Goal: Task Accomplishment & Management: Manage account settings

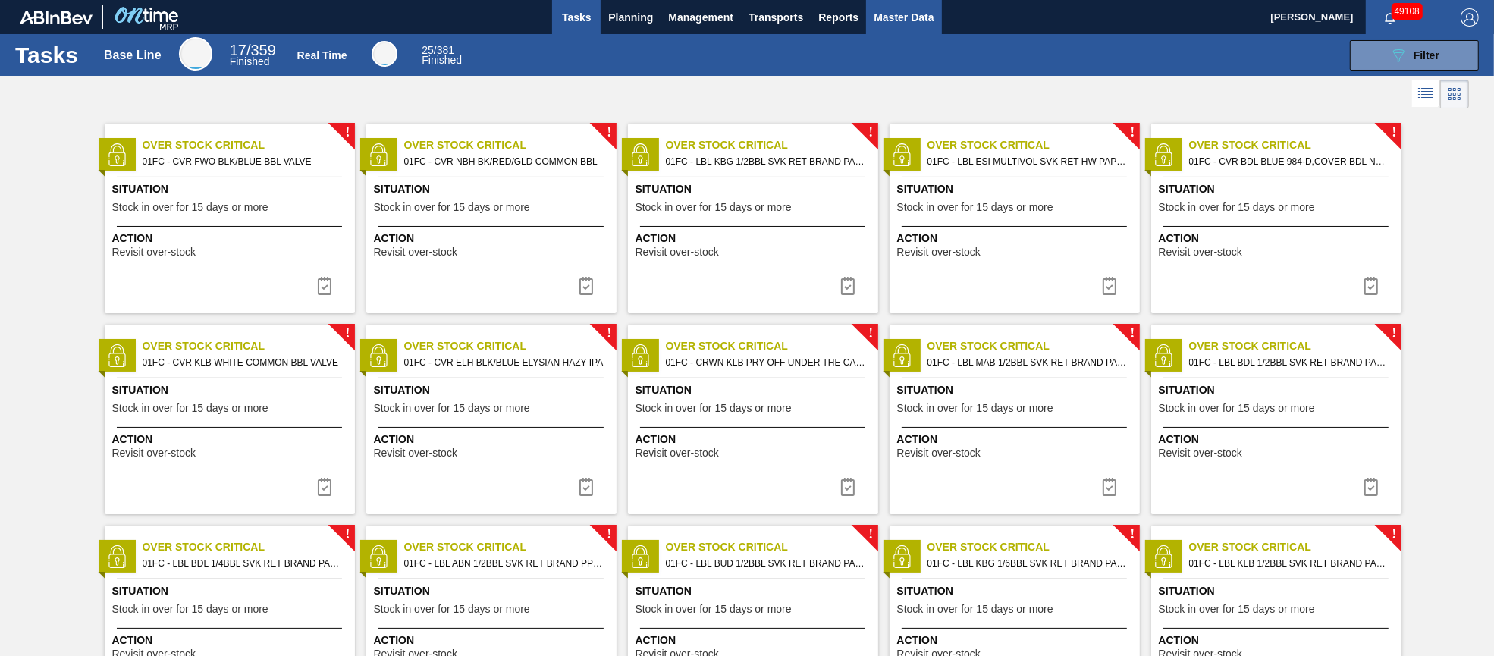
click at [917, 14] on span "Master Data" at bounding box center [903, 17] width 60 height 18
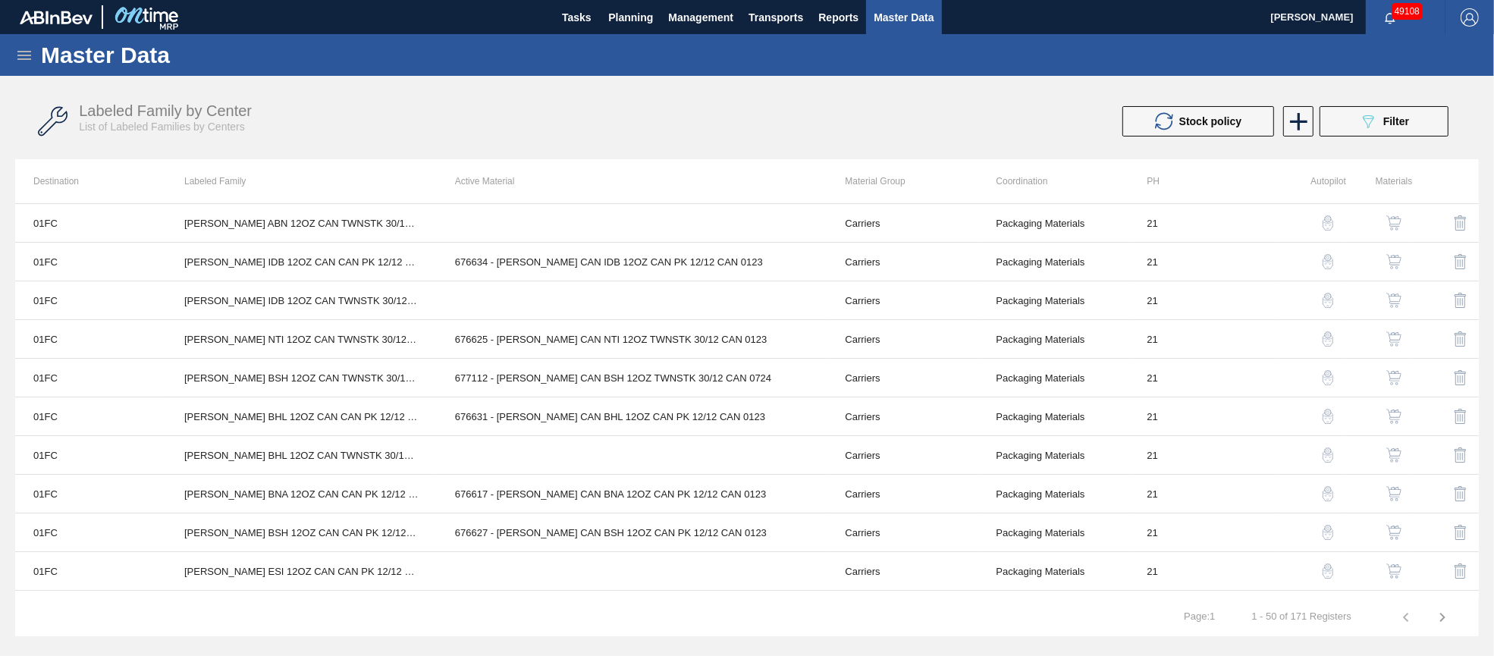
click at [27, 55] on icon at bounding box center [24, 55] width 14 height 9
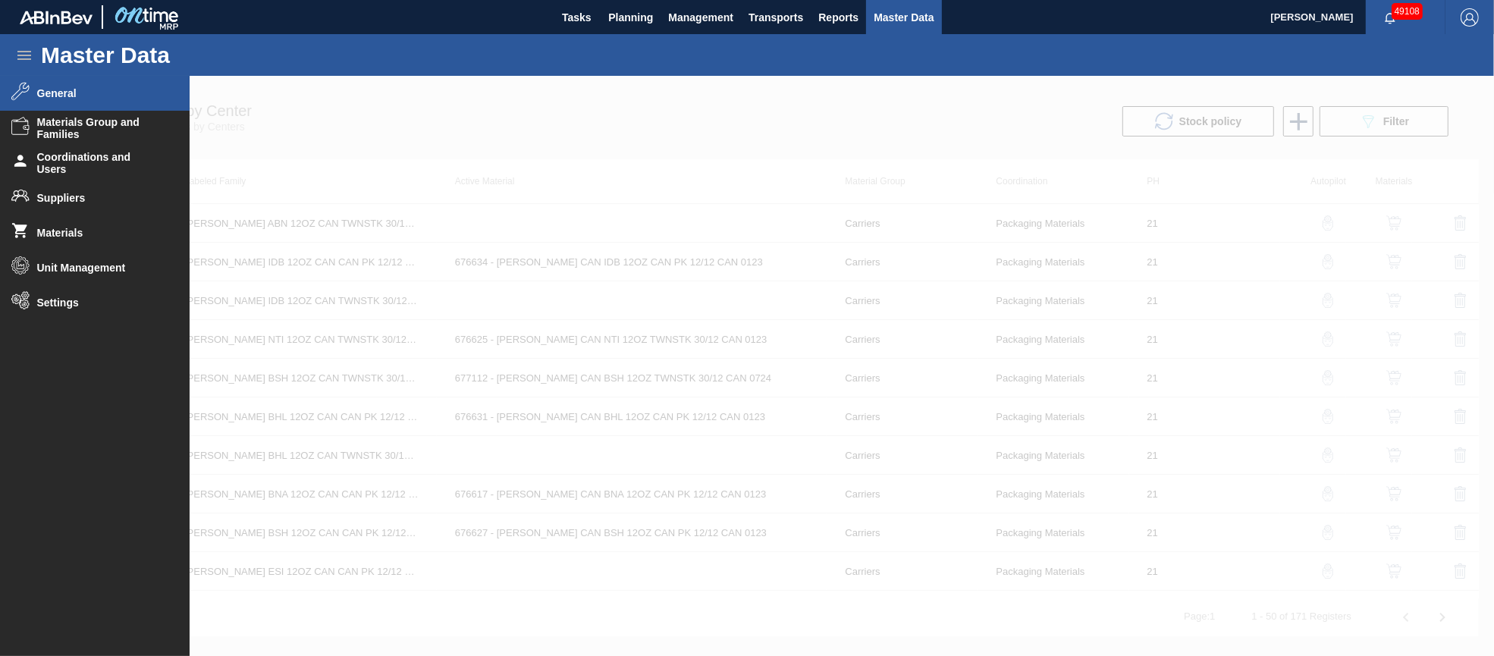
click at [77, 92] on span "General" at bounding box center [99, 93] width 125 height 12
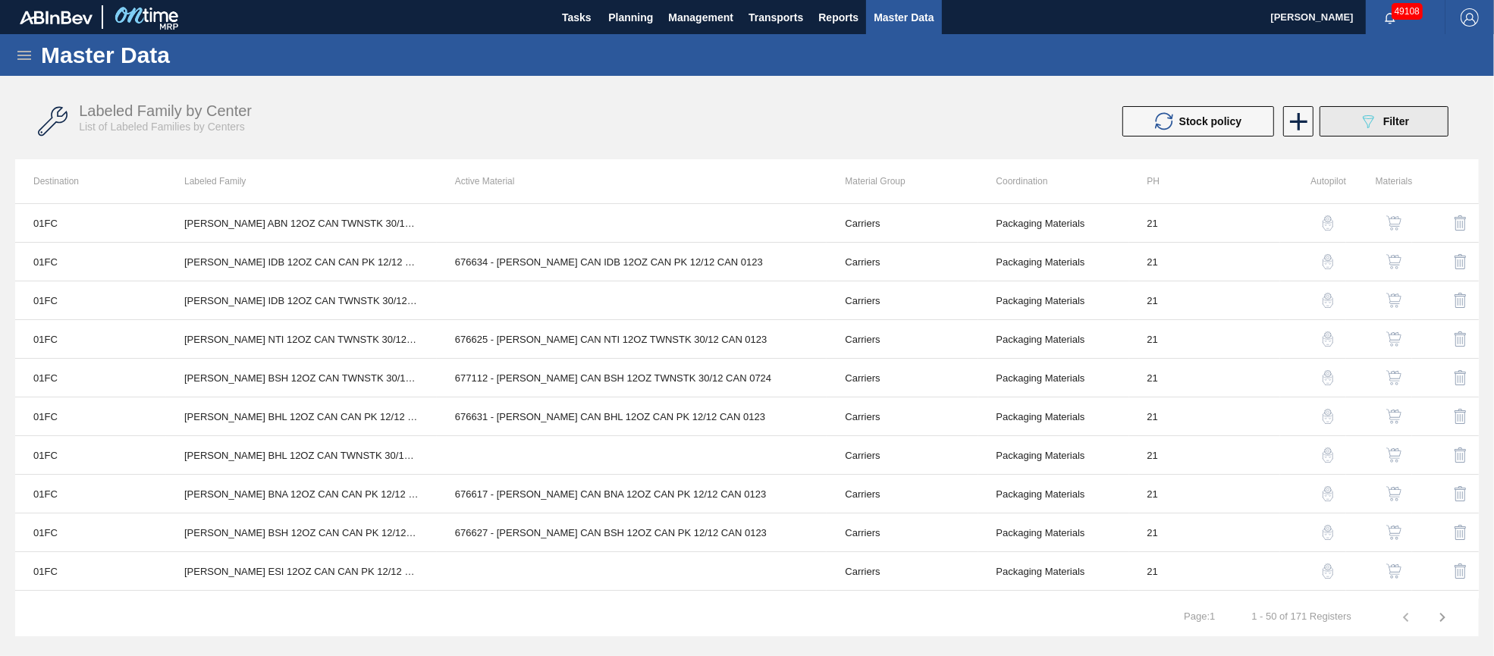
click at [1406, 122] on span "Filter" at bounding box center [1396, 121] width 26 height 12
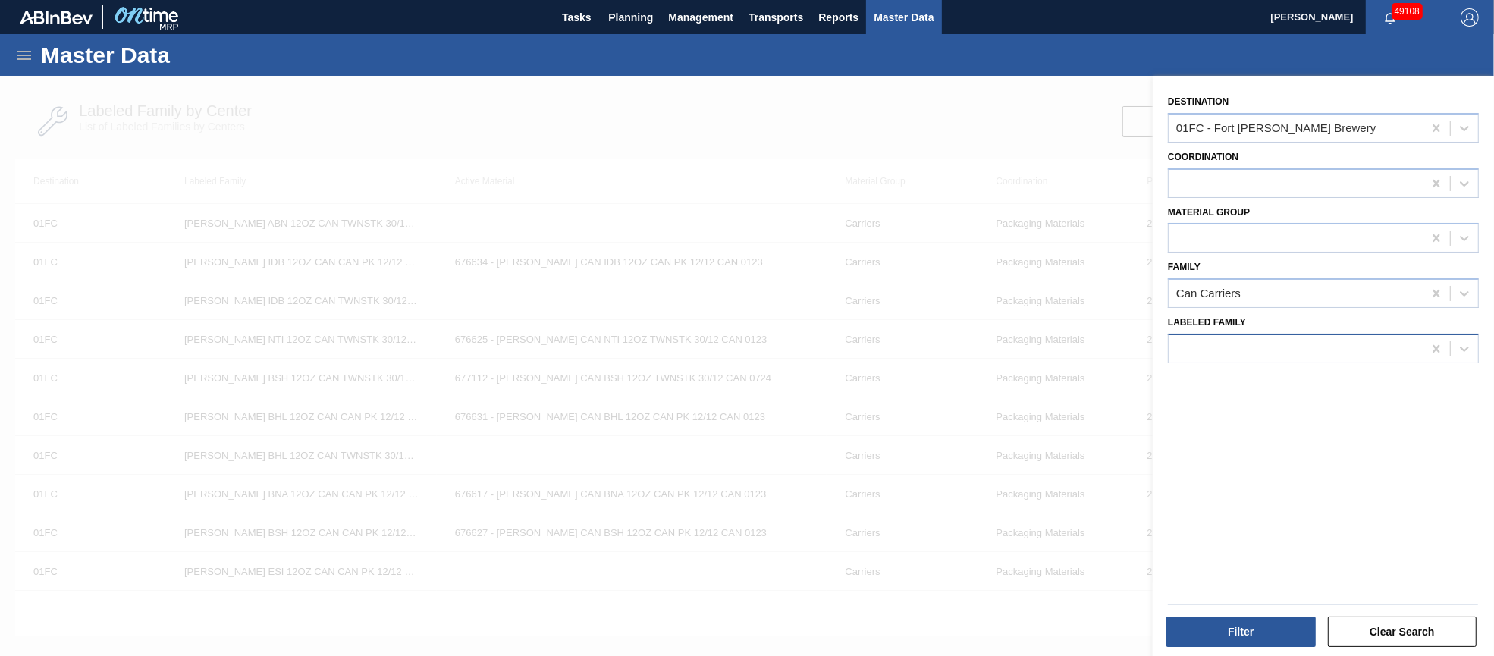
click at [1351, 344] on div at bounding box center [1295, 348] width 254 height 22
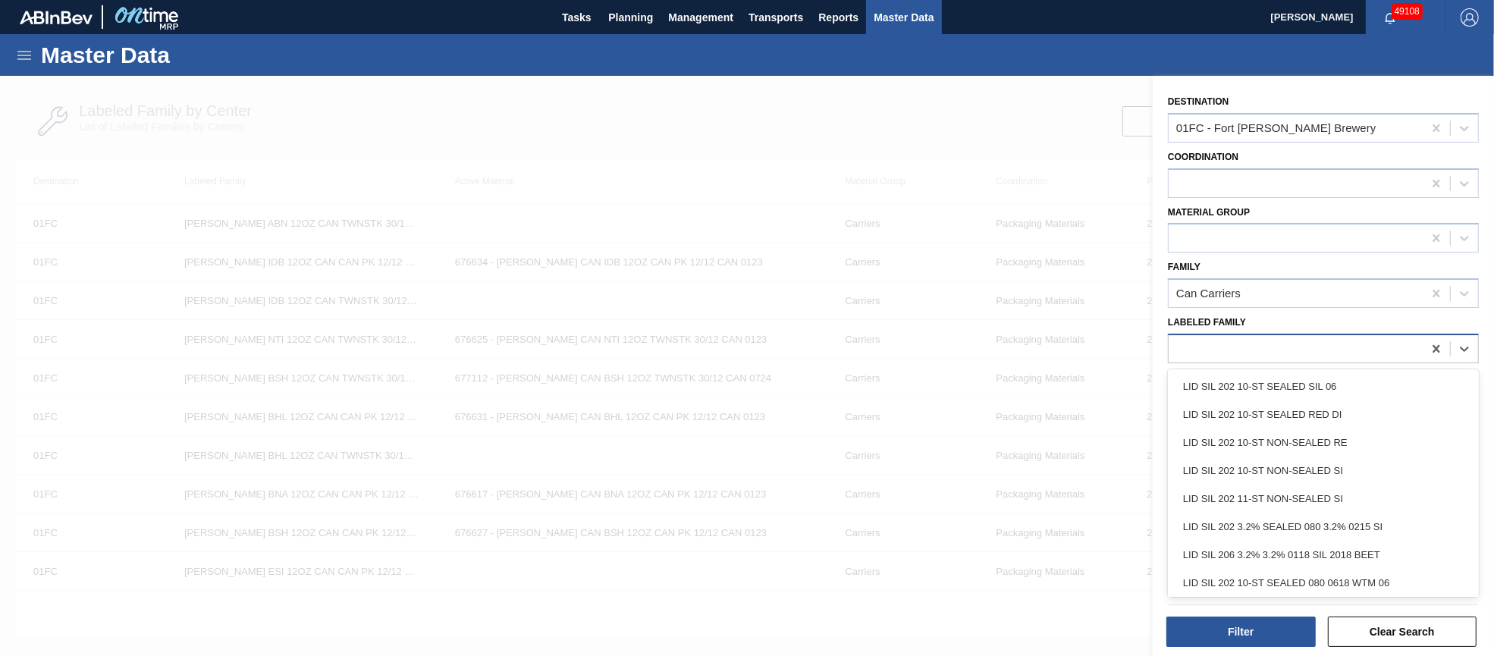
paste Family "LBL GMB MULTIVOL SVK RET HW PPS #3"
type Family "LBL GMB MULTIVOL SVK RET HW PPS #3"
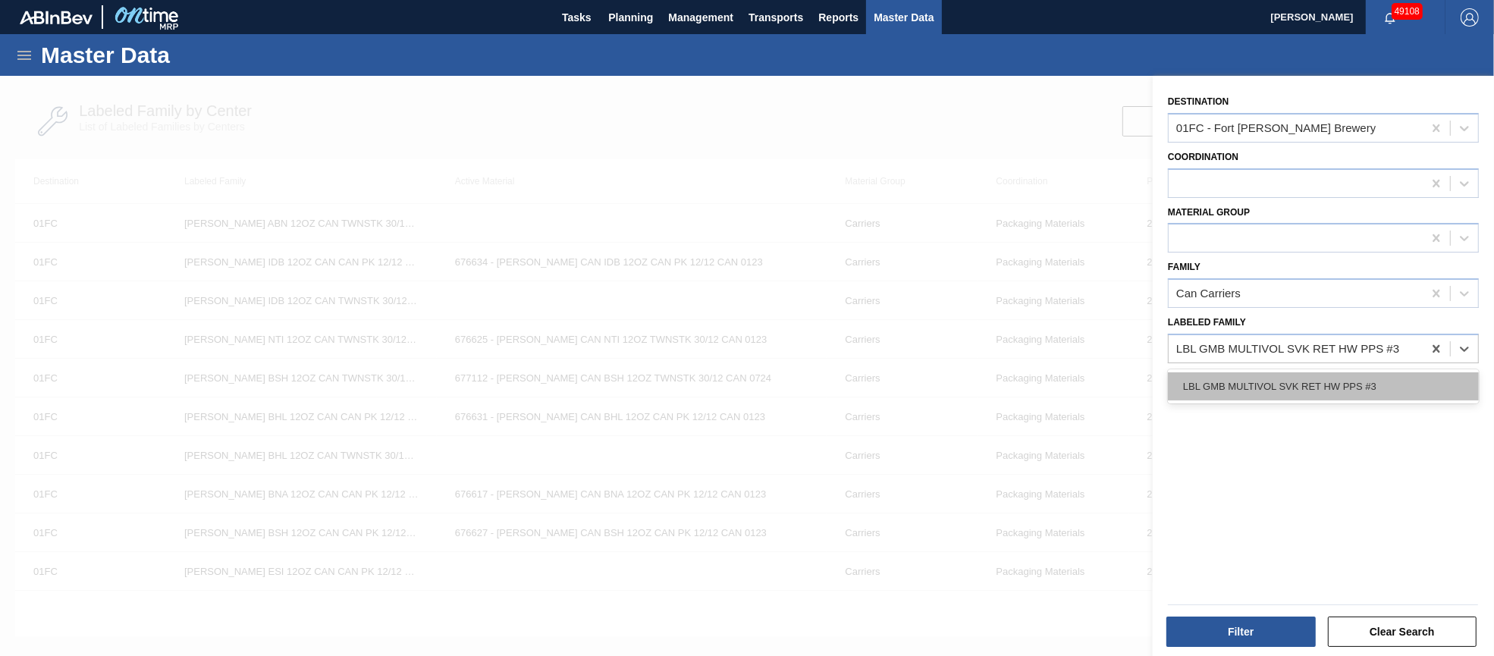
click at [1335, 376] on div "LBL GMB MULTIVOL SVK RET HW PPS #3" at bounding box center [1323, 386] width 311 height 28
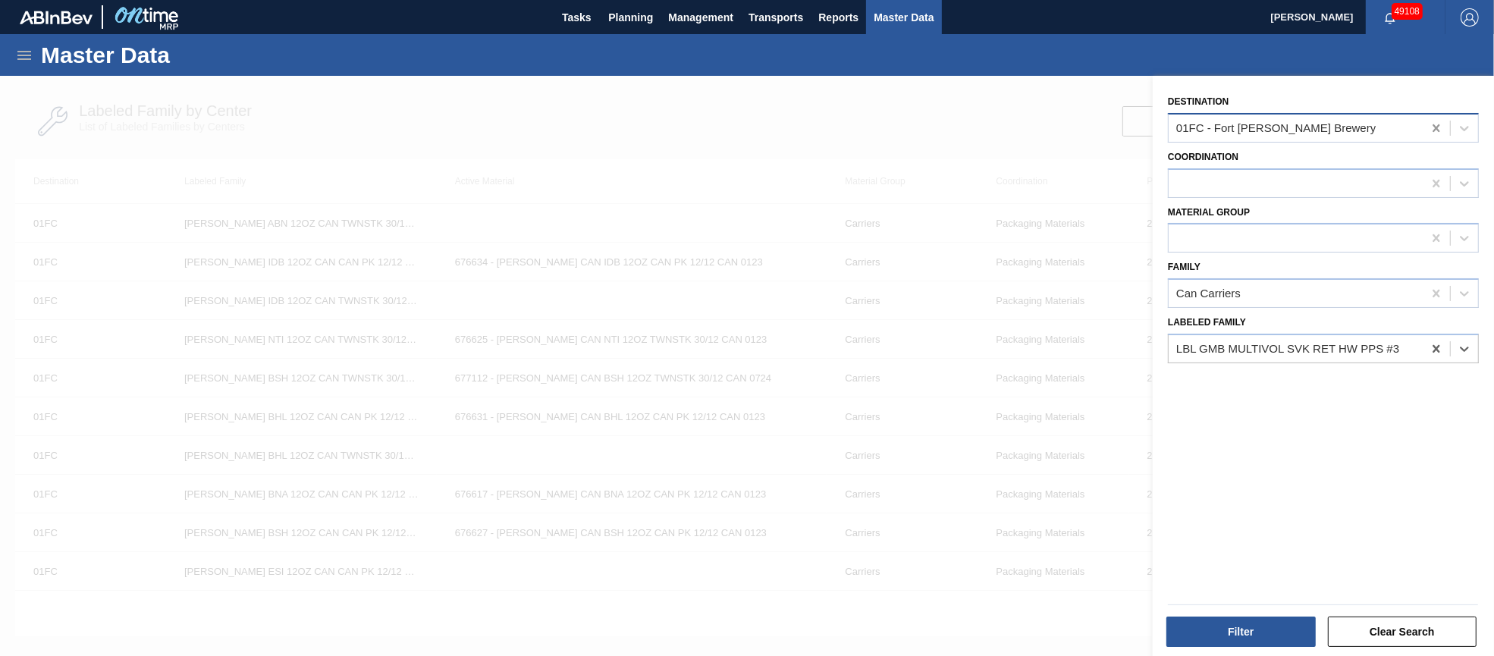
click at [1433, 125] on icon at bounding box center [1435, 128] width 7 height 8
click at [1386, 126] on div at bounding box center [1295, 128] width 254 height 22
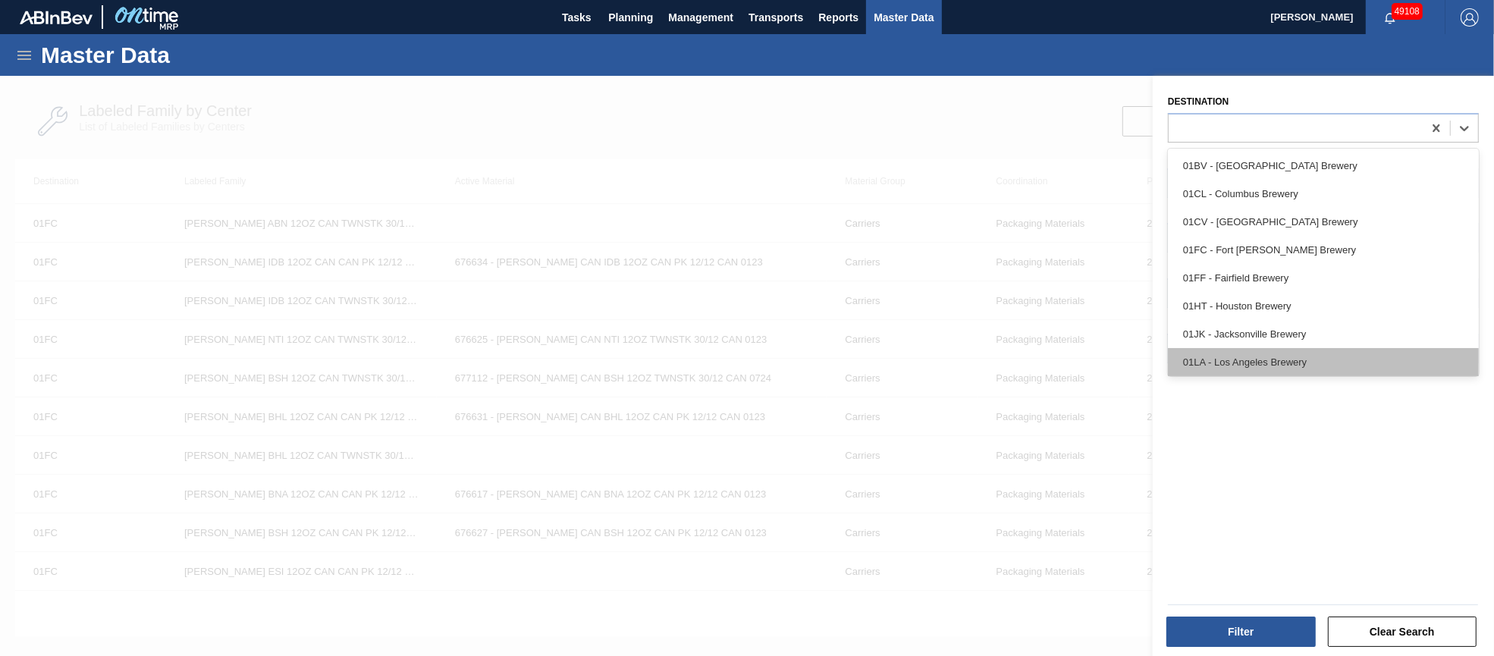
click at [1314, 353] on div "01LA - Los Angeles Brewery" at bounding box center [1323, 362] width 311 height 28
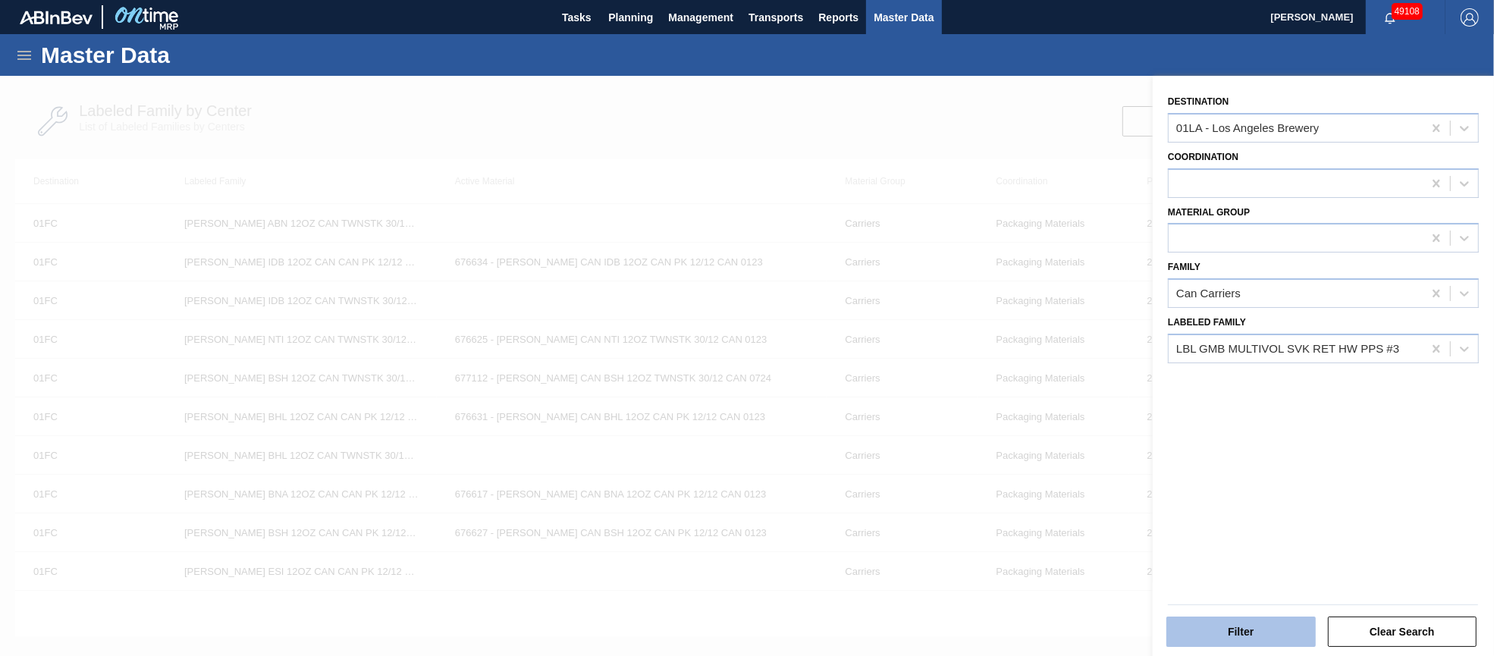
click at [1249, 628] on button "Filter" at bounding box center [1240, 631] width 149 height 30
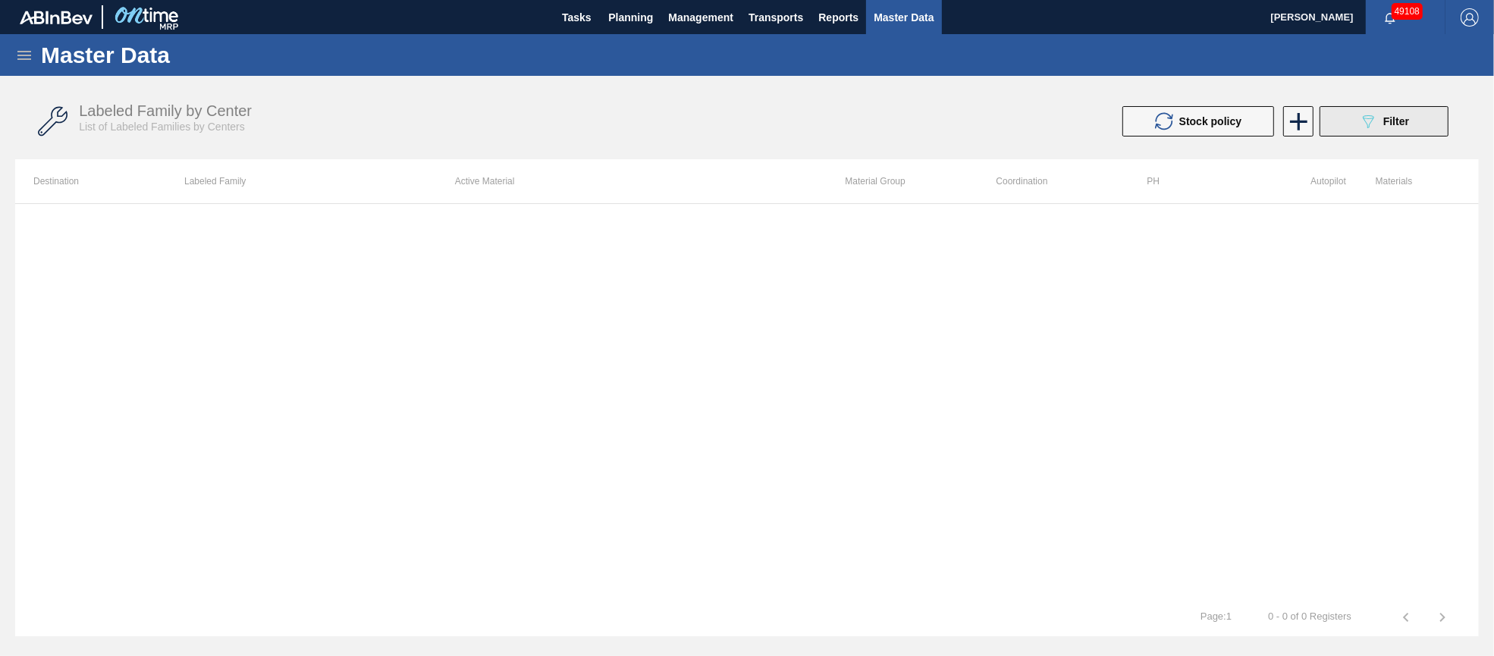
click at [1383, 124] on span "Filter" at bounding box center [1396, 121] width 26 height 12
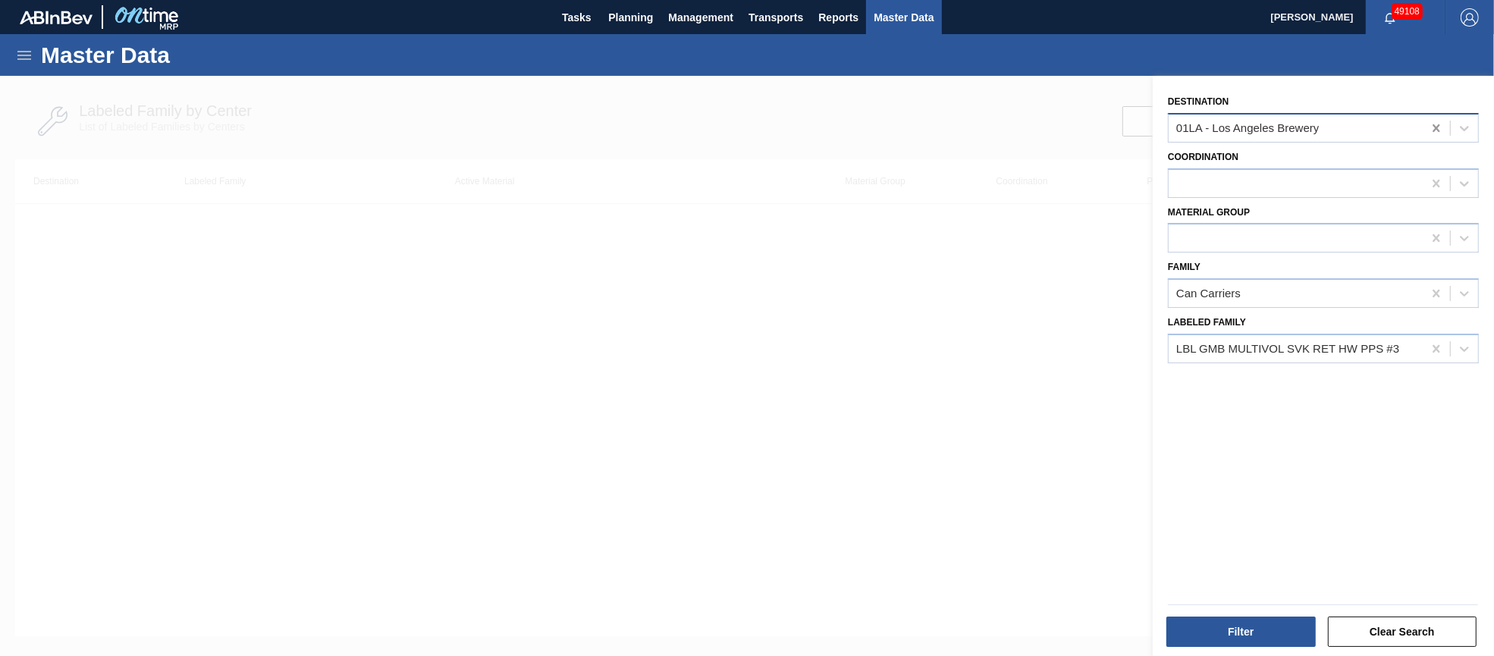
click at [1431, 126] on icon at bounding box center [1435, 128] width 15 height 15
click at [1428, 290] on icon at bounding box center [1435, 293] width 15 height 15
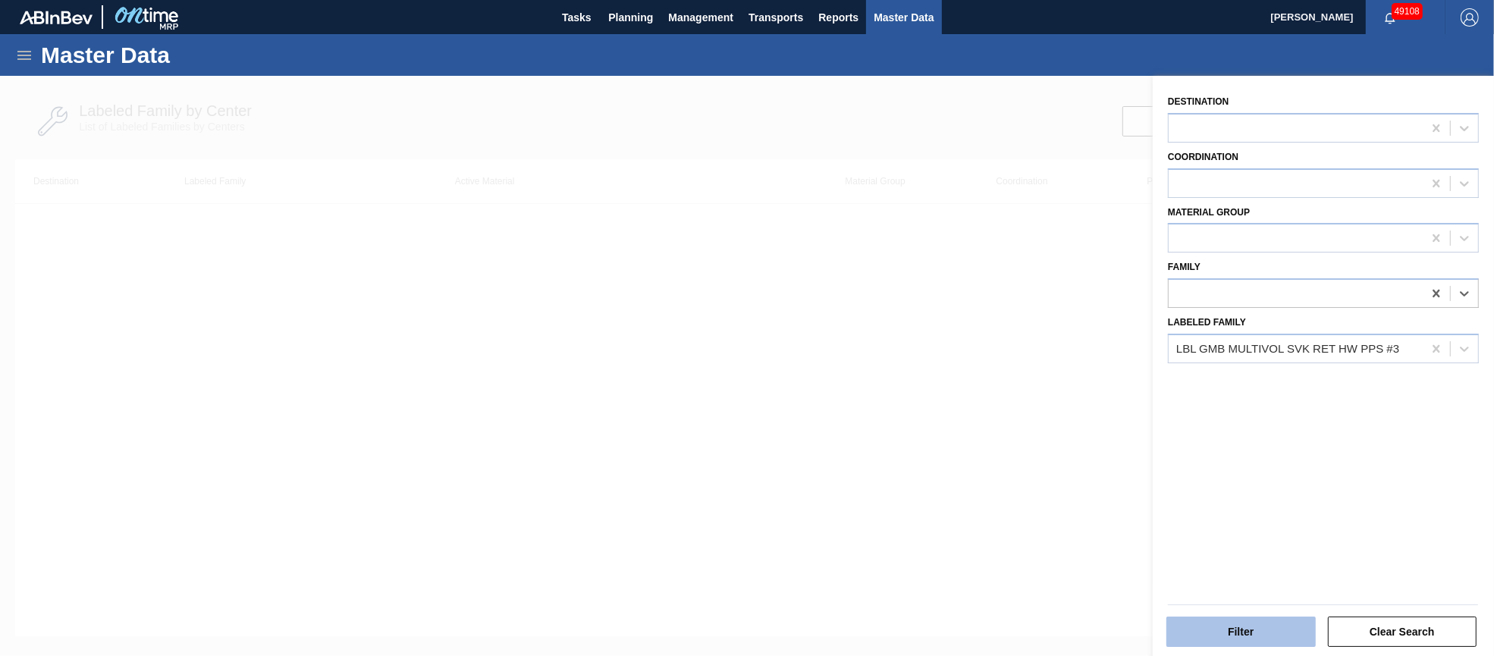
click at [1247, 626] on button "Filter" at bounding box center [1240, 631] width 149 height 30
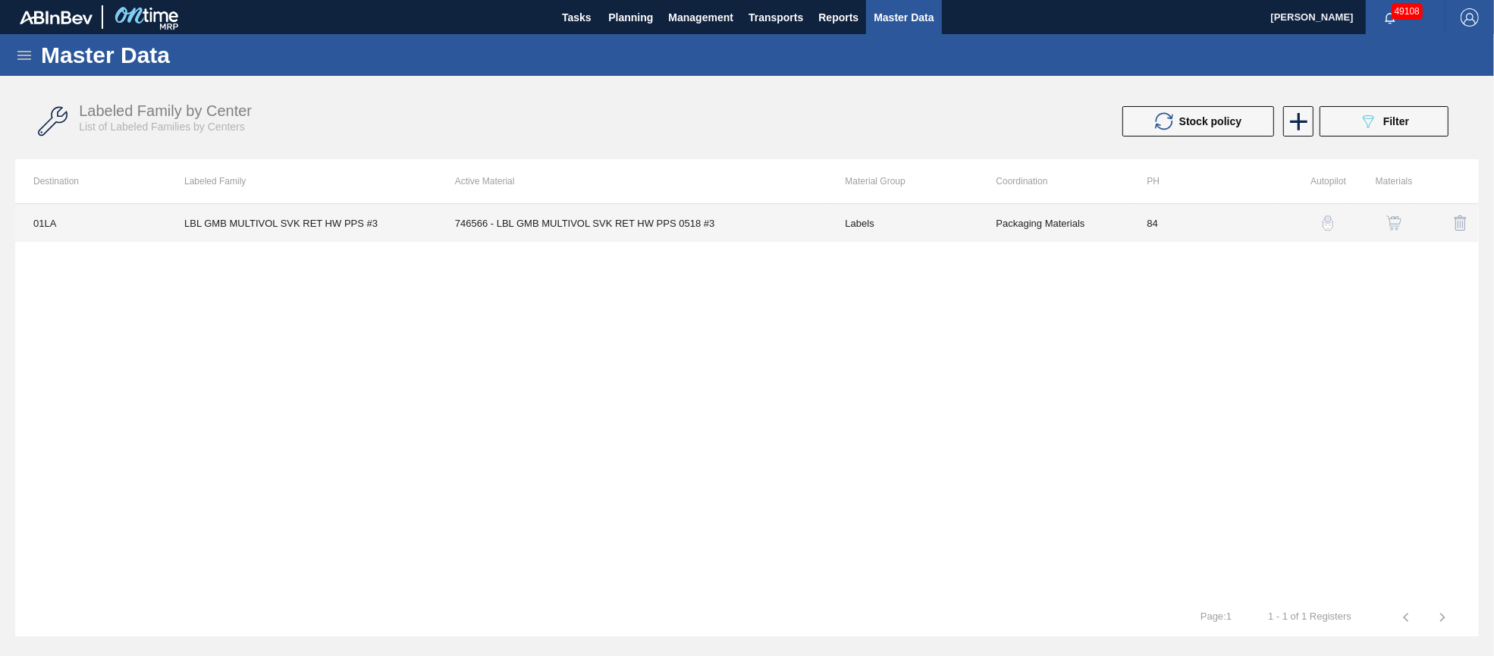
click at [585, 224] on td "746566 - LBL GMB MULTIVOL SVK RET HW PPS 0518 #3" at bounding box center [632, 223] width 390 height 38
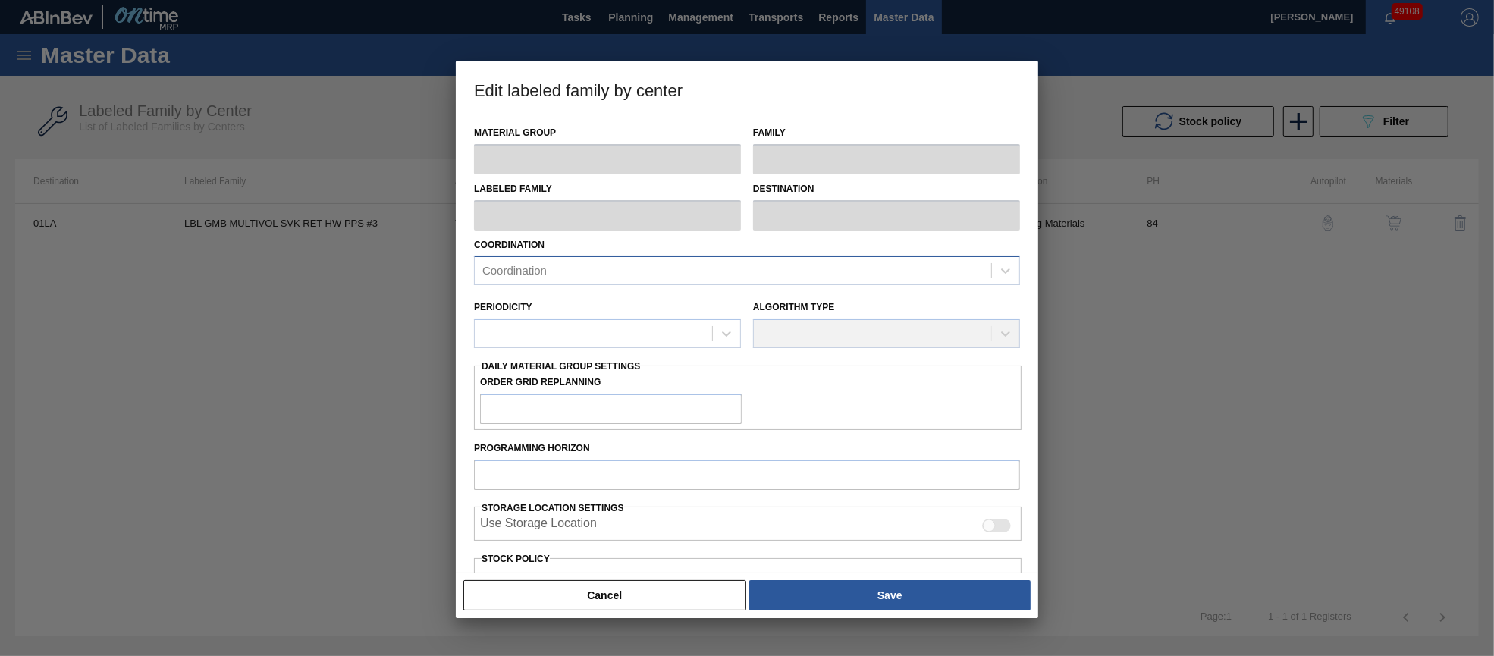
type input "Labels"
type input "Keg Labels"
type input "LBL GMB MULTIVOL SVK RET HW PPS #3"
type input "01LA - Los Angeles Brewery"
type input "84"
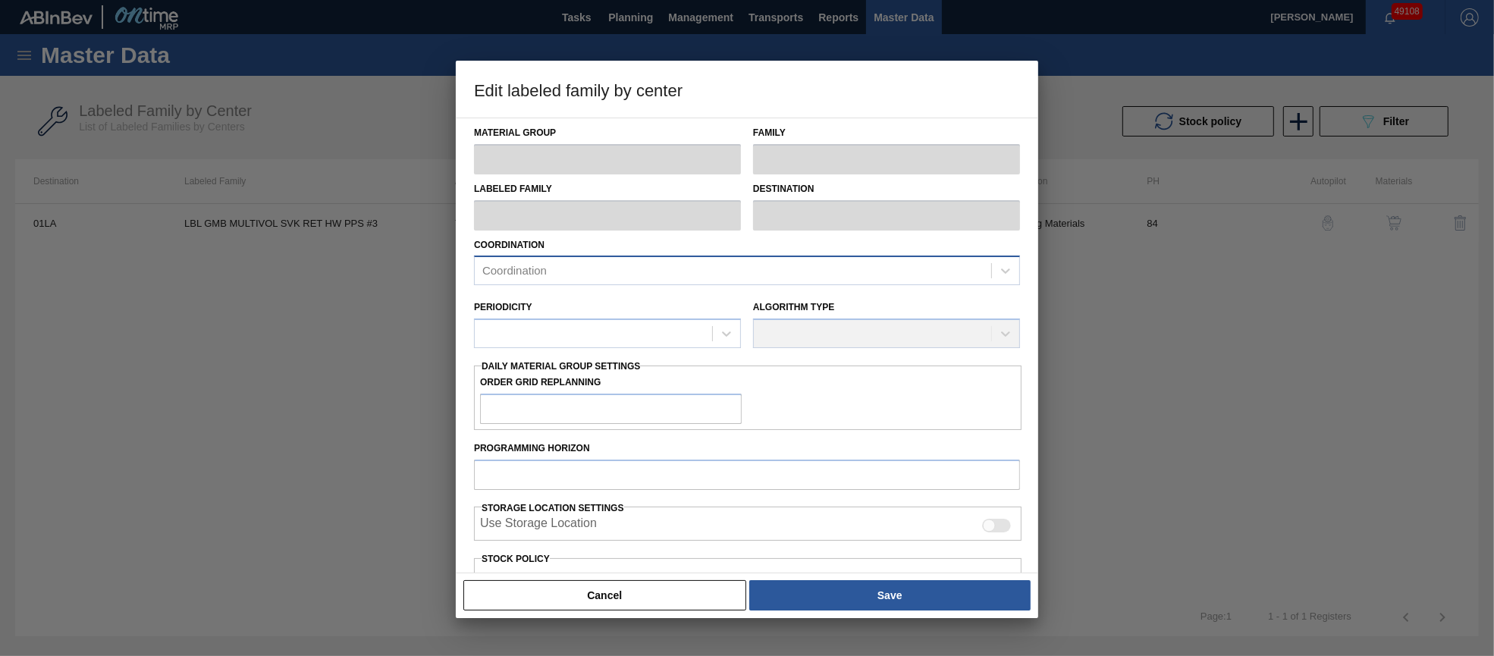
type input "940"
type input "4,125"
type input "50"
type input "2,533"
checkbox input "true"
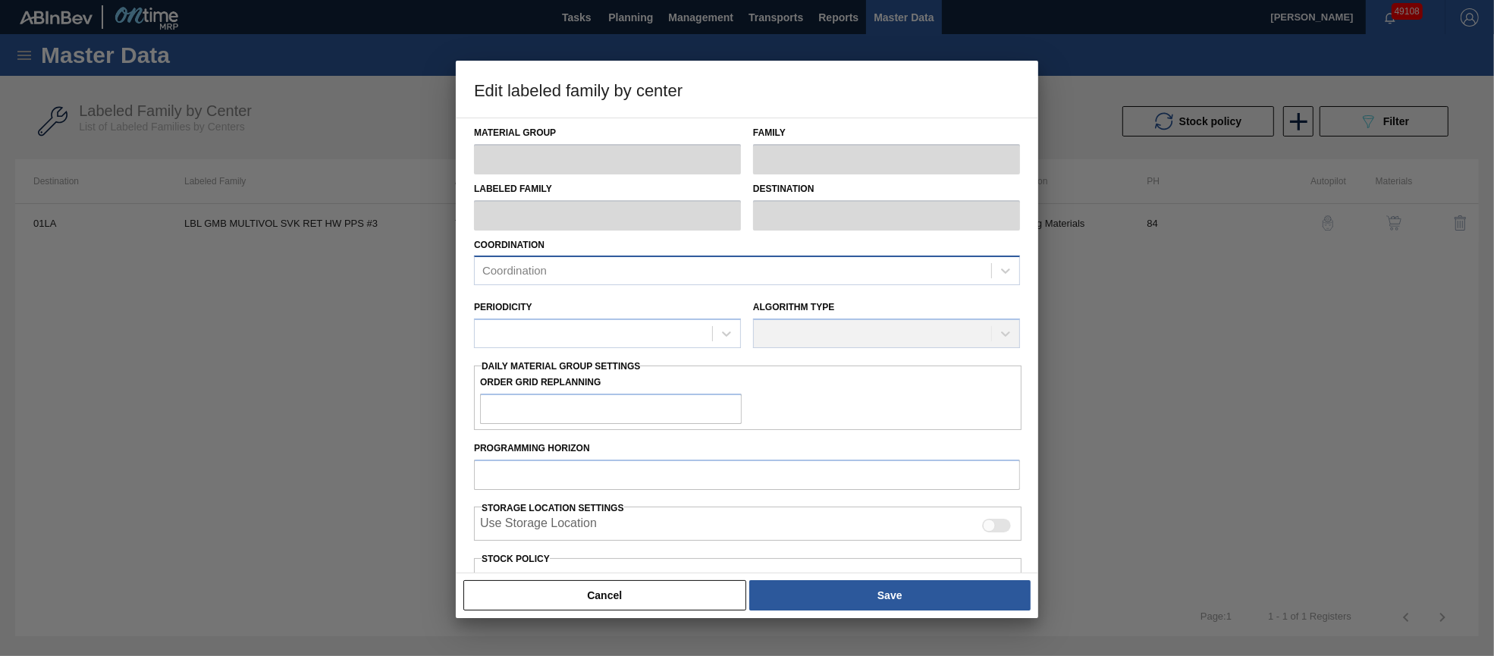
checkbox input "true"
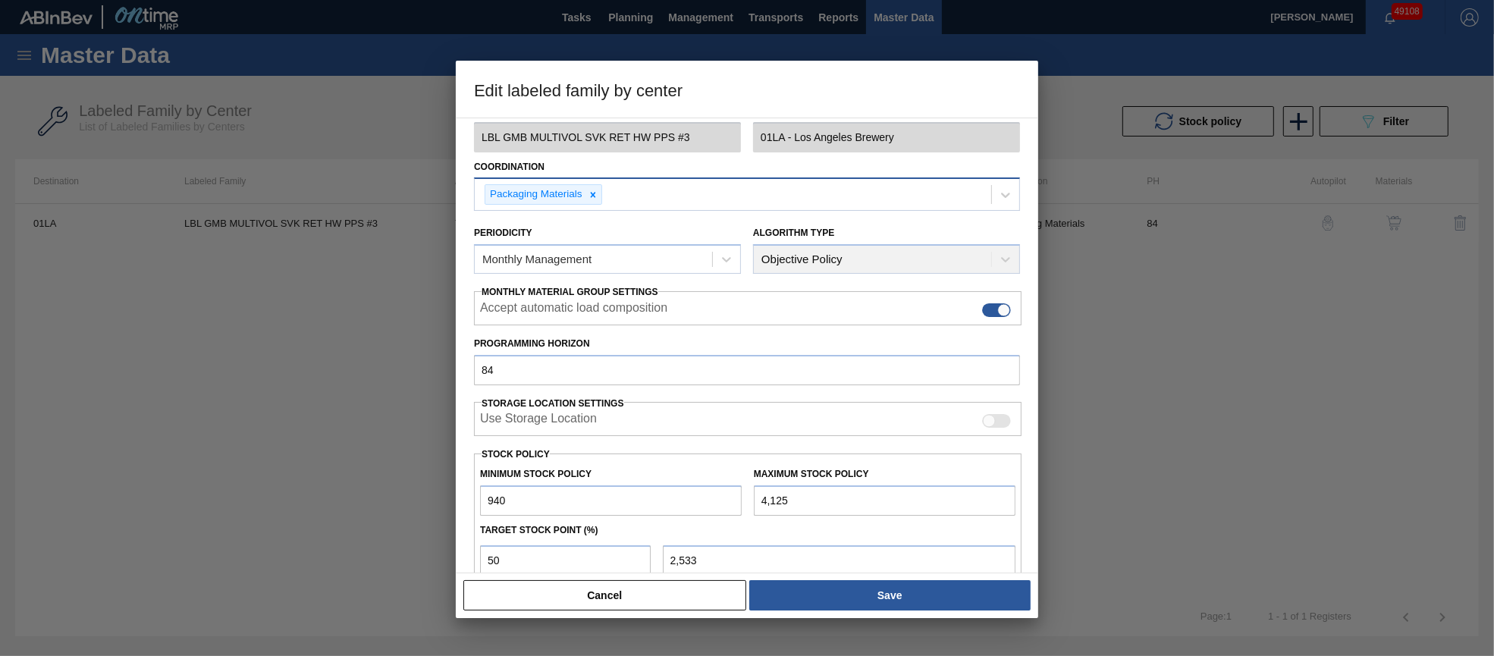
scroll to position [113, 0]
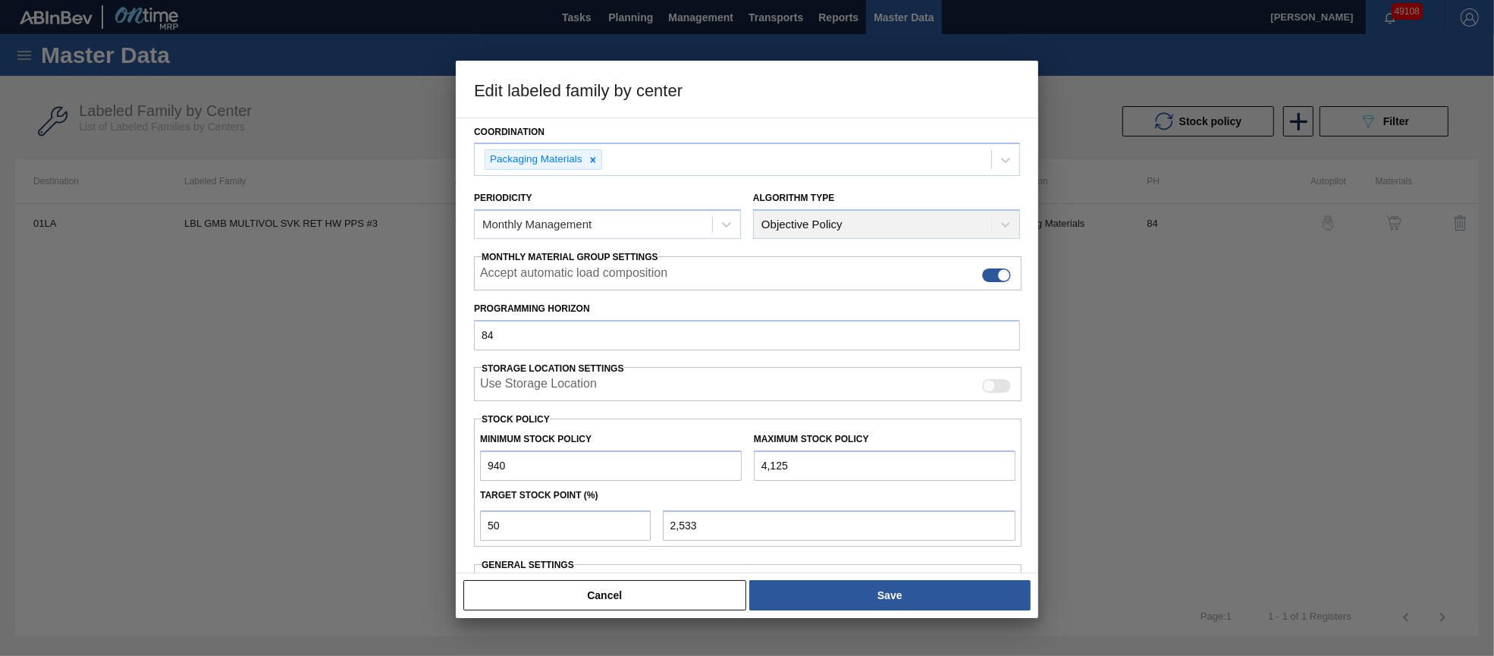
drag, startPoint x: 805, startPoint y: 465, endPoint x: 715, endPoint y: 461, distance: 90.3
click at [715, 461] on div "Minimum Stock Policy 940 Maximum Stock Policy 4,125" at bounding box center [747, 453] width 547 height 56
type input "8"
type input "474"
type input "82"
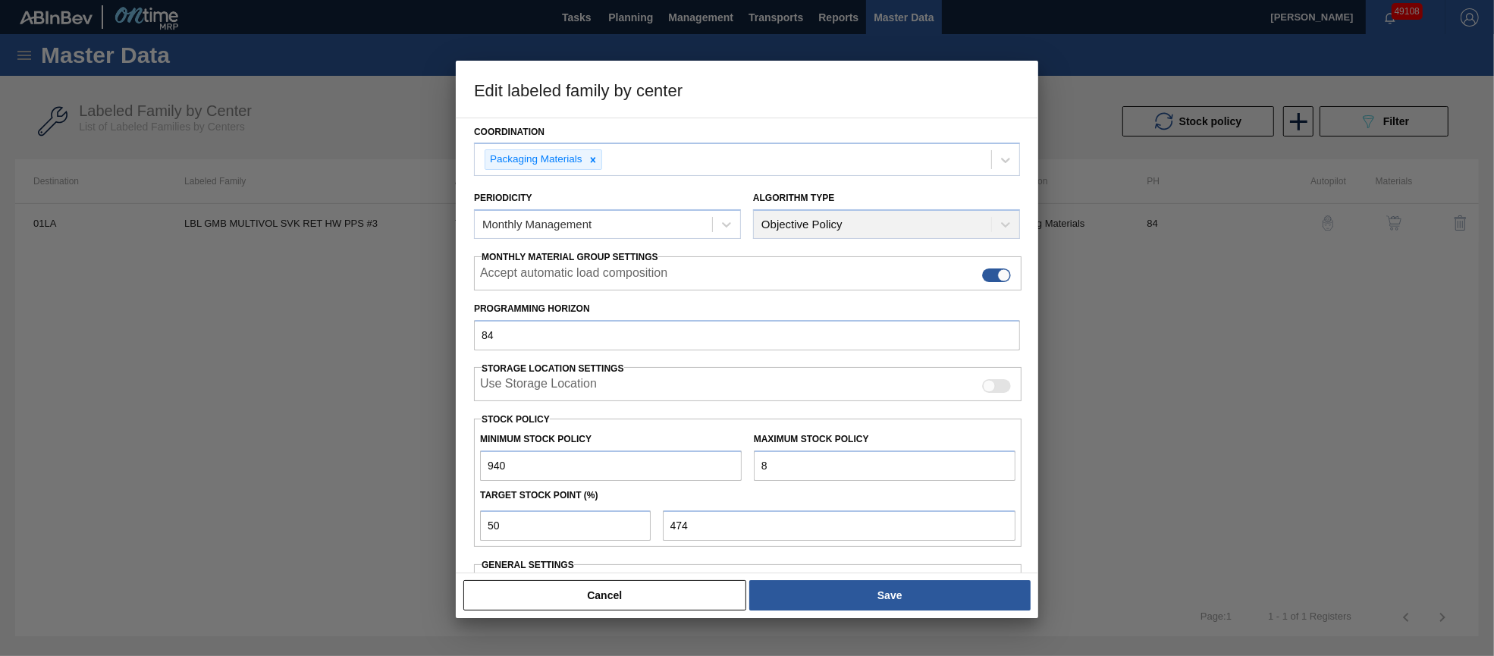
type input "511"
type input "825"
type input "883"
type input "8,250"
type input "4,595"
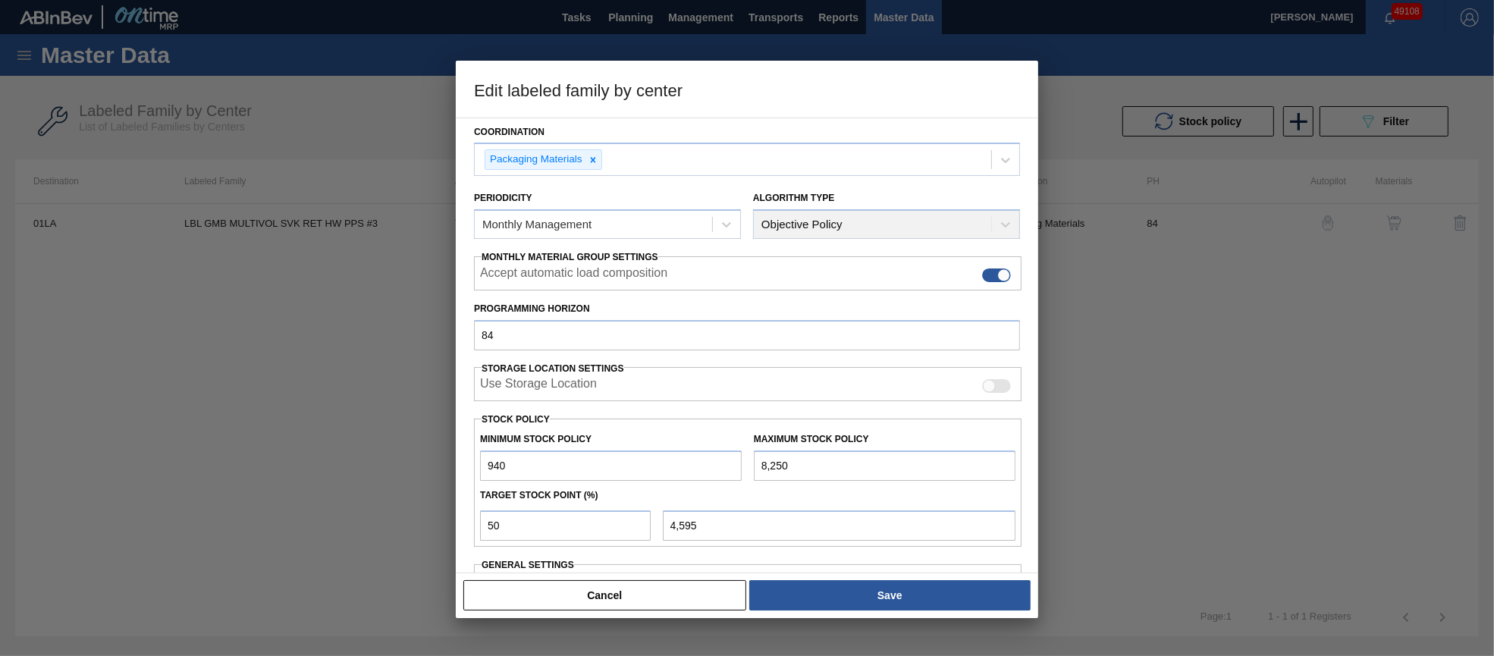
type input "8,250"
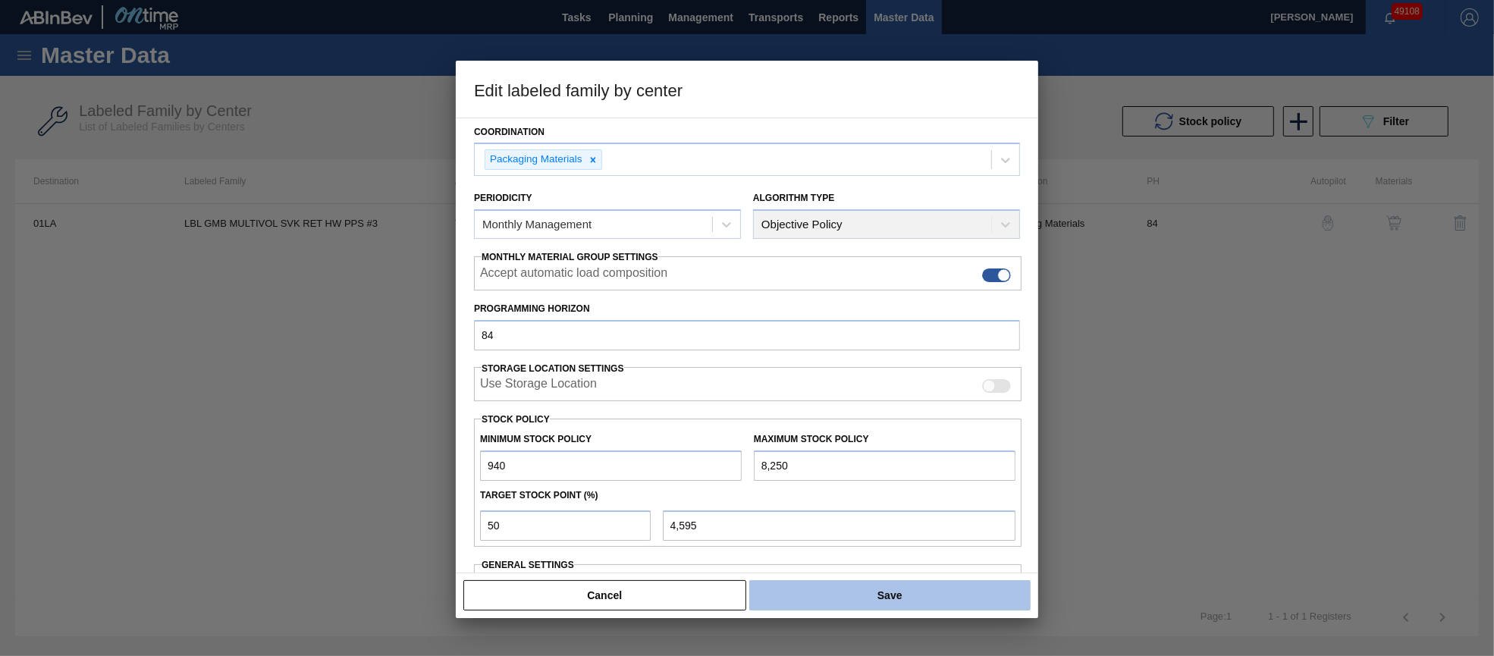
click at [923, 598] on button "Save" at bounding box center [889, 595] width 281 height 30
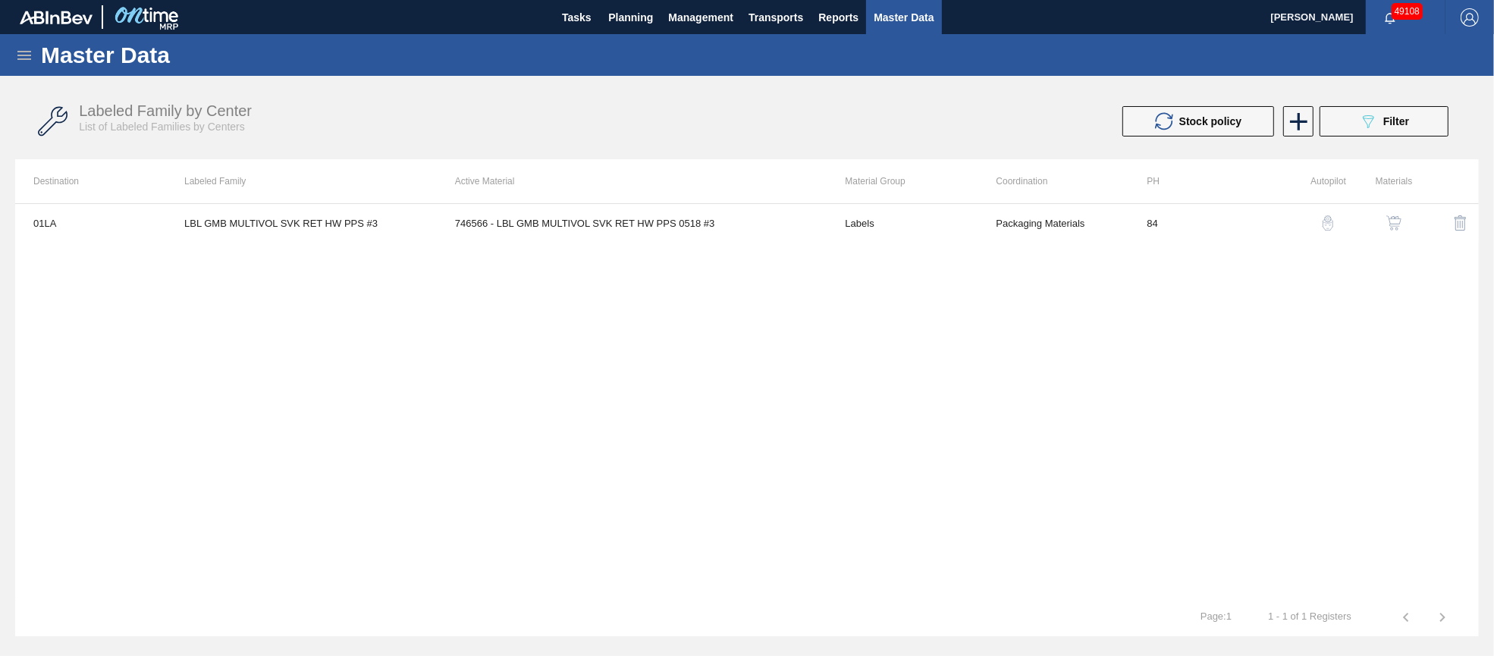
click at [1356, 110] on button "089F7B8B-B2A5-4AFE-B5C0-19BA573D28AC Filter" at bounding box center [1383, 121] width 129 height 30
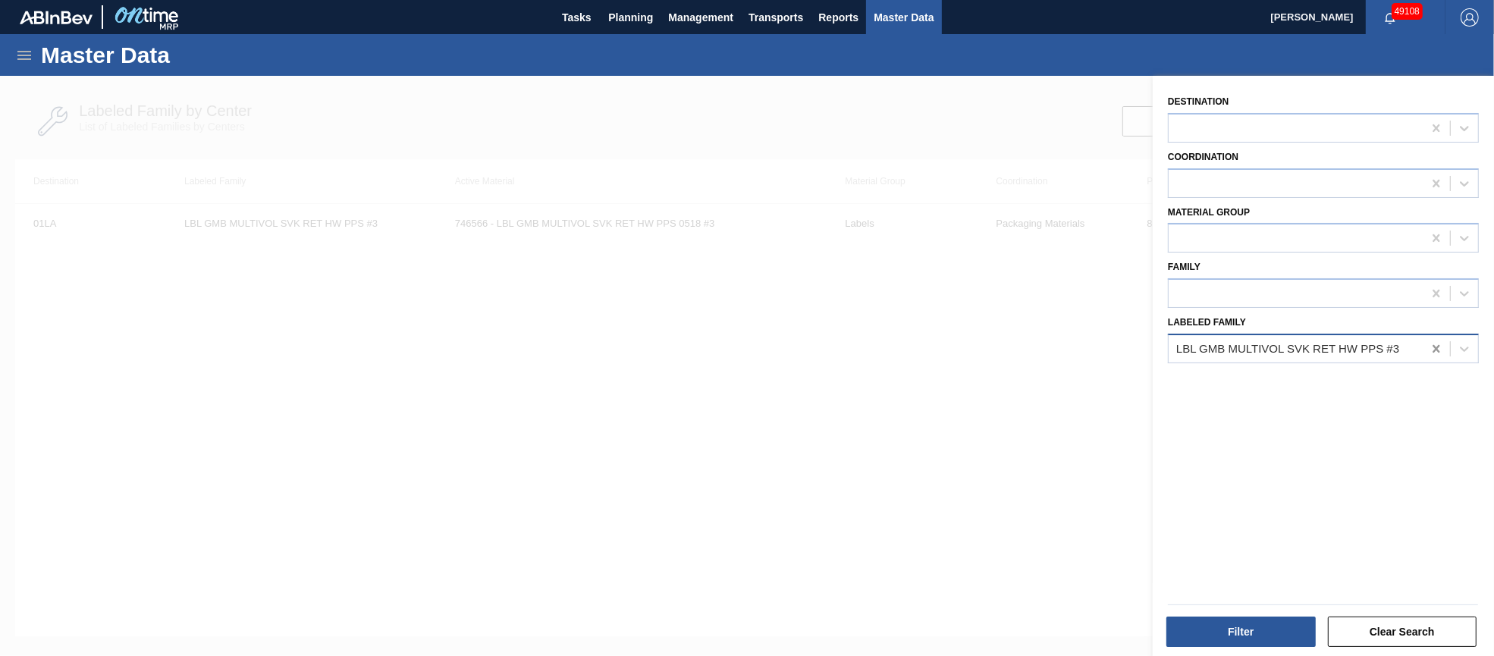
click at [1433, 345] on icon at bounding box center [1435, 349] width 7 height 8
paste Family "LBL GOB MULTIVOL SVK RET HW PPS #3"
type Family "LBL GOB MULTIVOL SVK RET HW PPS #3"
click at [1279, 624] on button "Filter" at bounding box center [1240, 631] width 149 height 30
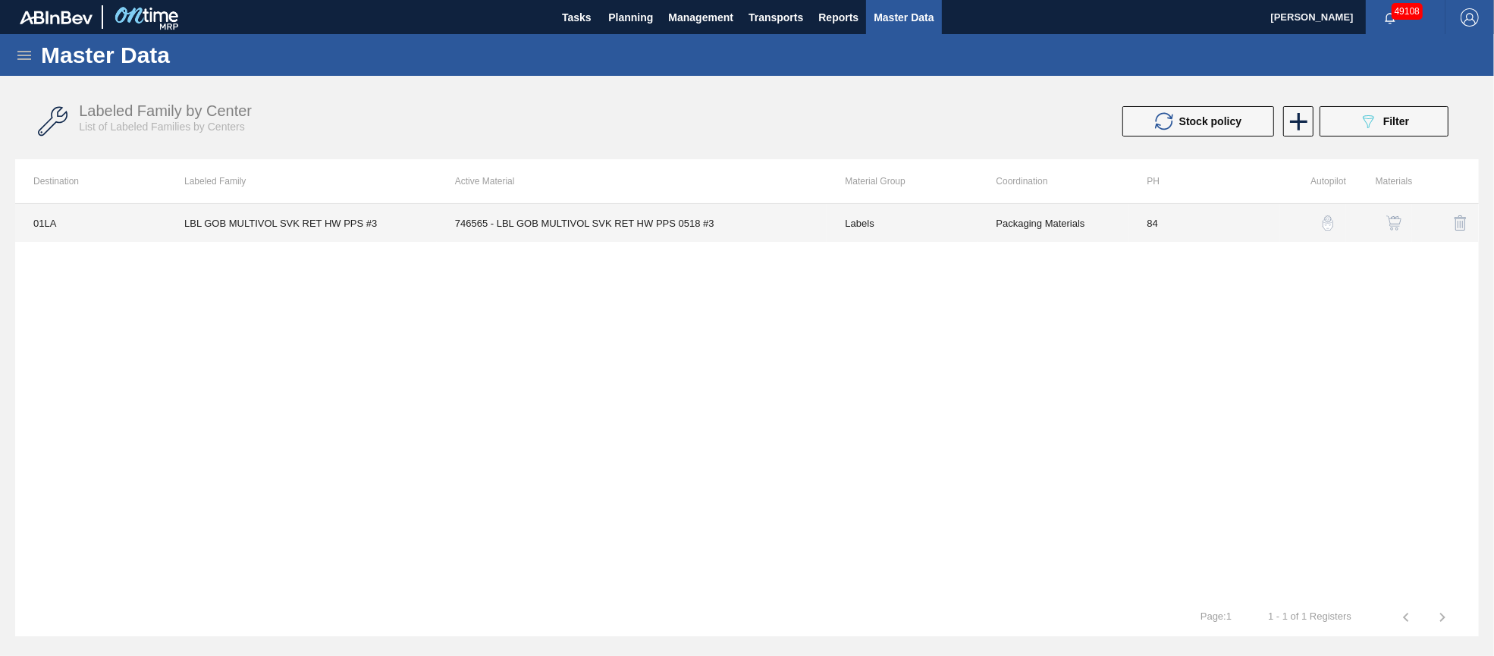
click at [625, 218] on td "746565 - LBL GOB MULTIVOL SVK RET HW PPS 0518 #3" at bounding box center [632, 223] width 390 height 38
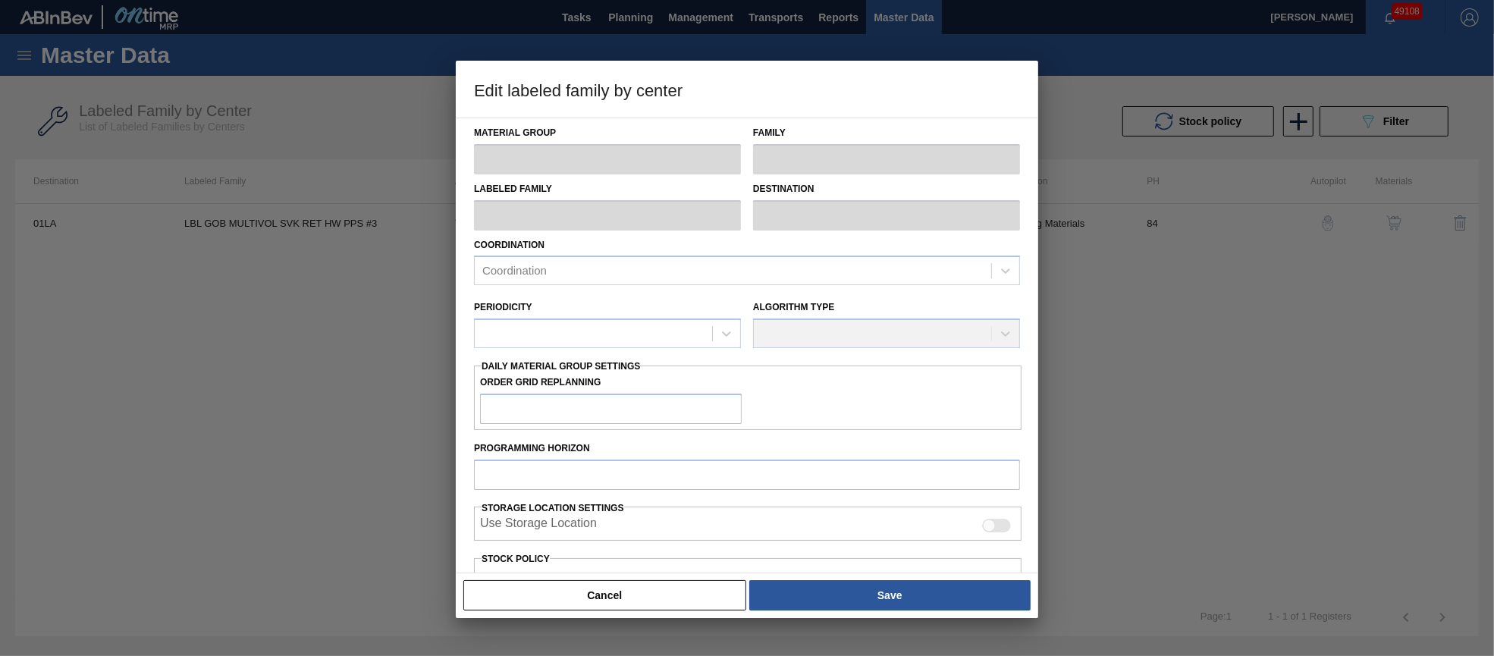
type input "Labels"
type input "Keg Labels"
type input "LBL GOB MULTIVOL SVK RET HW PPS #3"
type input "01LA - Los Angeles Brewery"
type input "84"
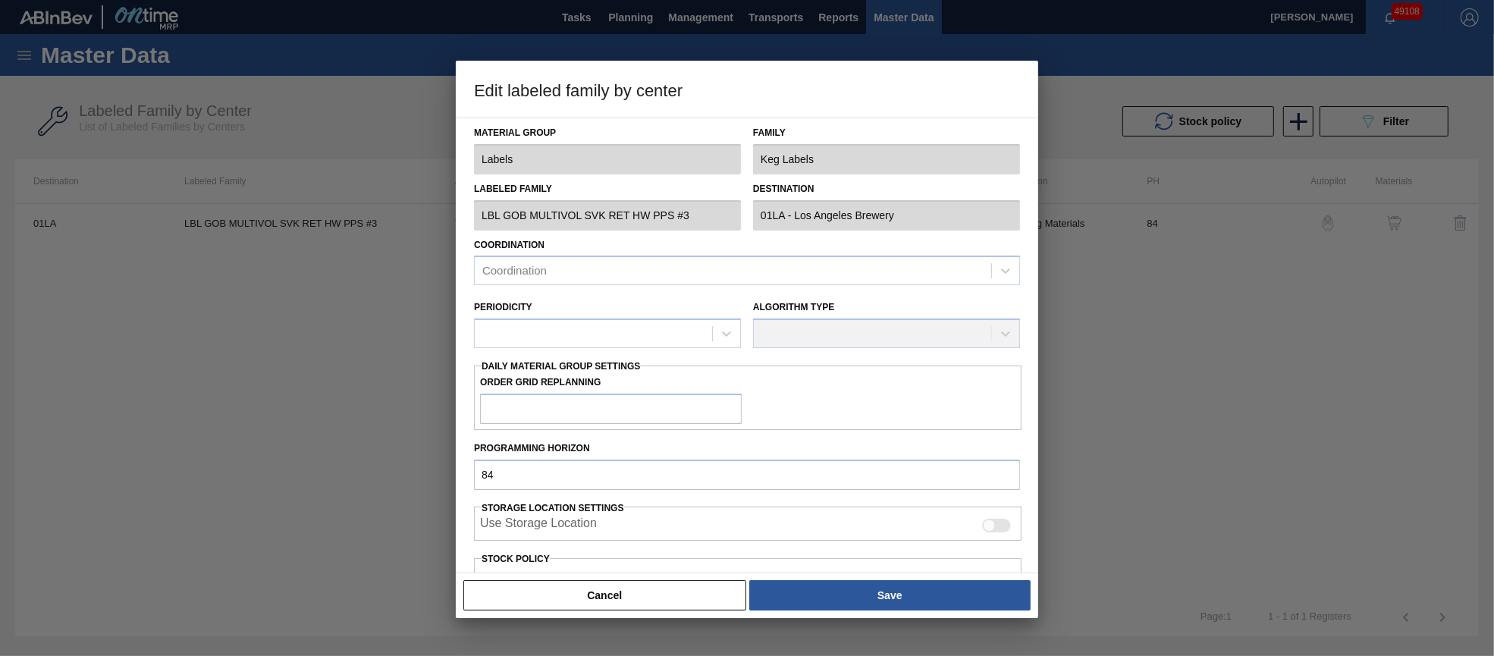
type input "631"
type input "4,307"
type input "50"
type input "2,469"
checkbox input "true"
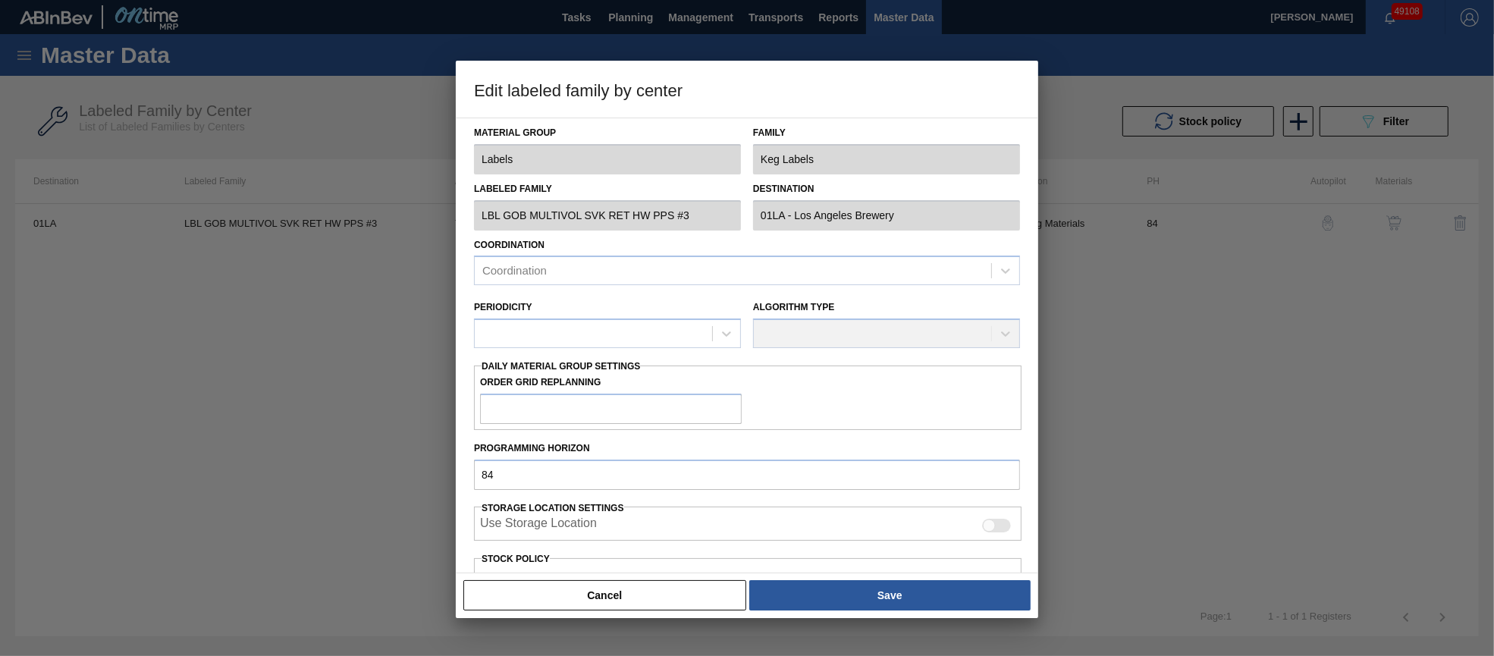
checkbox input "true"
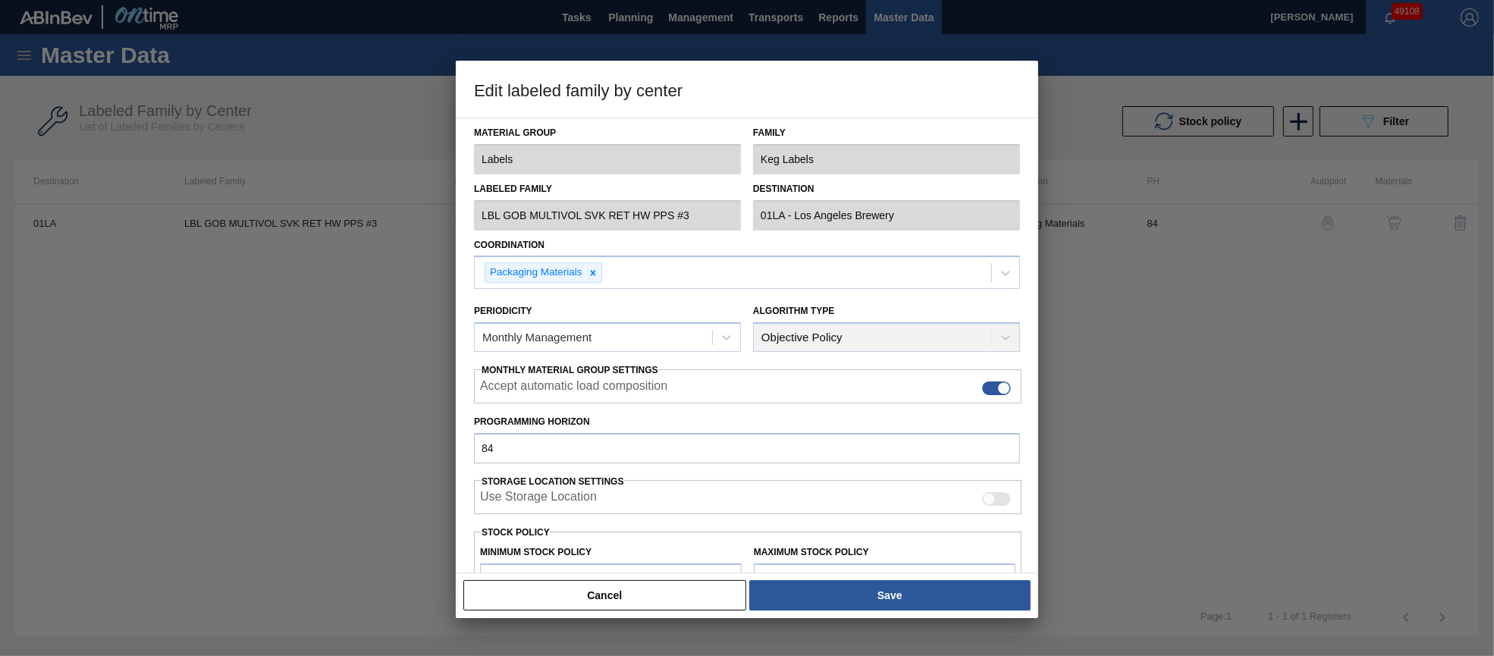
scroll to position [217, 0]
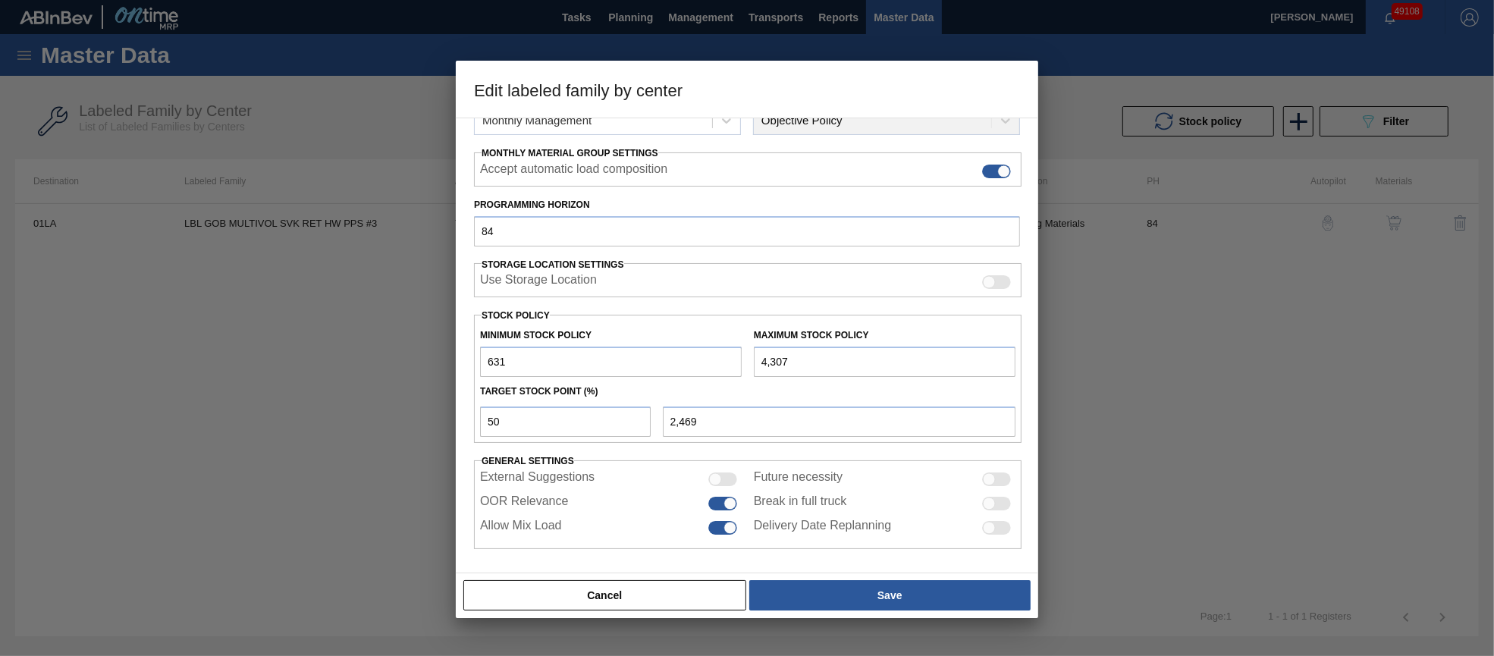
drag, startPoint x: 782, startPoint y: 359, endPoint x: 729, endPoint y: 359, distance: 52.3
click at [729, 359] on div "Minimum Stock Policy 631 Maximum Stock Policy 4,307" at bounding box center [747, 349] width 547 height 56
paste input "8,614"
type input "8,614"
type input "4,623"
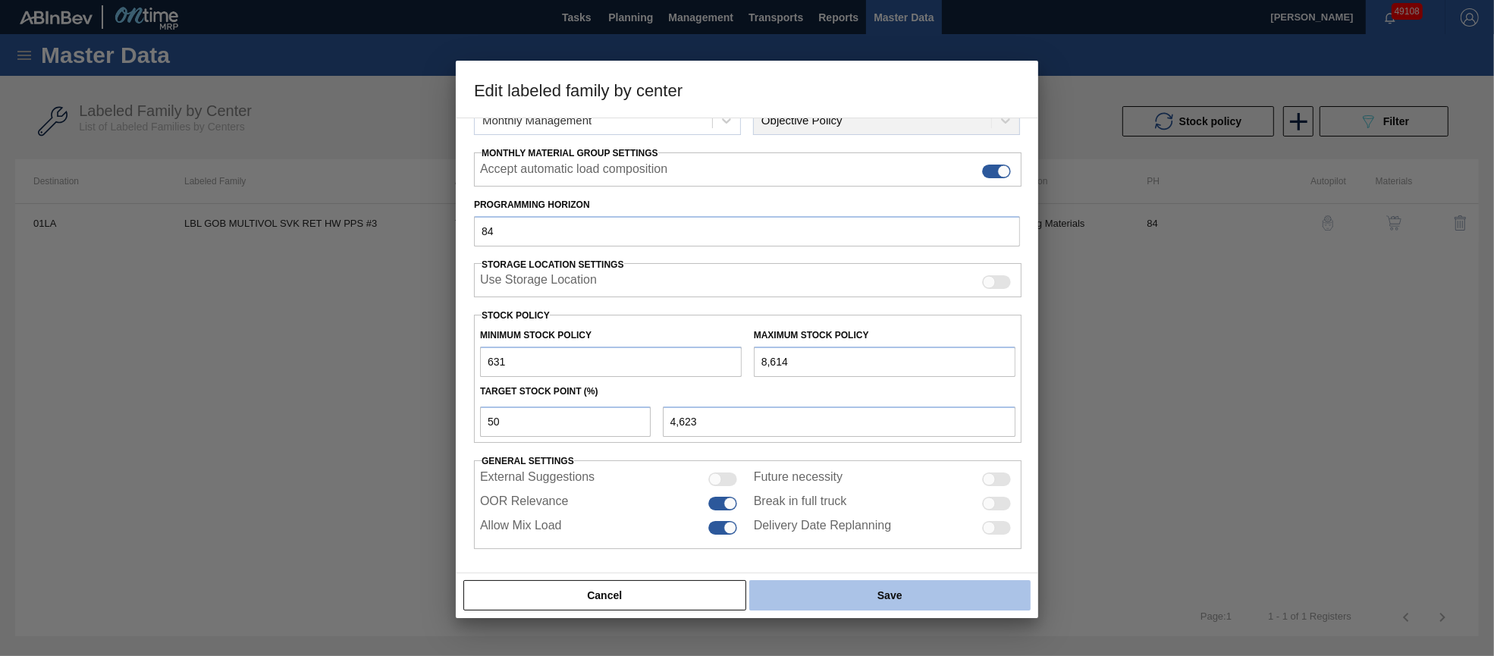
type input "8,614"
click at [879, 597] on button "Save" at bounding box center [889, 595] width 281 height 30
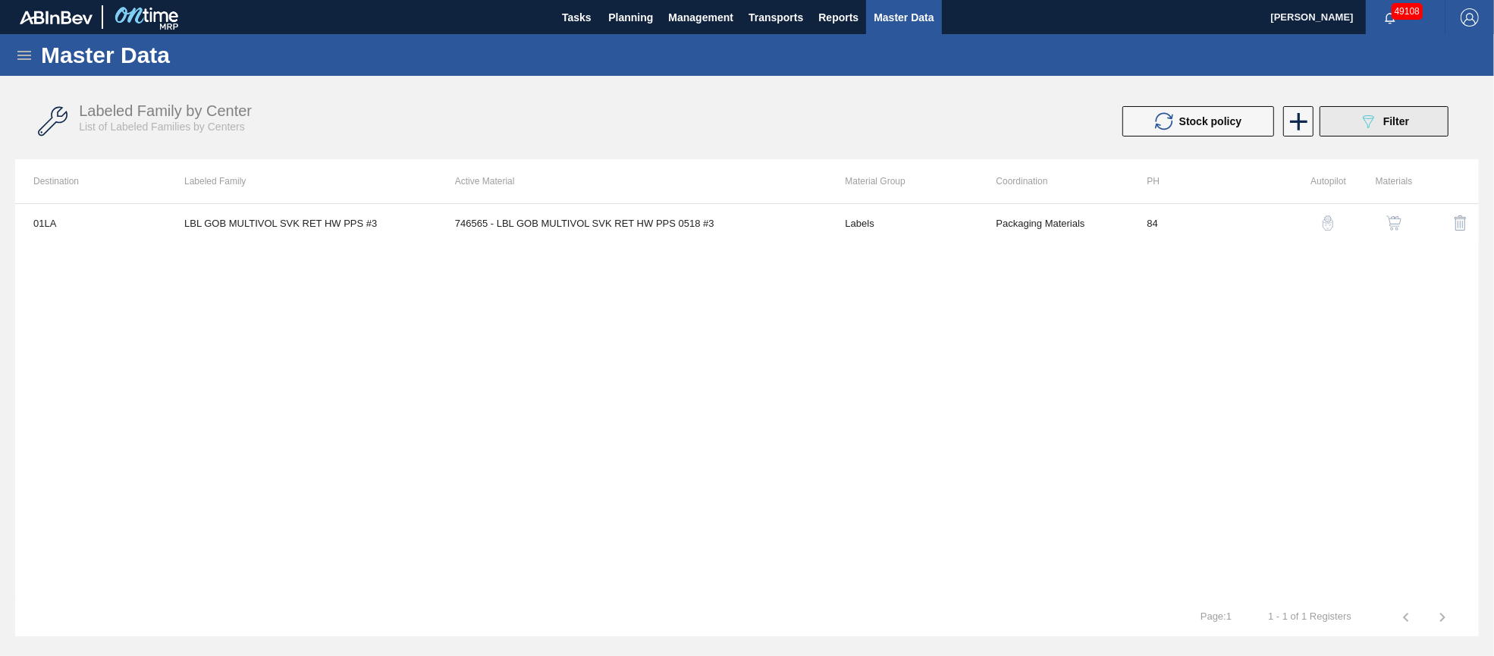
drag, startPoint x: 1402, startPoint y: 123, endPoint x: 1397, endPoint y: 134, distance: 12.2
click at [1402, 123] on span "Filter" at bounding box center [1396, 121] width 26 height 12
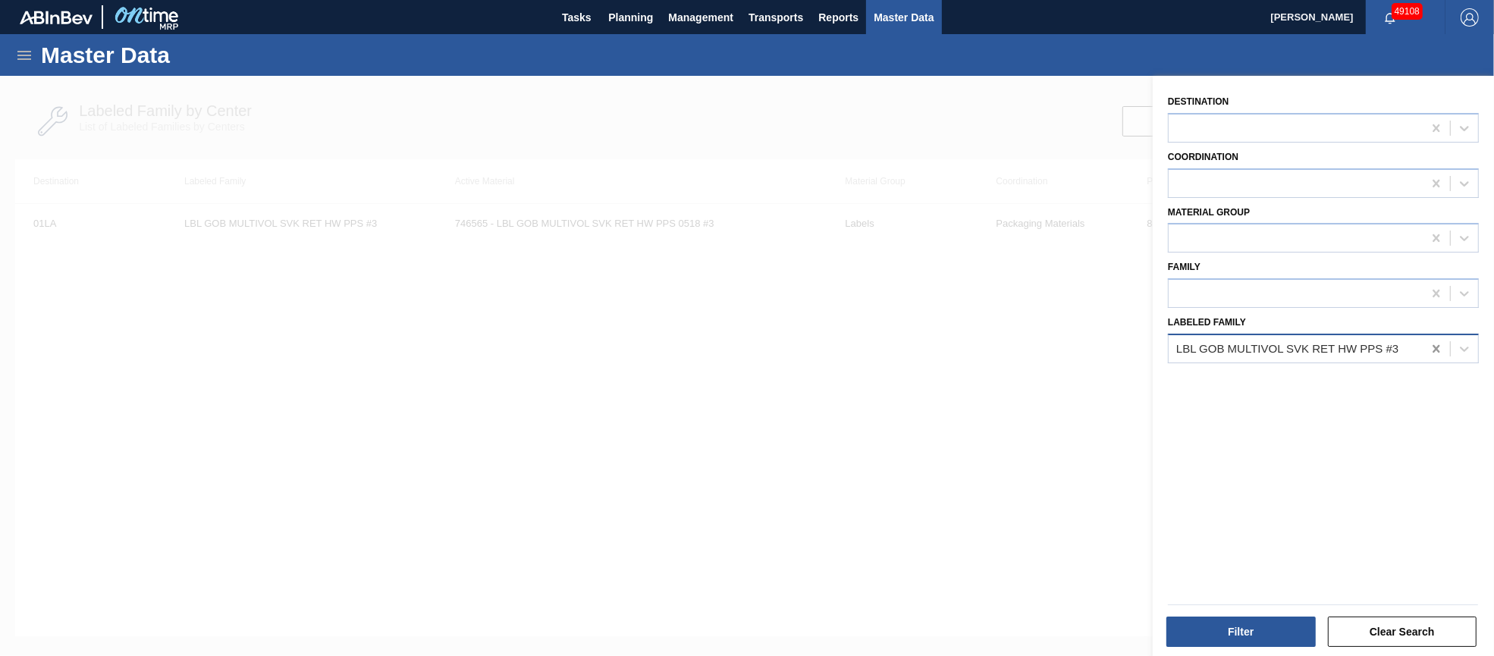
click at [1438, 343] on icon at bounding box center [1435, 348] width 15 height 15
paste Family "LBL GOB 1/2BBL SVK RET BRAND PPS #3"
type Family "LBL GOB 1/2BBL SVK RET BRAND PPS #3"
click at [1227, 631] on button "Filter" at bounding box center [1240, 631] width 149 height 30
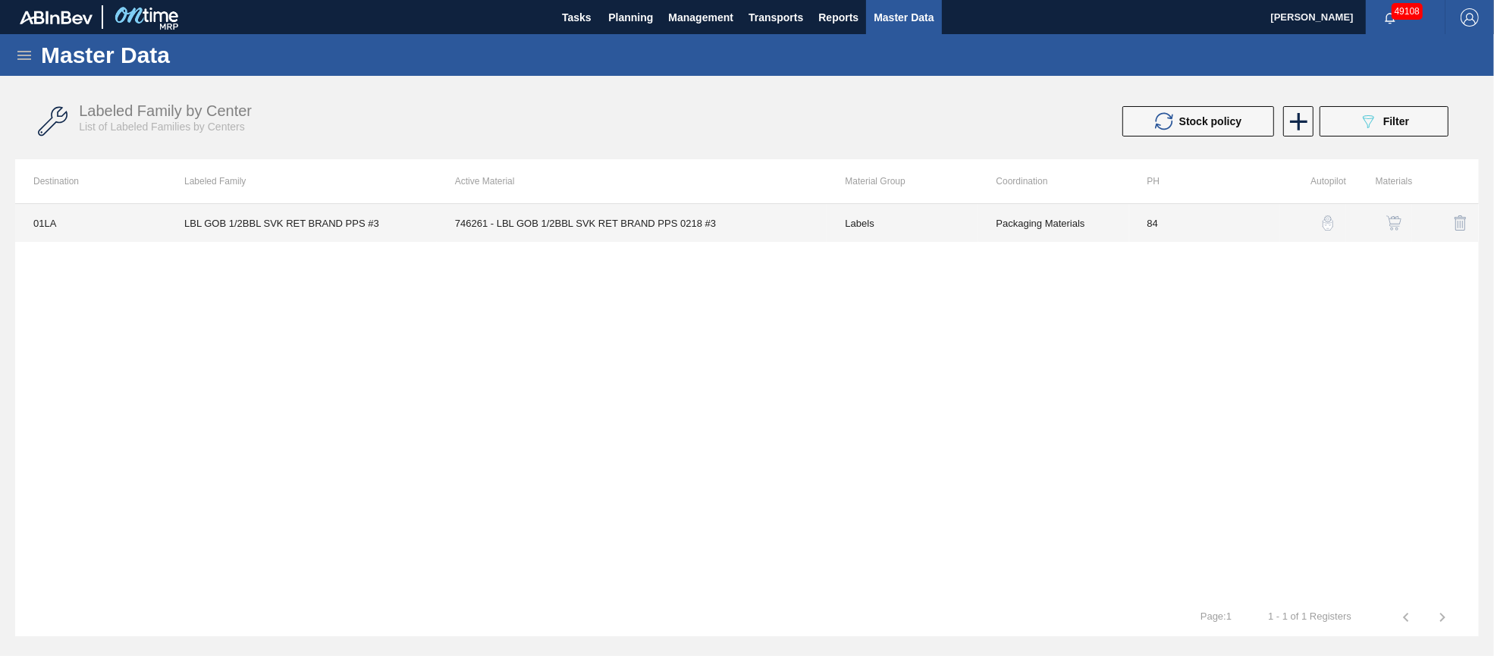
click at [658, 218] on td "746261 - LBL GOB 1/2BBL SVK RET BRAND PPS 0218 #3" at bounding box center [632, 223] width 390 height 38
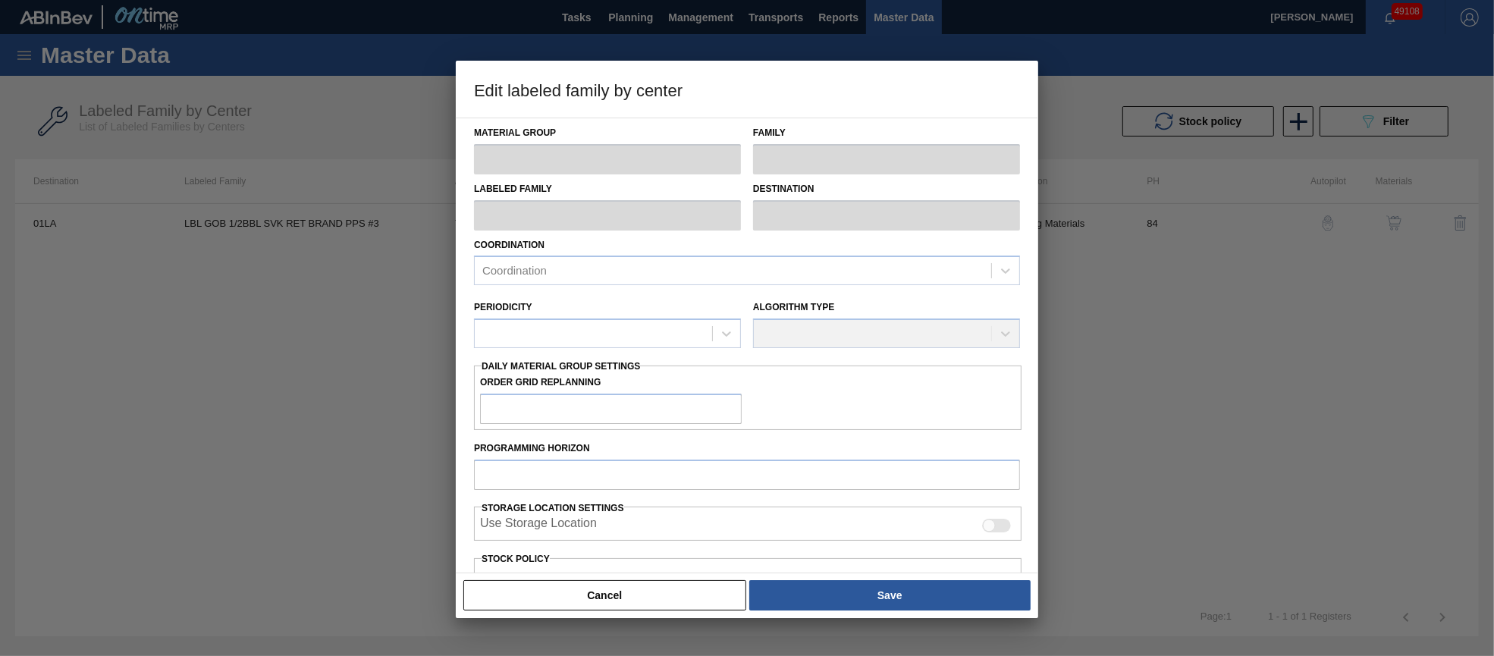
type input "Labels"
type input "Keg Labels"
type input "LBL GOB 1/2BBL SVK RET BRAND PPS #3"
type input "01LA - Los Angeles Brewery"
type input "84"
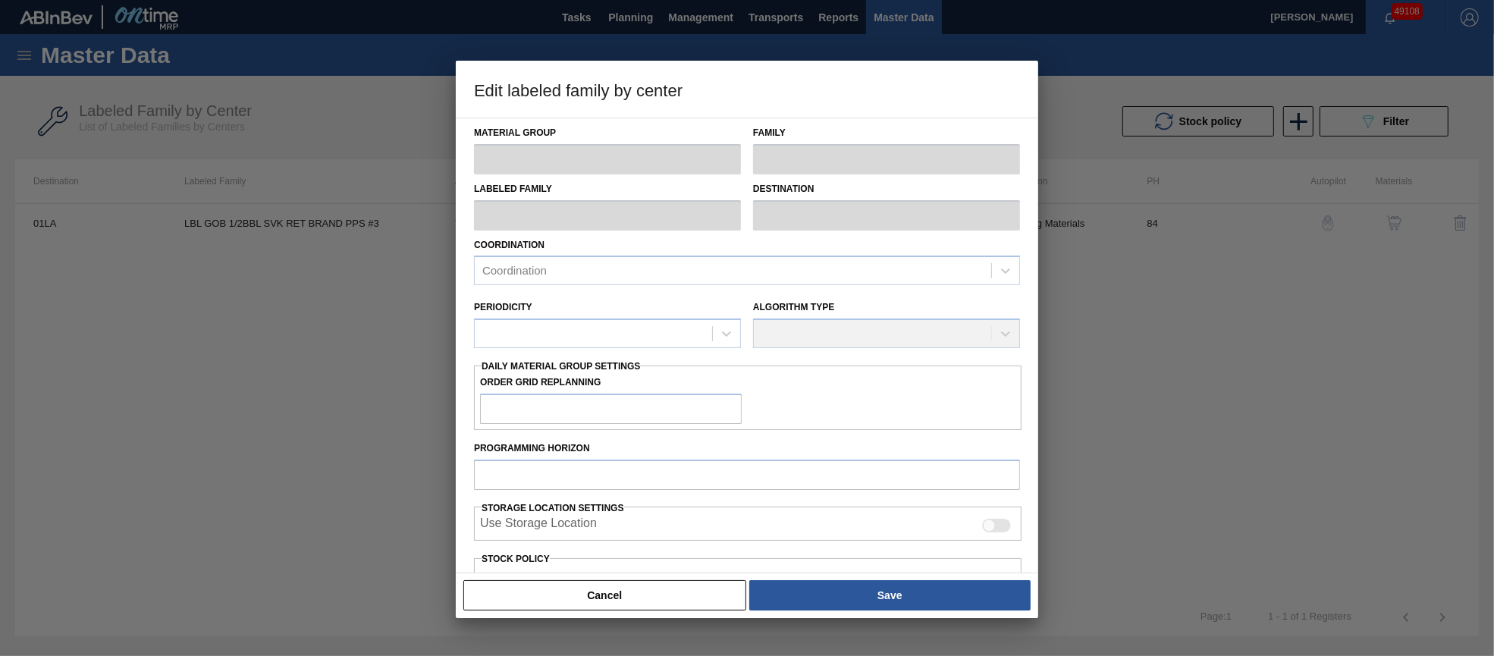
type input "631"
type input "4,307"
type input "50"
type input "2,469"
checkbox input "true"
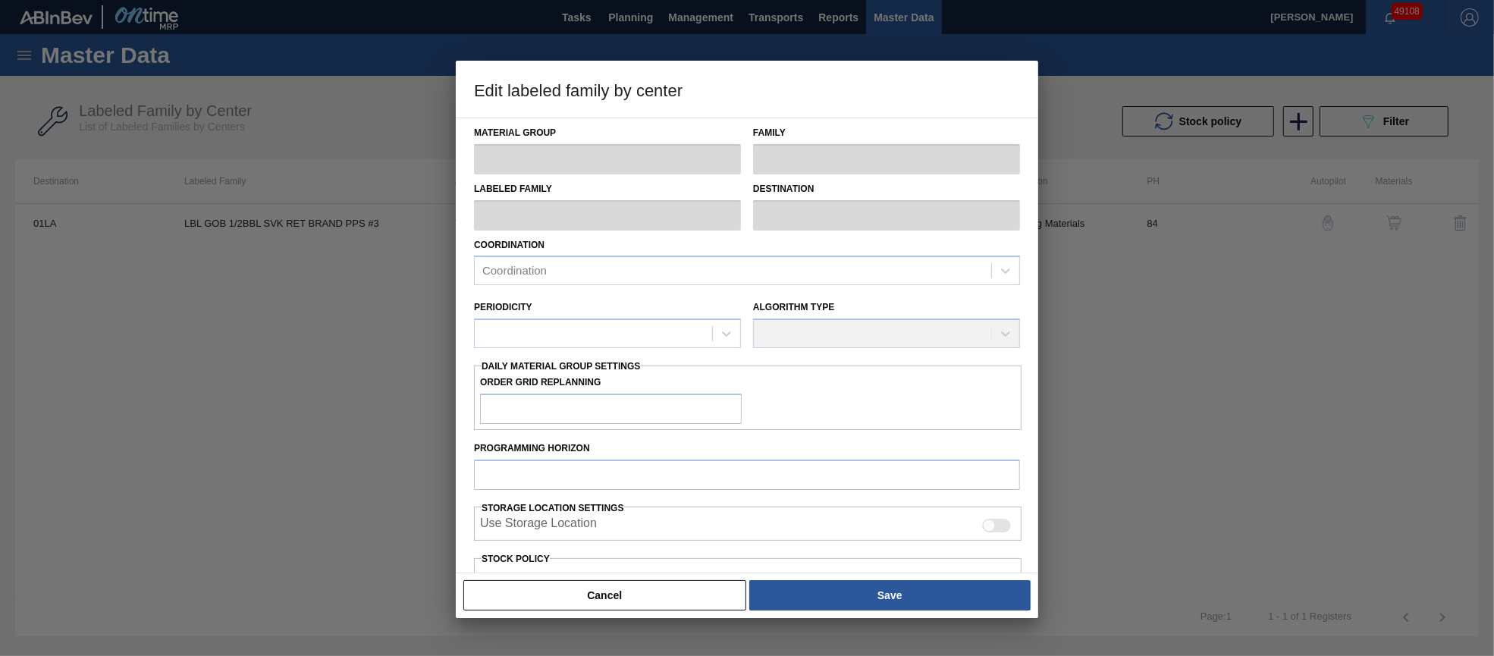
checkbox input "true"
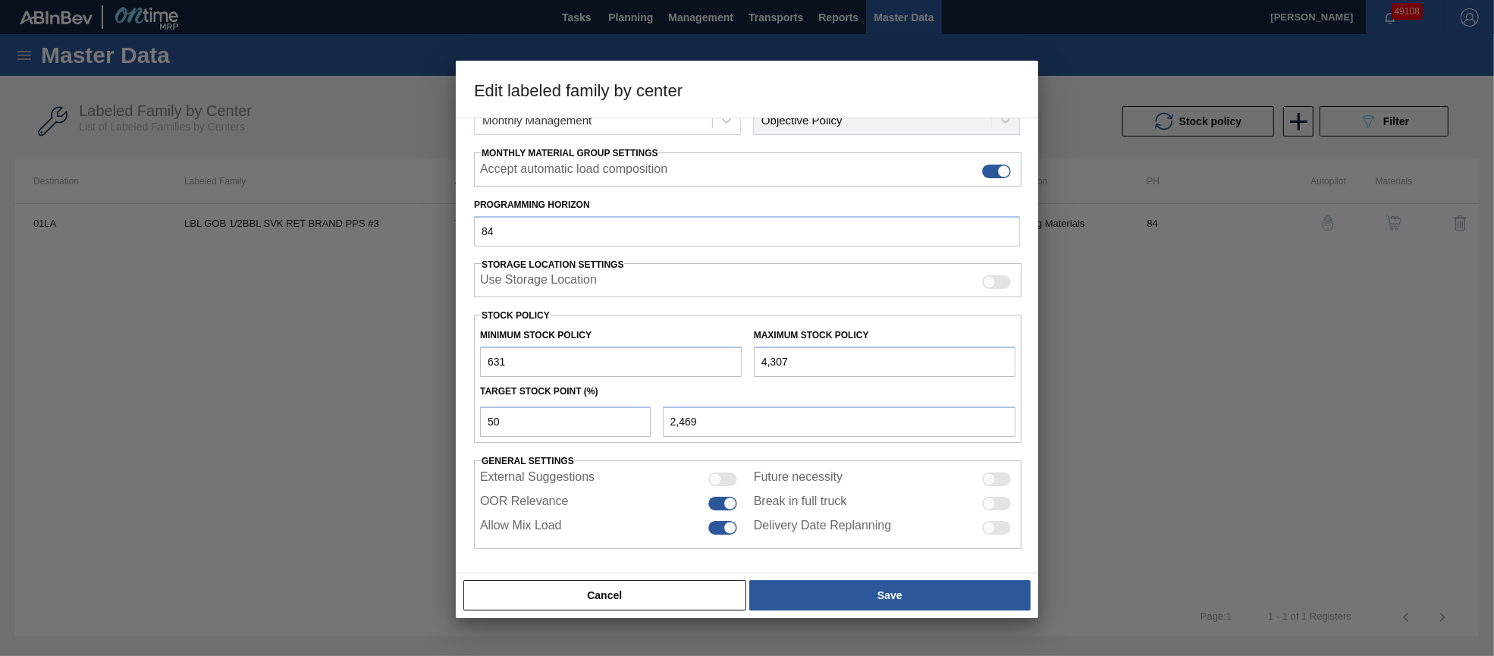
drag, startPoint x: 799, startPoint y: 356, endPoint x: 707, endPoint y: 350, distance: 92.7
click at [707, 353] on div "Minimum Stock Policy 631 Maximum Stock Policy 4,307" at bounding box center [747, 349] width 547 height 56
type input "8"
type input "320"
type input "86"
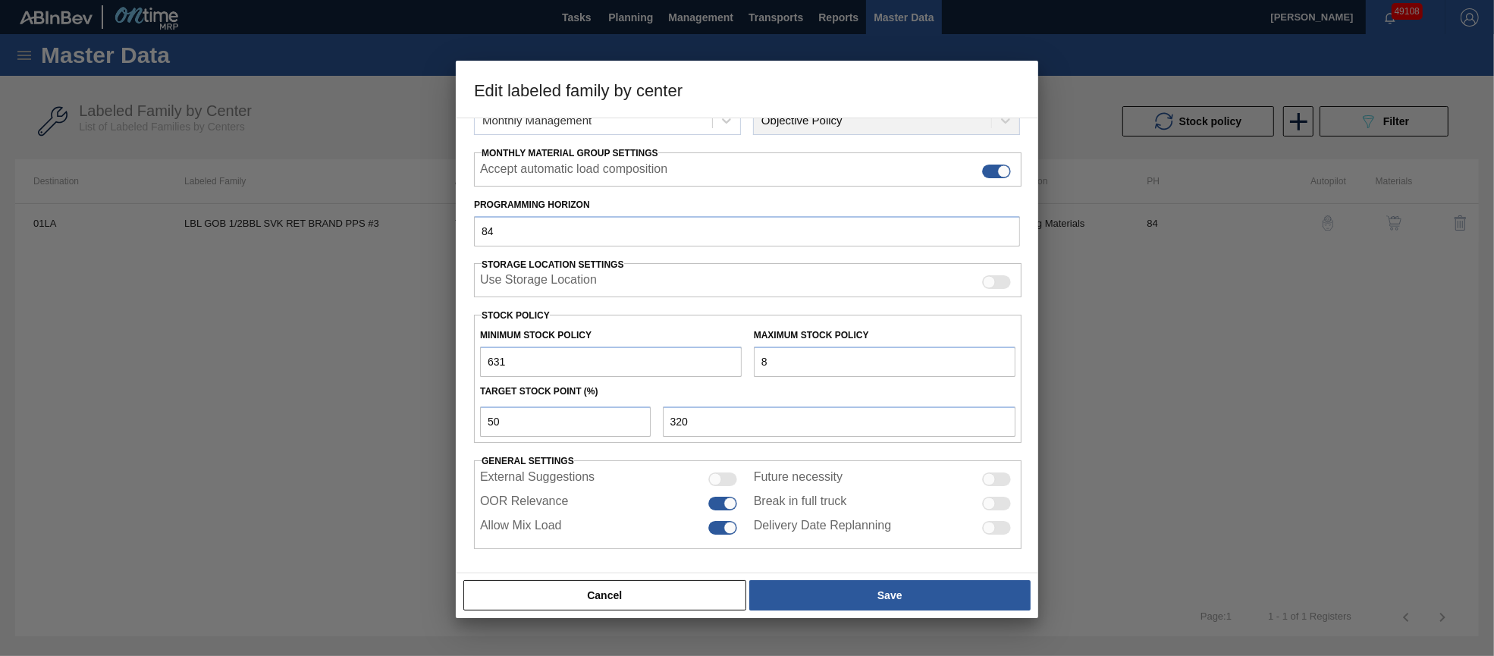
type input "359"
type input "864"
type input "748"
type input "86"
type input "359"
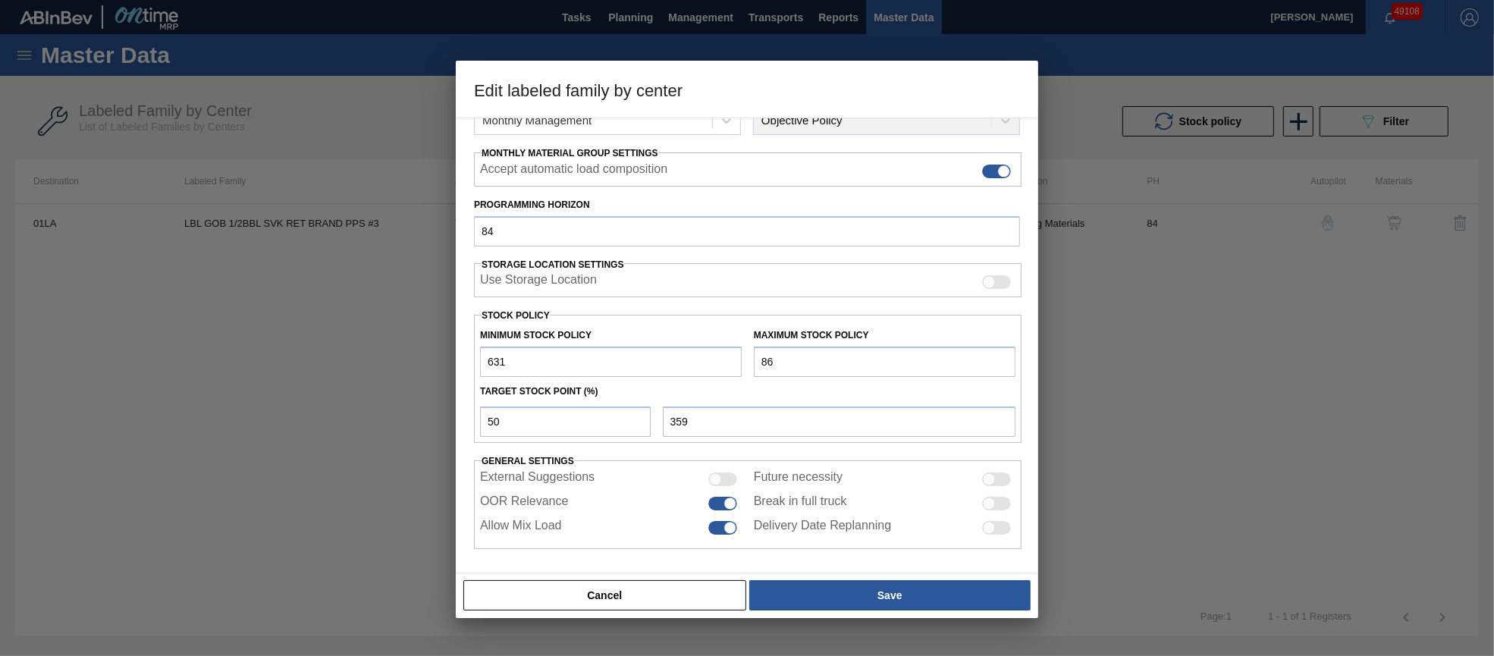
type input "861"
type input "746"
type input "8,614"
type input "4,623"
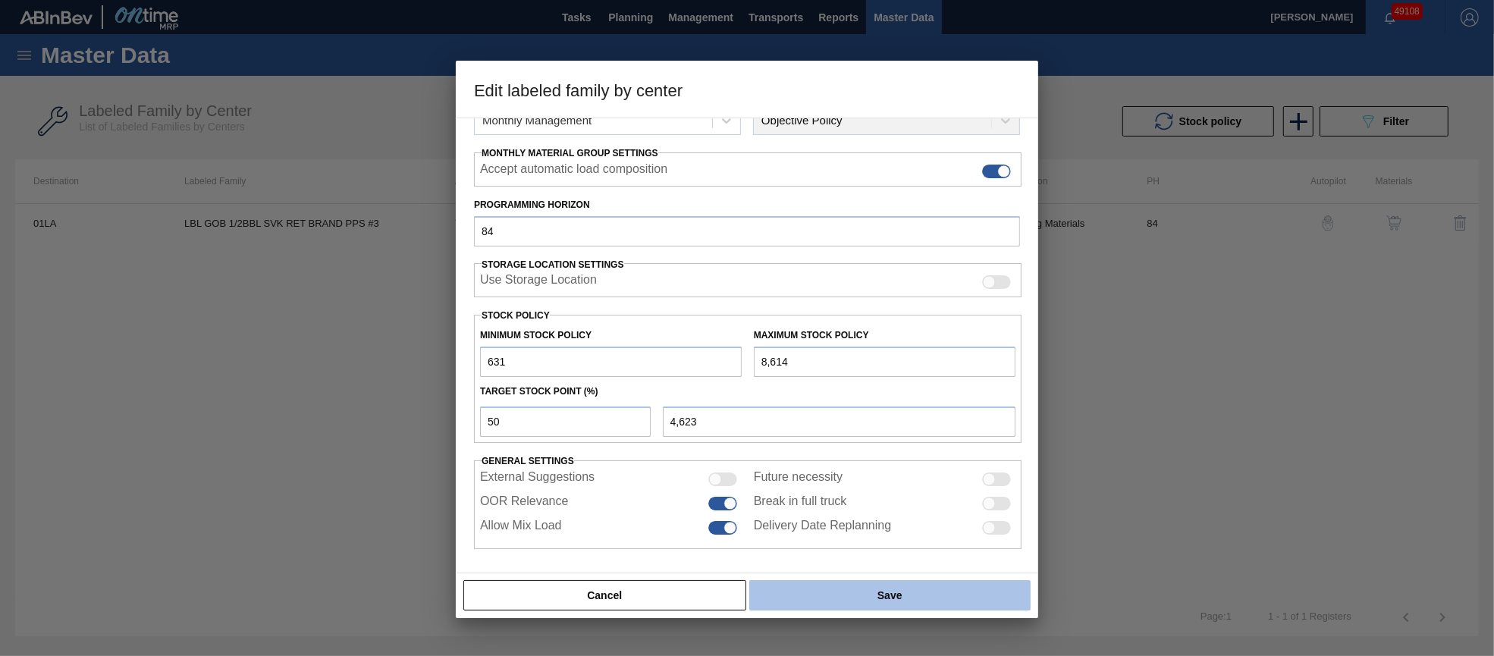
type input "8,614"
click at [891, 588] on button "Save" at bounding box center [889, 595] width 281 height 30
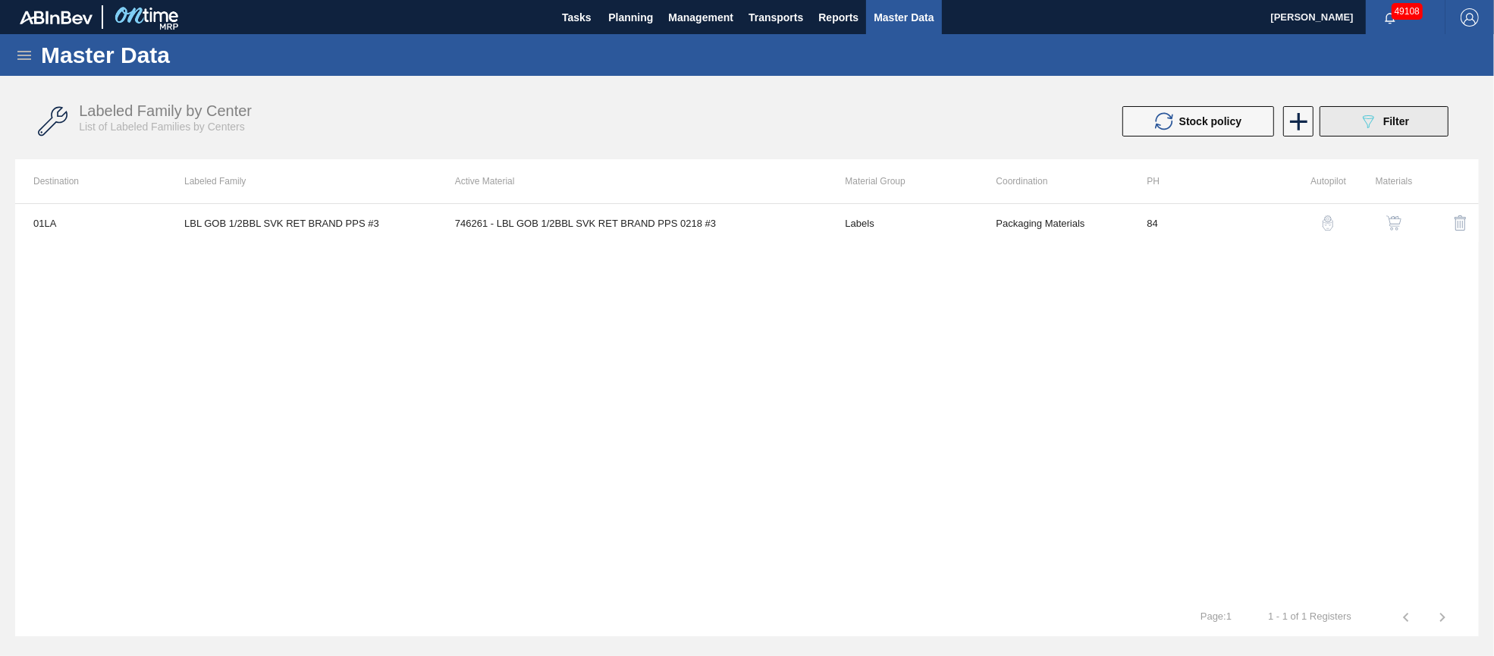
click at [1372, 124] on icon "089F7B8B-B2A5-4AFE-B5C0-19BA573D28AC" at bounding box center [1368, 121] width 18 height 18
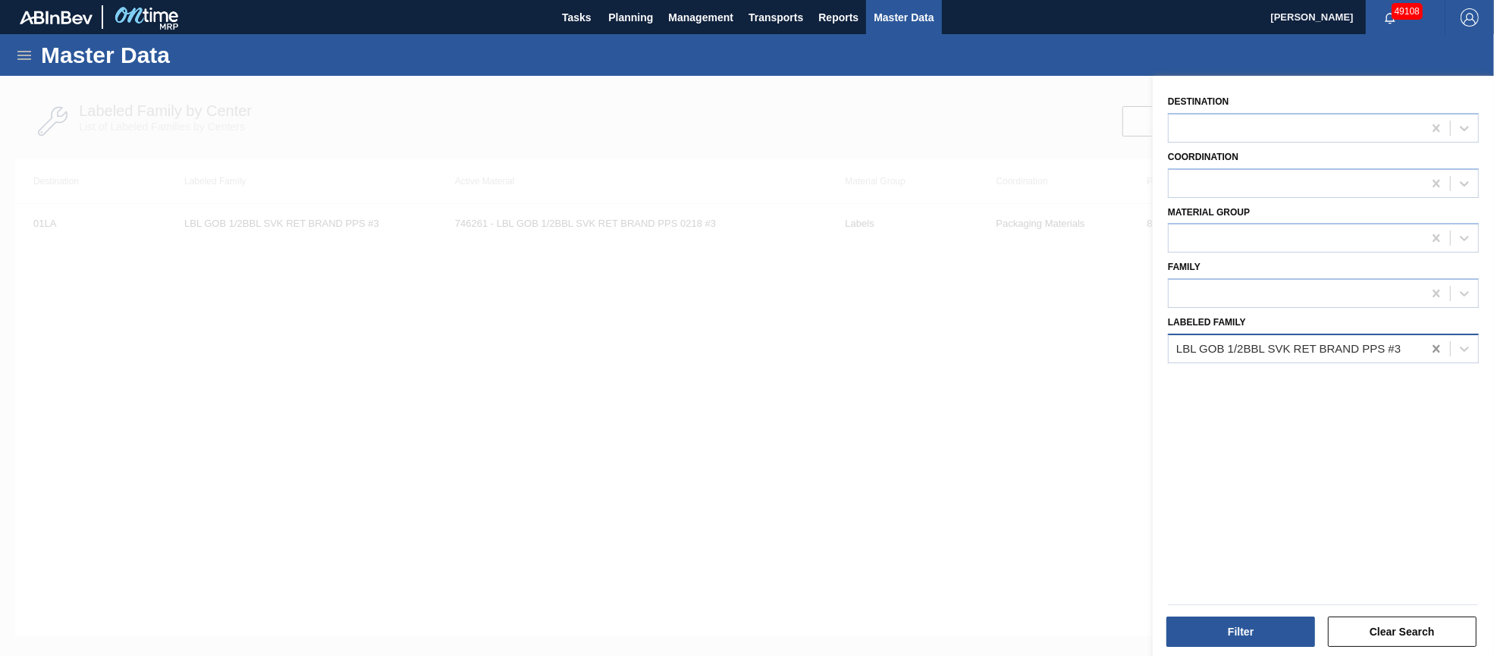
click at [1432, 346] on icon at bounding box center [1435, 348] width 15 height 15
paste Family "LBL GMB 1/2BBL SVK RET BRAND PPS #3"
type Family "LBL GMB 1/2BBL SVK RET BRAND PPS #3"
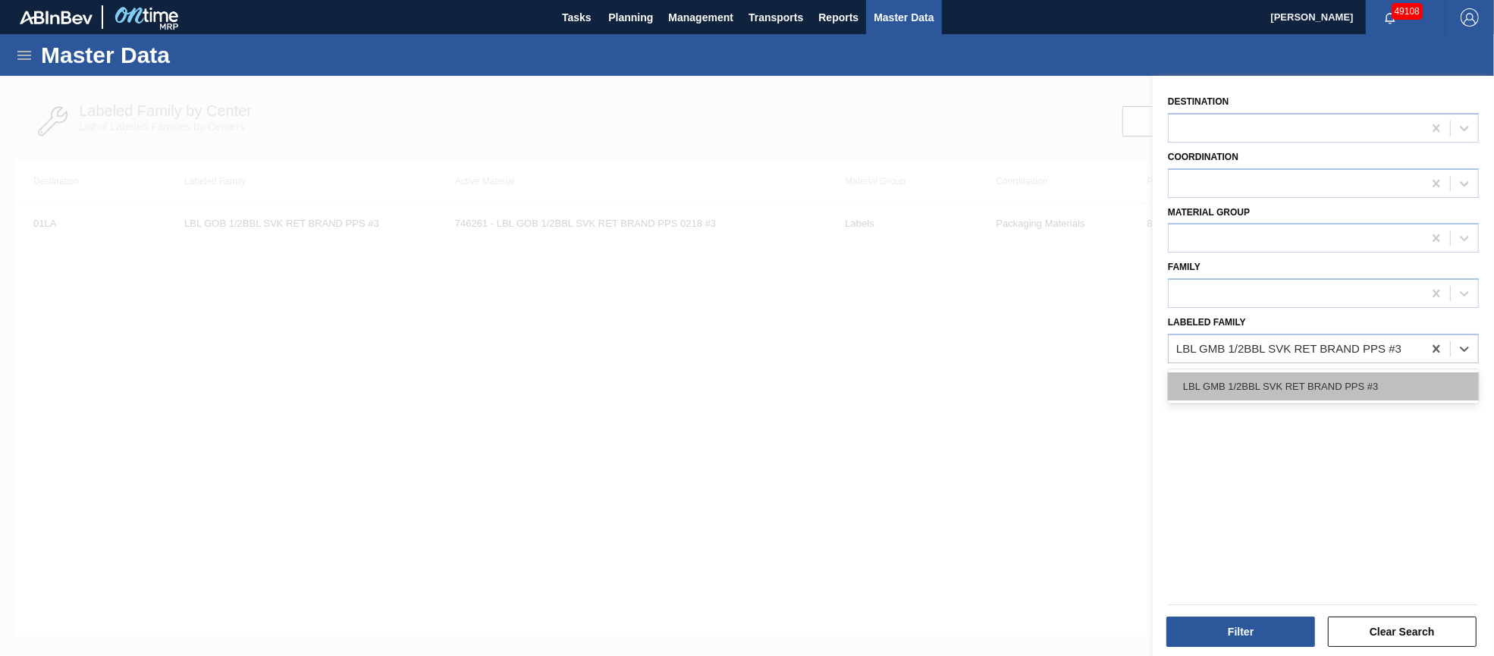
click at [1378, 384] on div "LBL GMB 1/2BBL SVK RET BRAND PPS #3" at bounding box center [1323, 386] width 311 height 28
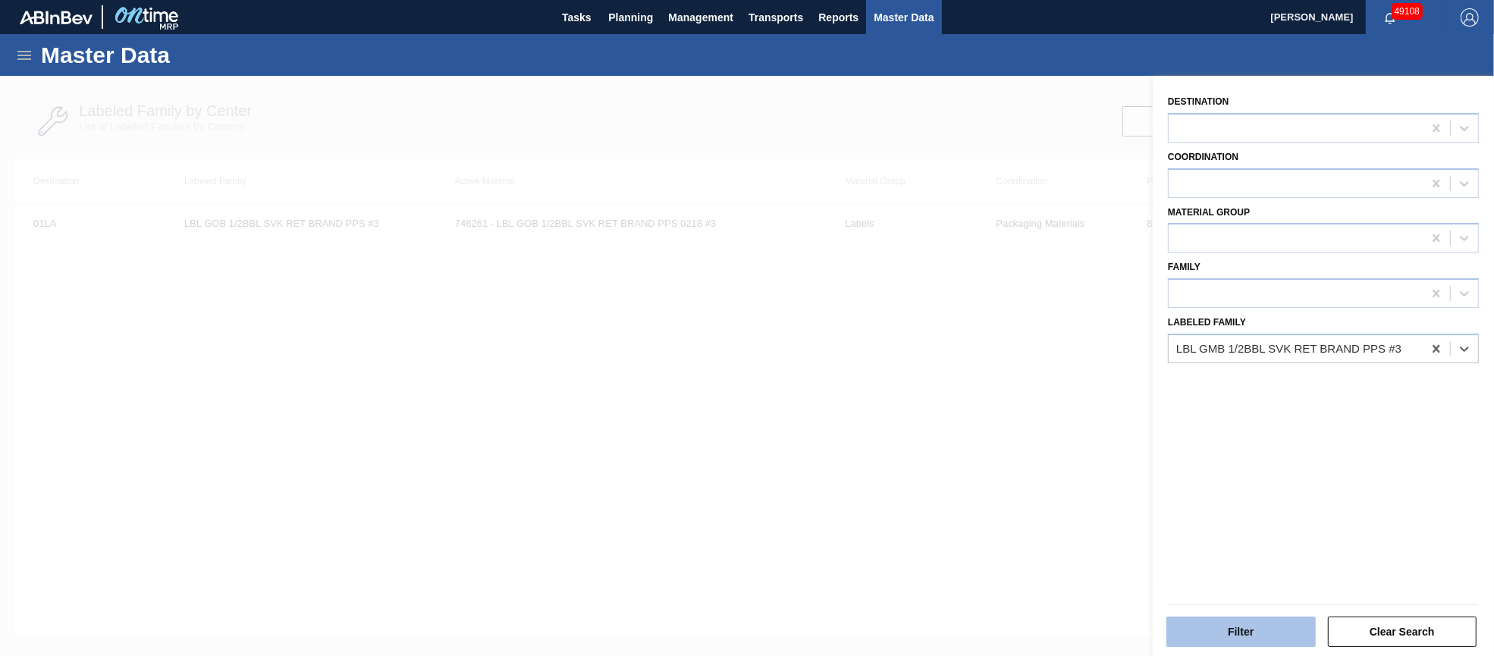
click at [1265, 625] on button "Filter" at bounding box center [1240, 631] width 149 height 30
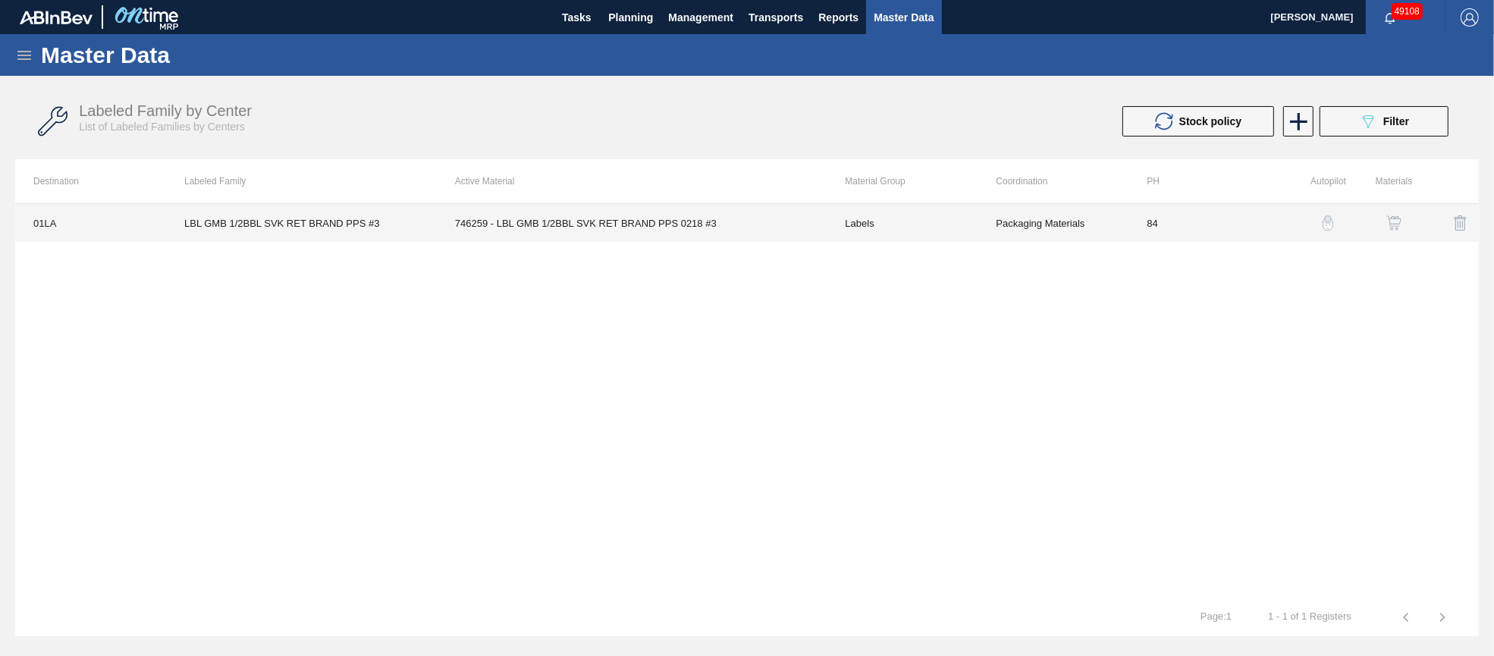
click at [701, 217] on td "746259 - LBL GMB 1/2BBL SVK RET BRAND PPS 0218 #3" at bounding box center [632, 223] width 390 height 38
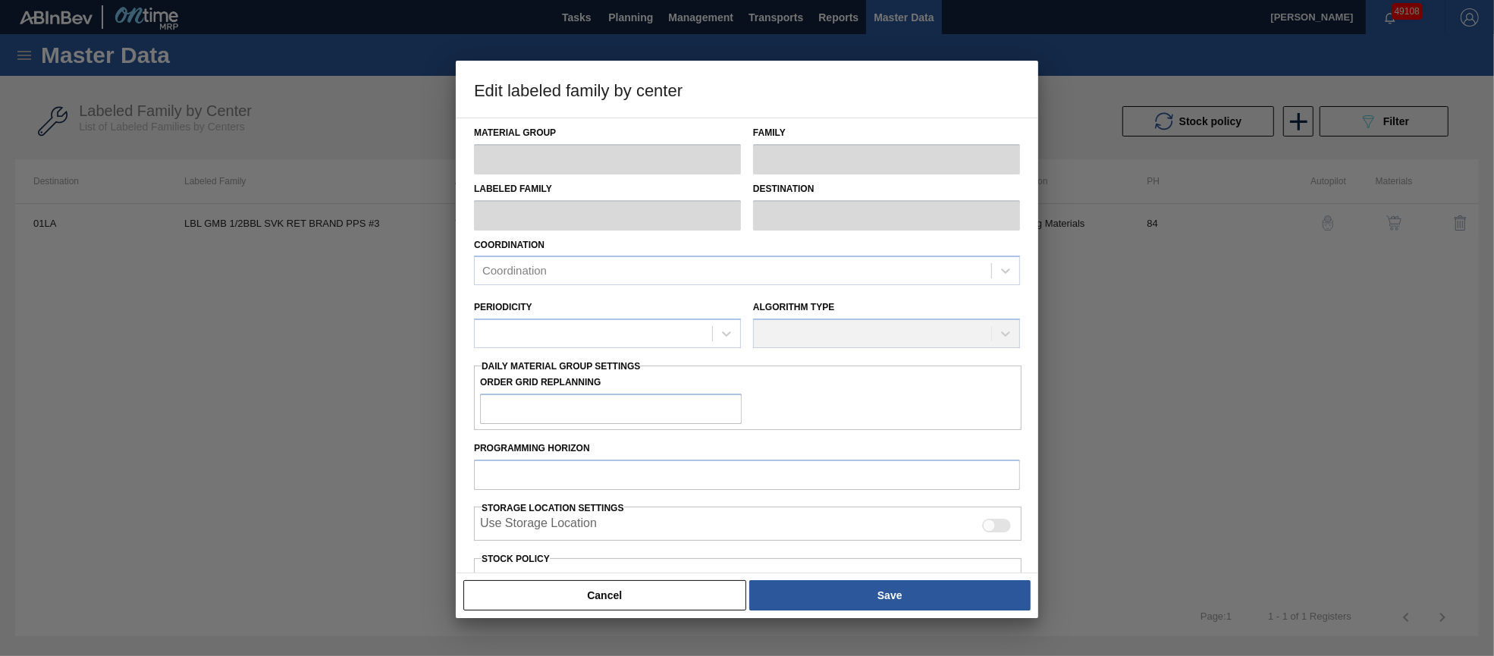
type input "Labels"
type input "Keg Labels"
type input "LBL GMB 1/2BBL SVK RET BRAND PPS #3"
type input "01LA - Los Angeles Brewery"
type input "84"
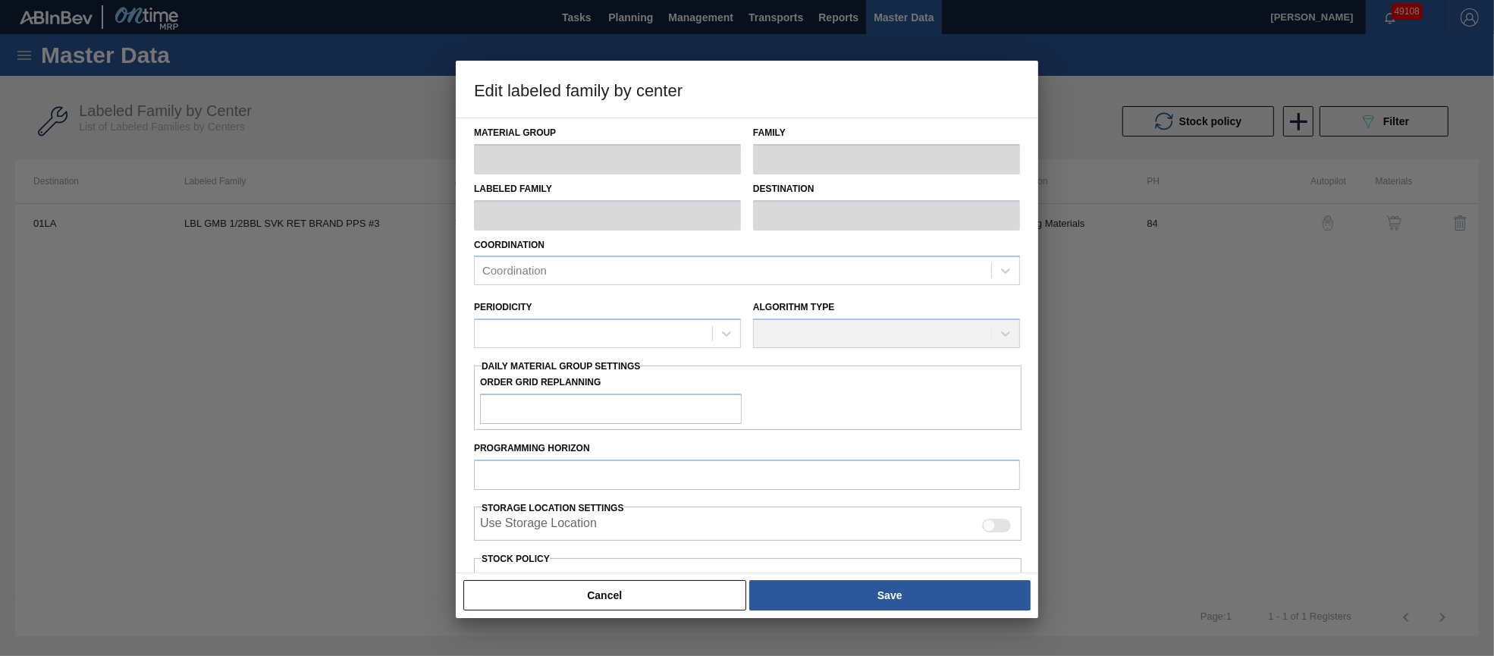
type input "940"
type input "4,125"
type input "50"
type input "2,533"
checkbox input "true"
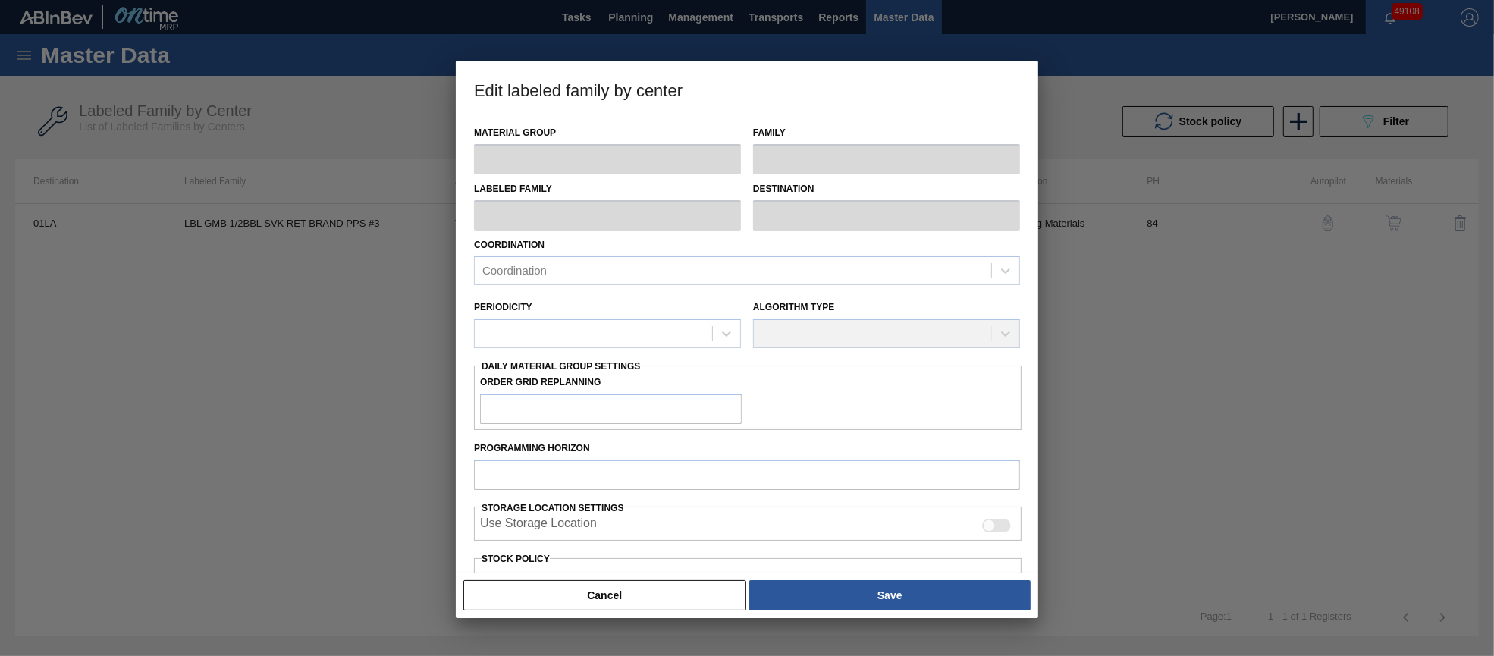
checkbox input "true"
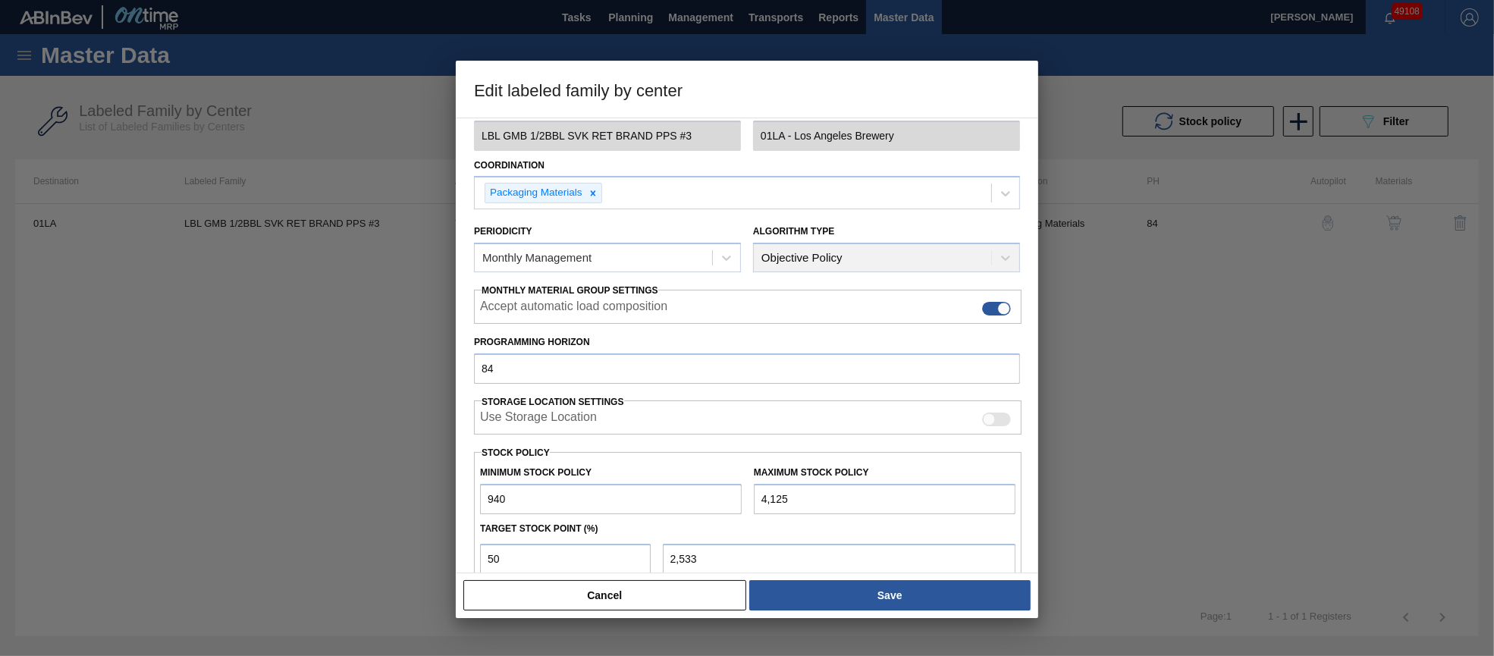
scroll to position [113, 0]
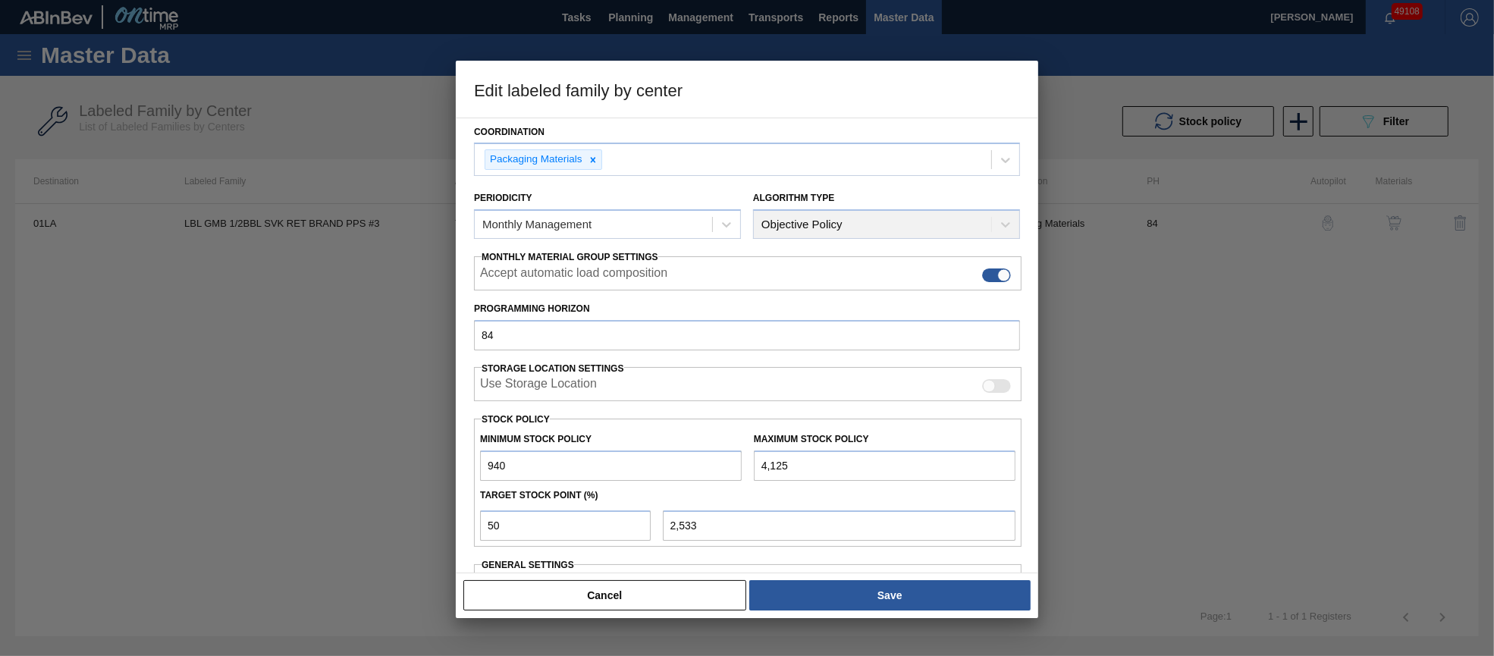
drag, startPoint x: 820, startPoint y: 463, endPoint x: 715, endPoint y: 450, distance: 105.4
click at [716, 451] on div "Minimum Stock Policy 940 Maximum Stock Policy 4,125" at bounding box center [747, 453] width 547 height 56
type input "8"
type input "474"
type input "82"
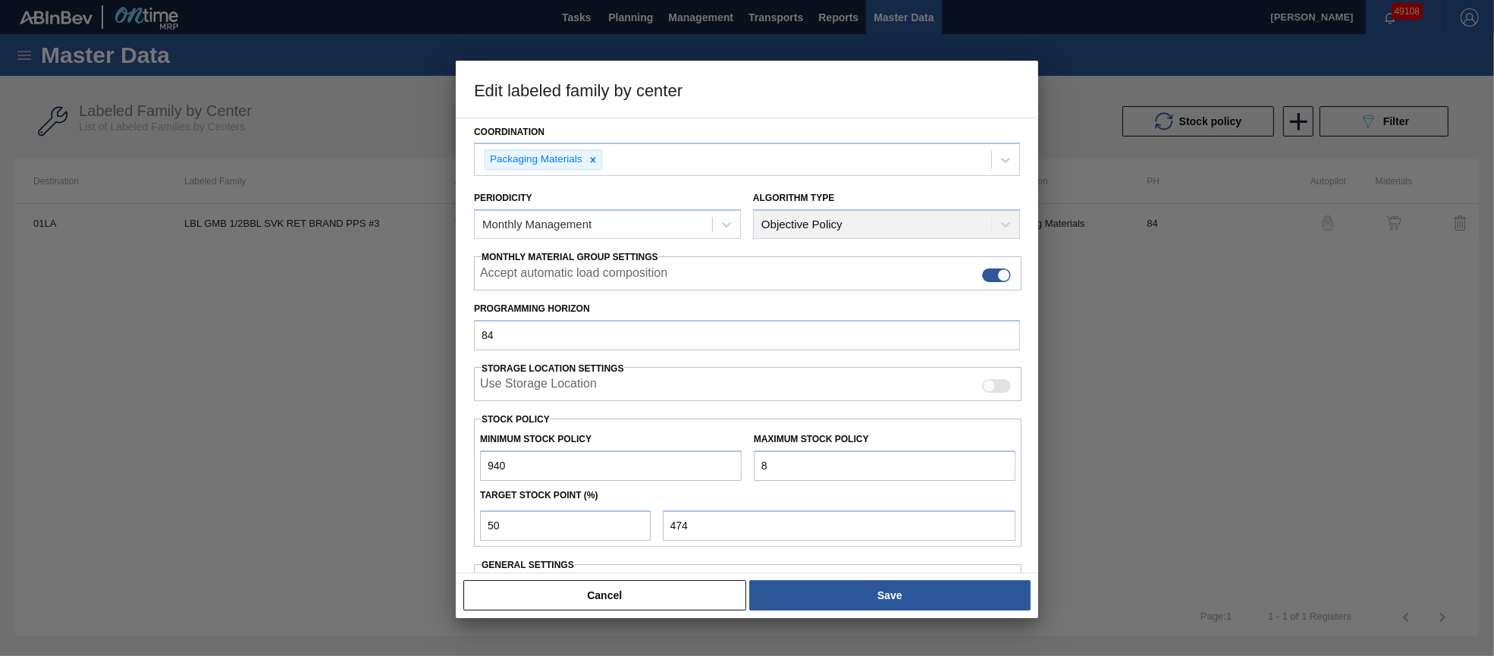
type input "511"
type input "825"
type input "883"
type input "8,250"
type input "4,595"
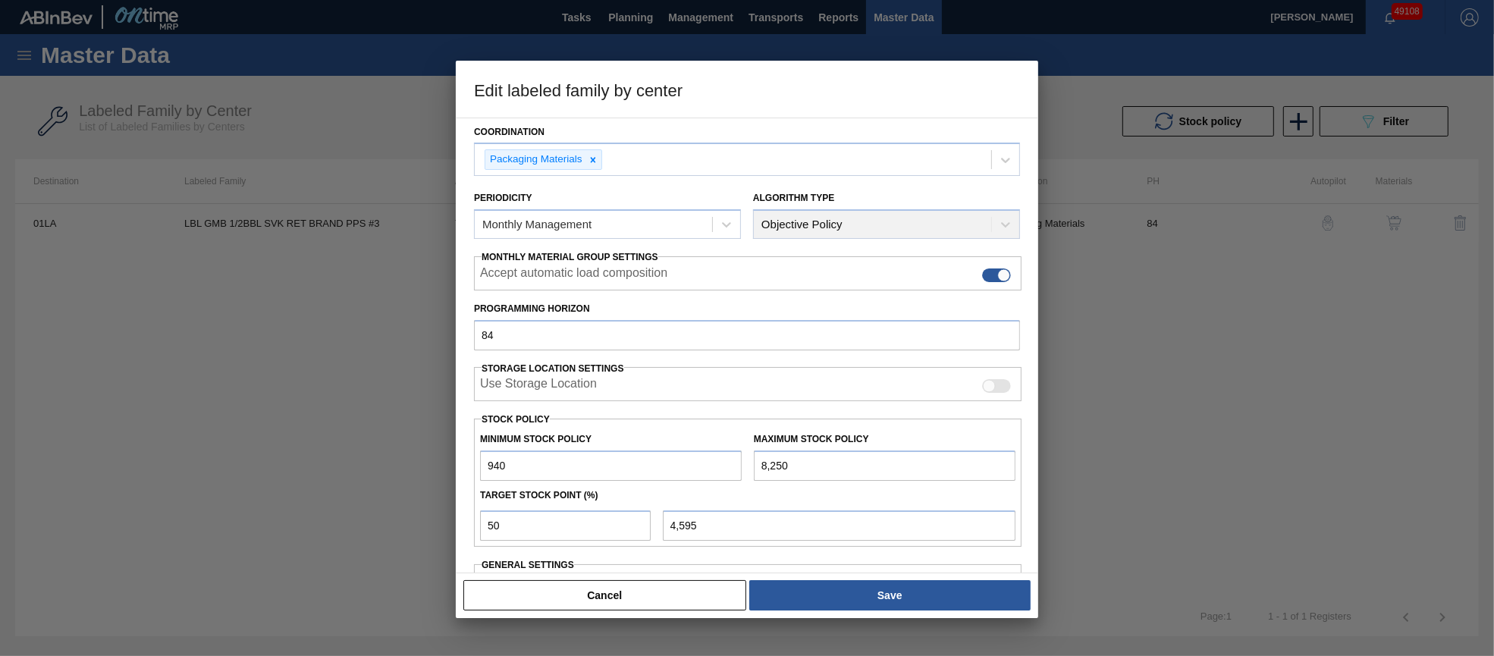
type input "8,250"
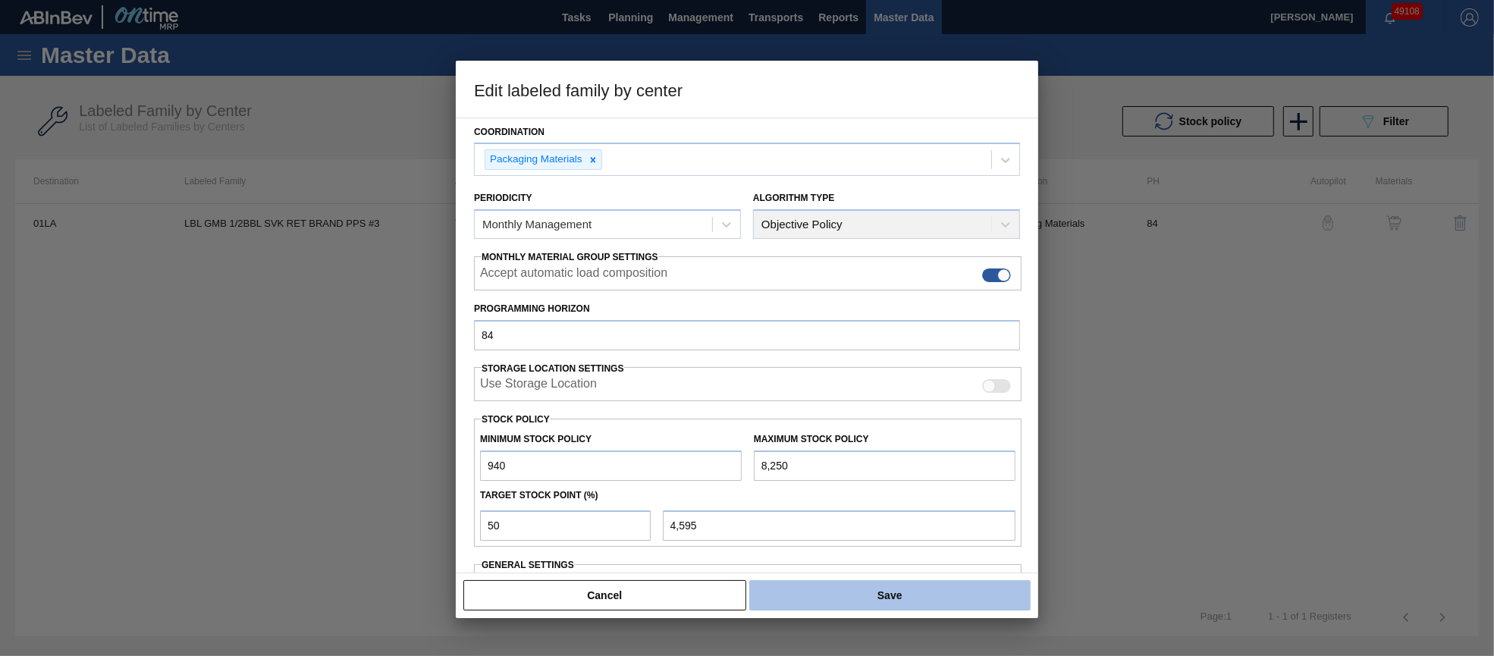
click at [887, 602] on button "Save" at bounding box center [889, 595] width 281 height 30
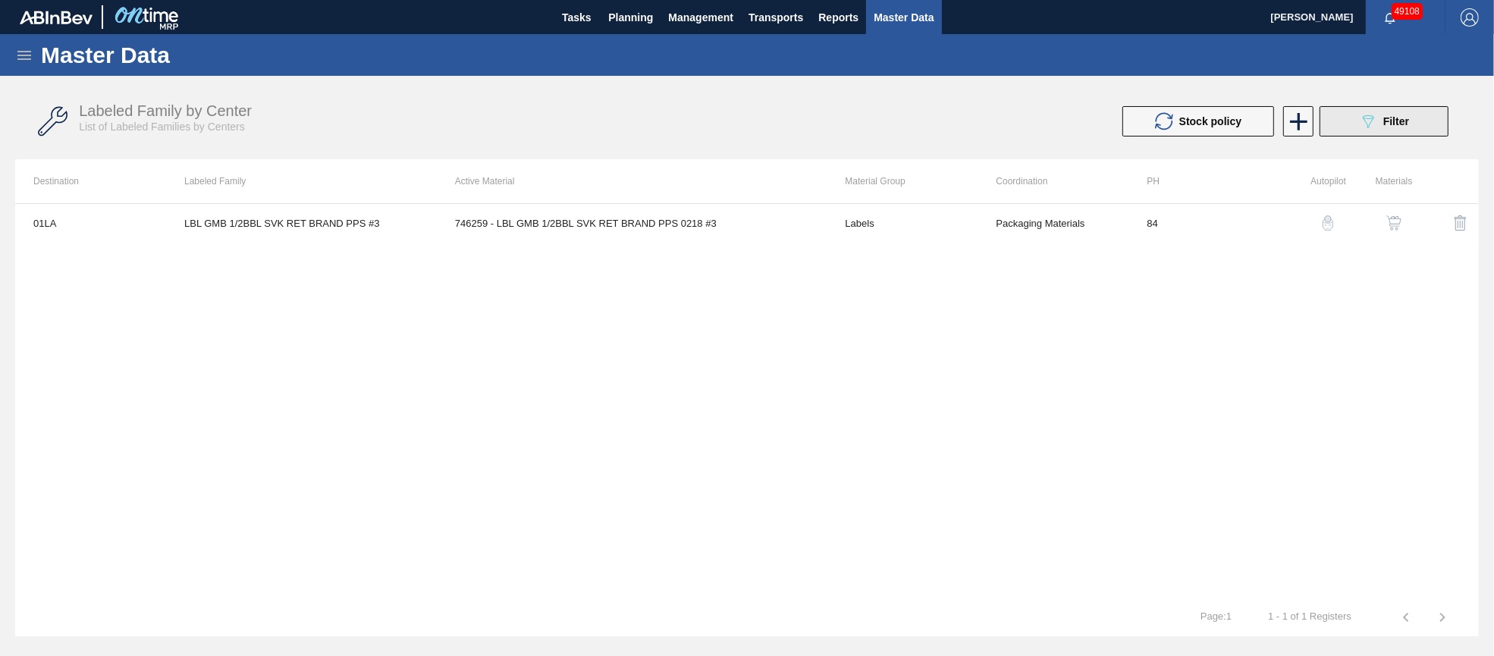
click at [1377, 112] on div "089F7B8B-B2A5-4AFE-B5C0-19BA573D28AC Filter" at bounding box center [1384, 121] width 50 height 18
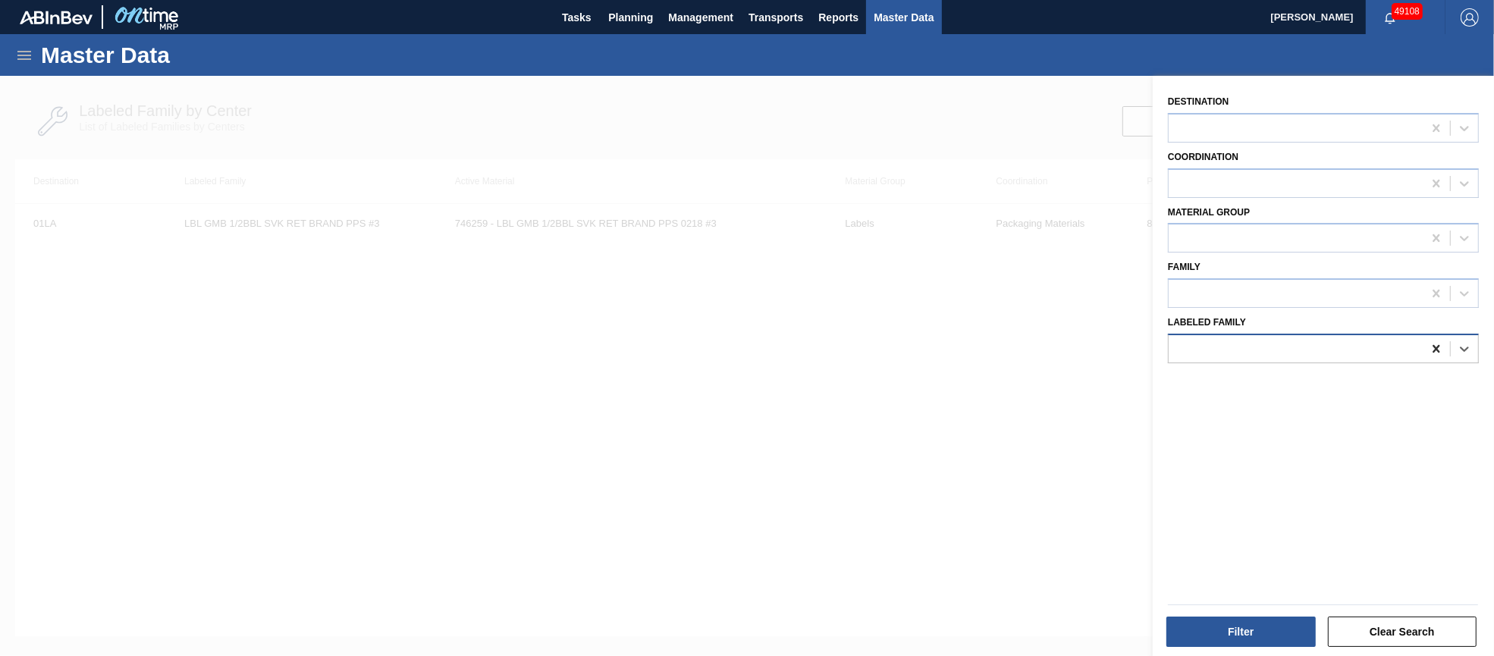
click at [1436, 342] on icon at bounding box center [1435, 348] width 15 height 15
paste Family "TRAY SA2 25OZ 15LS CAN CORRUGAT"
type Family "TRAY SA2 25OZ 15LS CAN CORRUGAT"
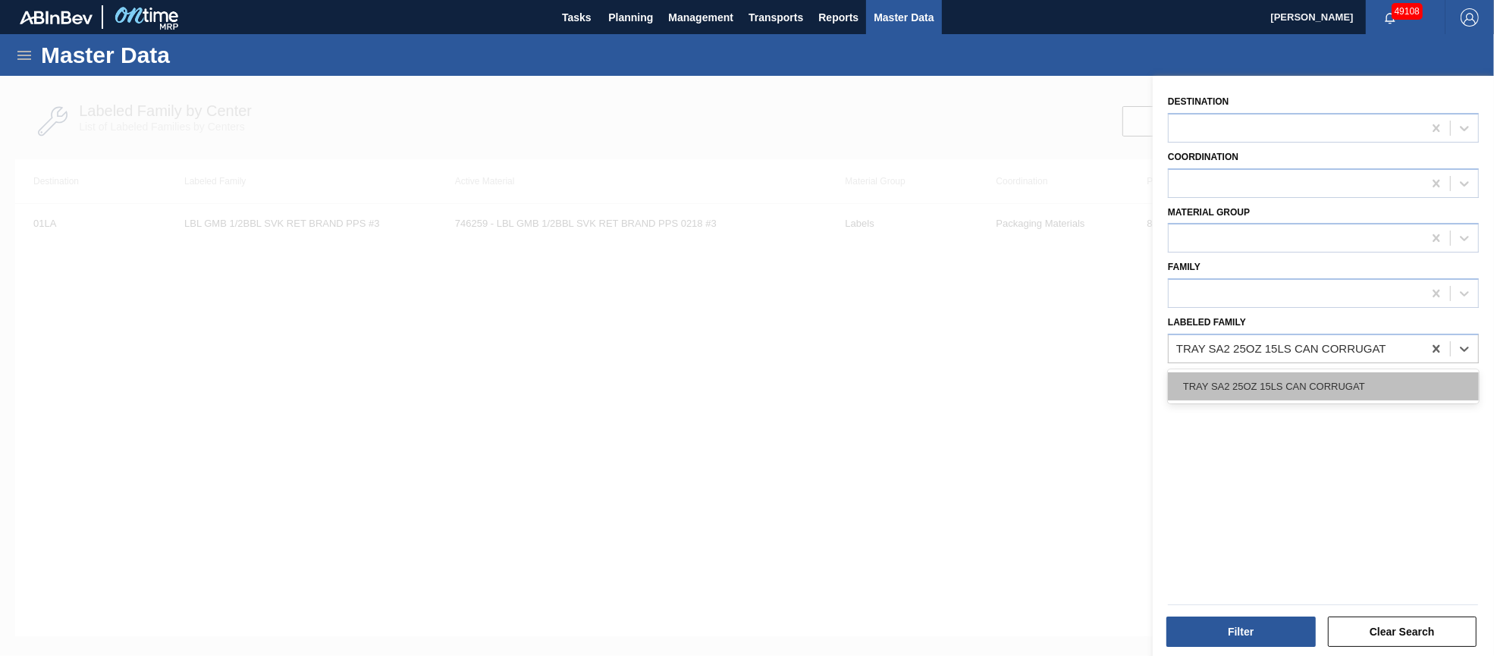
click at [1351, 379] on div "TRAY SA2 25OZ 15LS CAN CORRUGAT" at bounding box center [1323, 386] width 311 height 28
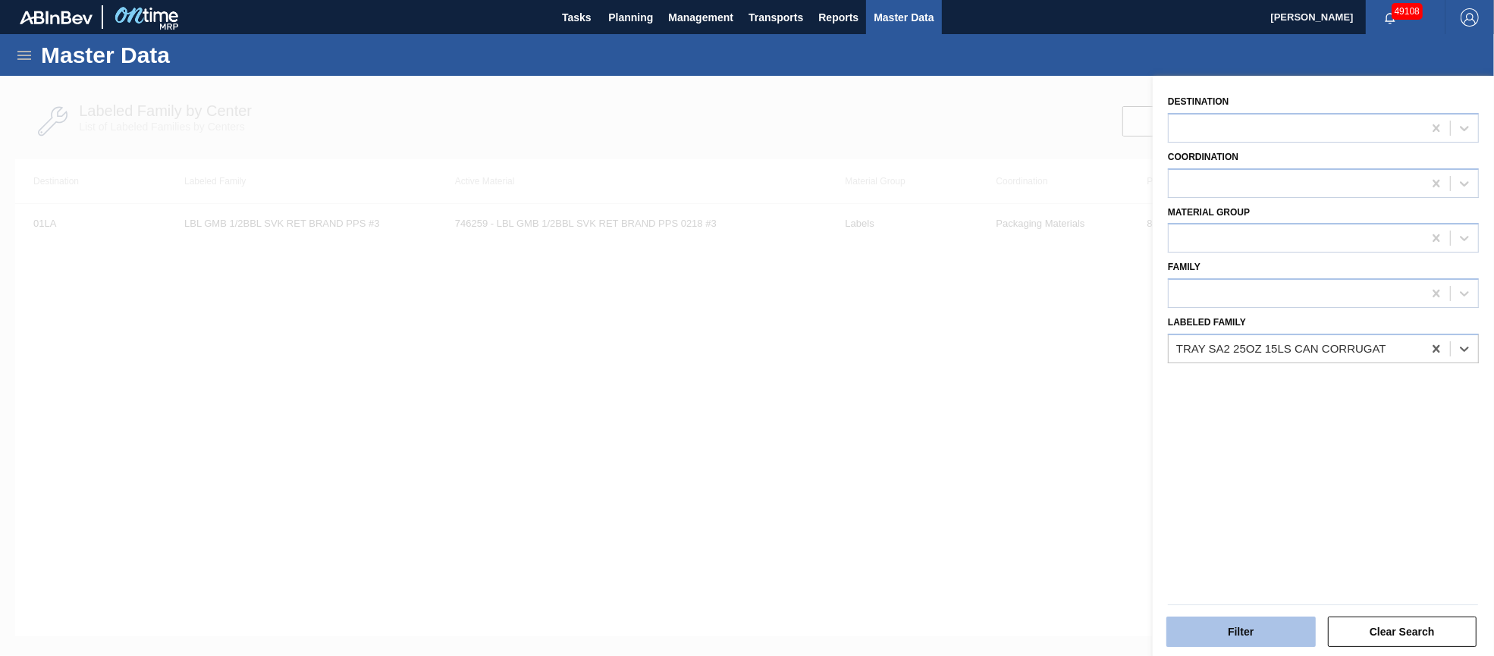
click at [1259, 623] on button "Filter" at bounding box center [1240, 631] width 149 height 30
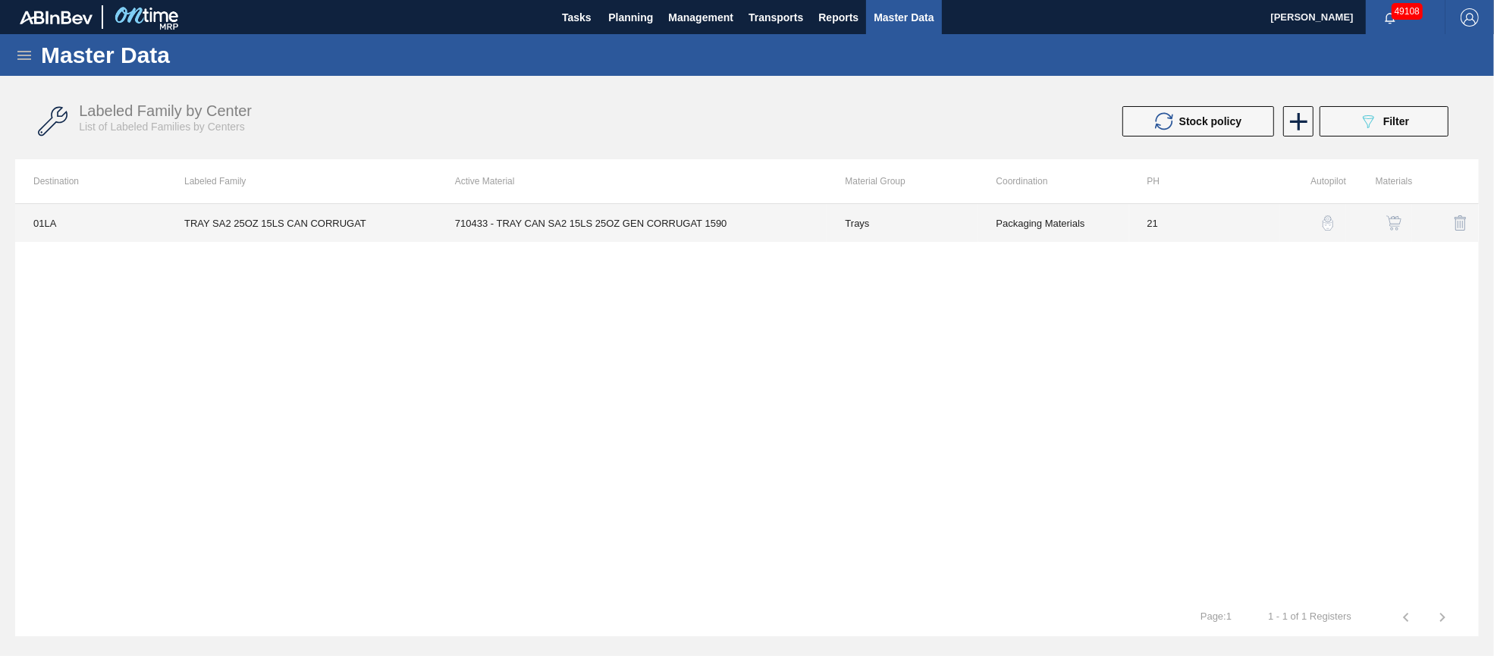
click at [559, 217] on td "710433 - TRAY CAN SA2 15LS 25OZ GEN CORRUGAT 1590" at bounding box center [632, 223] width 390 height 38
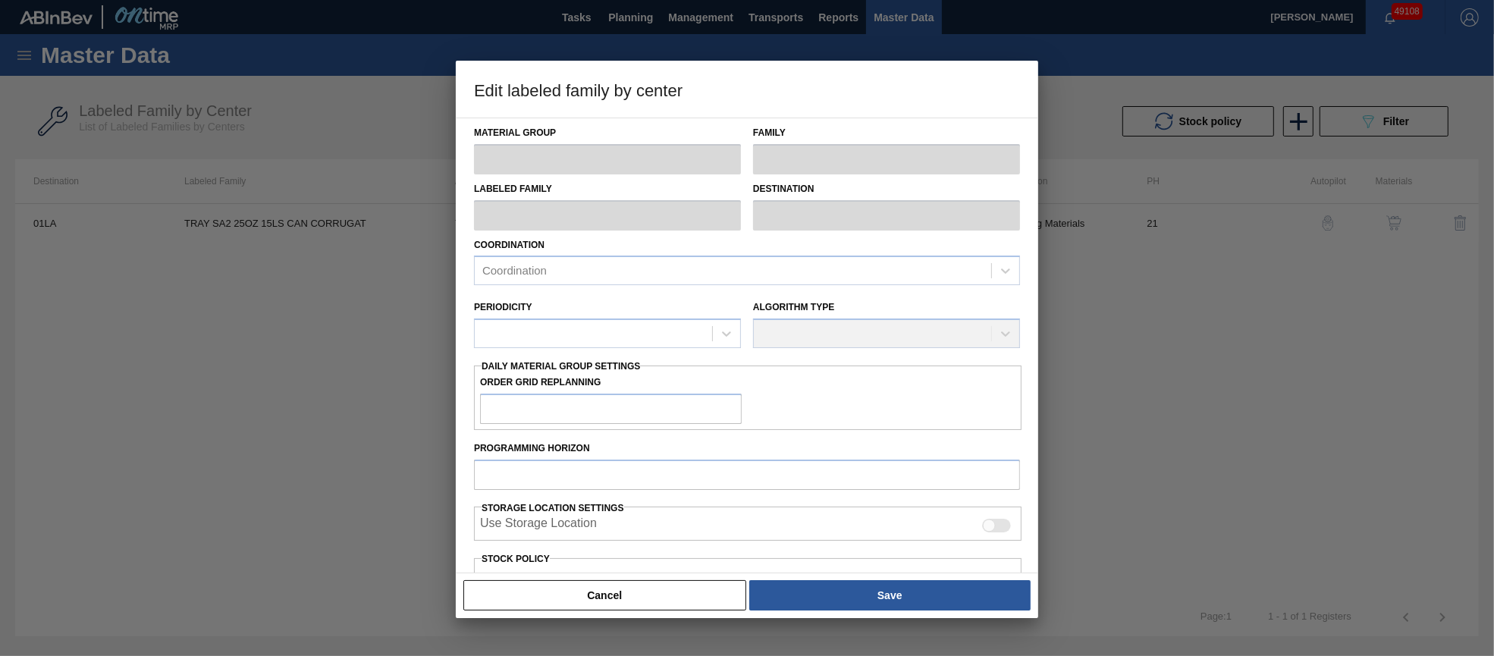
type input "Trays"
type input "TRAY SA2 25OZ 15LS CAN CORRUGAT"
type input "01LA - Los Angeles Brewery"
type input "21"
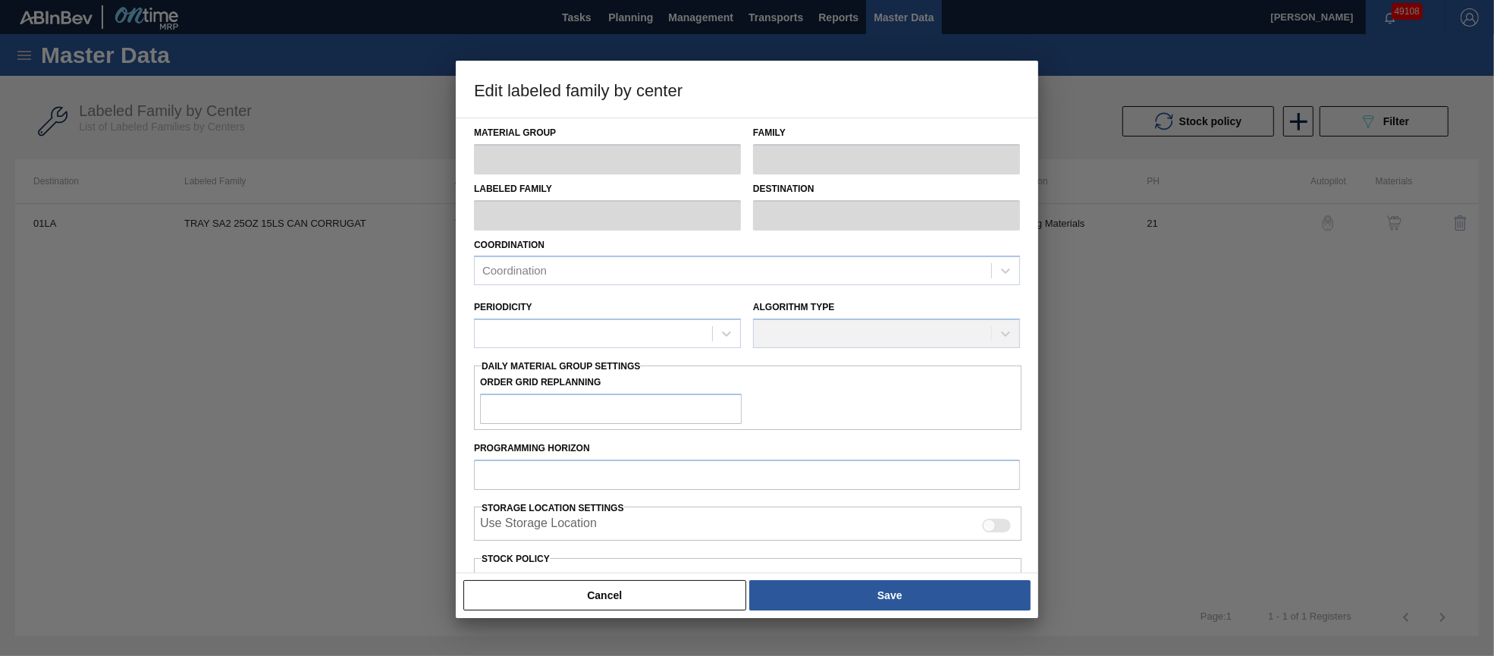
type input "3,581"
type input "16,067"
type input "0"
type input "3,581"
checkbox input "true"
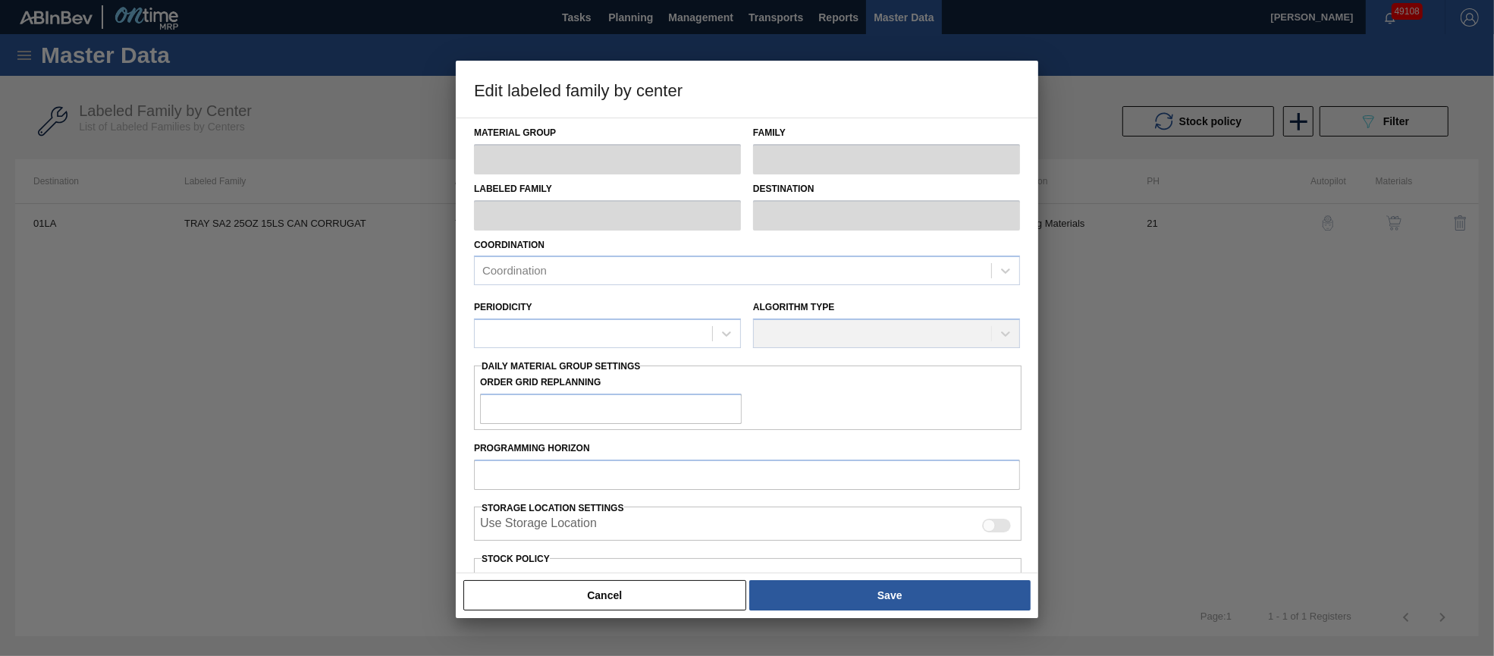
checkbox input "true"
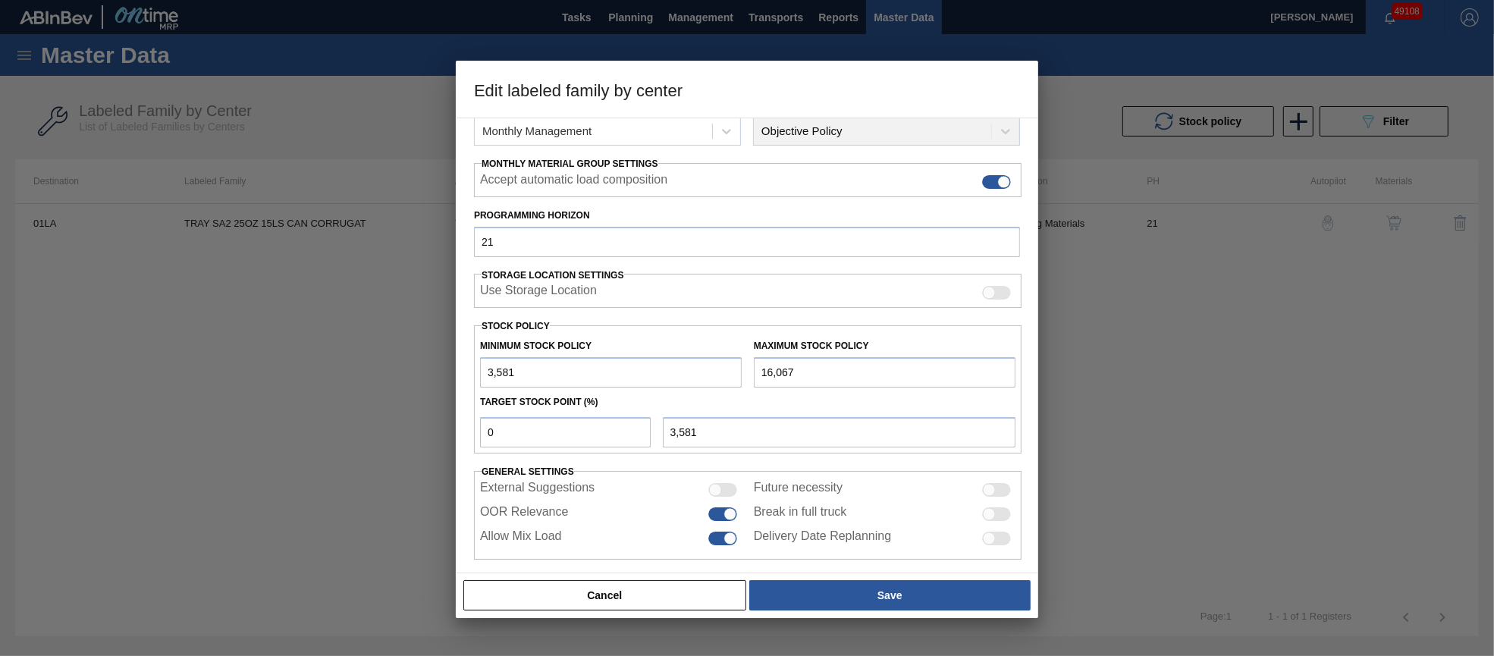
scroll to position [217, 0]
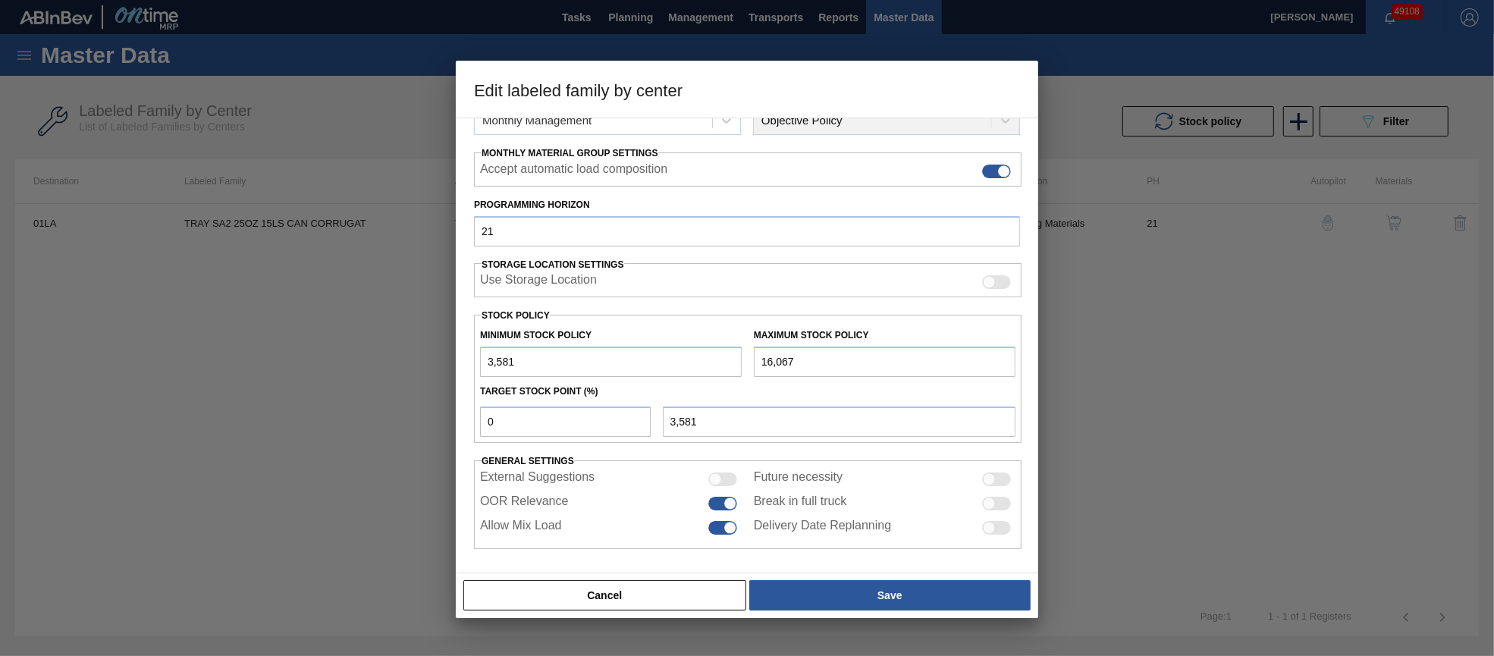
click at [784, 357] on input "16,067" at bounding box center [885, 361] width 262 height 30
click at [781, 357] on input "16,678" at bounding box center [885, 361] width 262 height 30
drag, startPoint x: 798, startPoint y: 353, endPoint x: 776, endPoint y: 354, distance: 22.0
click at [776, 354] on input "16,788" at bounding box center [885, 361] width 262 height 30
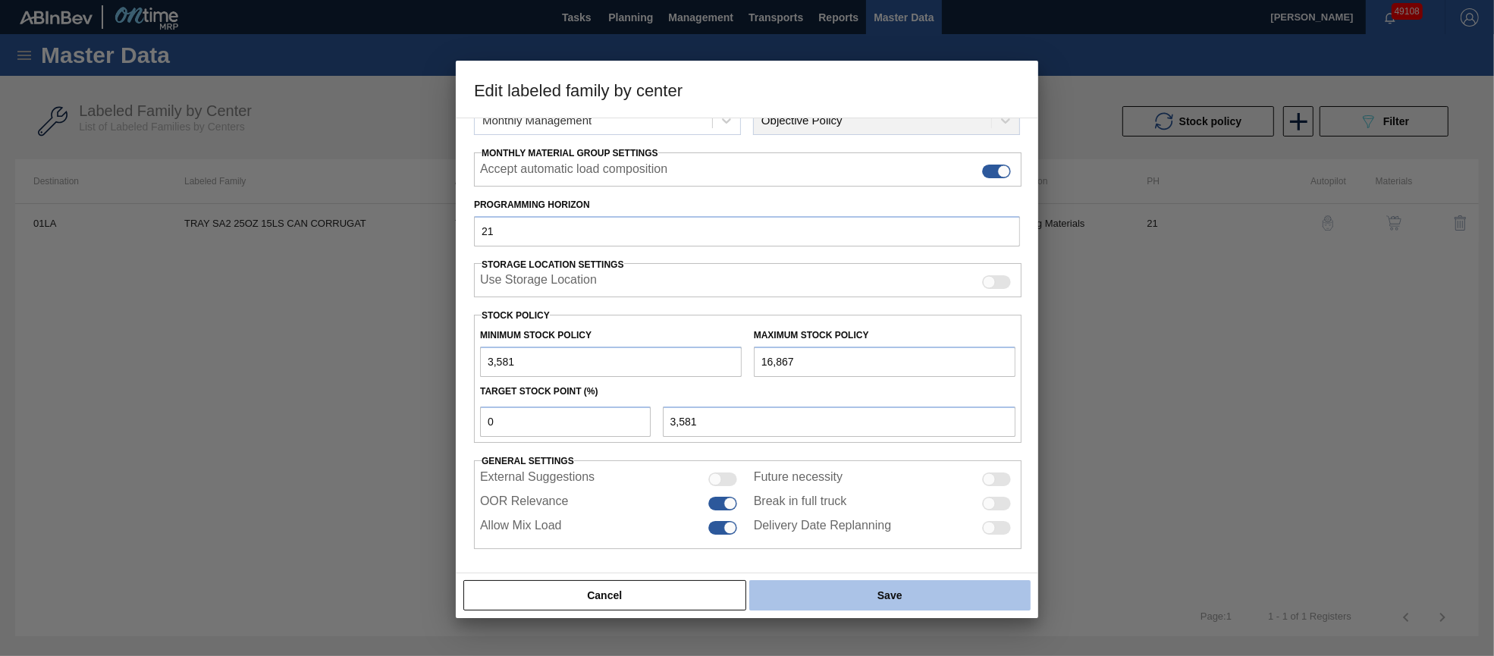
type input "16,867"
click at [886, 595] on button "Save" at bounding box center [889, 595] width 281 height 30
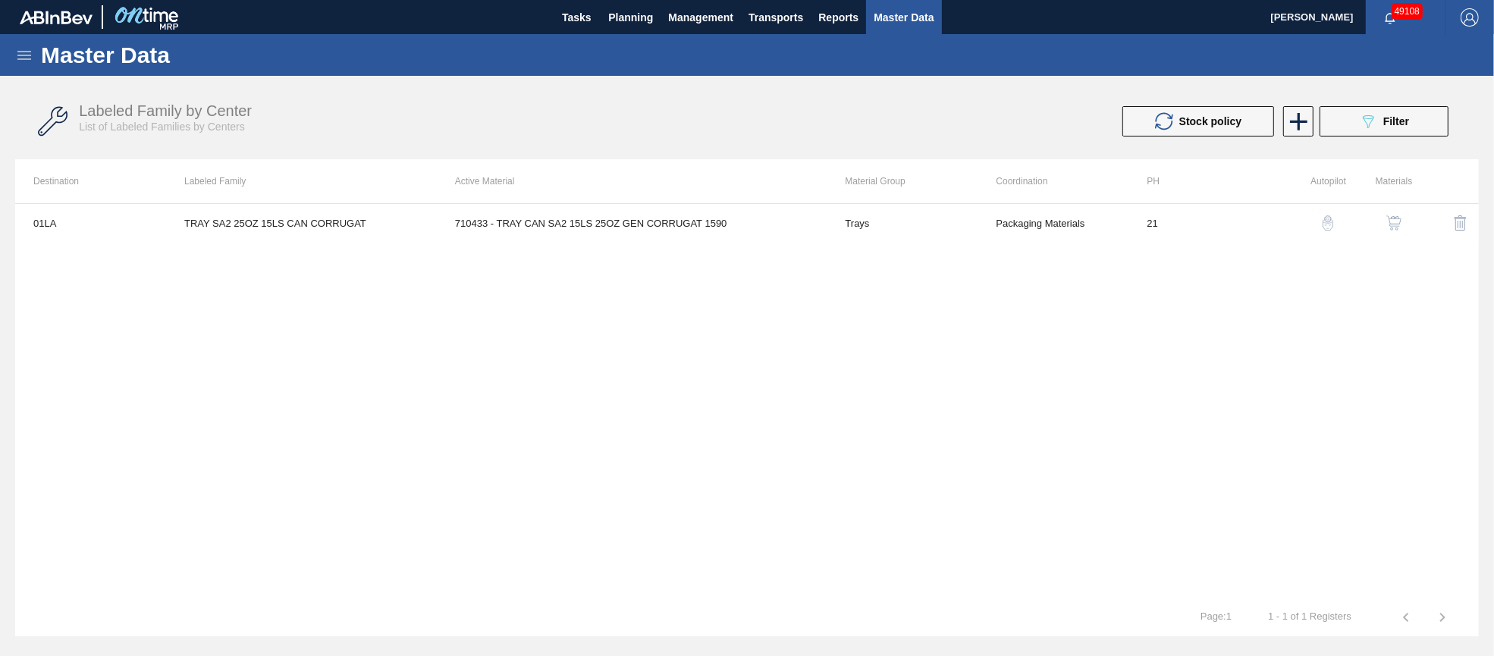
click at [1394, 116] on span "Filter" at bounding box center [1396, 121] width 26 height 12
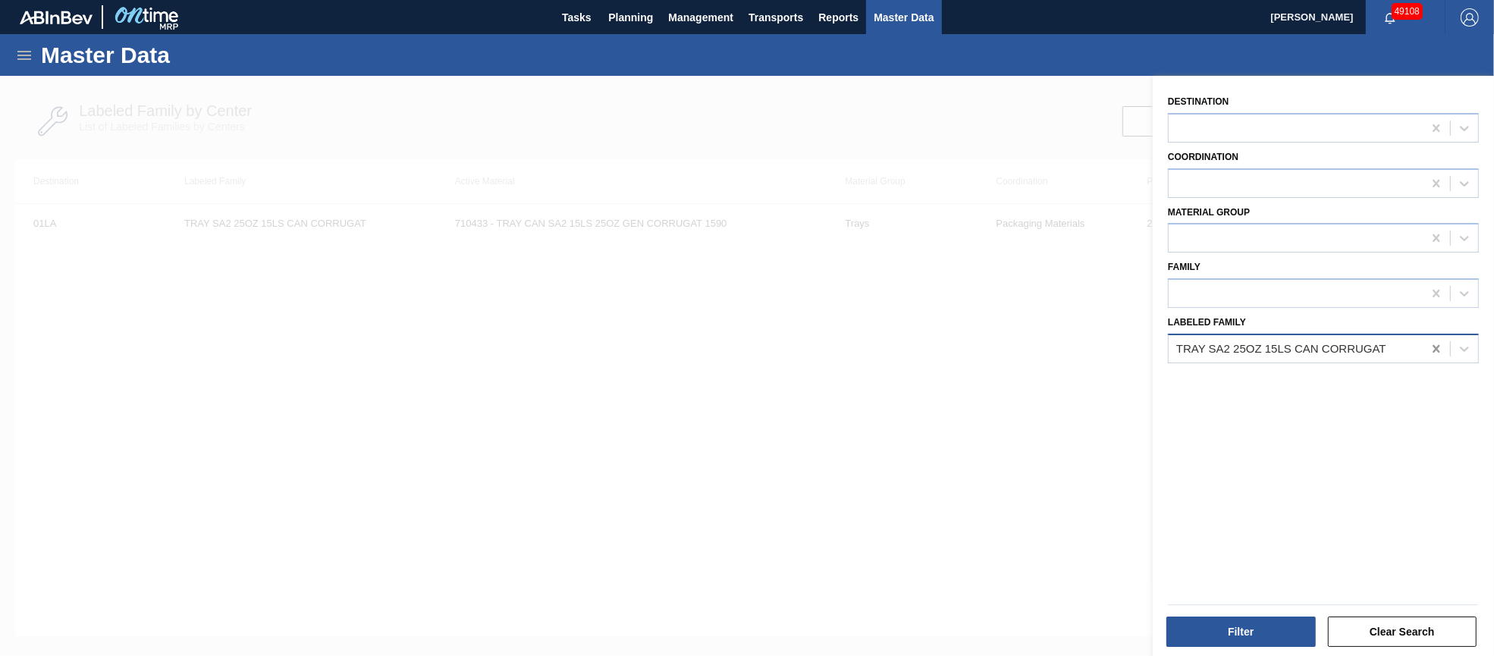
click at [1429, 346] on icon at bounding box center [1435, 348] width 15 height 15
paste Family "LID SIL 202 10-ST SEALED RED DI"
type Family "LID SIL 202 10-ST SEALED RED DI"
click at [1330, 380] on div "LID SIL 202 10-ST SEALED RED DI" at bounding box center [1323, 386] width 311 height 28
click at [1232, 631] on button "Filter" at bounding box center [1240, 631] width 149 height 30
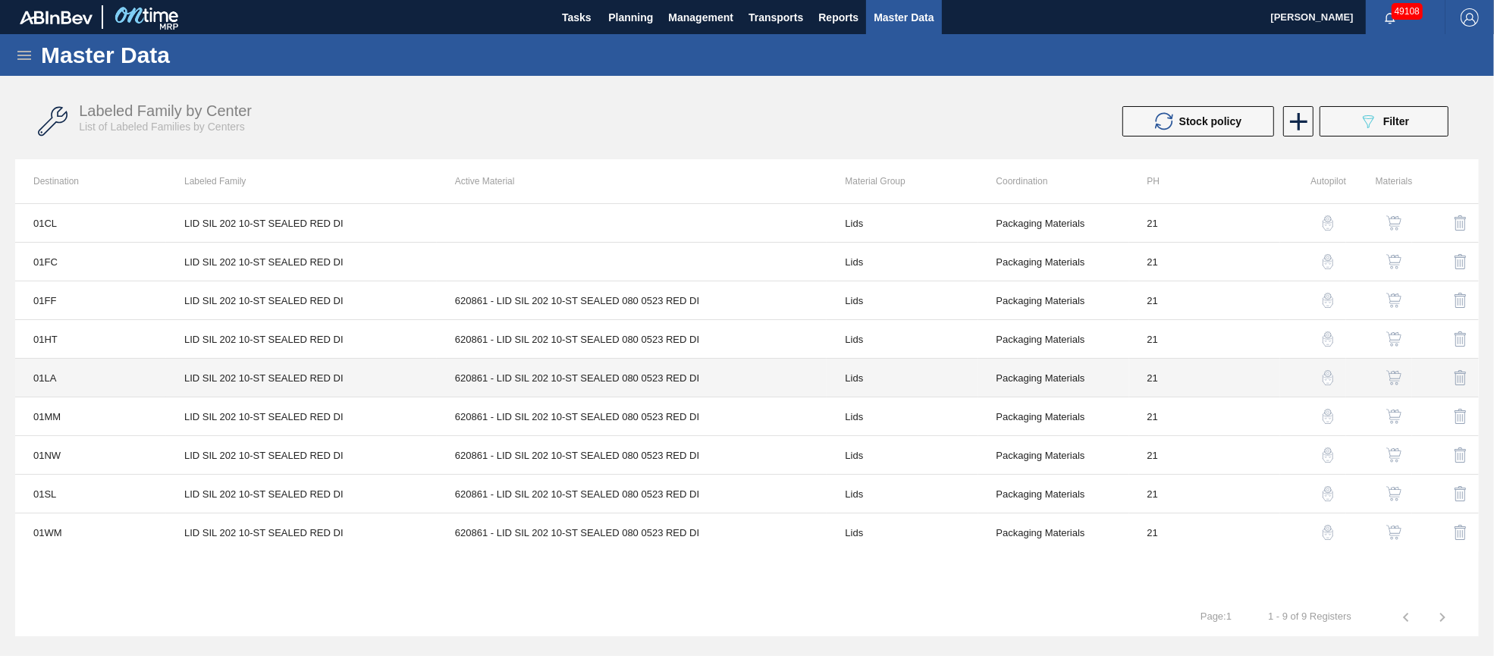
click at [522, 377] on td "620861 - LID SIL 202 10-ST SEALED 080 0523 RED DI" at bounding box center [632, 378] width 390 height 39
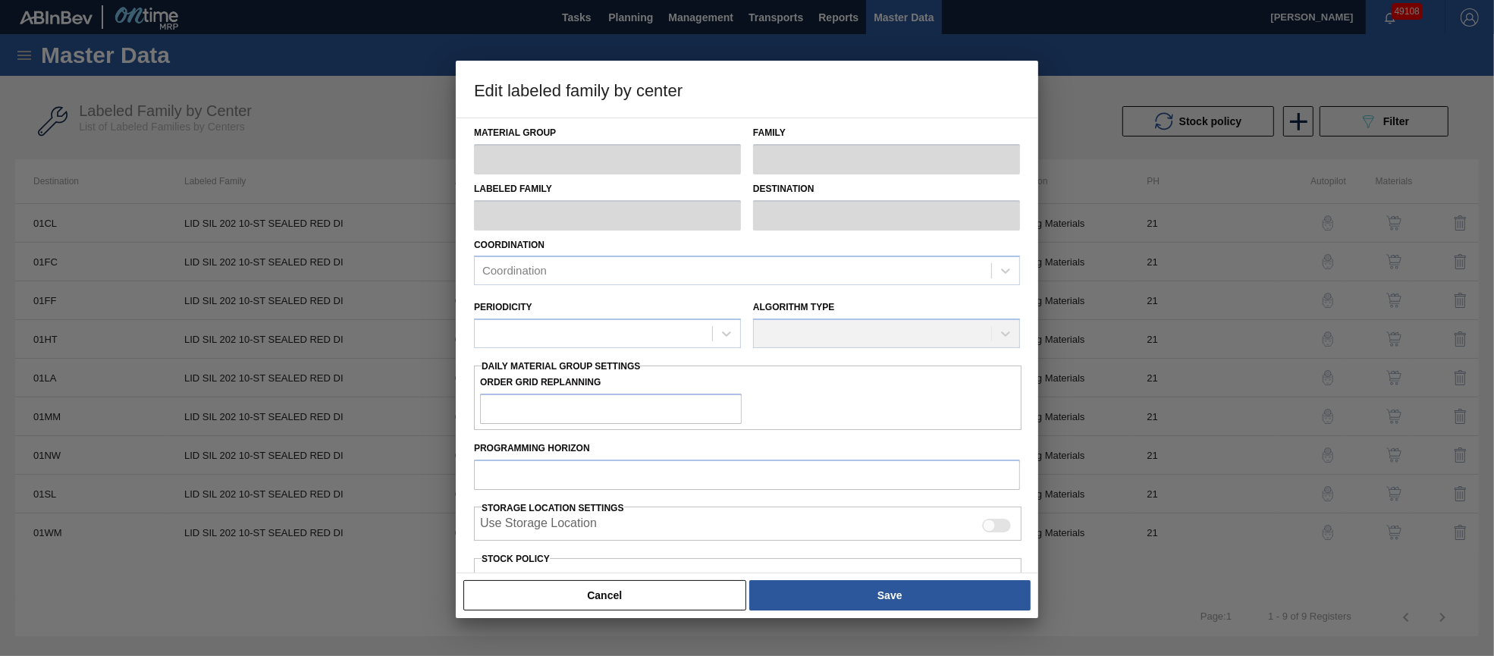
type input "Lids"
type input "Generic 202 Lid"
type input "LID SIL 202 10-ST SEALED RED DI"
type input "01LA - Los Angeles Brewery"
type input "0"
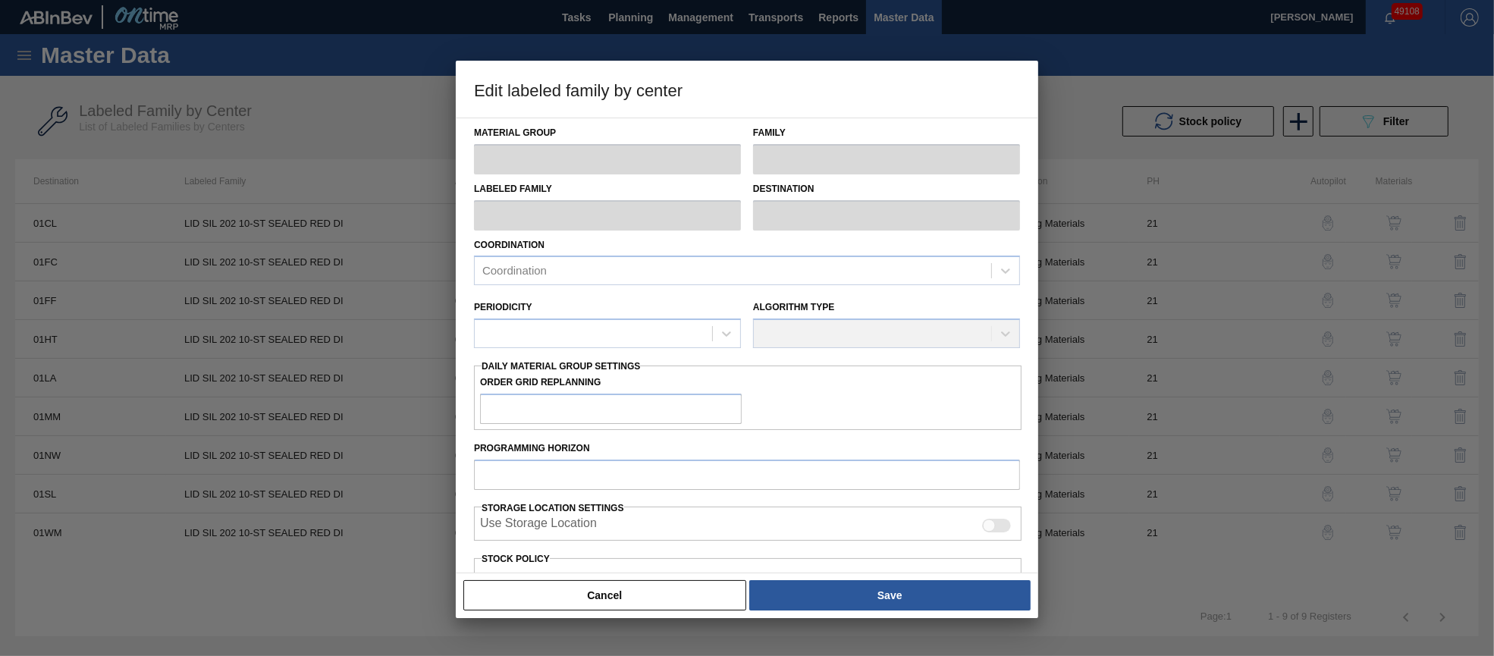
type input "21"
type input "2,310,000"
type input "7,007,696"
type input "0"
type input "2,310,000"
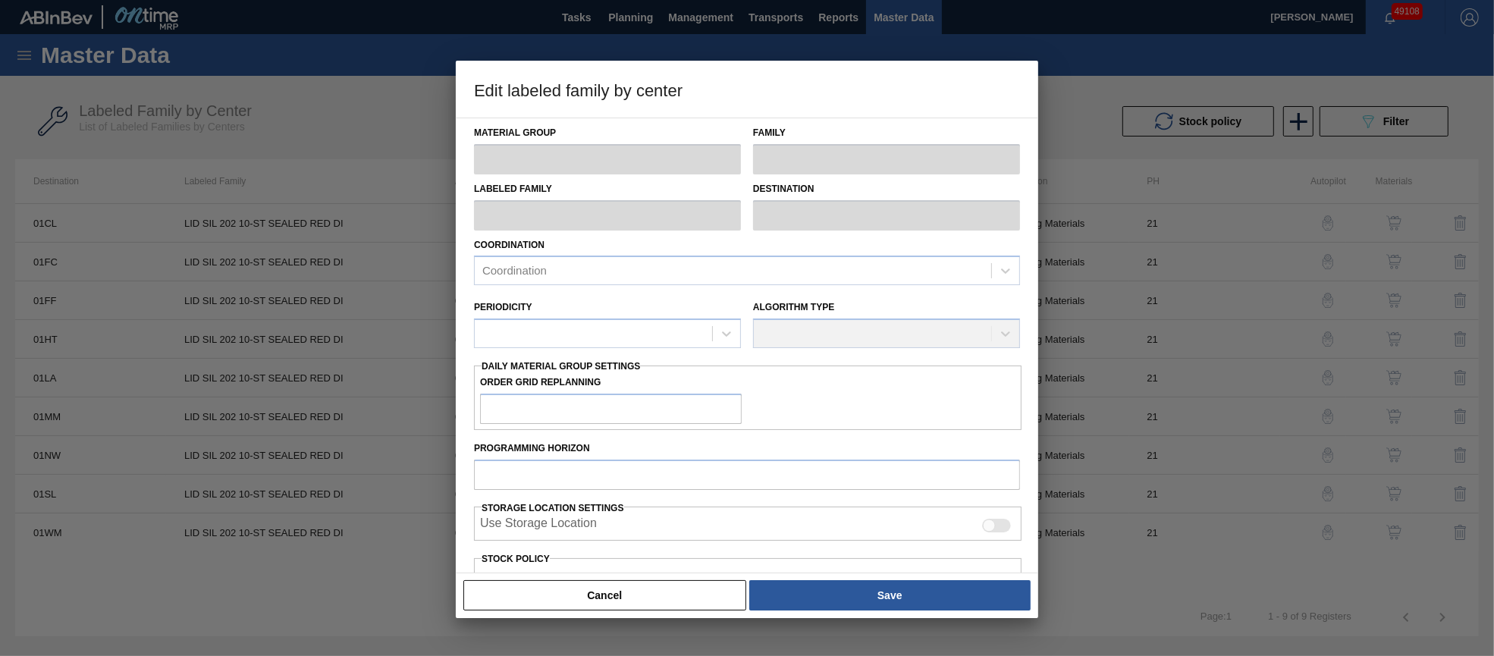
checkbox input "true"
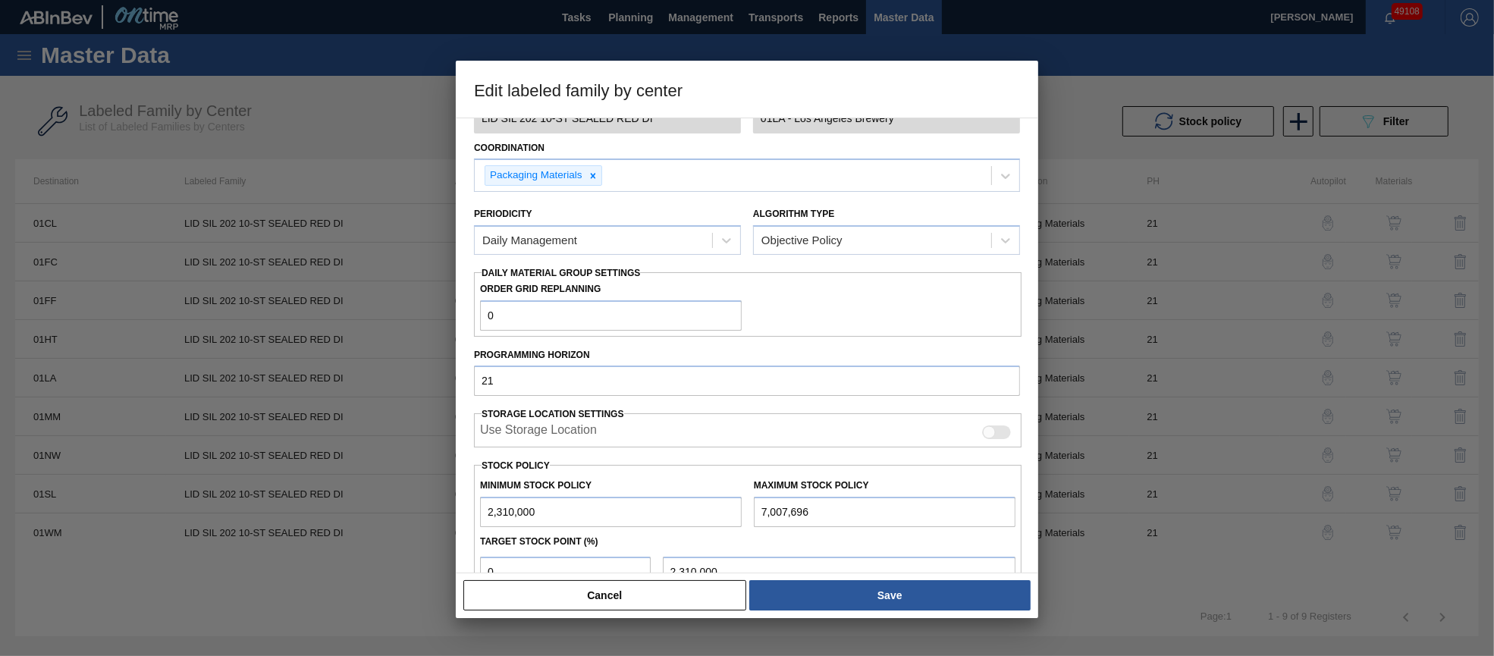
scroll to position [227, 0]
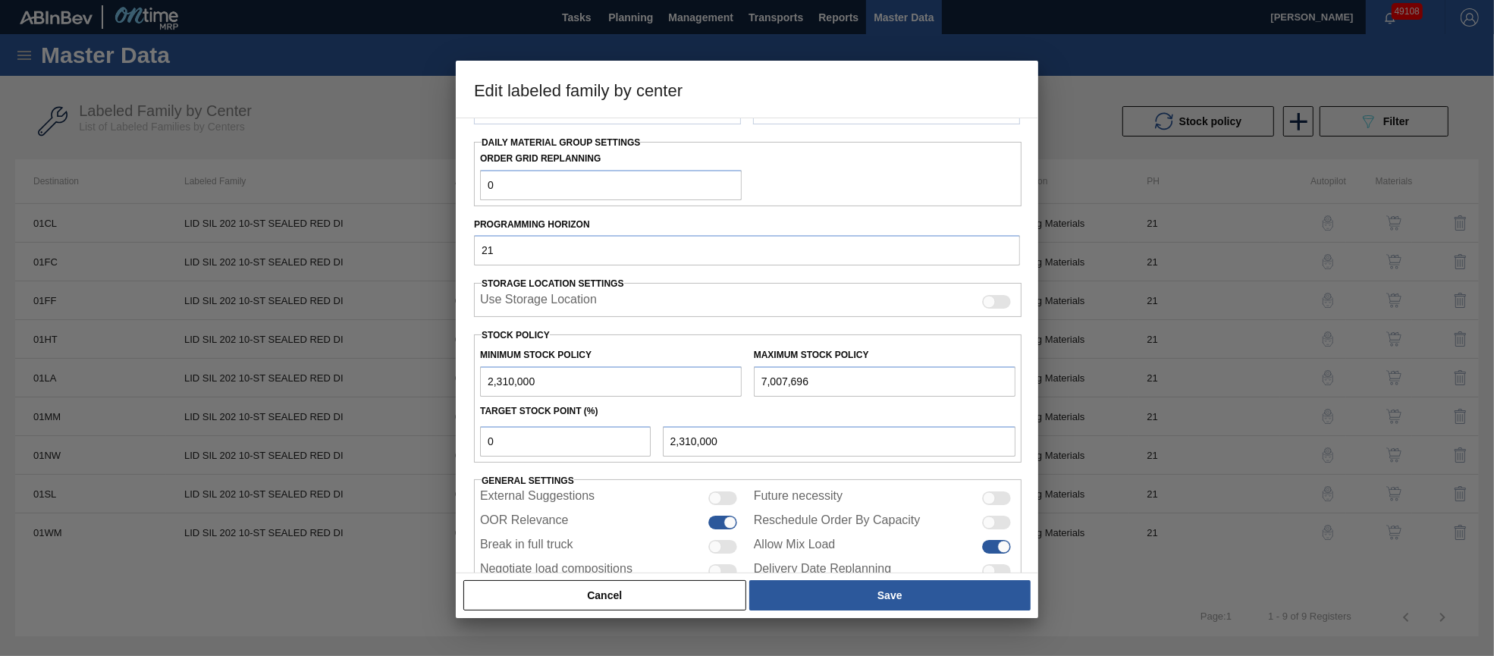
click at [776, 378] on input "7,007,696" at bounding box center [885, 381] width 262 height 30
click at [776, 377] on input "7,076,962" at bounding box center [885, 381] width 262 height 30
type input "7"
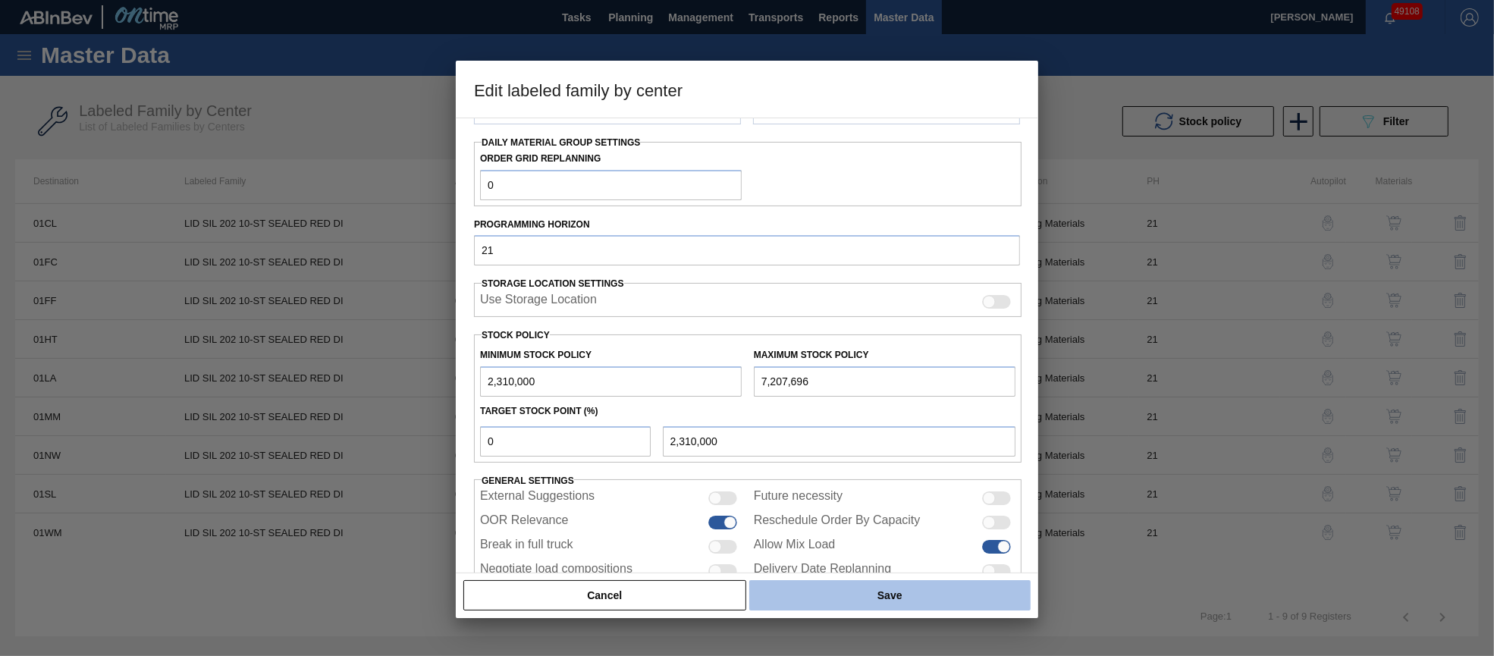
type input "7,207,696"
click at [930, 593] on button "Save" at bounding box center [889, 595] width 281 height 30
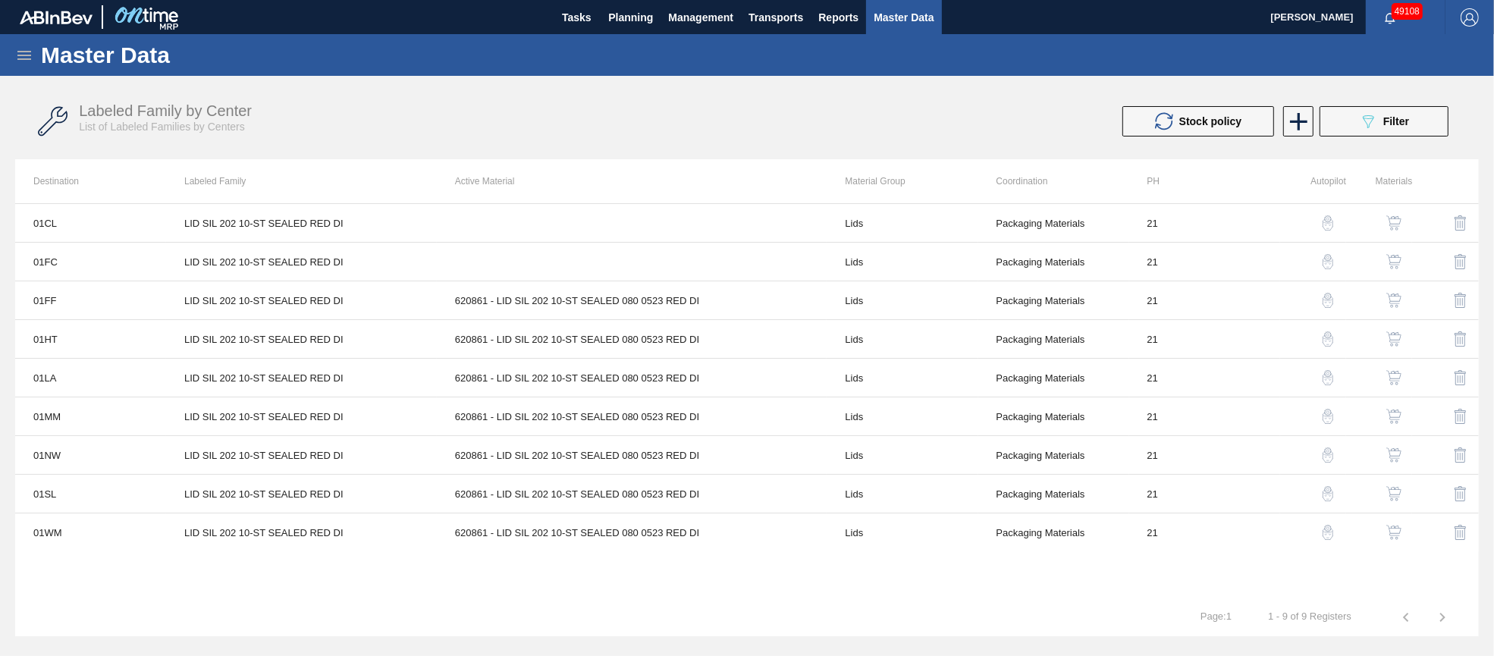
click at [1387, 123] on span "Filter" at bounding box center [1396, 121] width 26 height 12
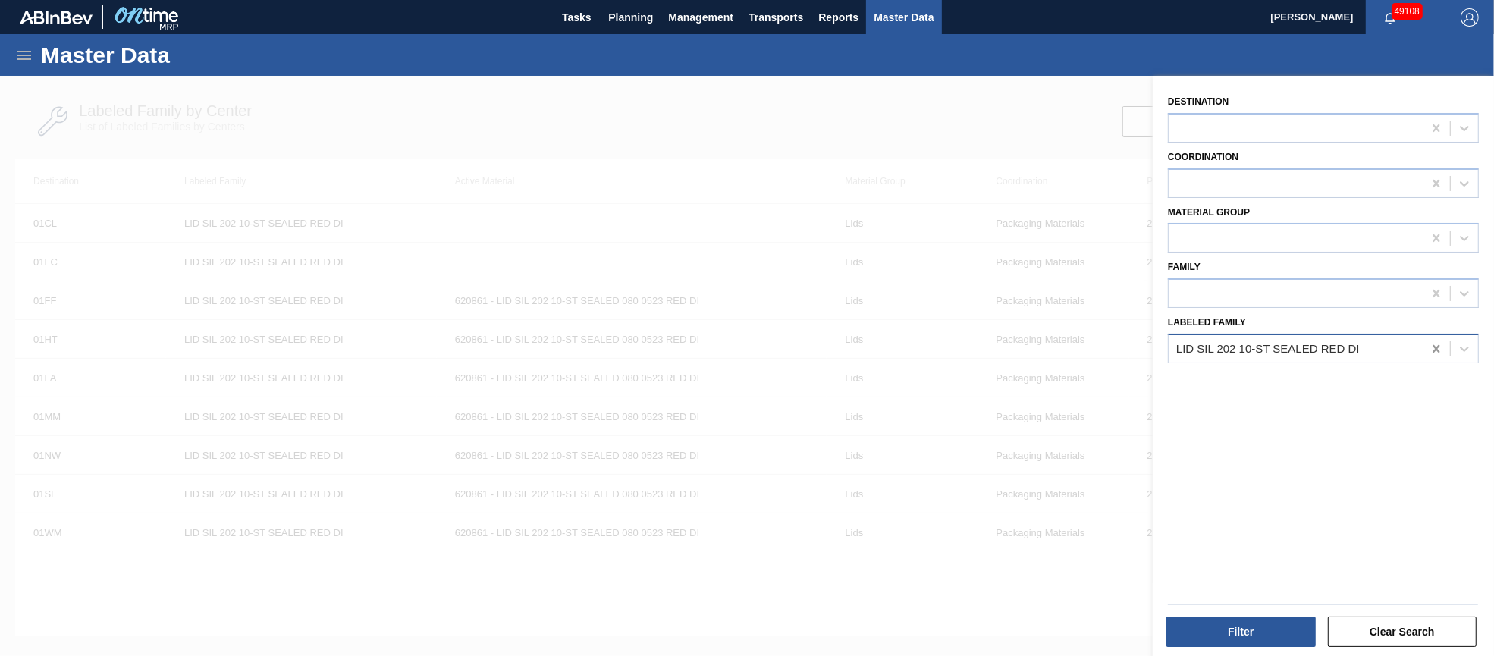
click at [1429, 342] on icon at bounding box center [1435, 348] width 15 height 15
paste Family "CTN BDL 12OZ LN KRFT 24LS 1920-B"
type Family "CTN BDL 12OZ LN KRFT 24LS 1920-B"
click at [1248, 641] on button "Filter" at bounding box center [1240, 631] width 149 height 30
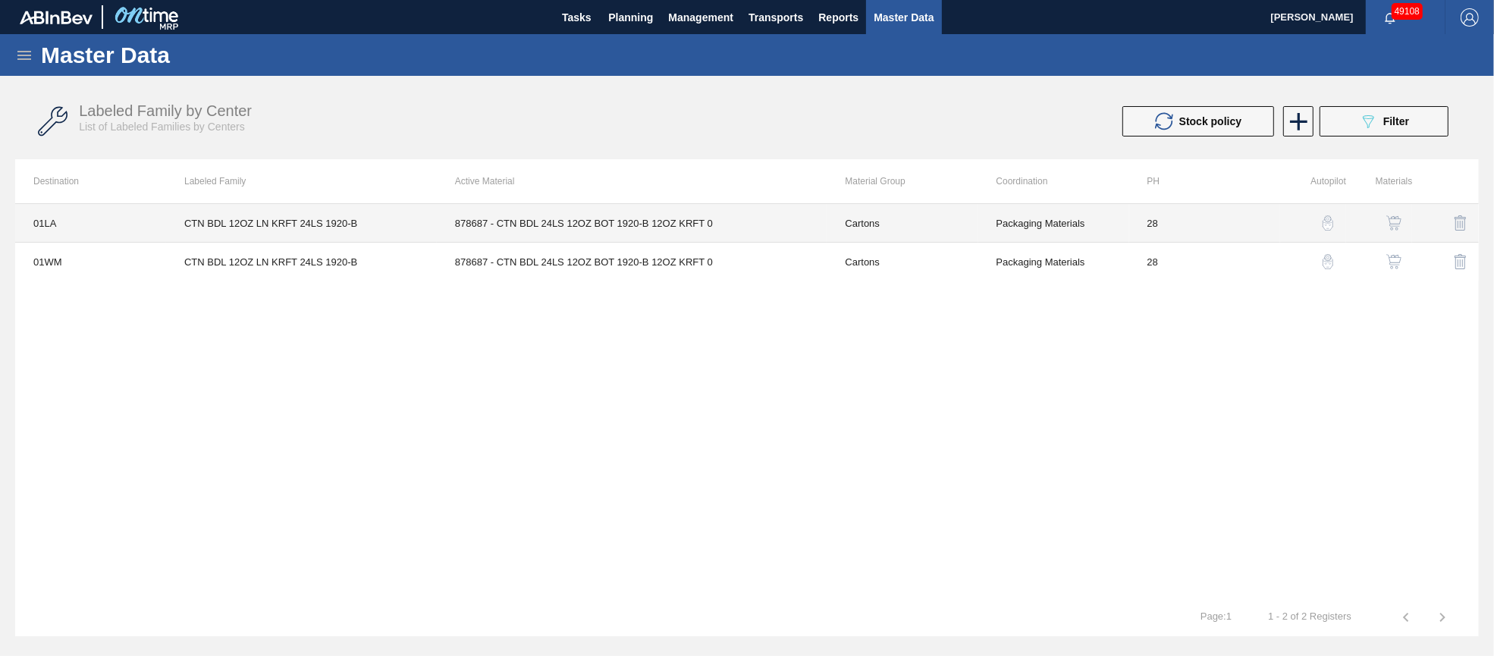
click at [634, 218] on td "878687 - CTN BDL 24LS 12OZ BOT 1920-B 12OZ KRFT 0" at bounding box center [632, 223] width 390 height 39
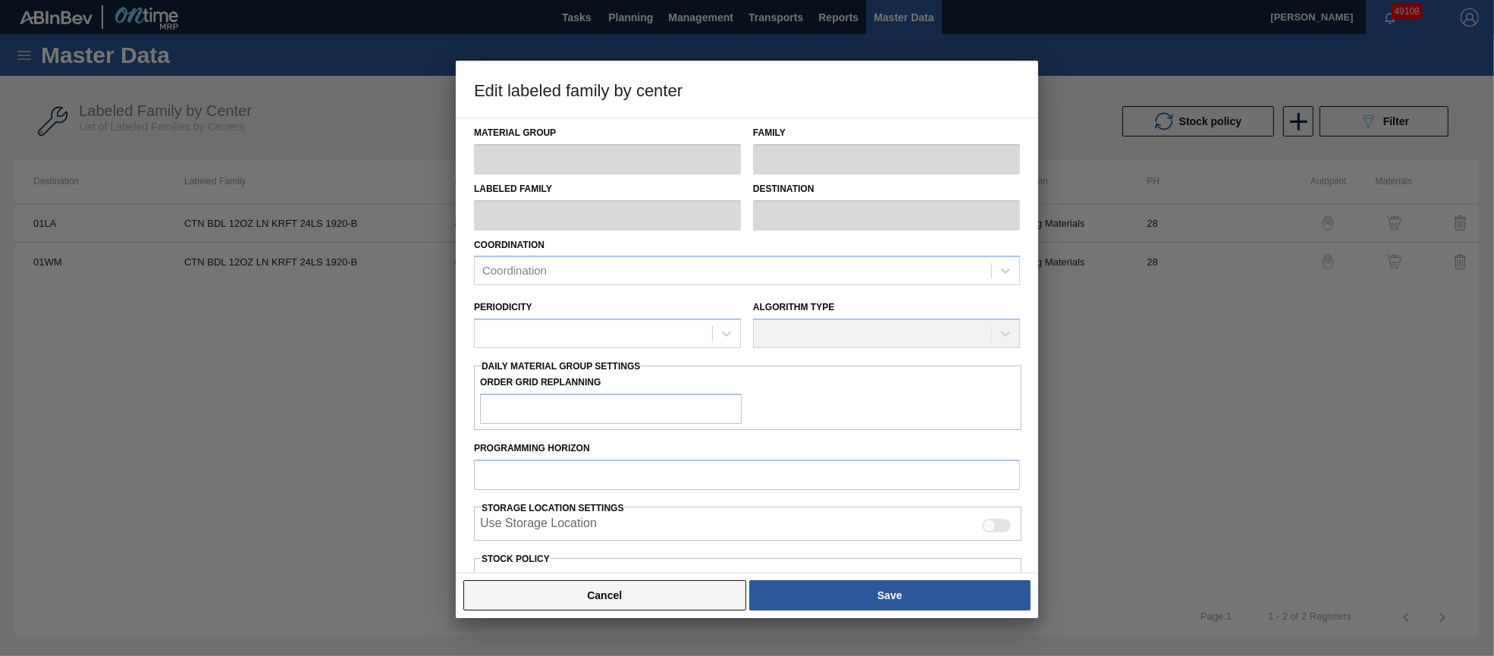
click at [645, 595] on button "Cancel" at bounding box center [604, 595] width 283 height 30
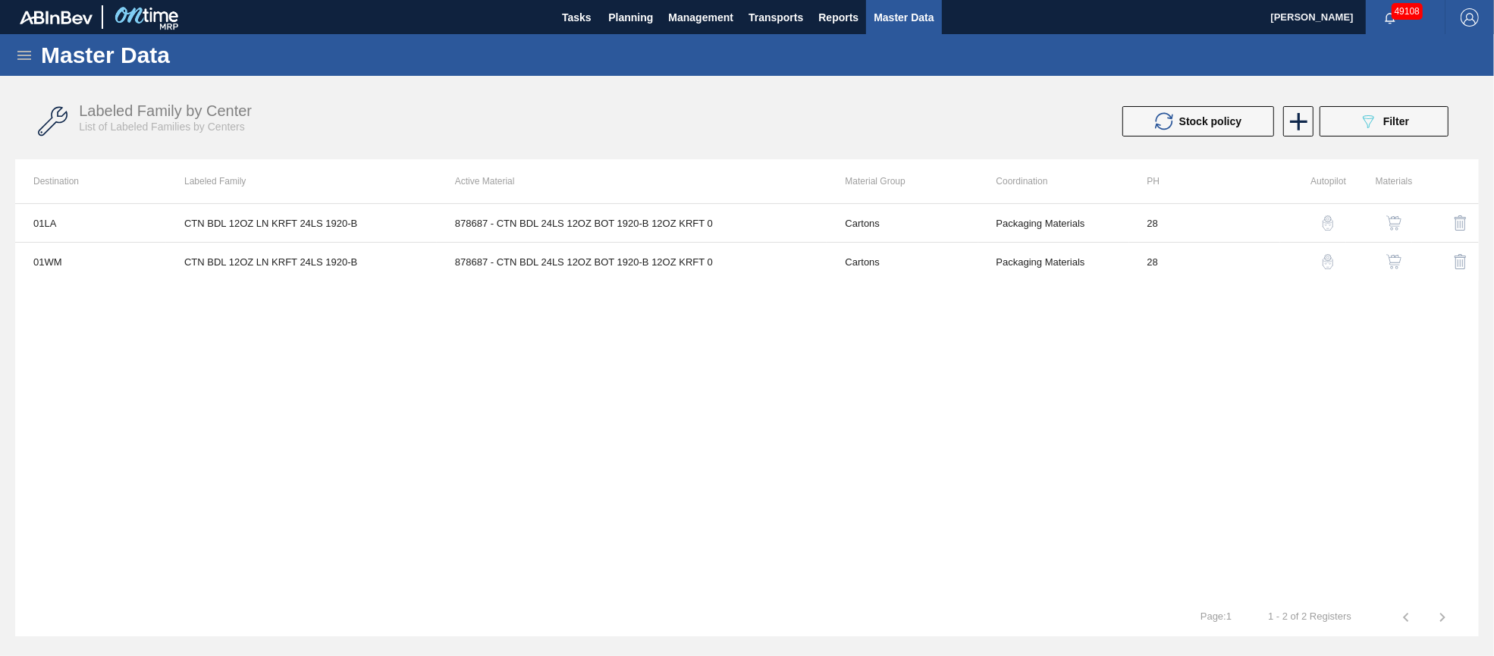
click at [1398, 221] on img "button" at bounding box center [1393, 222] width 15 height 15
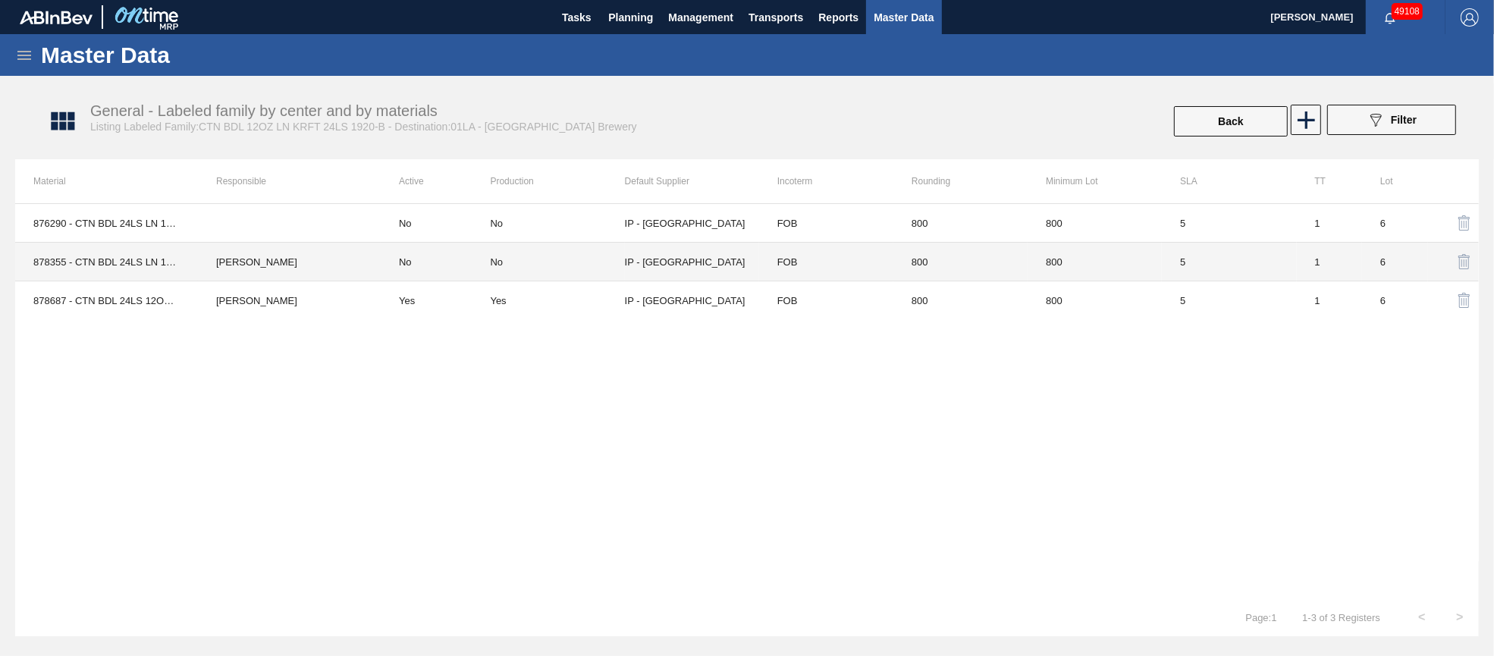
click at [494, 259] on div "No" at bounding box center [497, 261] width 13 height 11
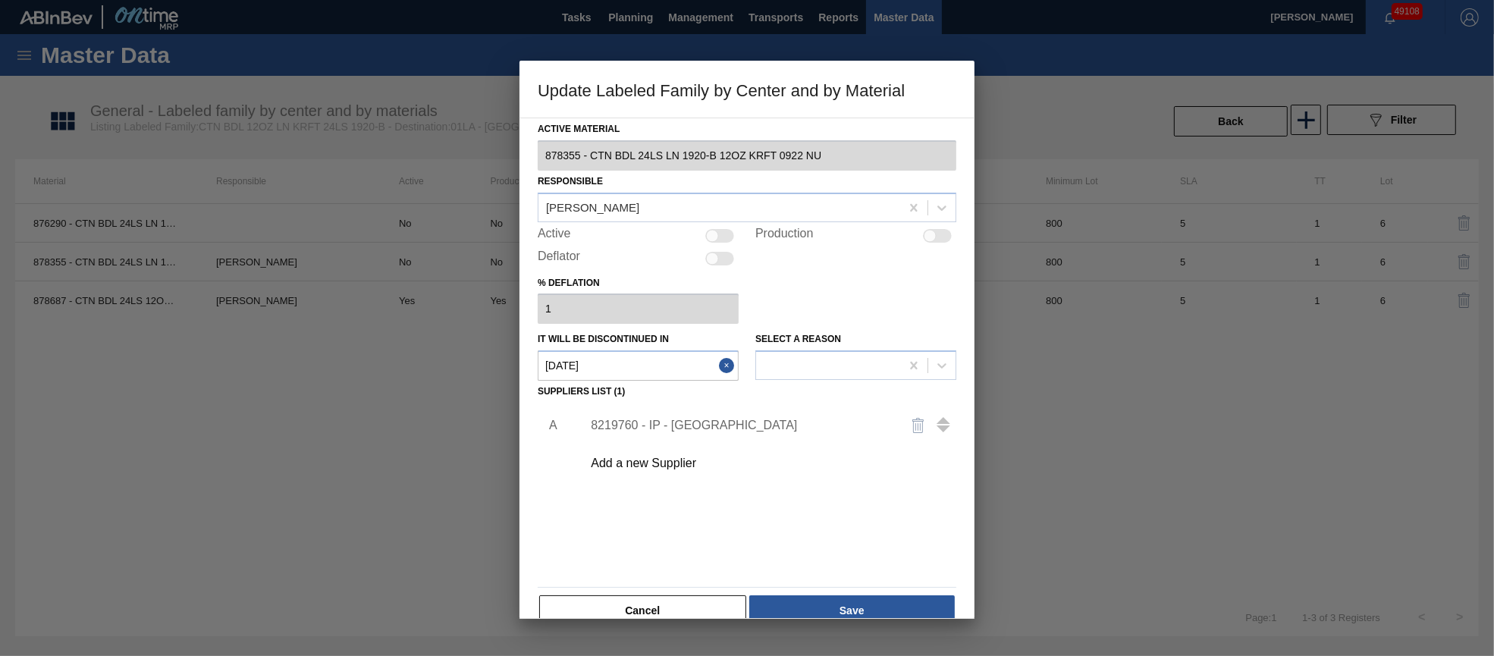
type Material "878355 - CTN BDL 24LS LN 1920-B 12OZ KRFT 0922 NU"
type in "[DATE]"
click at [624, 604] on button "Cancel" at bounding box center [642, 610] width 207 height 30
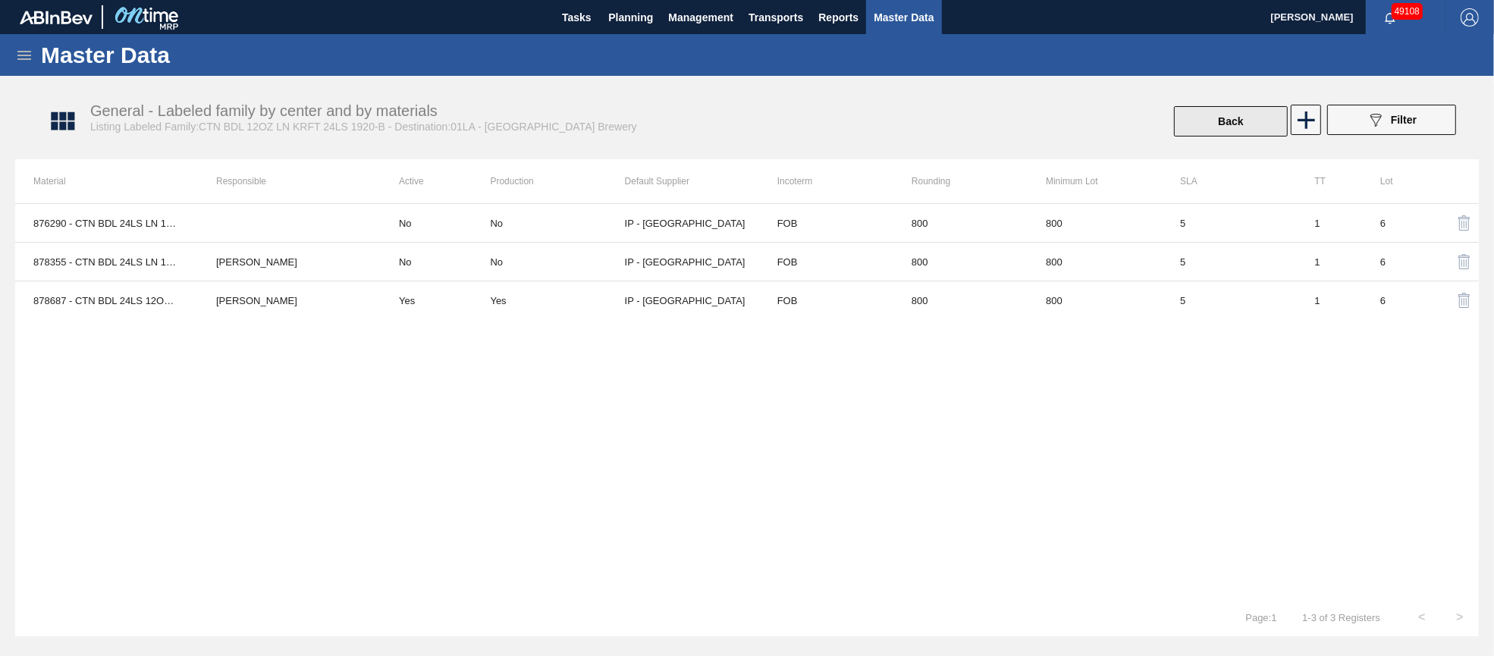
click at [1220, 122] on button "Back" at bounding box center [1231, 121] width 114 height 30
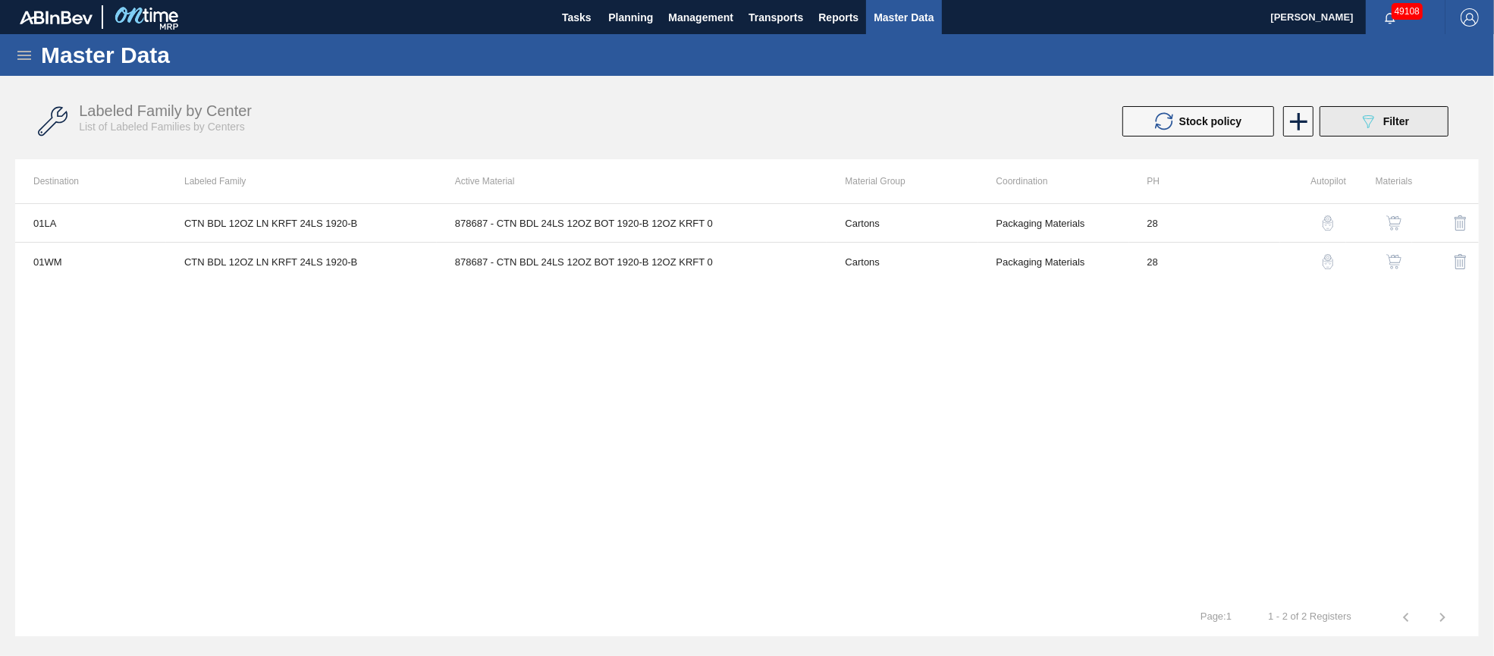
click at [1384, 123] on span "Filter" at bounding box center [1396, 121] width 26 height 12
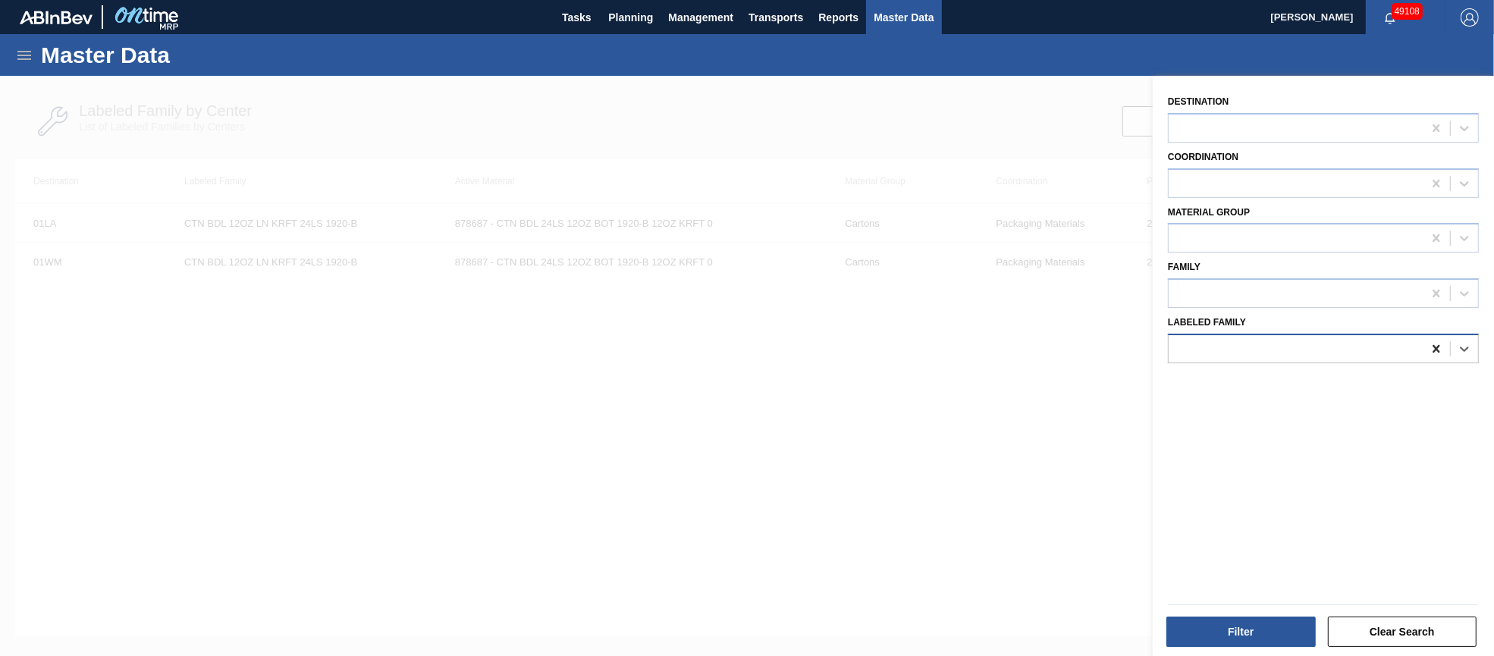
click at [1436, 346] on icon at bounding box center [1435, 349] width 7 height 8
paste Family "SC GEN 12OZ FCSUITCS 24LS CAN GEN WHITE"
type Family "SC GEN 12OZ FCSUITCS 24LS CAN GEN WHITE"
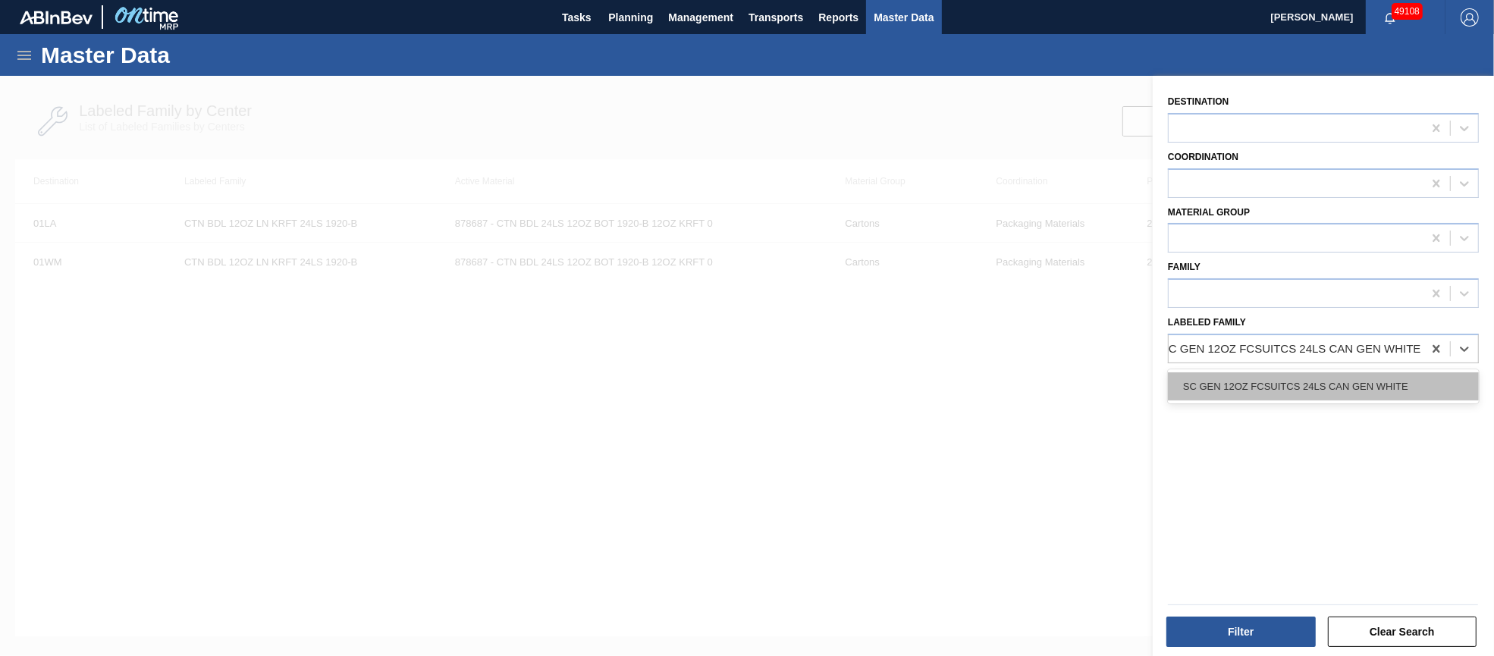
click at [1297, 379] on div "SC GEN 12OZ FCSUITCS 24LS CAN GEN WHITE" at bounding box center [1323, 386] width 311 height 28
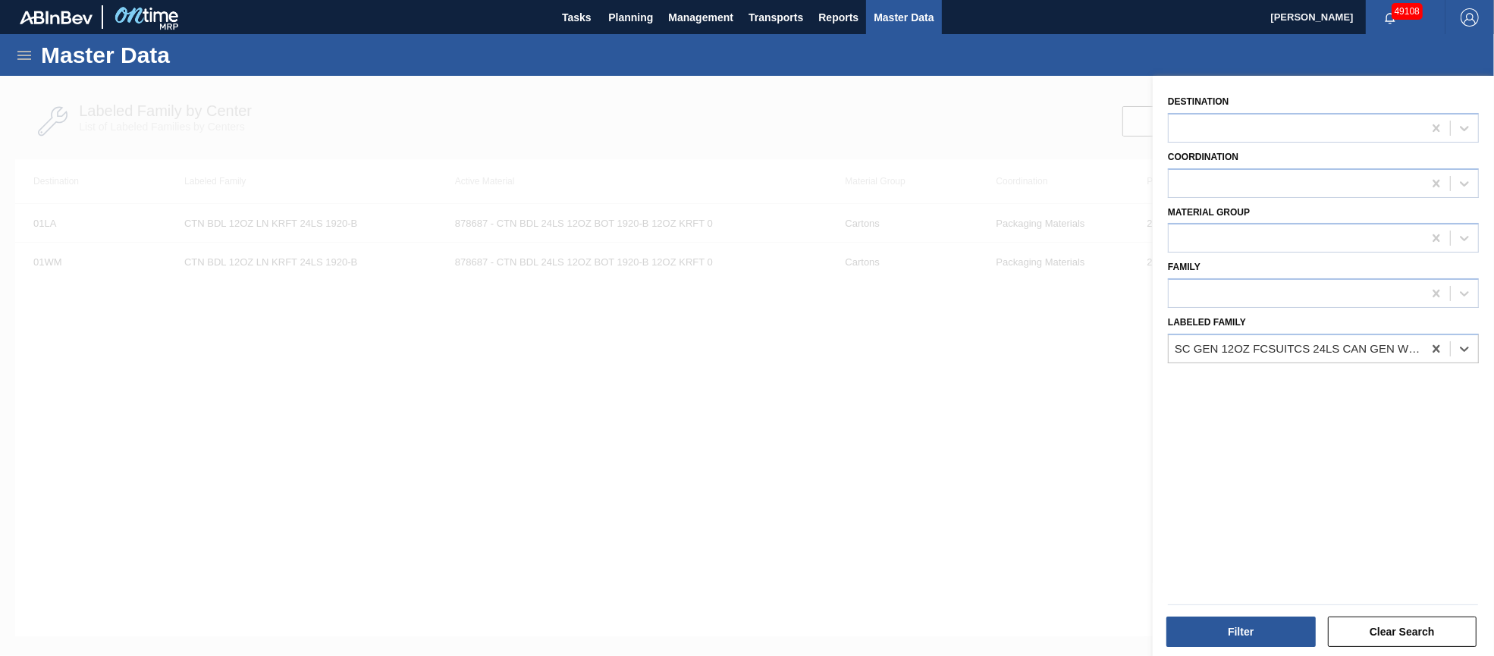
scroll to position [0, 2]
click at [1228, 627] on button "Filter" at bounding box center [1240, 631] width 149 height 30
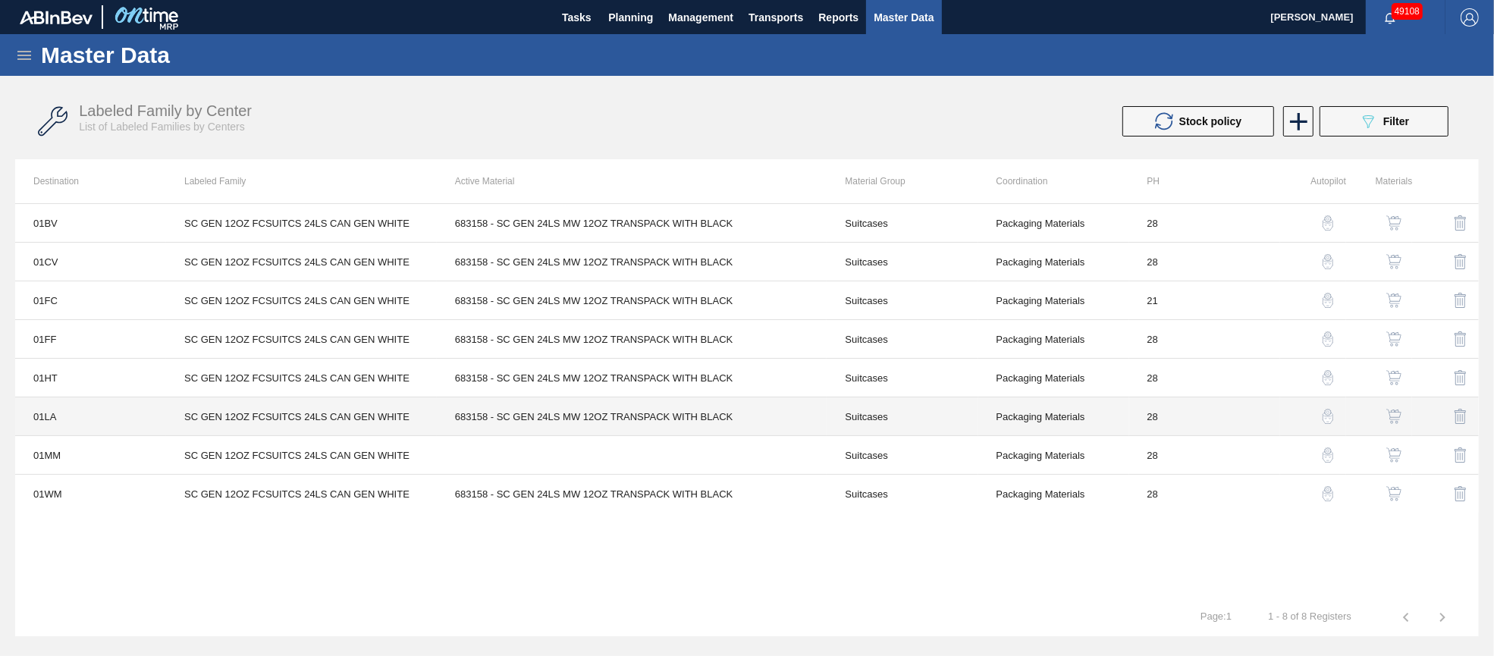
click at [592, 416] on td "683158 - SC GEN 24LS MW 12OZ TRANSPACK WITH BLACK" at bounding box center [632, 416] width 390 height 39
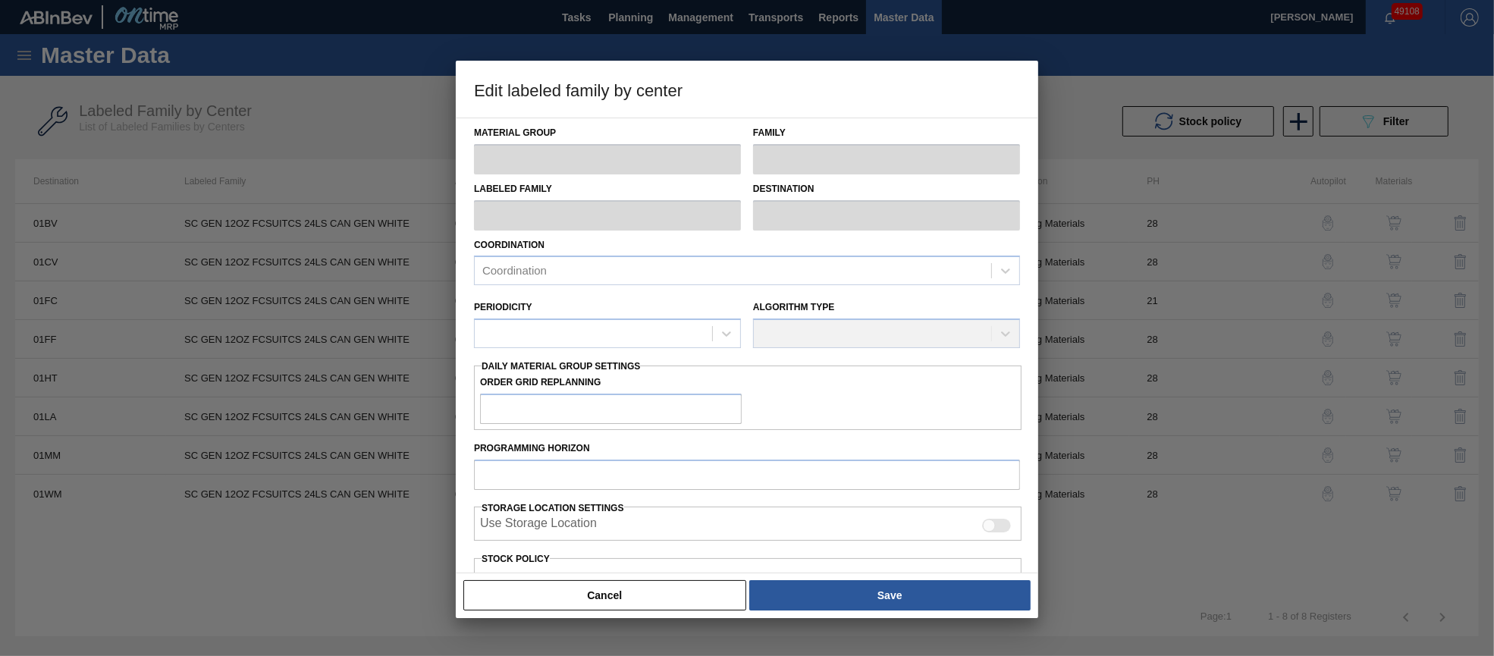
type input "Suitcases"
type input "SC GEN 12OZ FCSUITCS 24LS CAN GEN WHITE"
type input "01LA - Los Angeles Brewery"
type input "28"
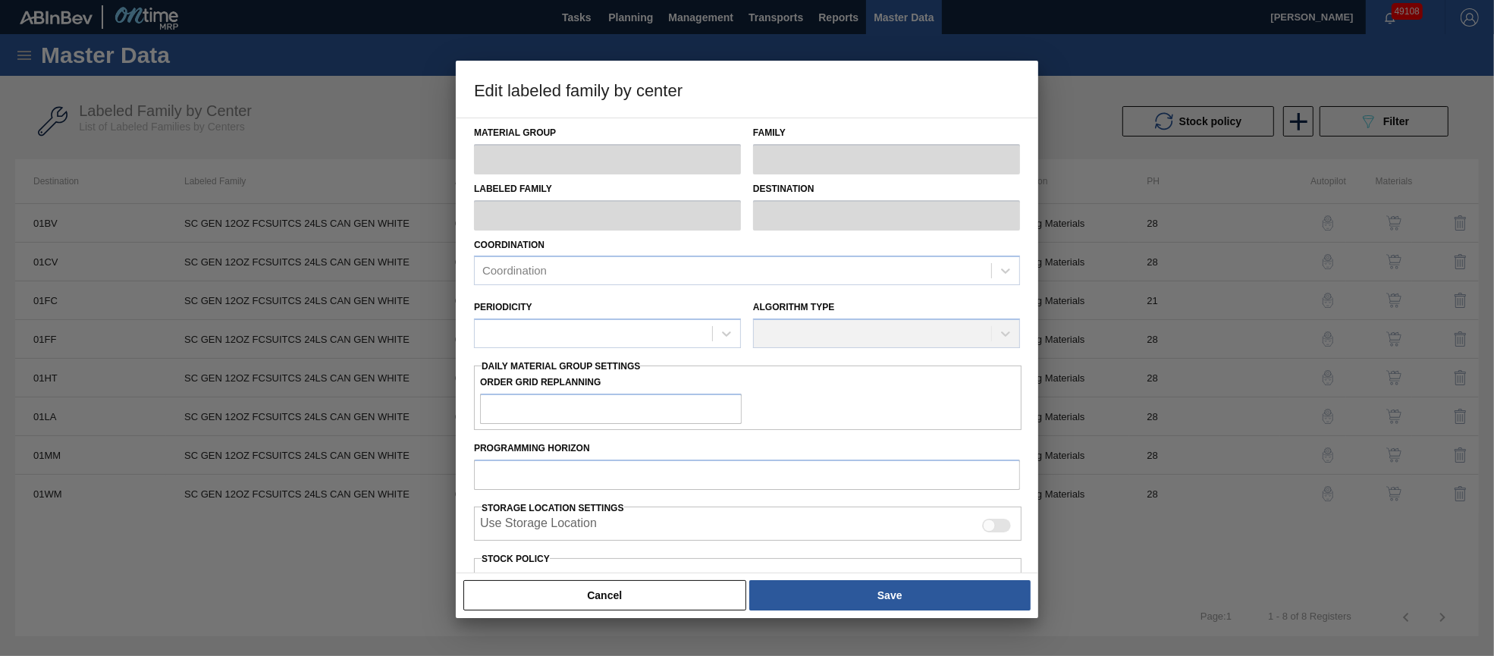
type input "4,200"
type input "4,202"
type input "0"
type input "4,200"
checkbox input "true"
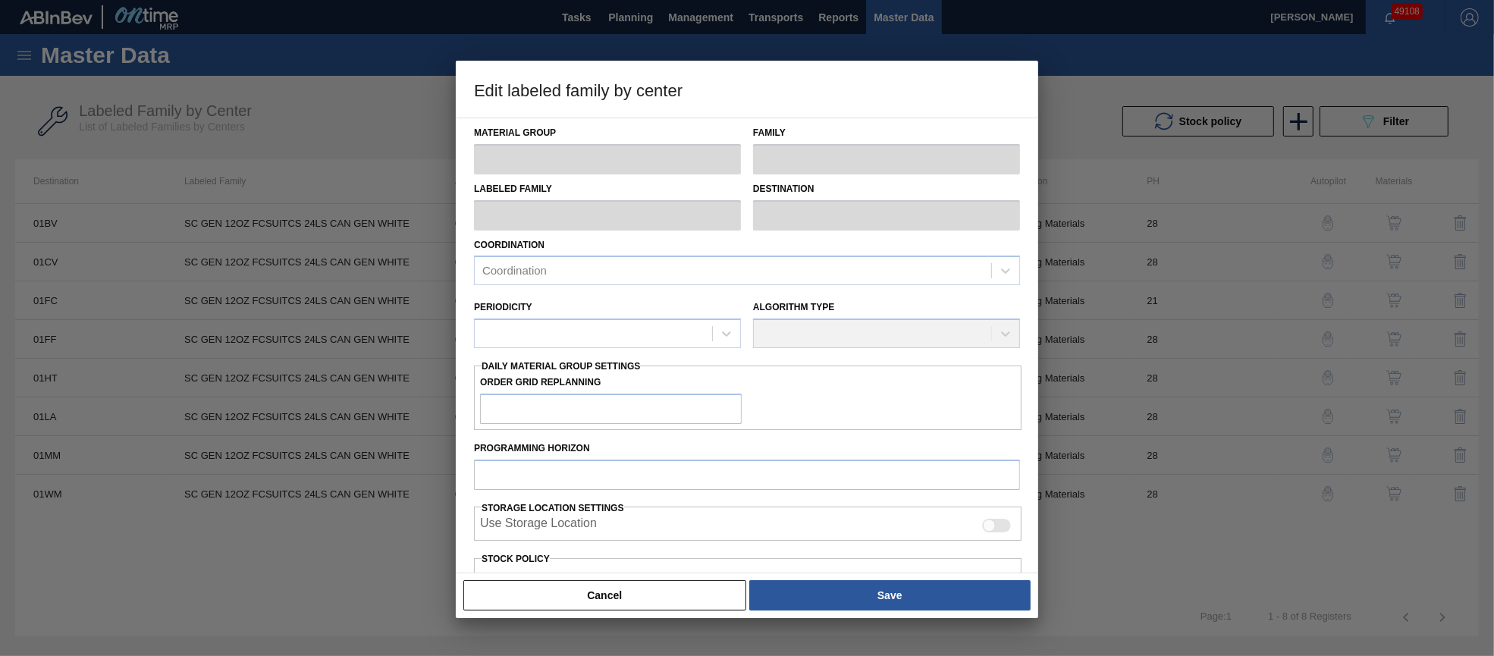
checkbox input "true"
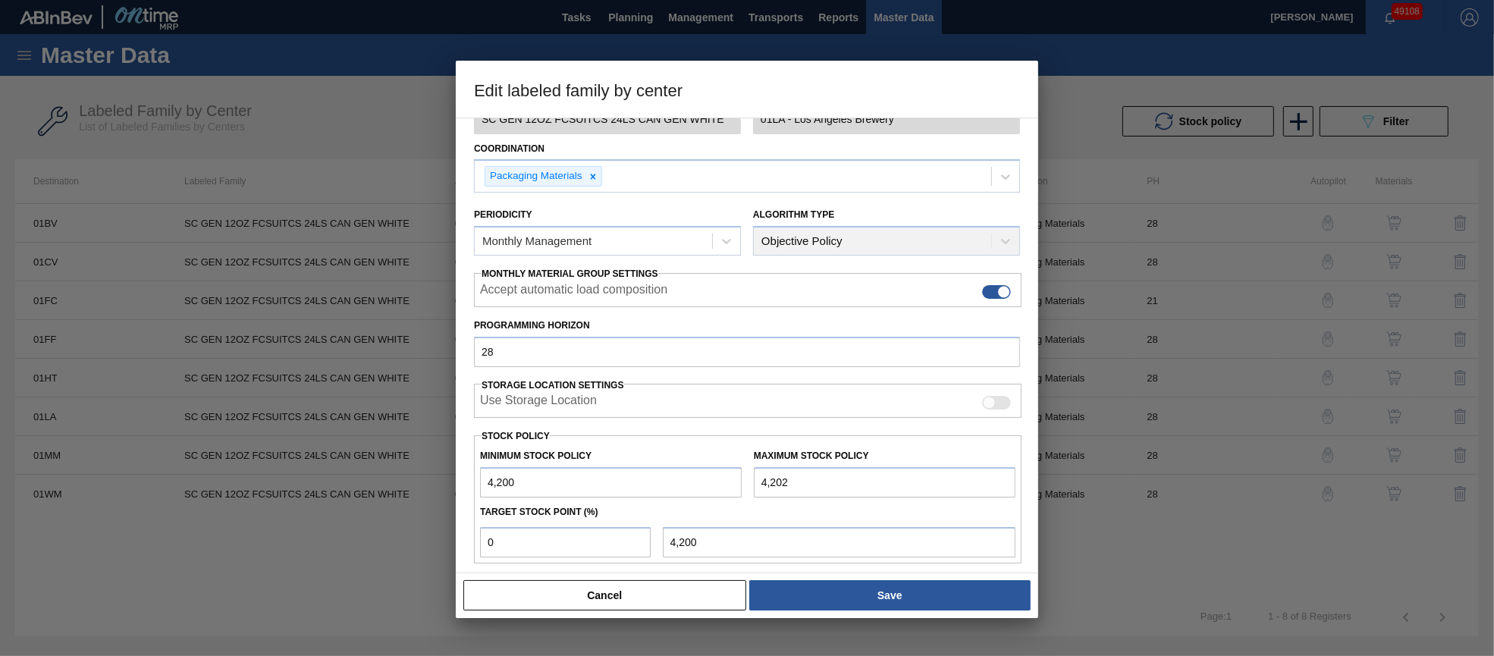
scroll to position [217, 0]
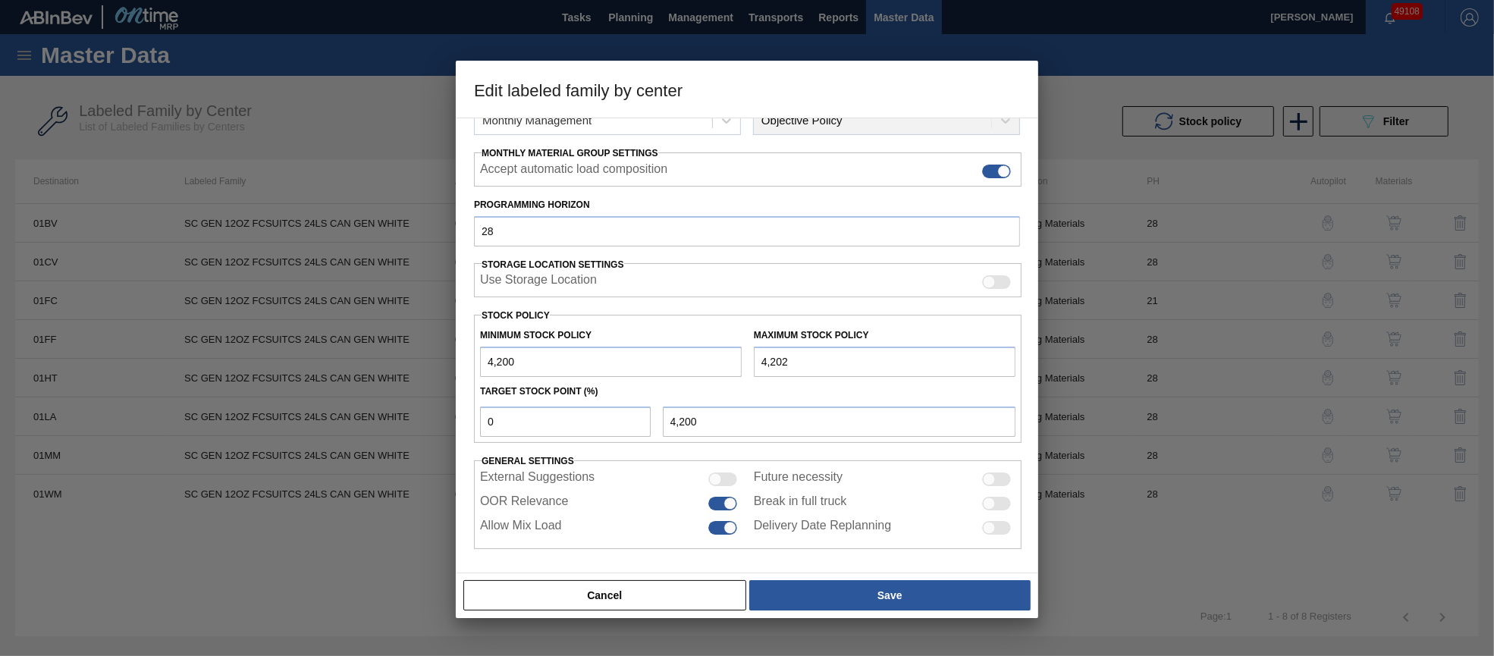
drag, startPoint x: 805, startPoint y: 359, endPoint x: 717, endPoint y: 353, distance: 88.2
click at [717, 353] on div "Minimum Stock Policy 4,200 Maximum Stock Policy 4,202" at bounding box center [747, 349] width 547 height 56
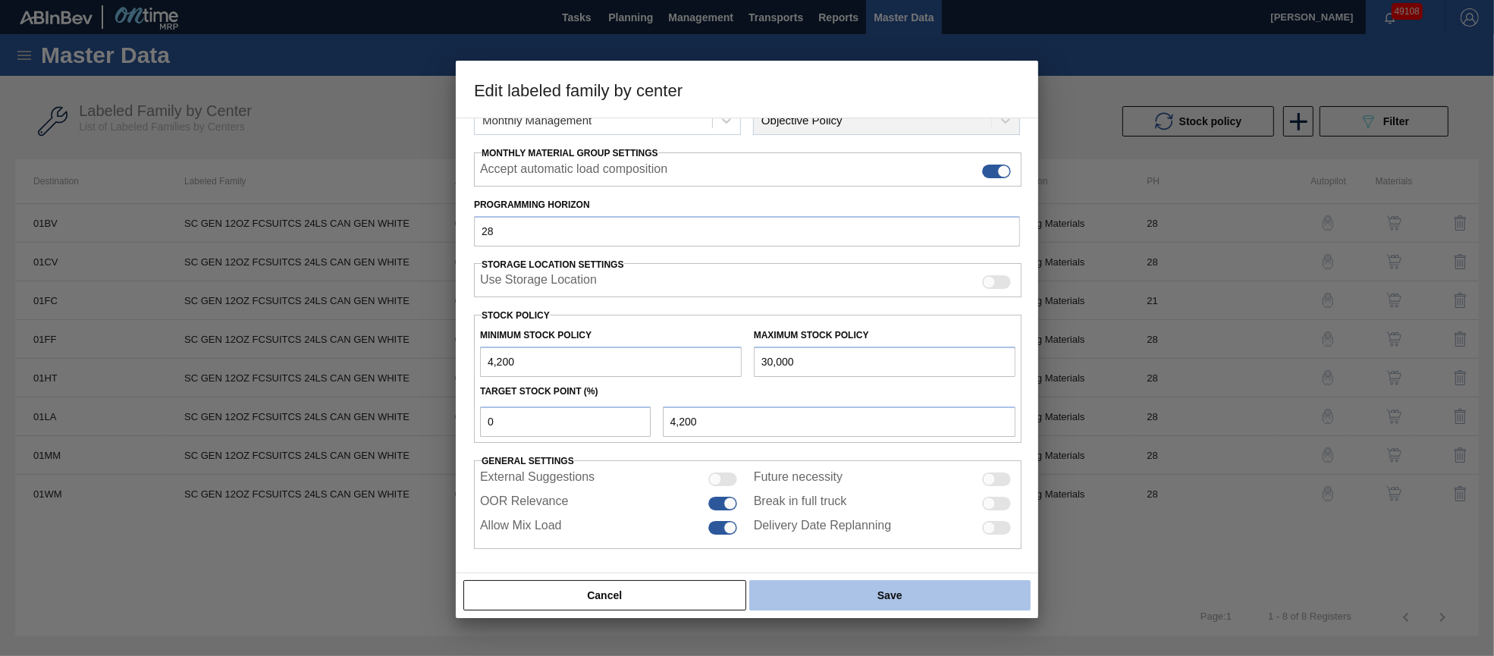
type input "30,000"
click at [914, 594] on button "Save" at bounding box center [889, 595] width 281 height 30
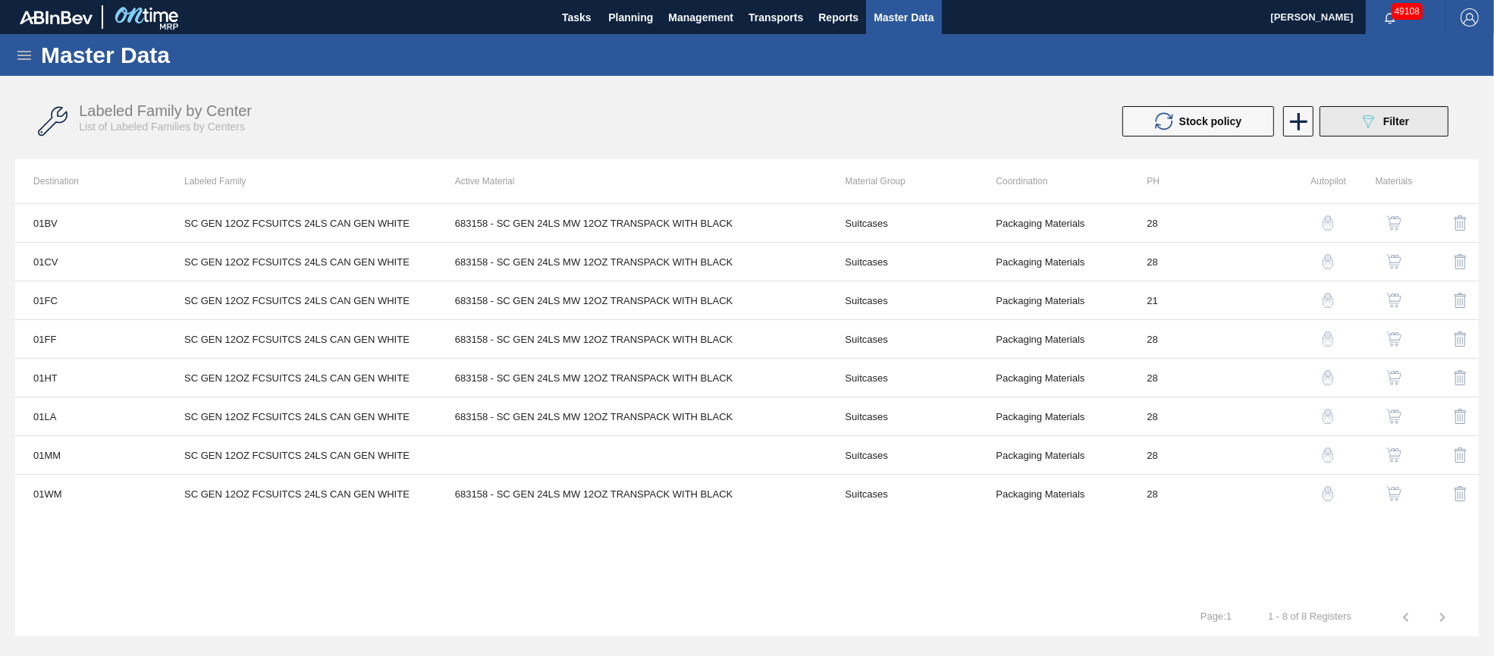
click at [1413, 126] on button "089F7B8B-B2A5-4AFE-B5C0-19BA573D28AC Filter" at bounding box center [1383, 121] width 129 height 30
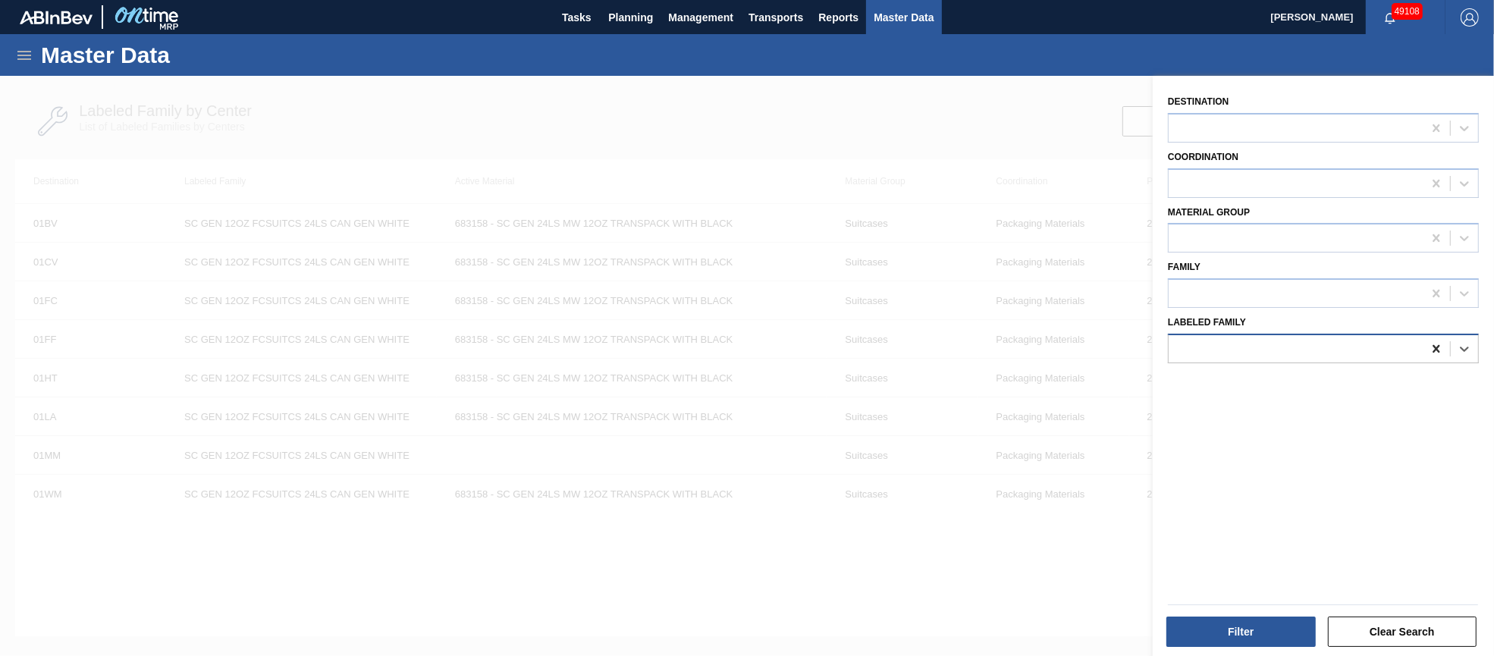
click at [1437, 345] on icon at bounding box center [1435, 348] width 15 height 15
paste Family "[PERSON_NAME] 12OZ CAN PK 12/12 MILITARY PROMO"
type Family "[PERSON_NAME] 12OZ CAN PK 12/12 MILITARY PROMO"
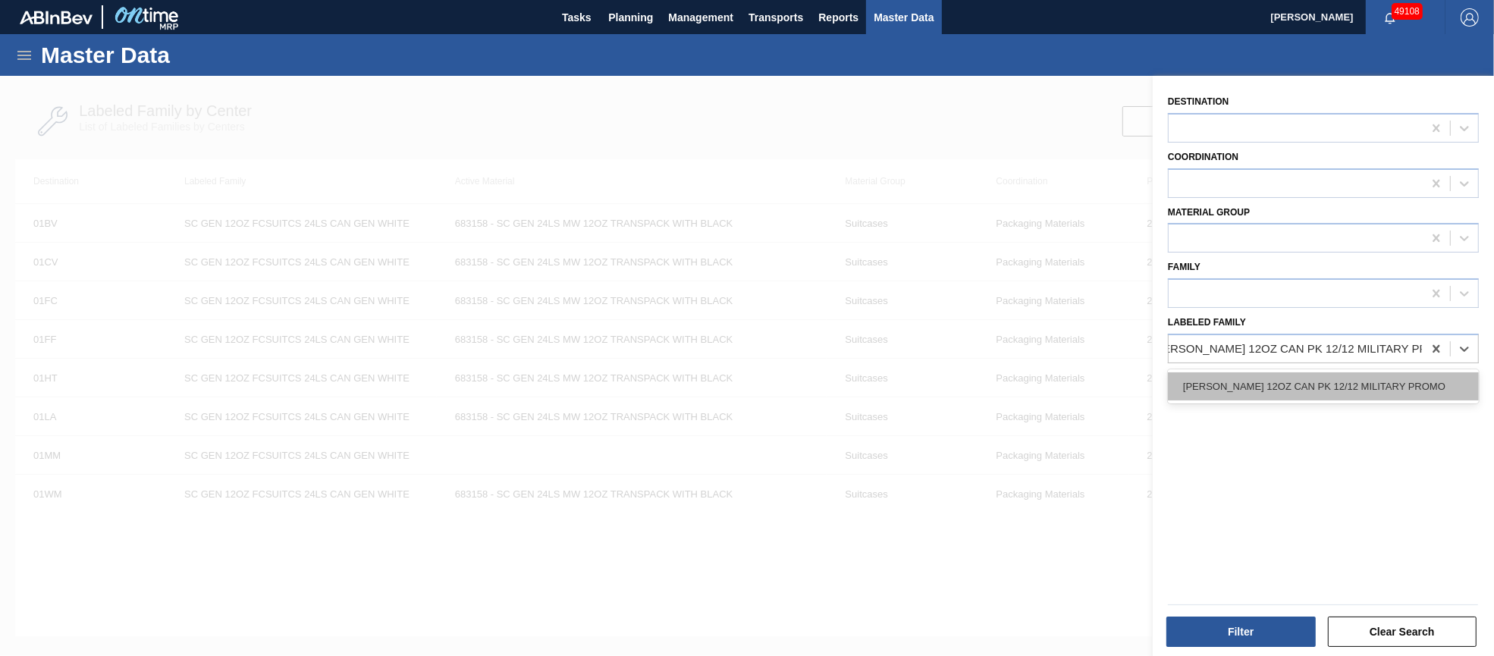
click at [1409, 380] on div "[PERSON_NAME] 12OZ CAN PK 12/12 MILITARY PROMO" at bounding box center [1323, 386] width 311 height 28
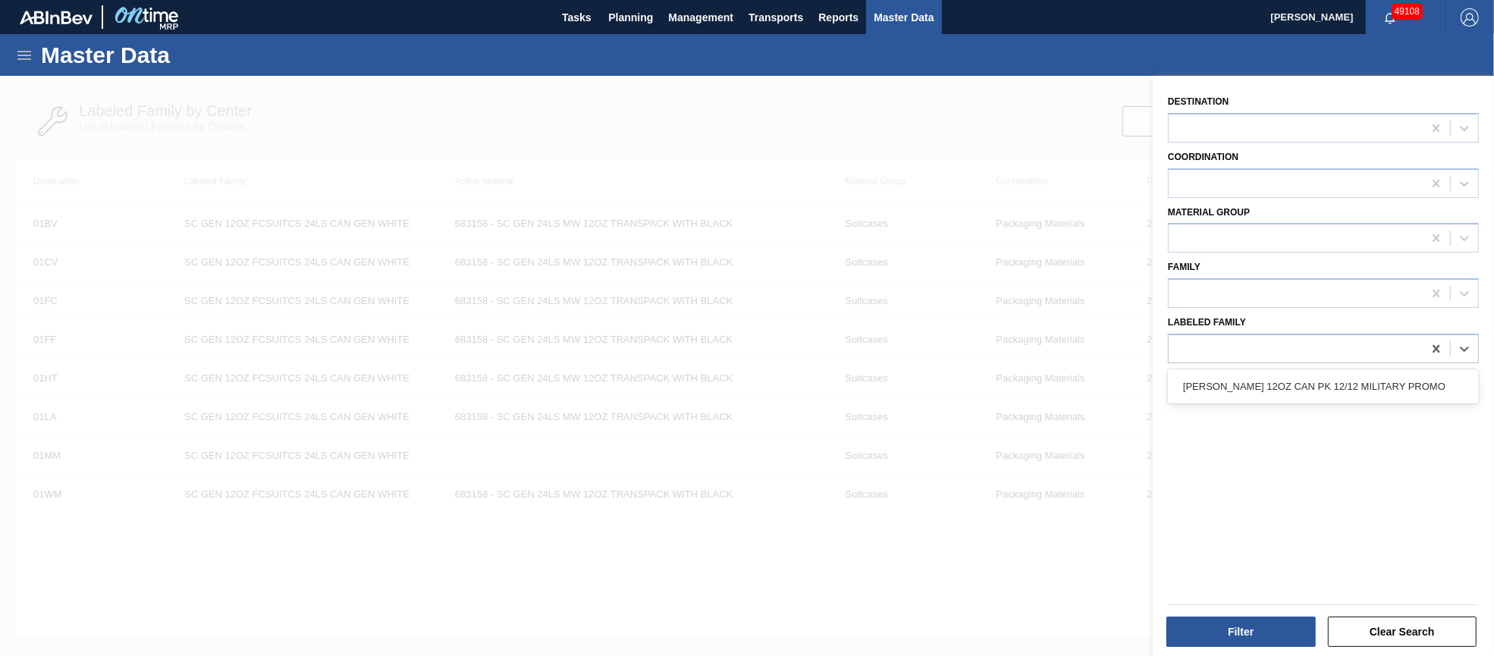
scroll to position [0, 2]
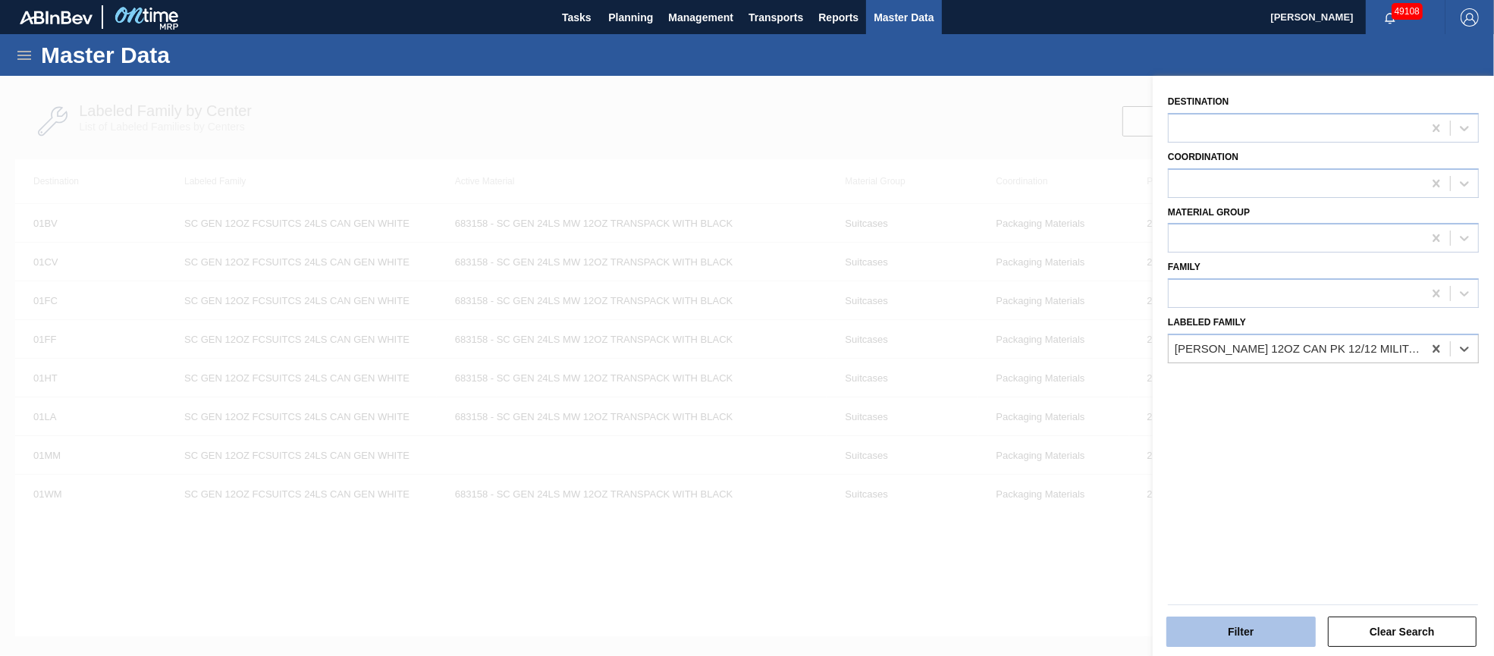
click at [1256, 629] on button "Filter" at bounding box center [1240, 631] width 149 height 30
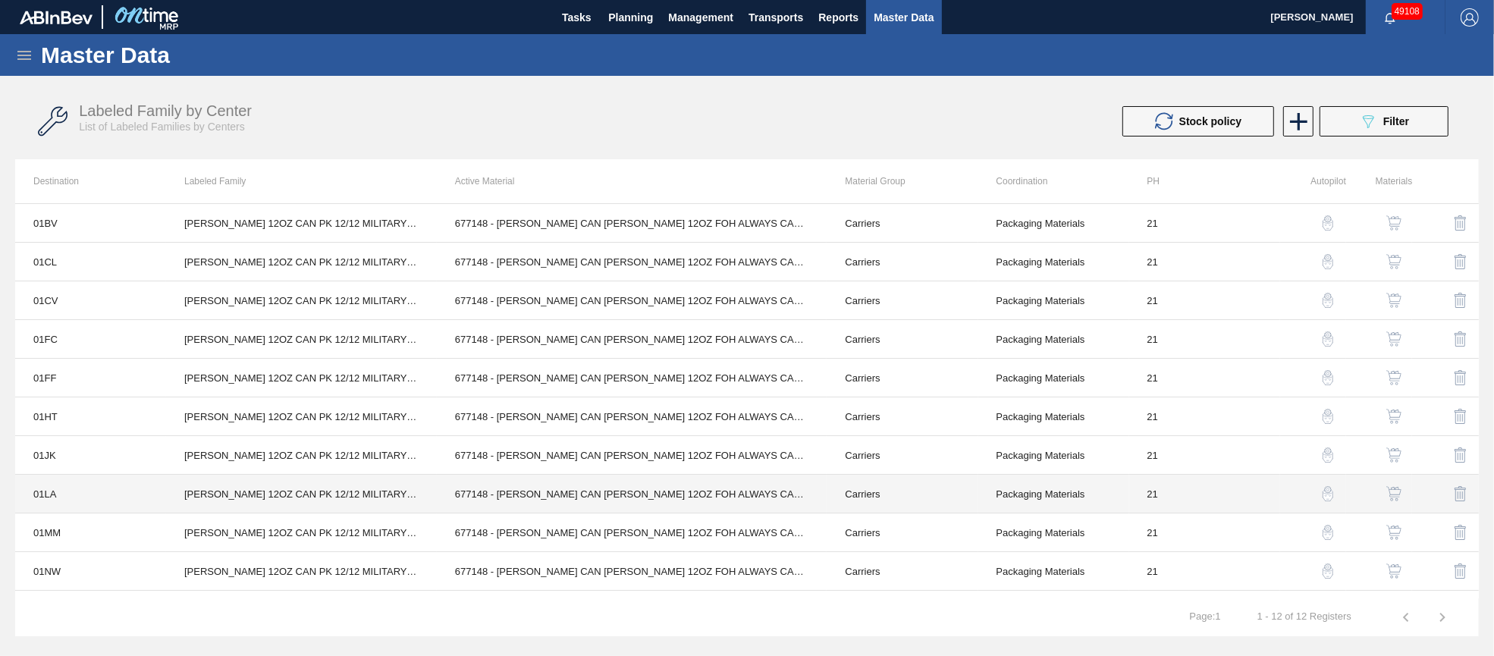
click at [353, 494] on td "[PERSON_NAME] 12OZ CAN PK 12/12 MILITARY PROMO" at bounding box center [301, 494] width 271 height 39
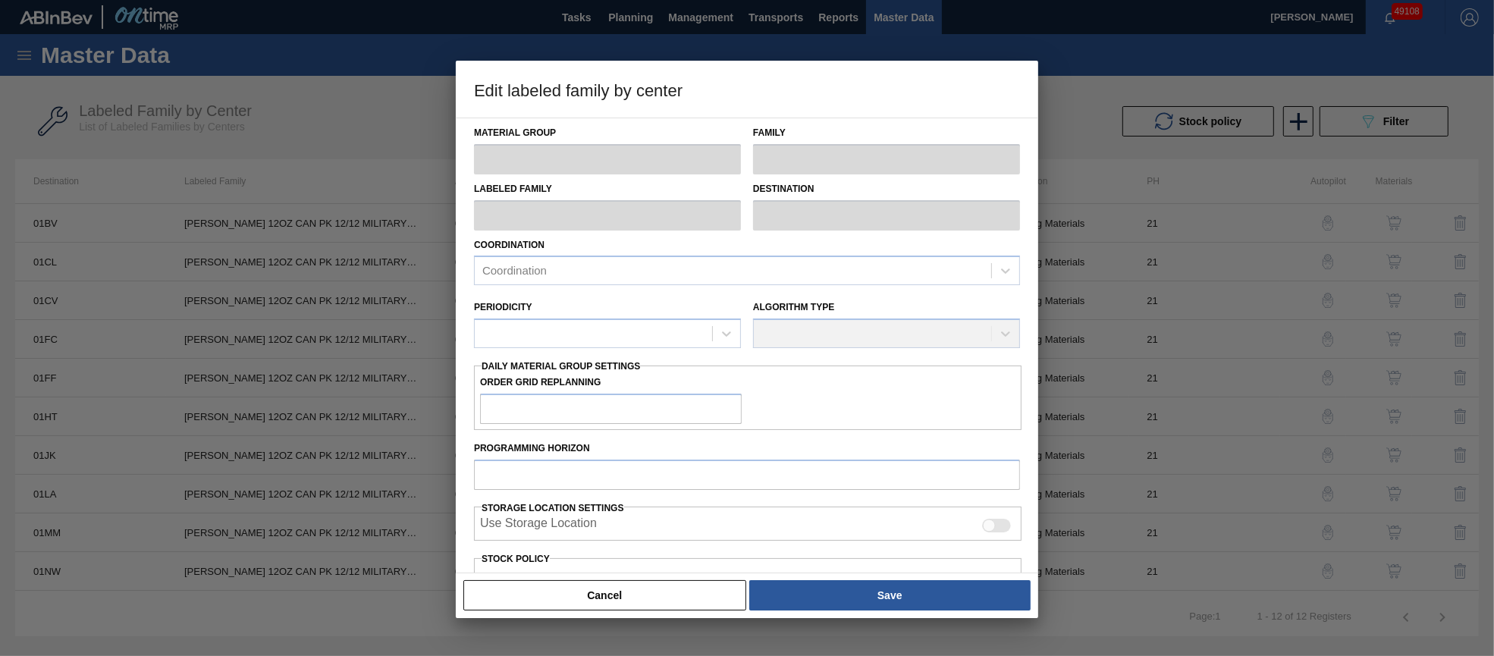
type input "Carriers"
type input "Can Carriers"
type input "[PERSON_NAME] 12OZ CAN PK 12/12 MILITARY PROMO"
type input "01LA - Los Angeles Brewery"
type input "21"
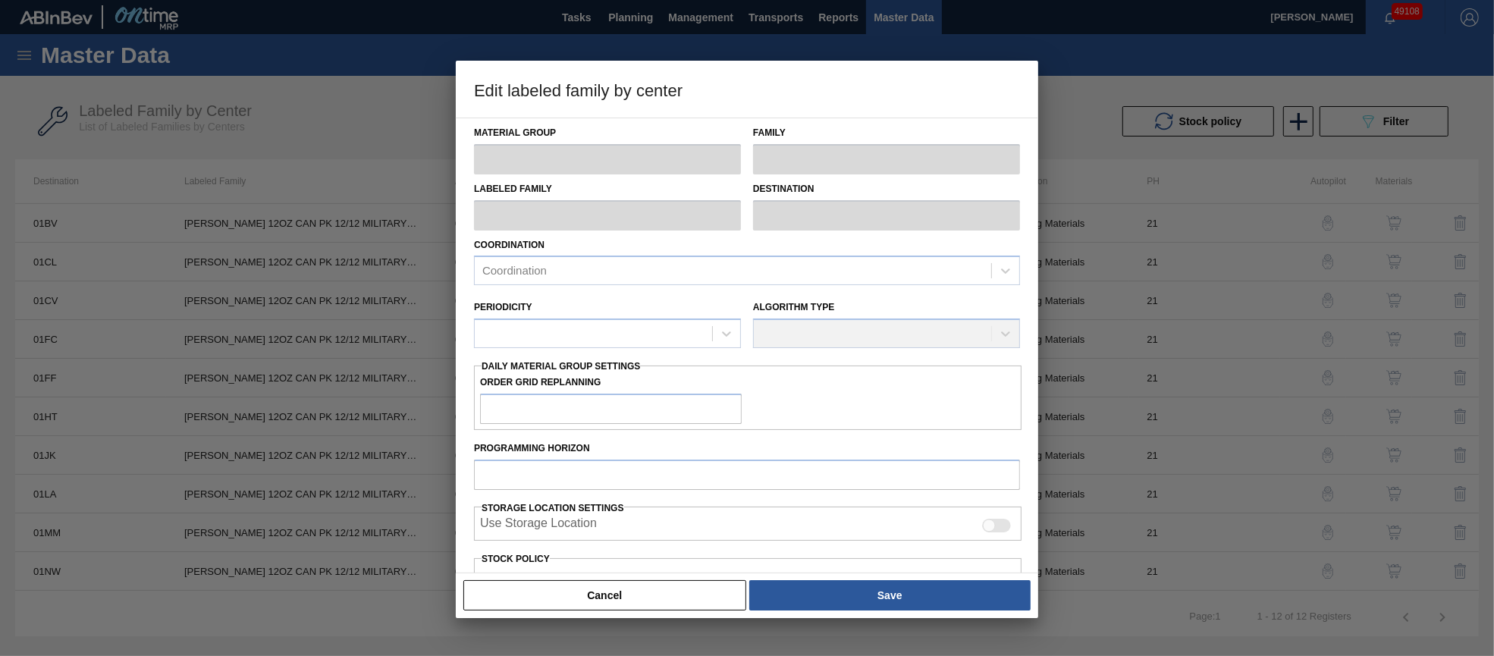
type input "0"
type input "189,713"
type input "0"
checkbox input "true"
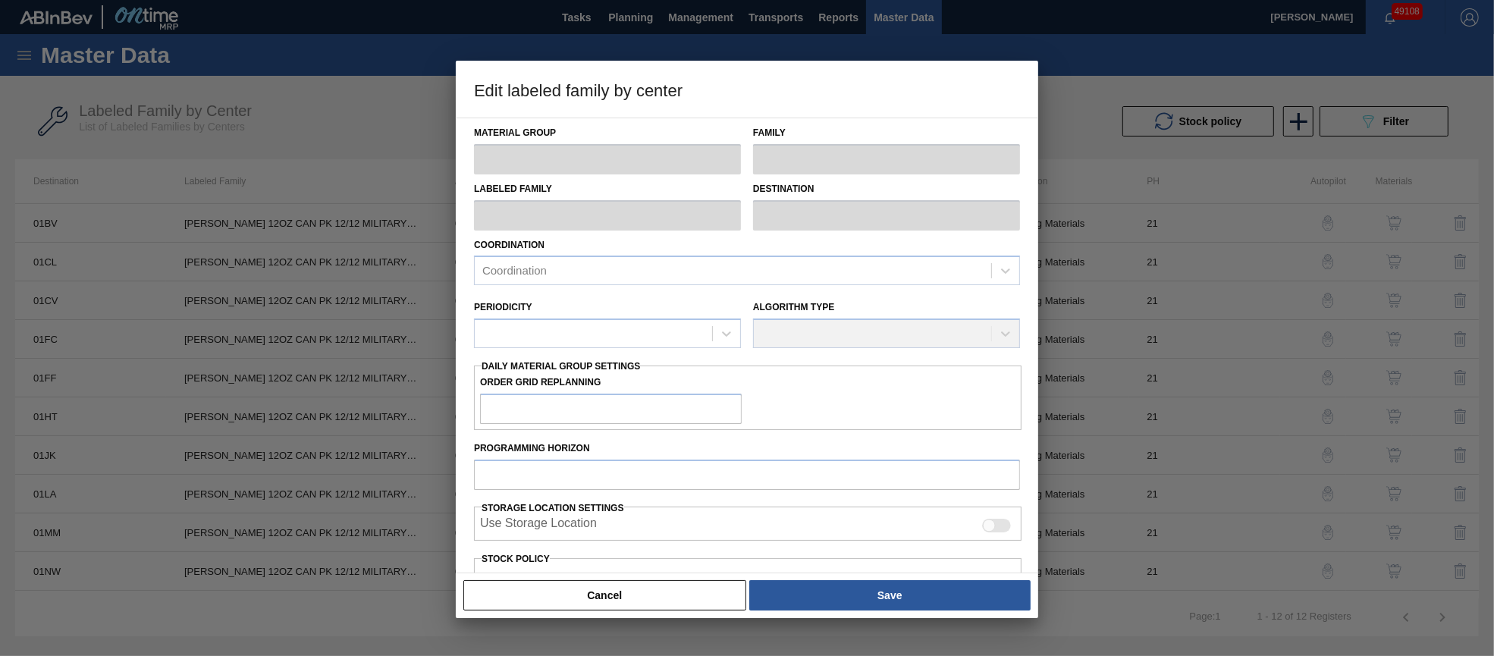
checkbox input "true"
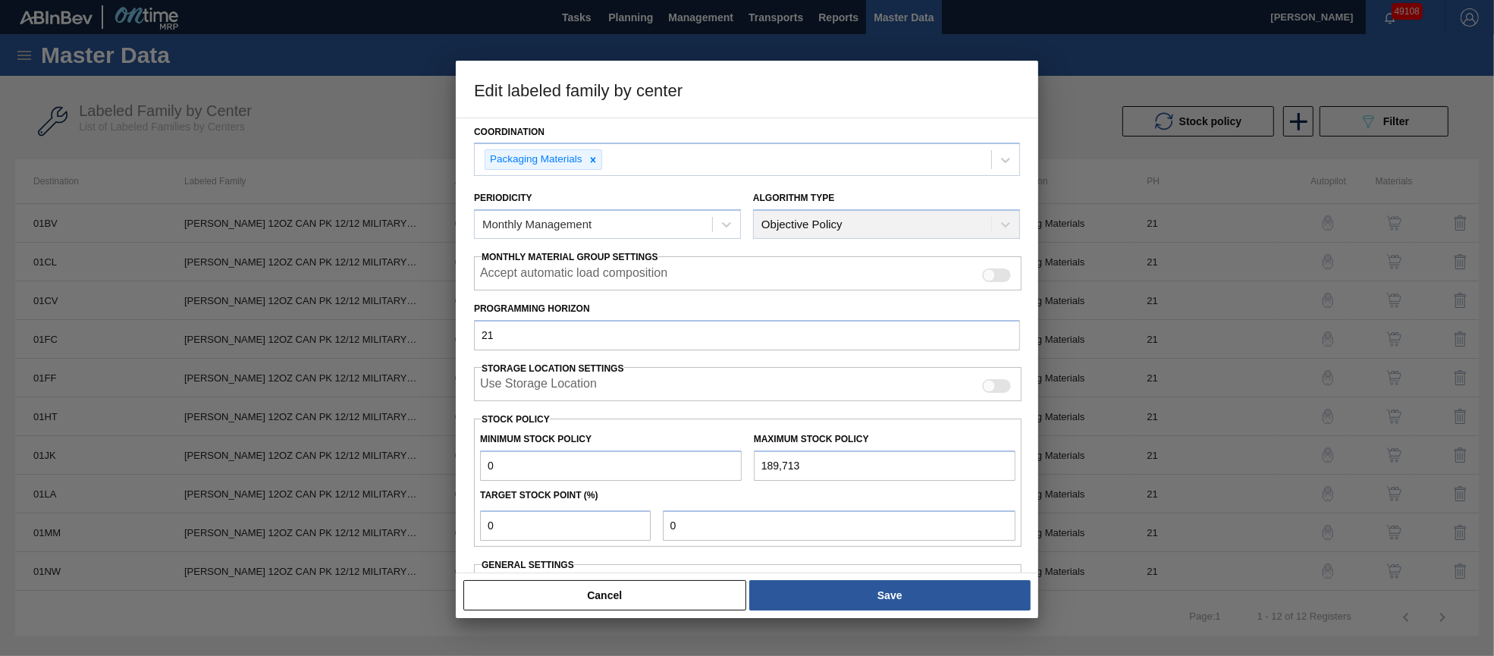
scroll to position [217, 0]
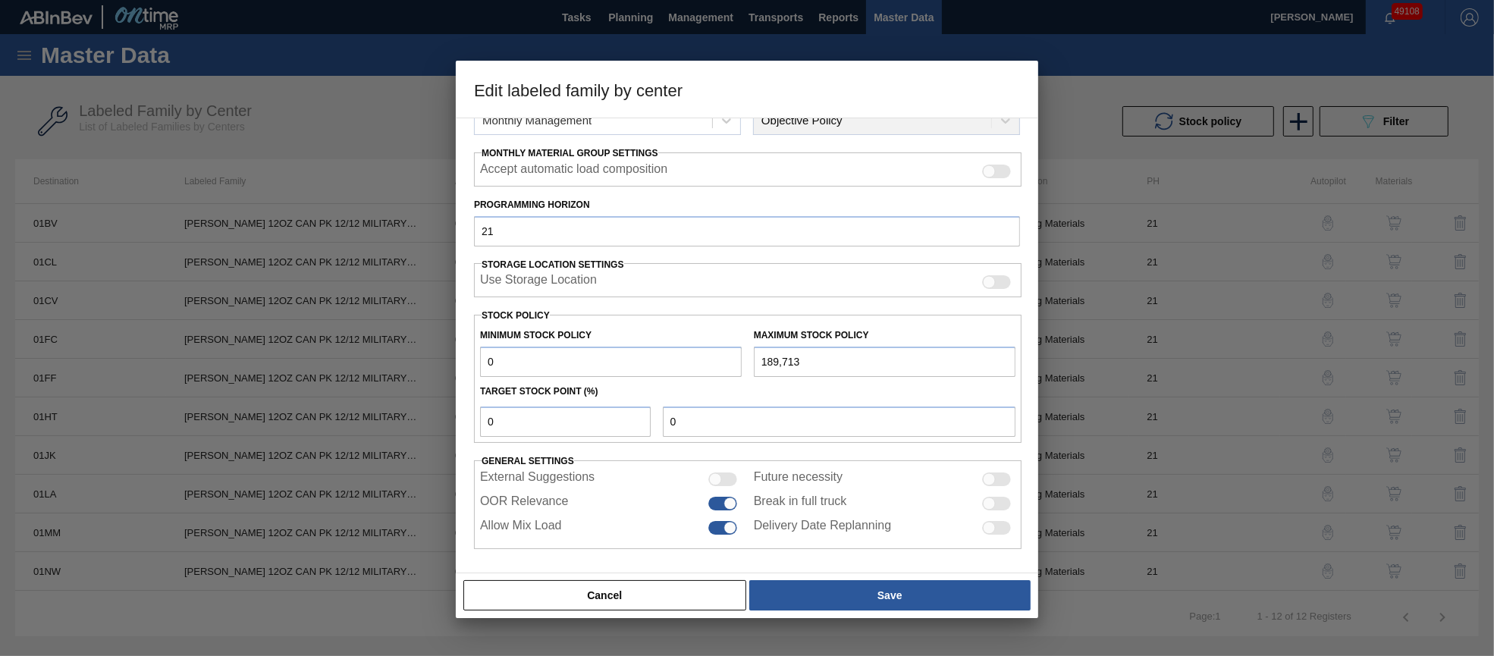
click at [719, 500] on div at bounding box center [722, 504] width 29 height 14
checkbox input "false"
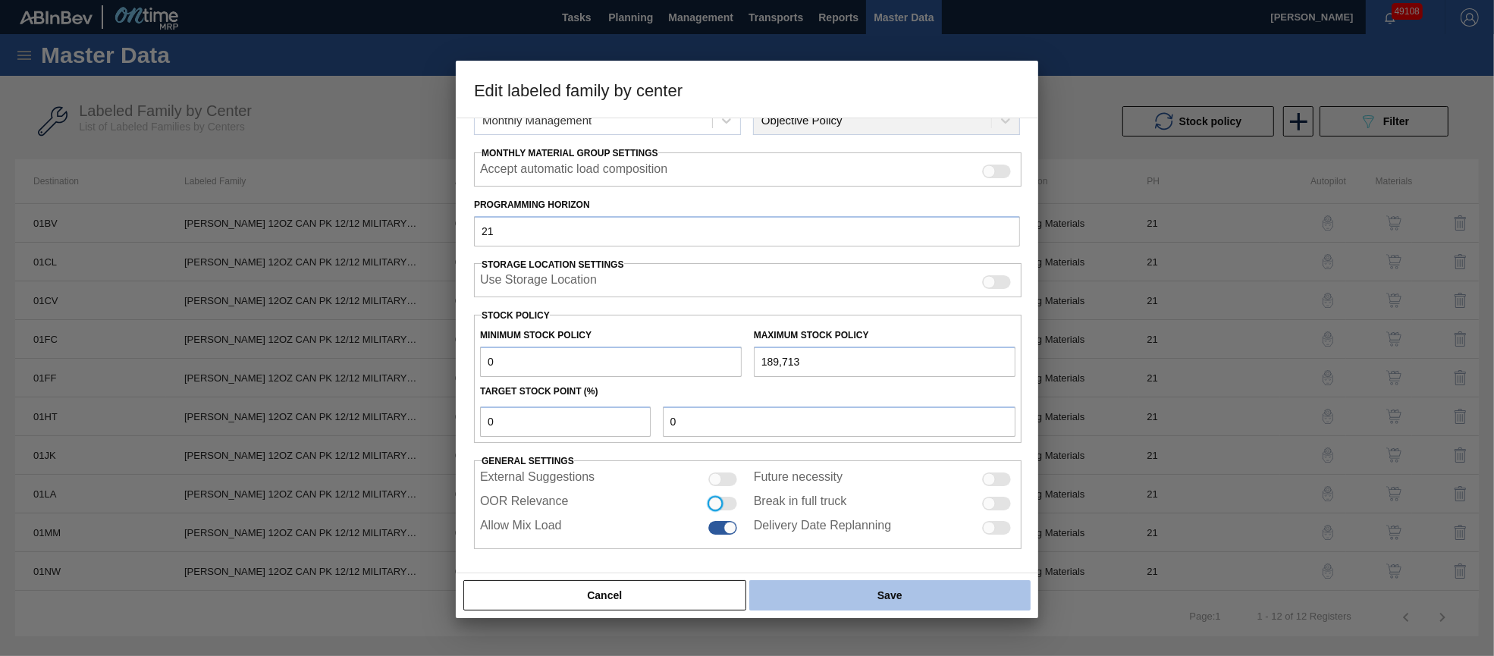
click at [862, 593] on button "Save" at bounding box center [889, 595] width 281 height 30
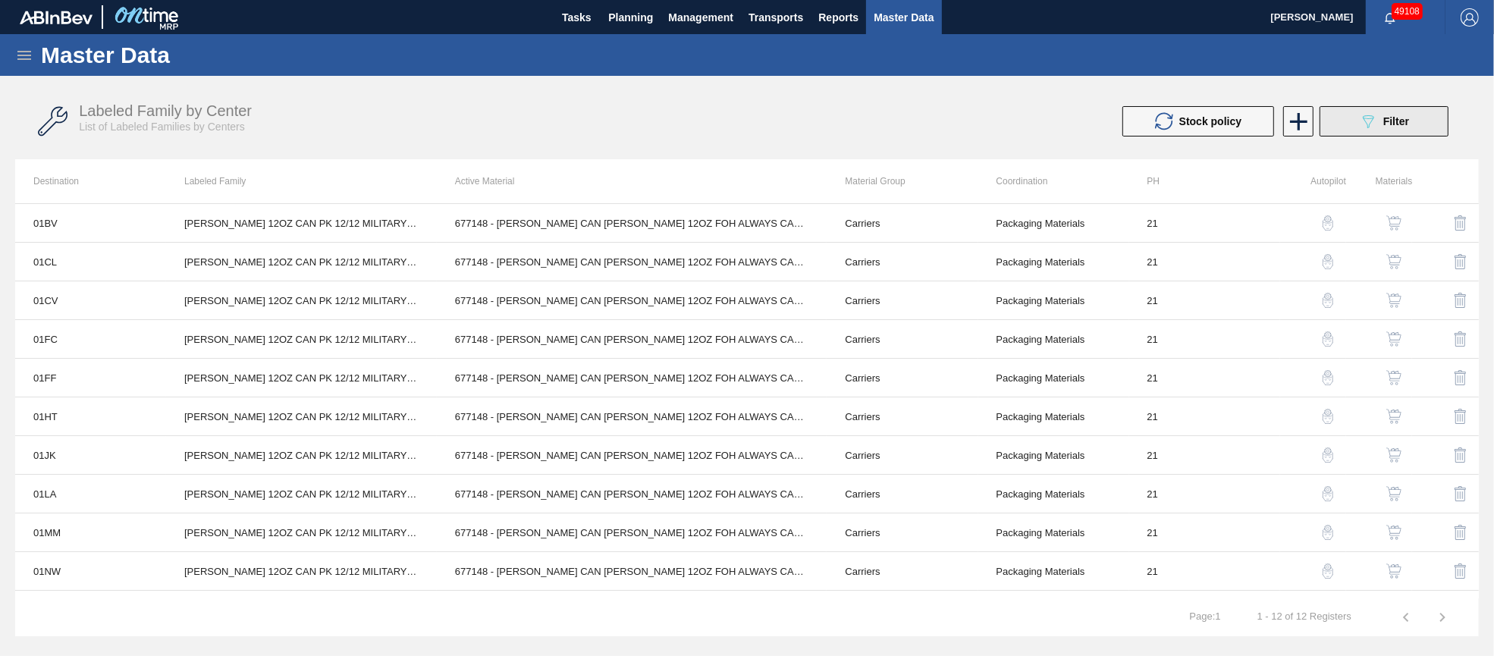
click at [1367, 118] on icon at bounding box center [1367, 121] width 11 height 13
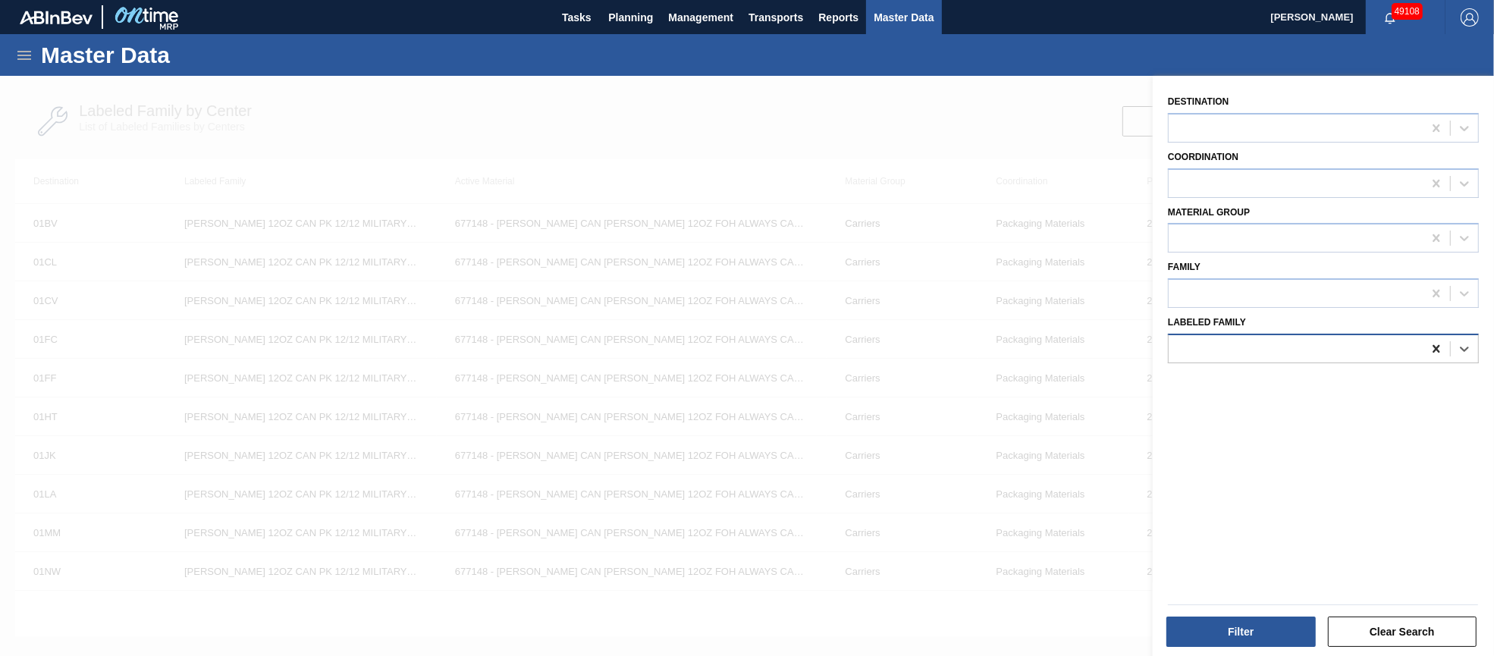
click at [1438, 346] on icon at bounding box center [1435, 348] width 15 height 15
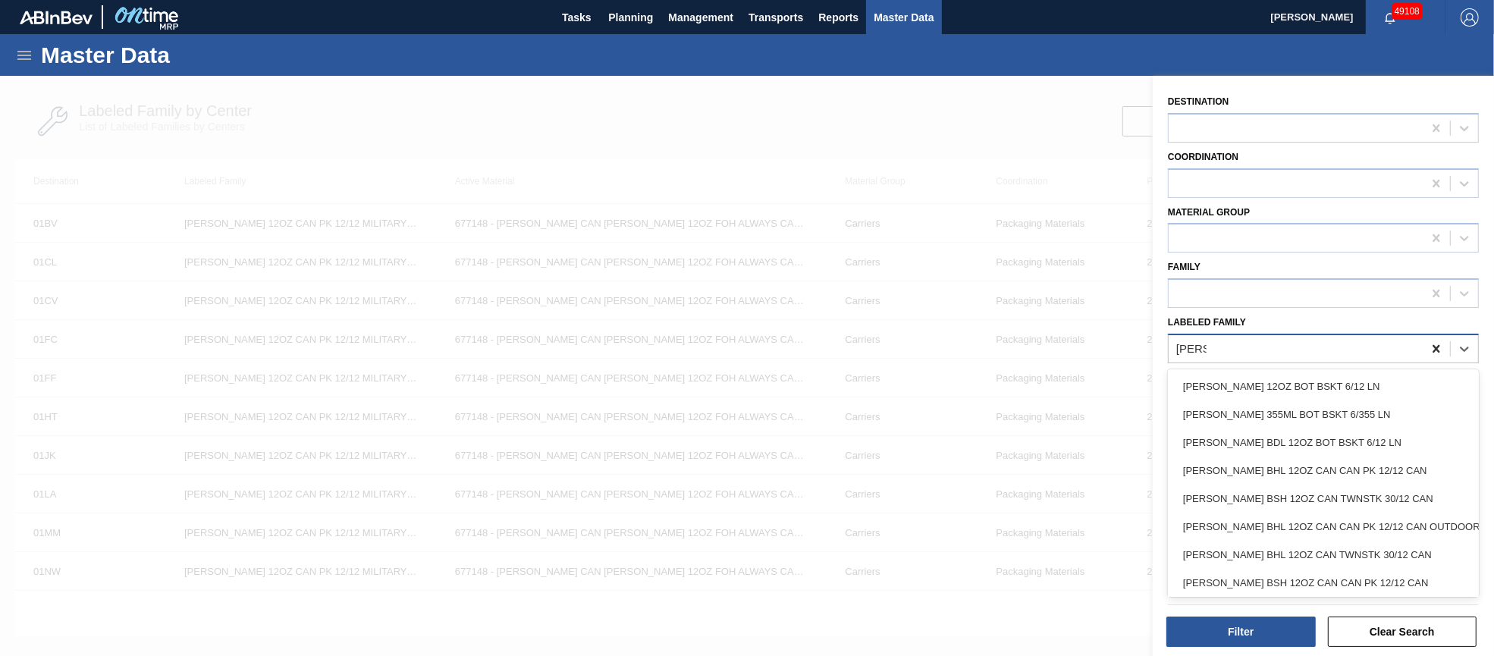
type Family "[PERSON_NAME]"
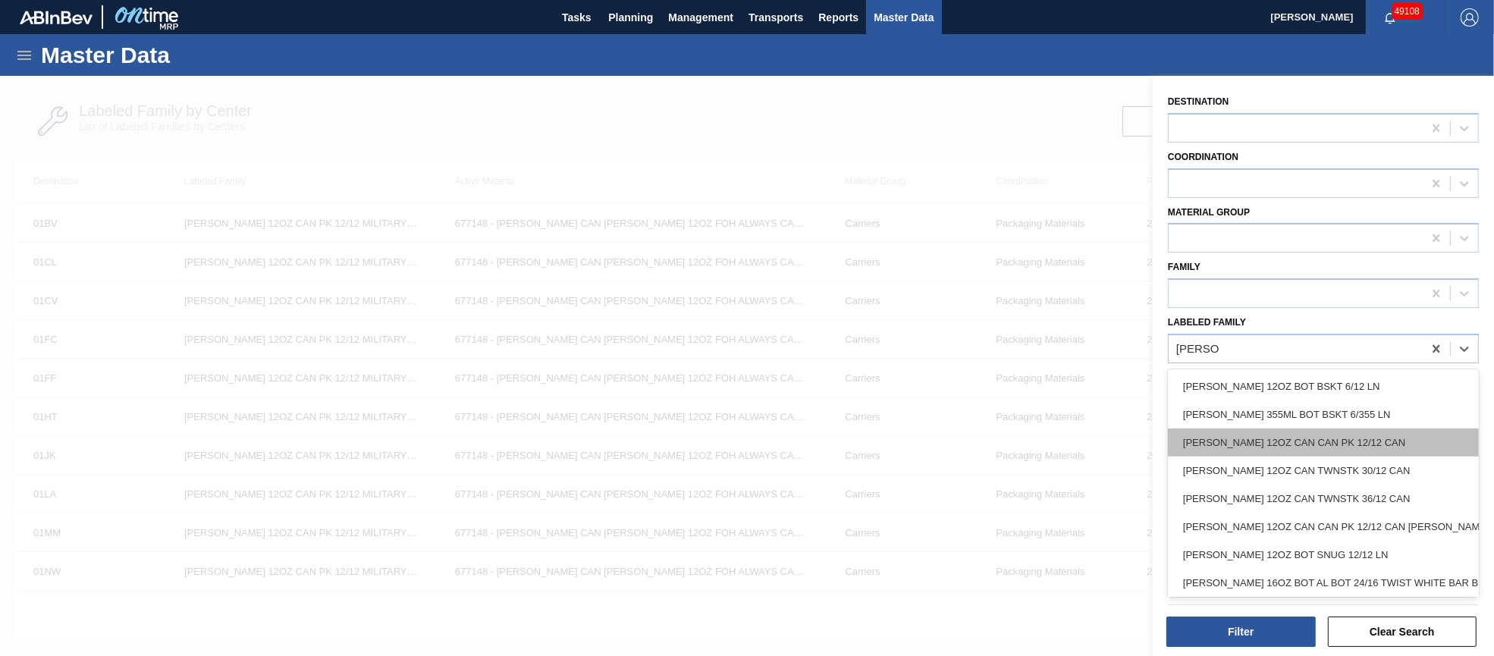
click at [1376, 434] on div "[PERSON_NAME] 12OZ CAN CAN PK 12/12 CAN" at bounding box center [1323, 442] width 311 height 28
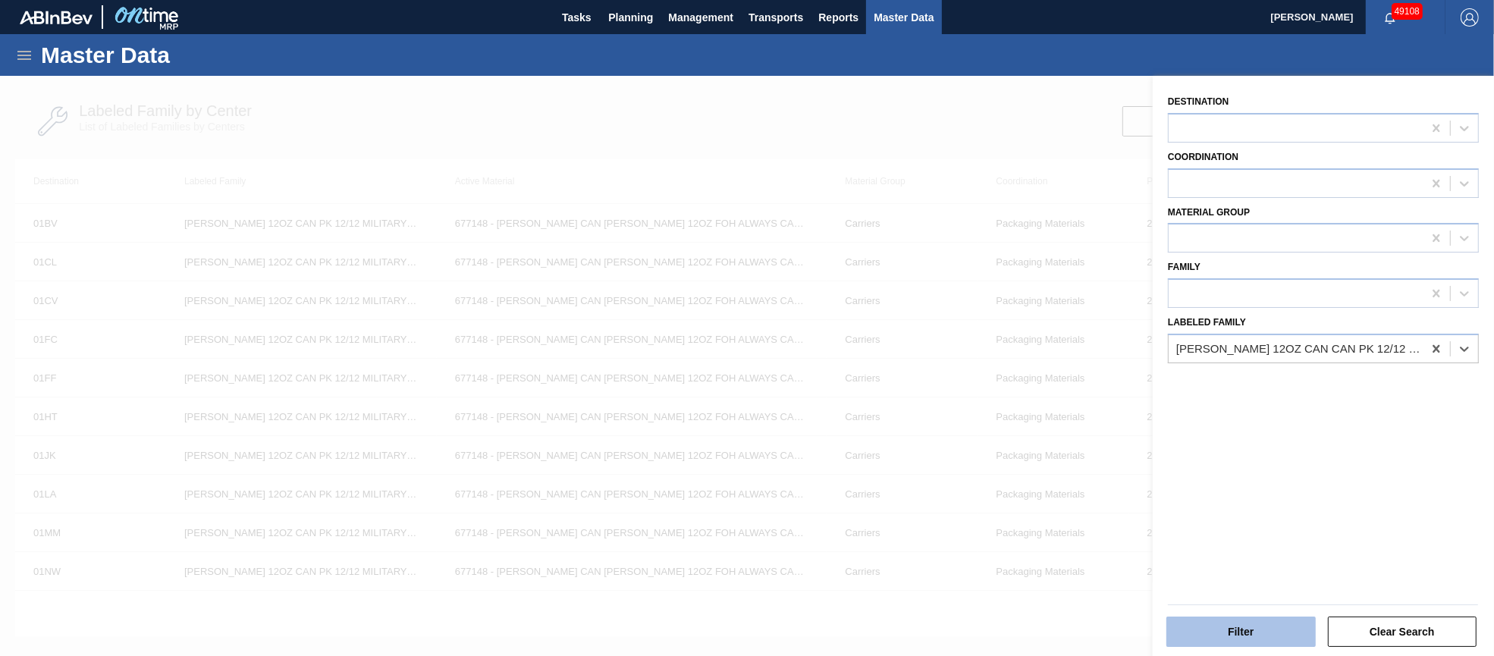
click at [1267, 629] on button "Filter" at bounding box center [1240, 631] width 149 height 30
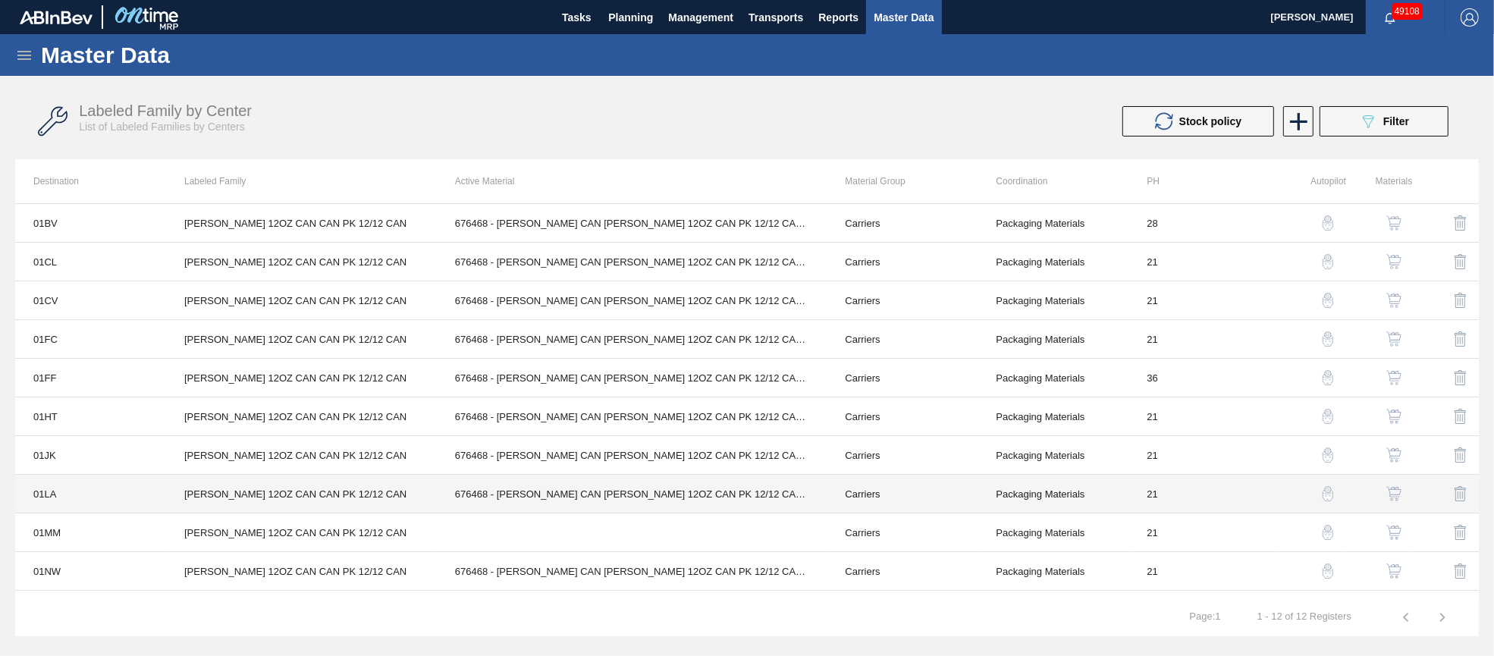
click at [553, 491] on td "676468 - [PERSON_NAME] CAN [PERSON_NAME] 12OZ CAN PK 12/12 CAN 0922" at bounding box center [632, 494] width 390 height 39
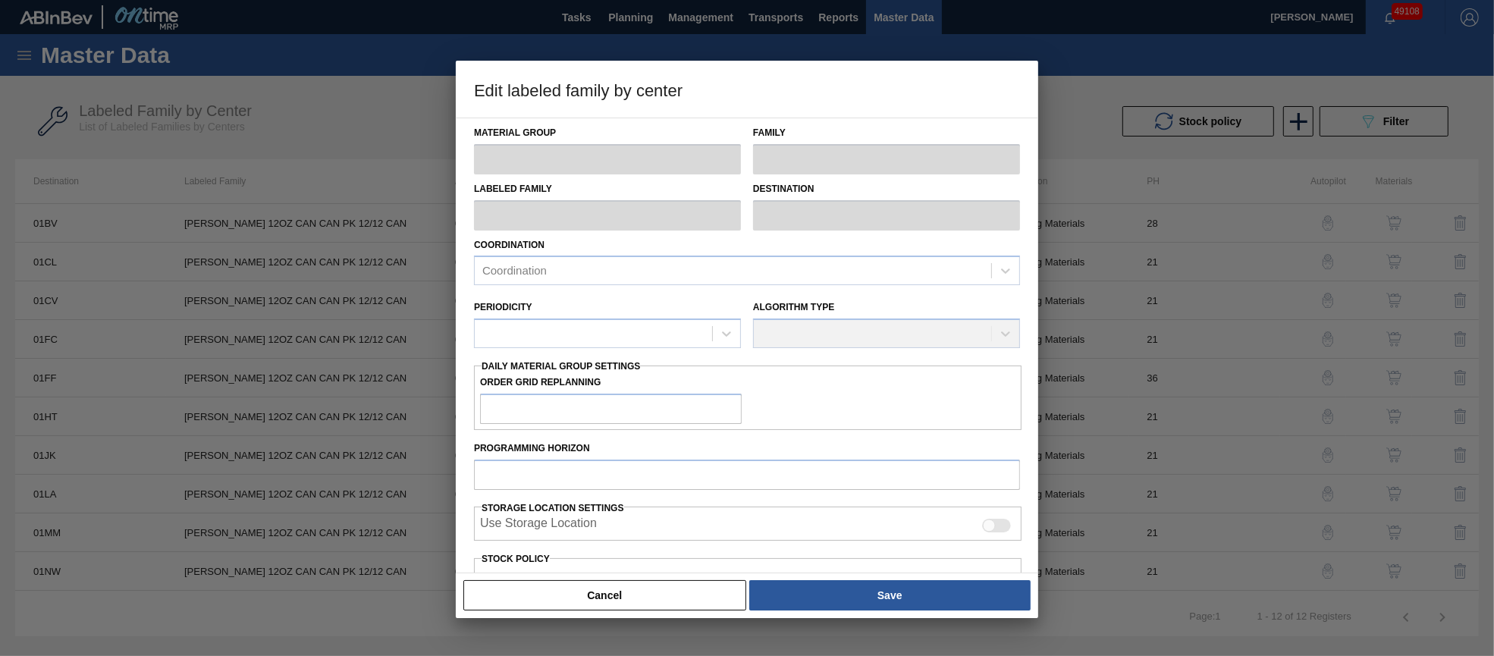
type input "Carriers"
type input "Can Carriers"
type input "[PERSON_NAME] 12OZ CAN CAN PK 12/12 CAN"
type input "01LA - Los Angeles Brewery"
type input "21"
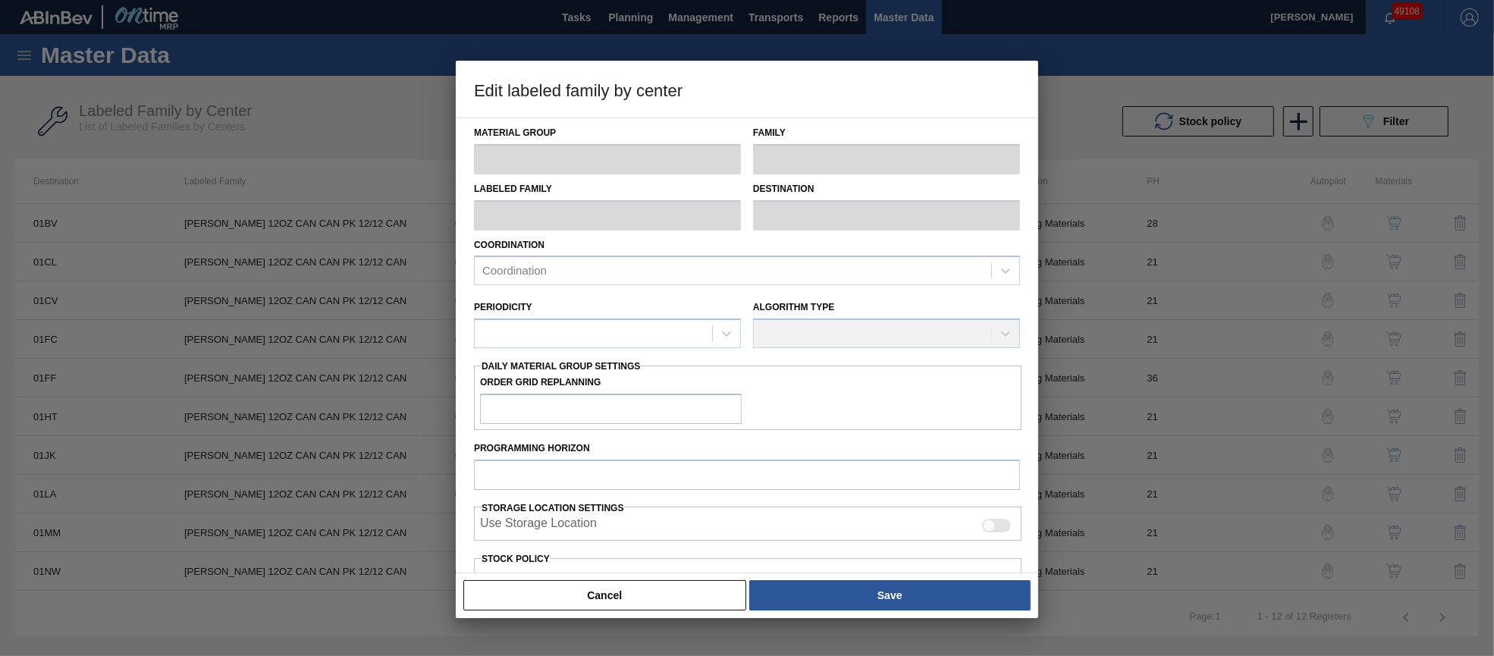
type input "0"
type input "214,640"
type input "0"
checkbox input "true"
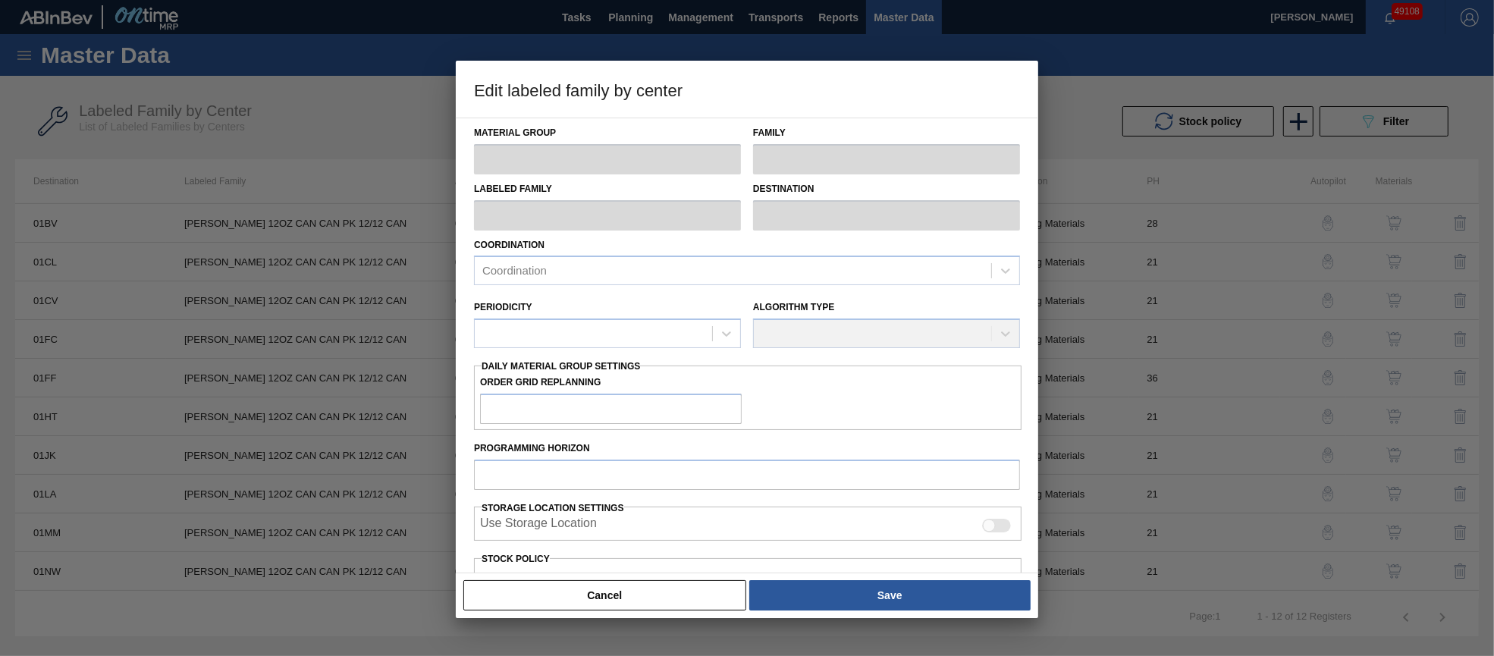
checkbox input "true"
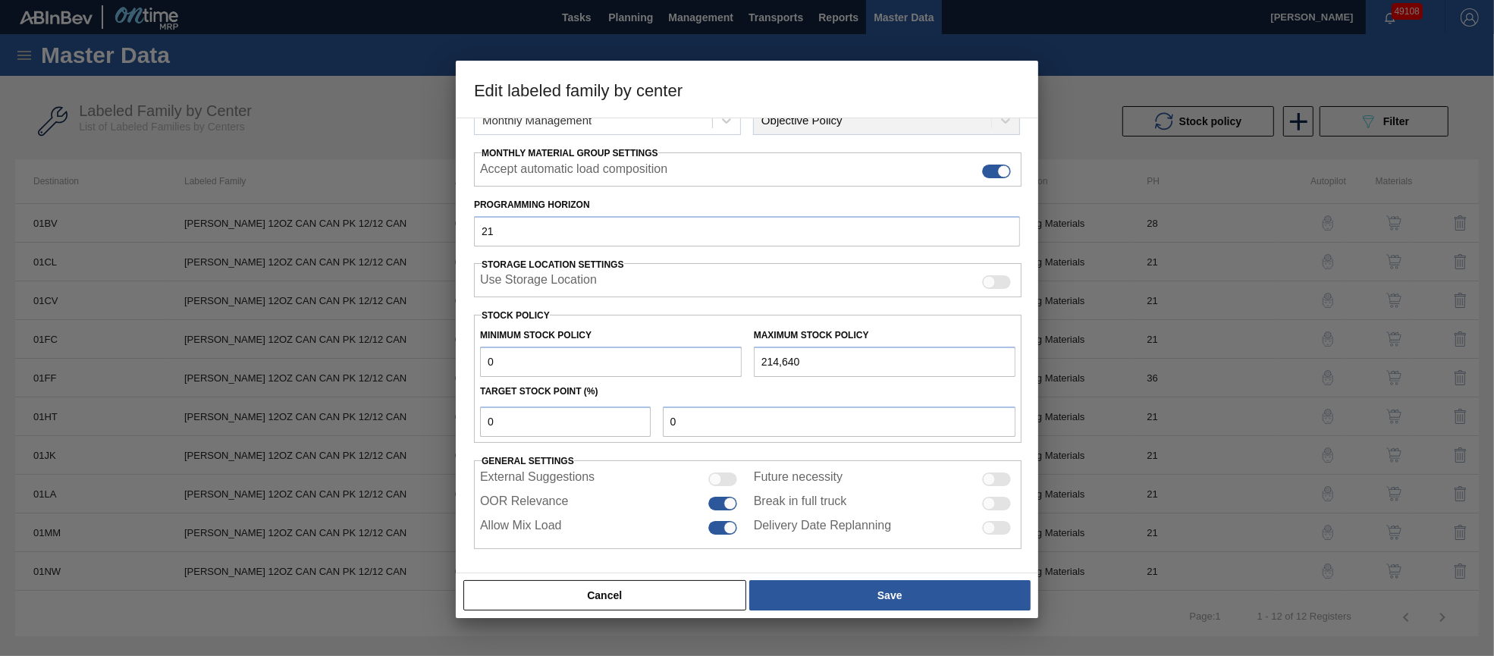
click at [539, 352] on input "0" at bounding box center [611, 361] width 262 height 30
type input "6"
type input "66"
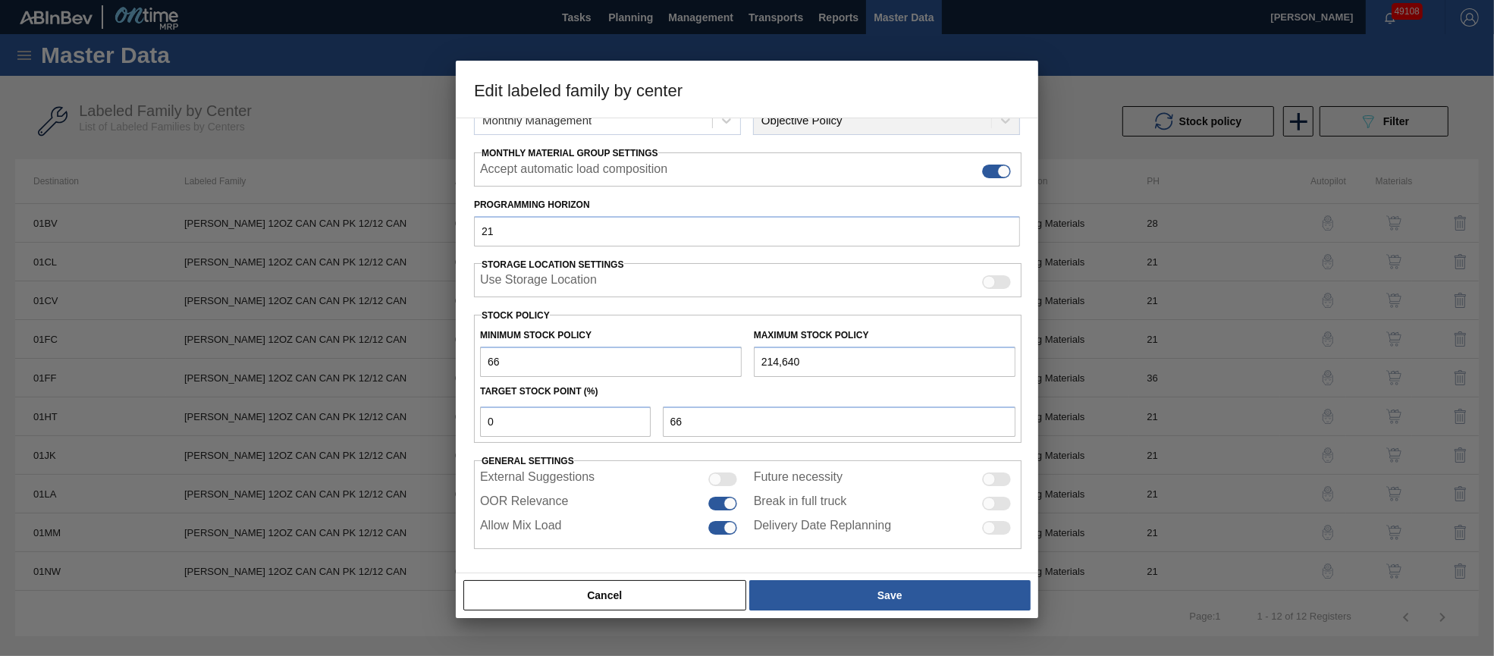
type input "666"
type input "6,660"
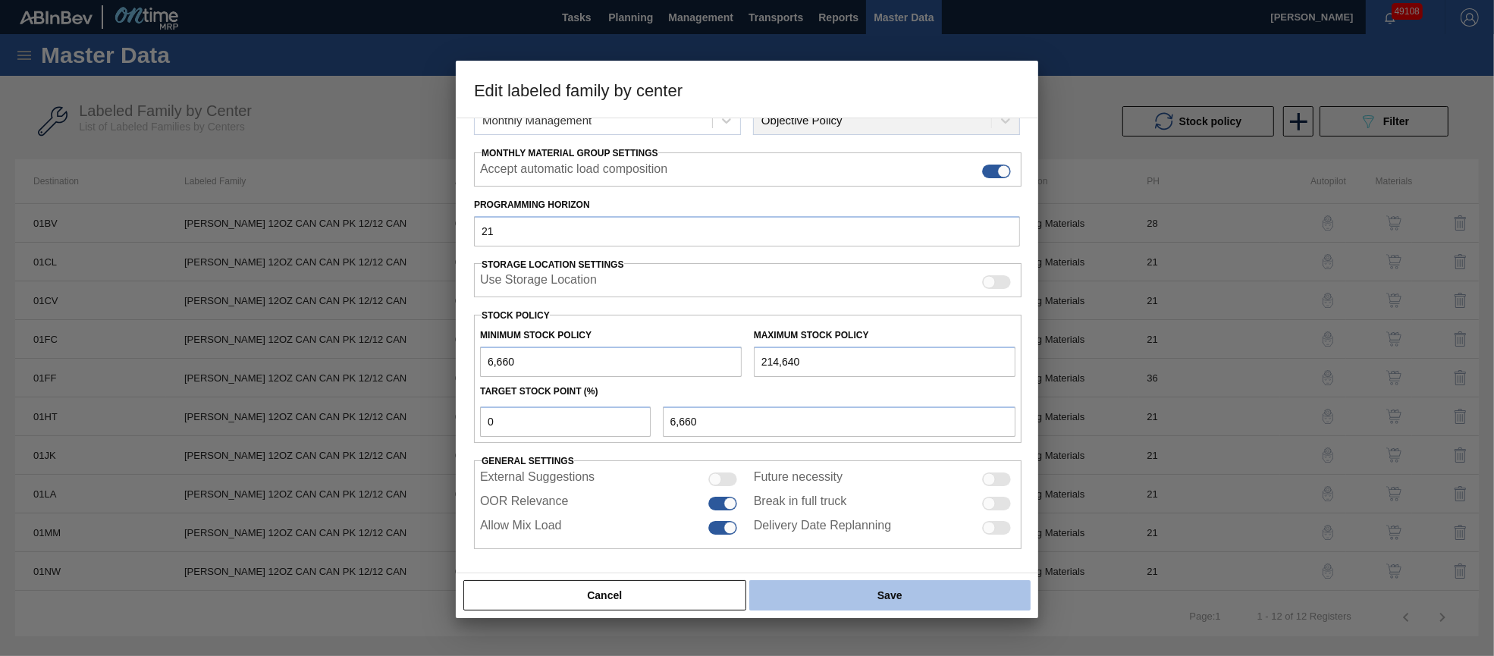
type input "6,660"
click at [877, 594] on button "Save" at bounding box center [889, 595] width 281 height 30
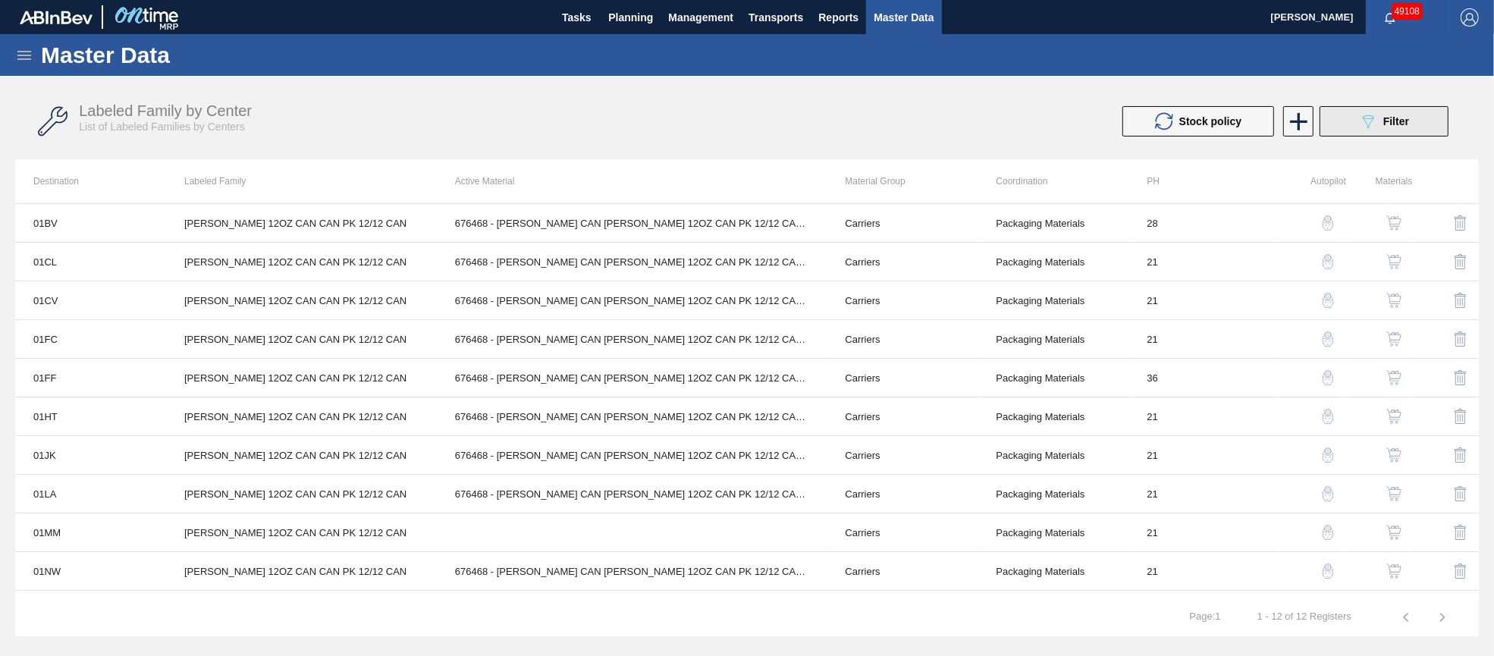
drag, startPoint x: 1462, startPoint y: 128, endPoint x: 1375, endPoint y: 114, distance: 87.6
click at [1462, 127] on div "Labeled Family by Center List of Labeled Families by Centers Stock policy 089F7…" at bounding box center [746, 121] width 1463 height 57
click at [1372, 113] on icon "089F7B8B-B2A5-4AFE-B5C0-19BA573D28AC" at bounding box center [1368, 121] width 18 height 18
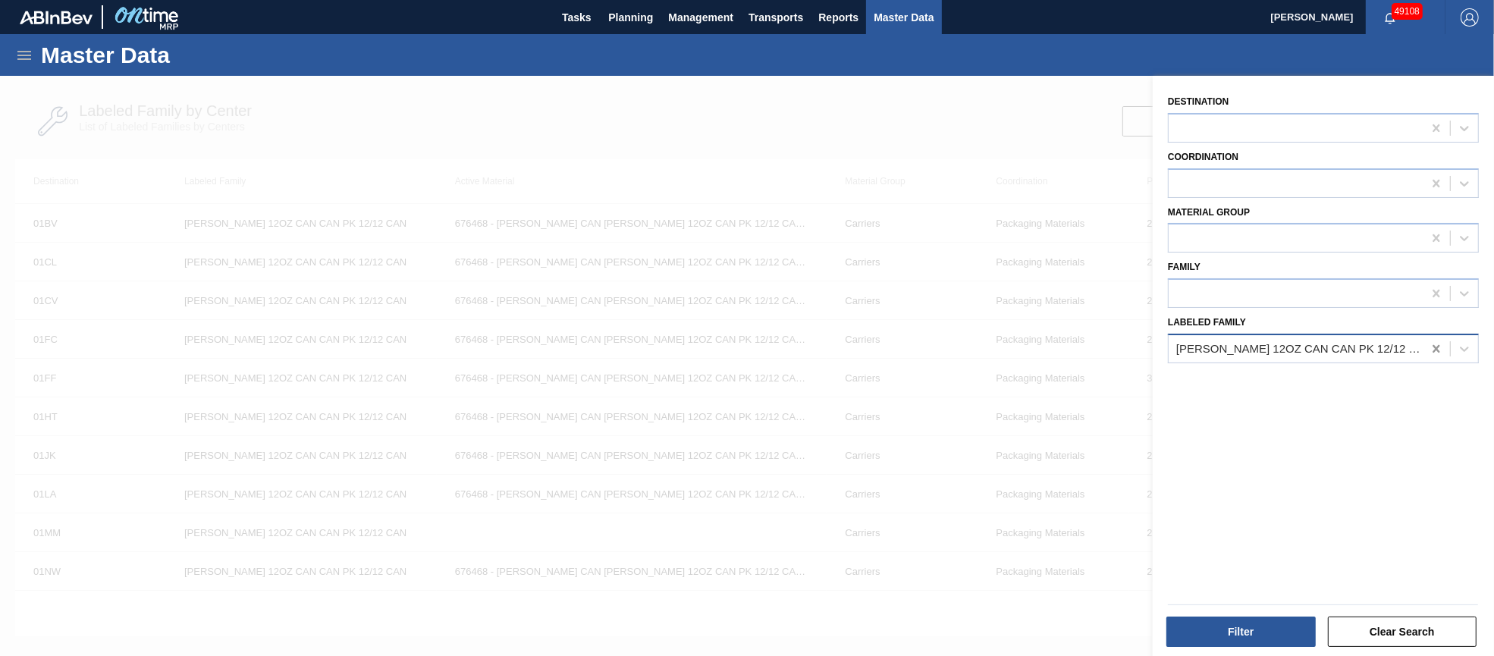
click at [1434, 343] on icon at bounding box center [1435, 348] width 15 height 15
paste Family "PAD GEN 12OZ TWINSTK 30LS"
type Family "PAD GEN 12OZ TWINSTK 30LS"
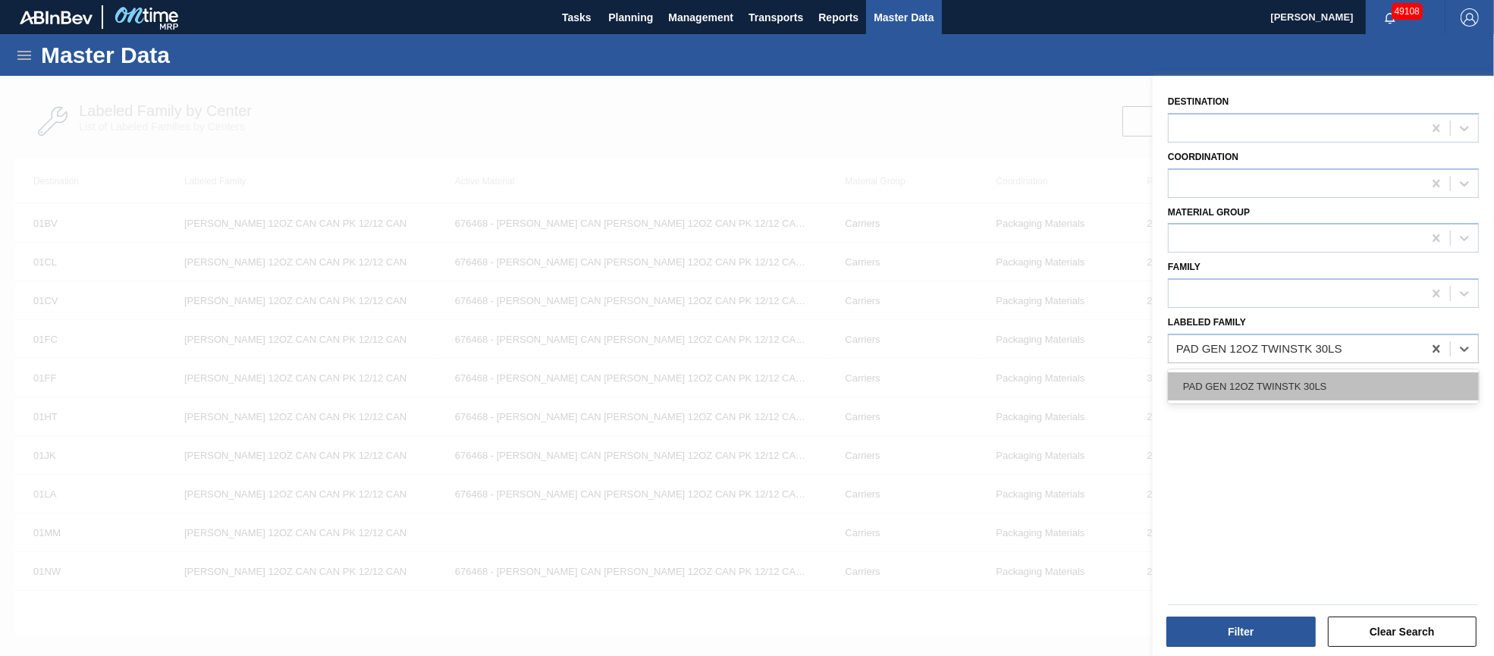
click at [1293, 387] on div "PAD GEN 12OZ TWINSTK 30LS" at bounding box center [1323, 386] width 311 height 28
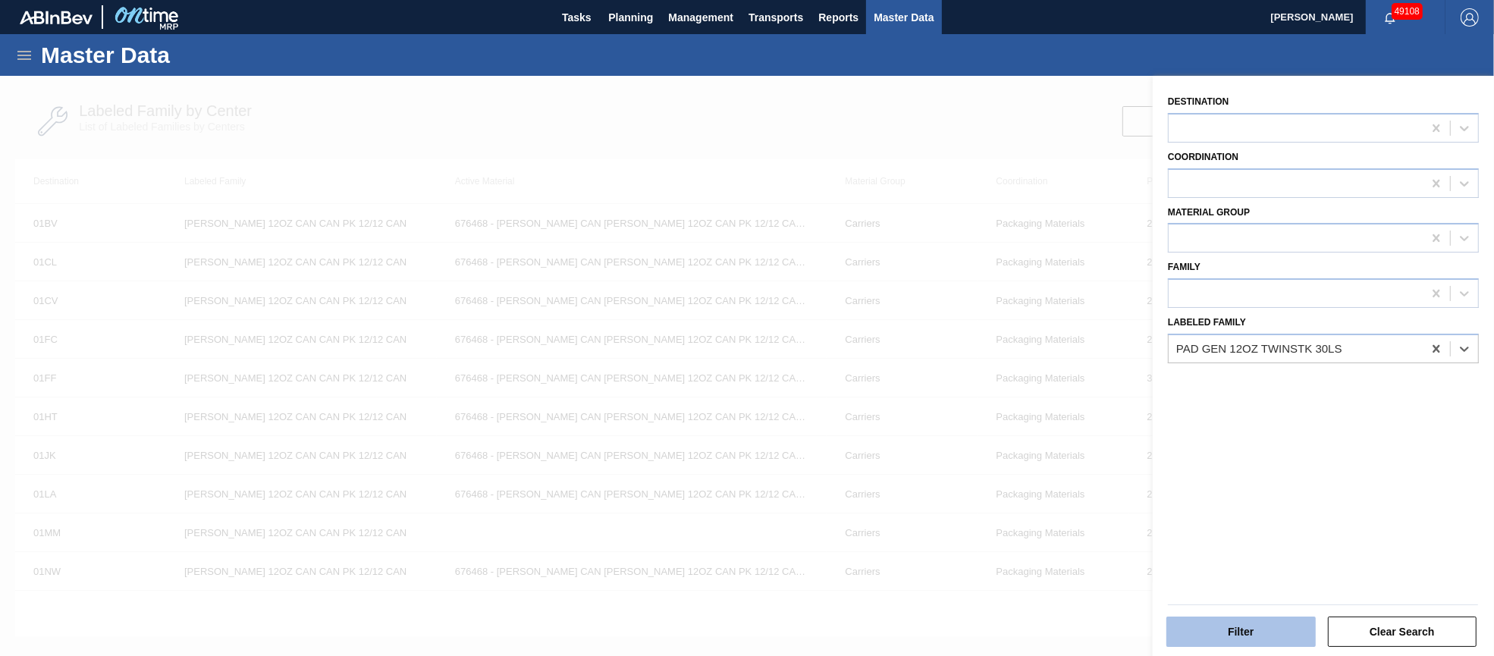
click at [1231, 636] on button "Filter" at bounding box center [1240, 631] width 149 height 30
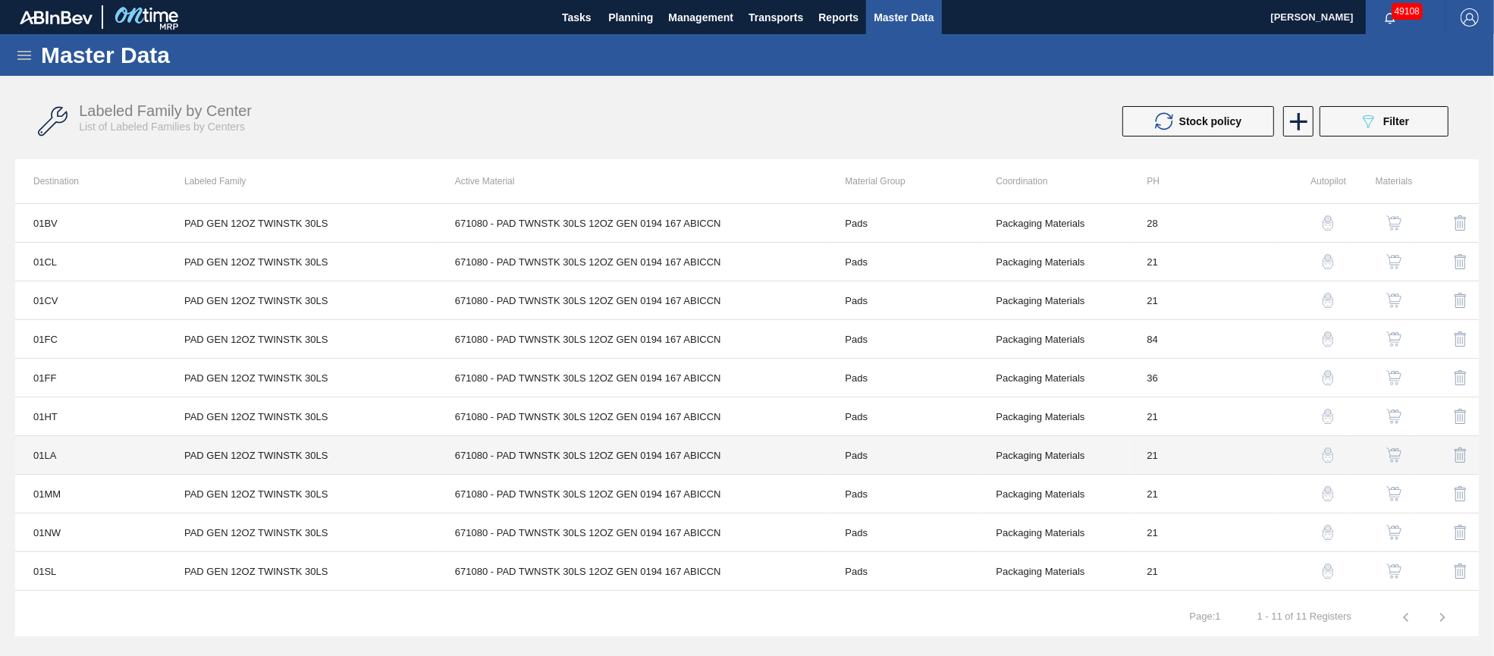
click at [506, 452] on td "671080 - PAD TWNSTK 30LS 12OZ GEN 0194 167 ABICCN" at bounding box center [632, 455] width 390 height 39
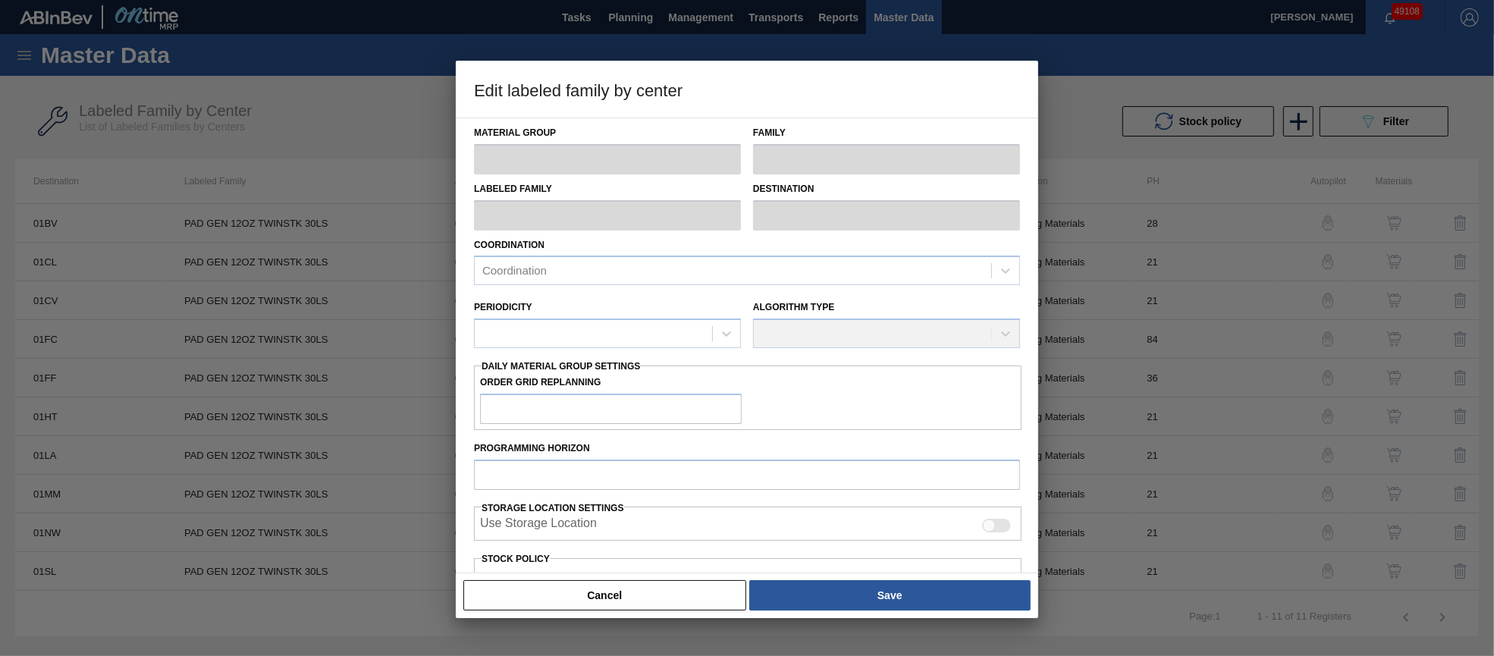
type input "Pads"
type input "PAD GEN 12OZ TWINSTK 30LS"
type input "01LA - Los Angeles Brewery"
type input "21"
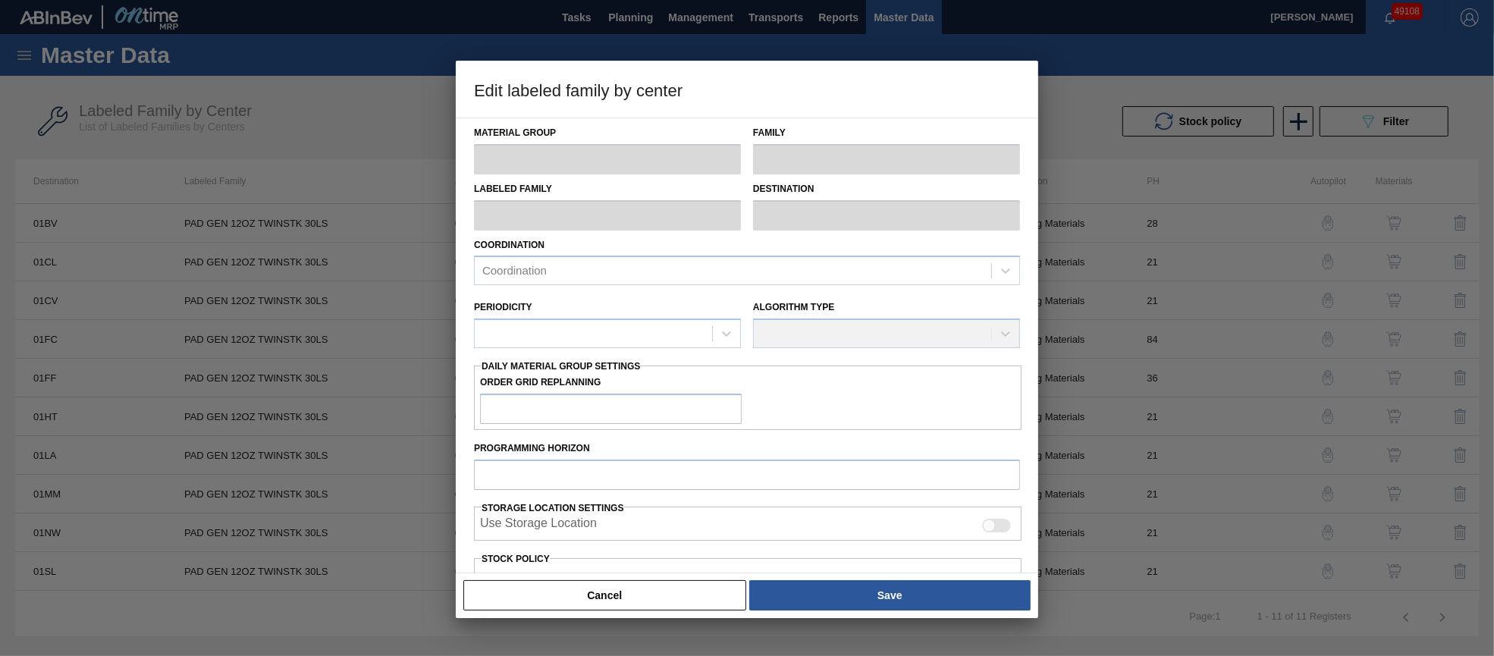
type input "52,570"
type input "442,783"
type input "0"
type input "52,570"
checkbox input "true"
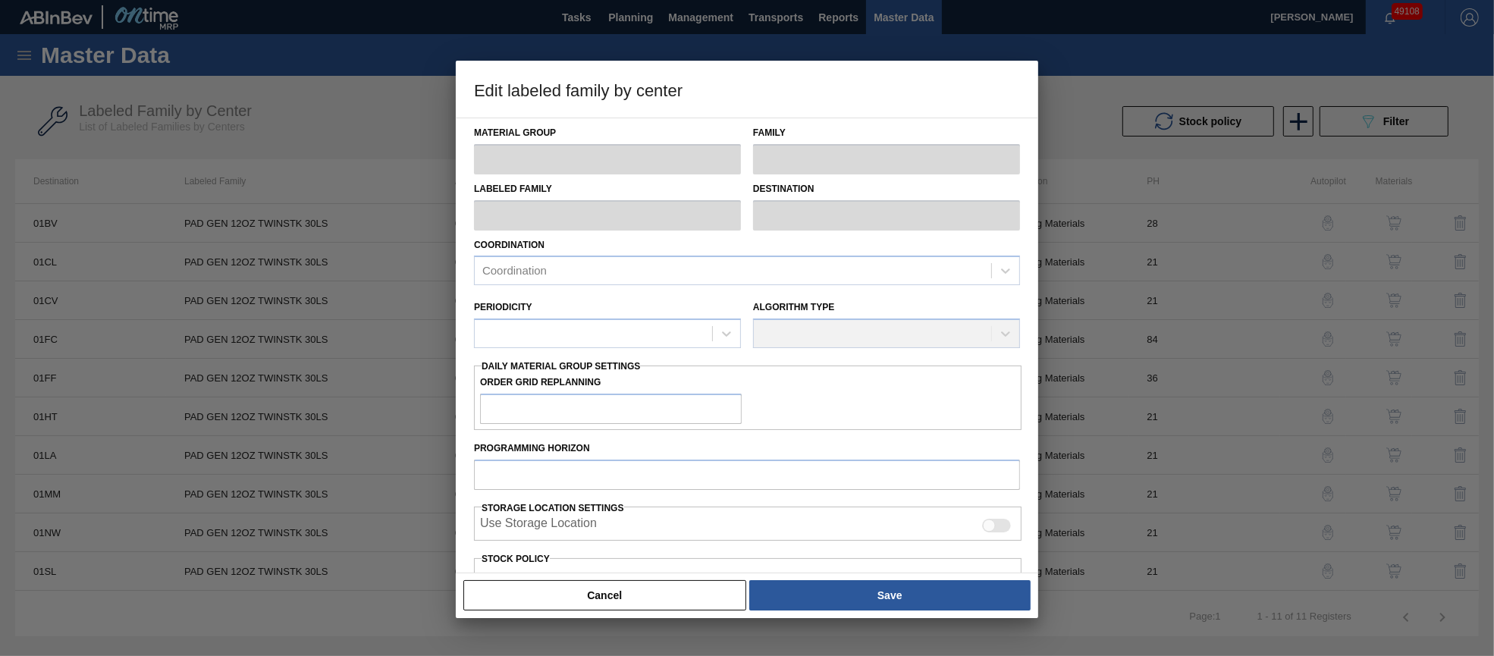
checkbox input "true"
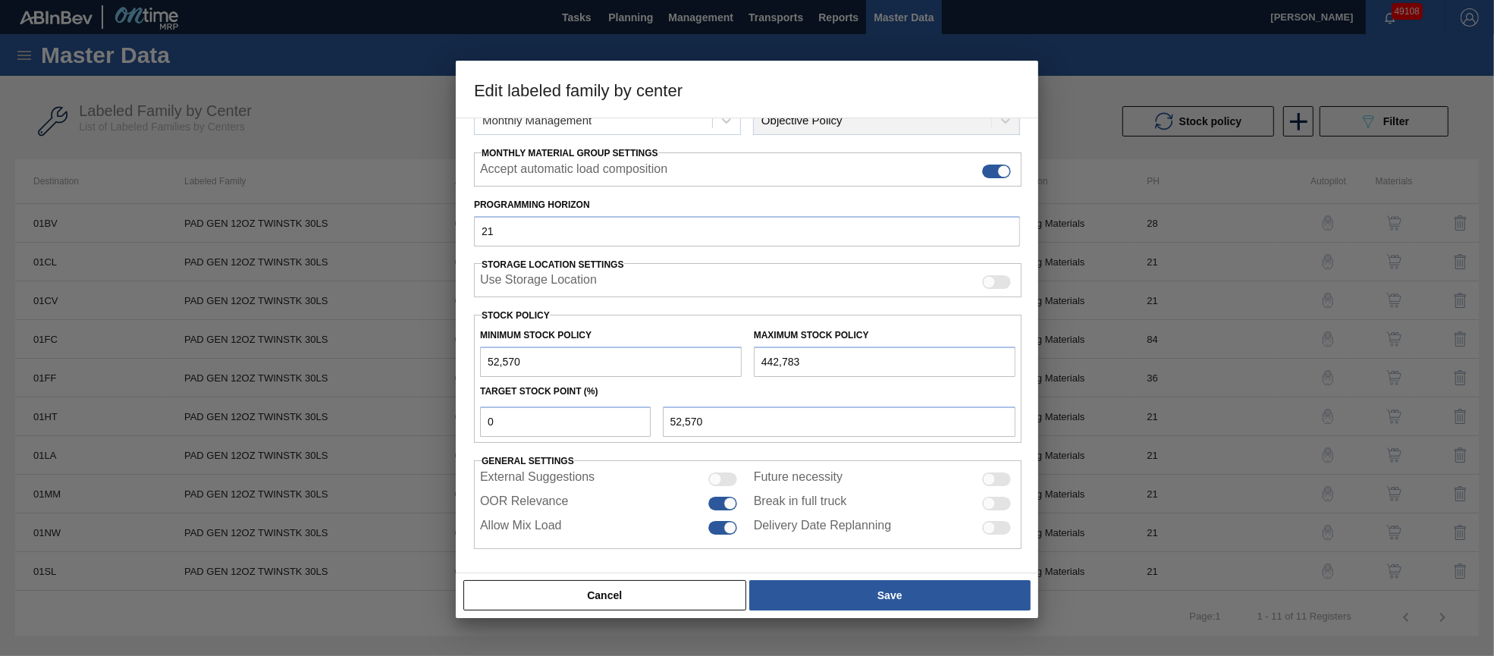
drag, startPoint x: 767, startPoint y: 351, endPoint x: 742, endPoint y: 351, distance: 25.8
click at [742, 351] on div "Minimum Stock Policy 52,570 Maximum Stock Policy 442,783" at bounding box center [747, 349] width 547 height 56
type input "502,948"
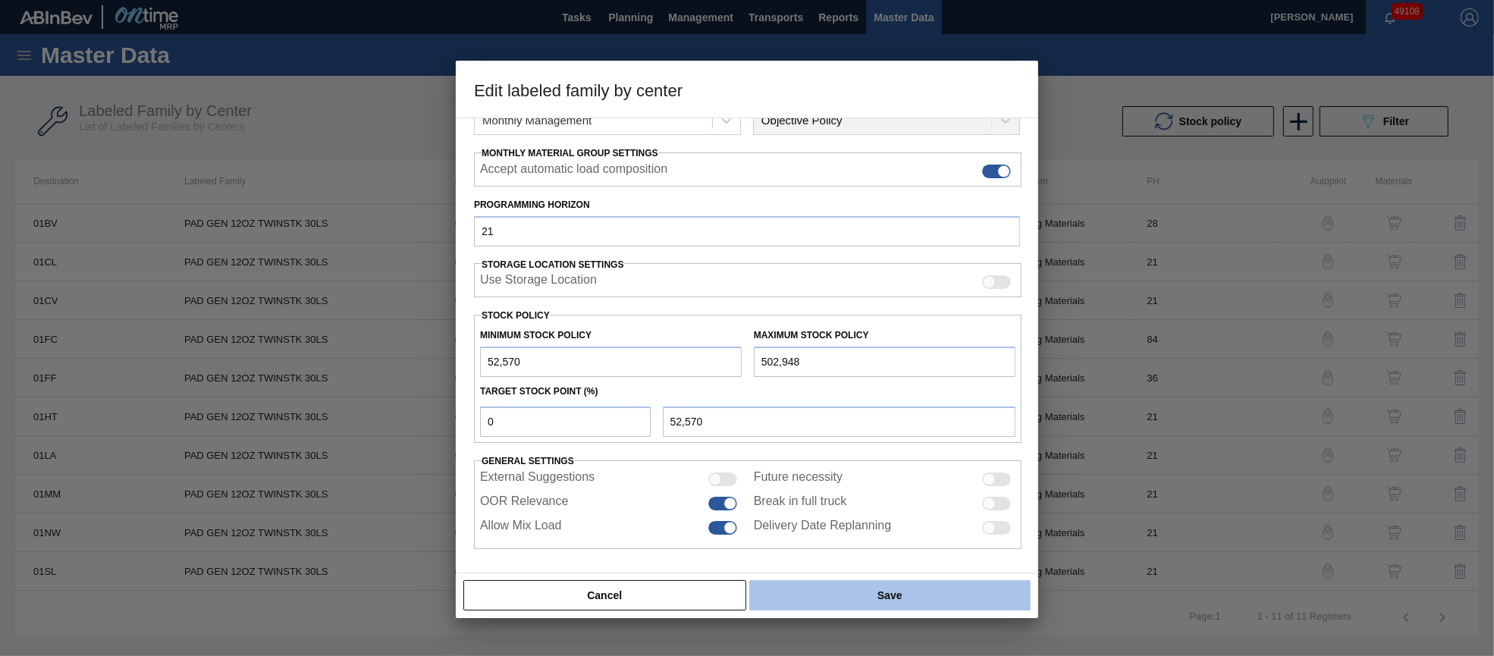
click at [906, 588] on button "Save" at bounding box center [889, 595] width 281 height 30
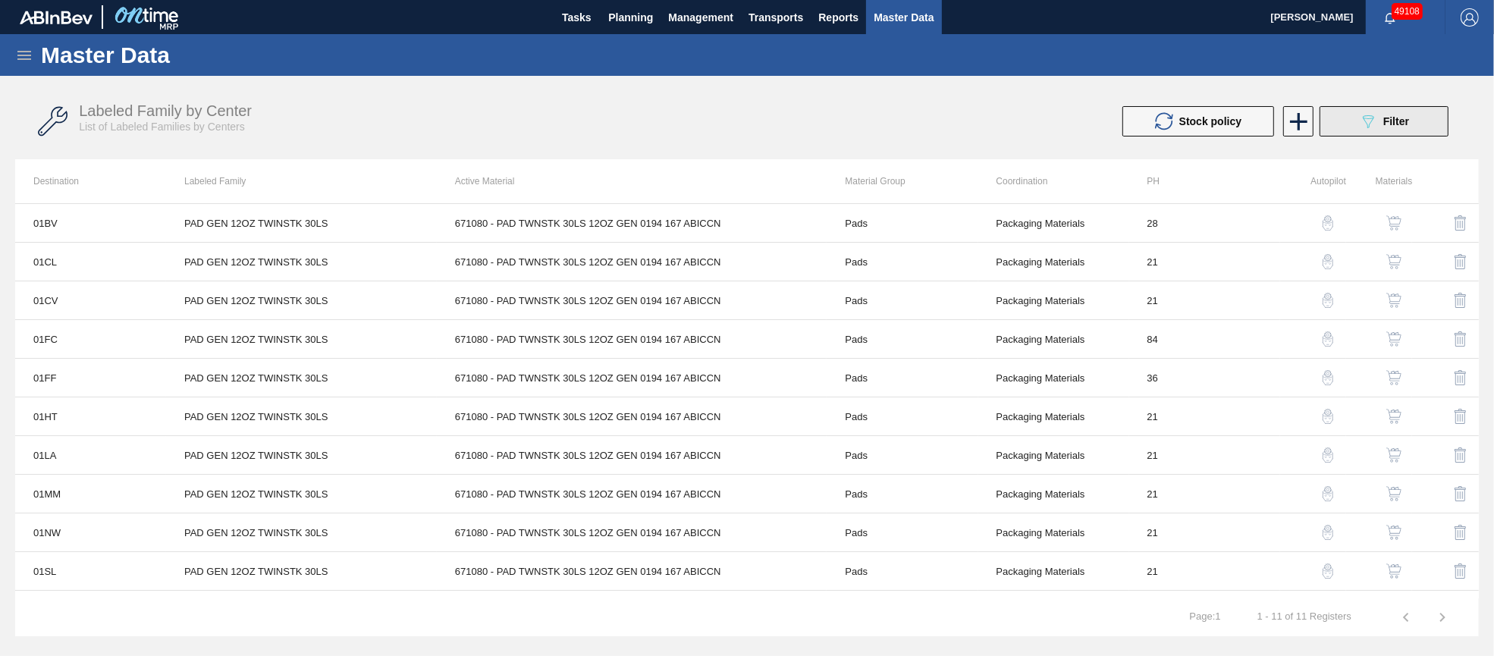
click at [1361, 123] on icon "089F7B8B-B2A5-4AFE-B5C0-19BA573D28AC" at bounding box center [1368, 121] width 18 height 18
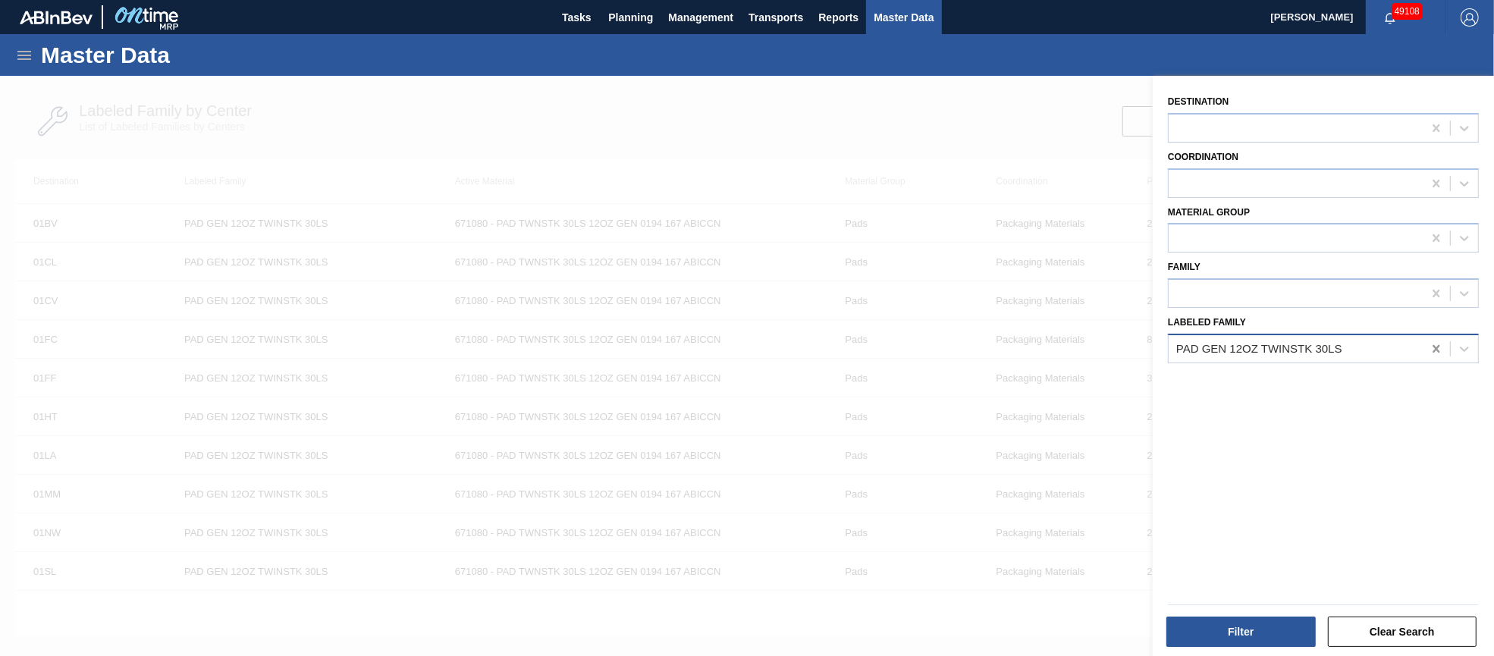
click at [1430, 341] on icon at bounding box center [1435, 348] width 15 height 15
paste Family "TRAY GEN 12OZ 3/8 CAN MW"
type Family "TRAY GEN 12OZ 3/8 CAN MW"
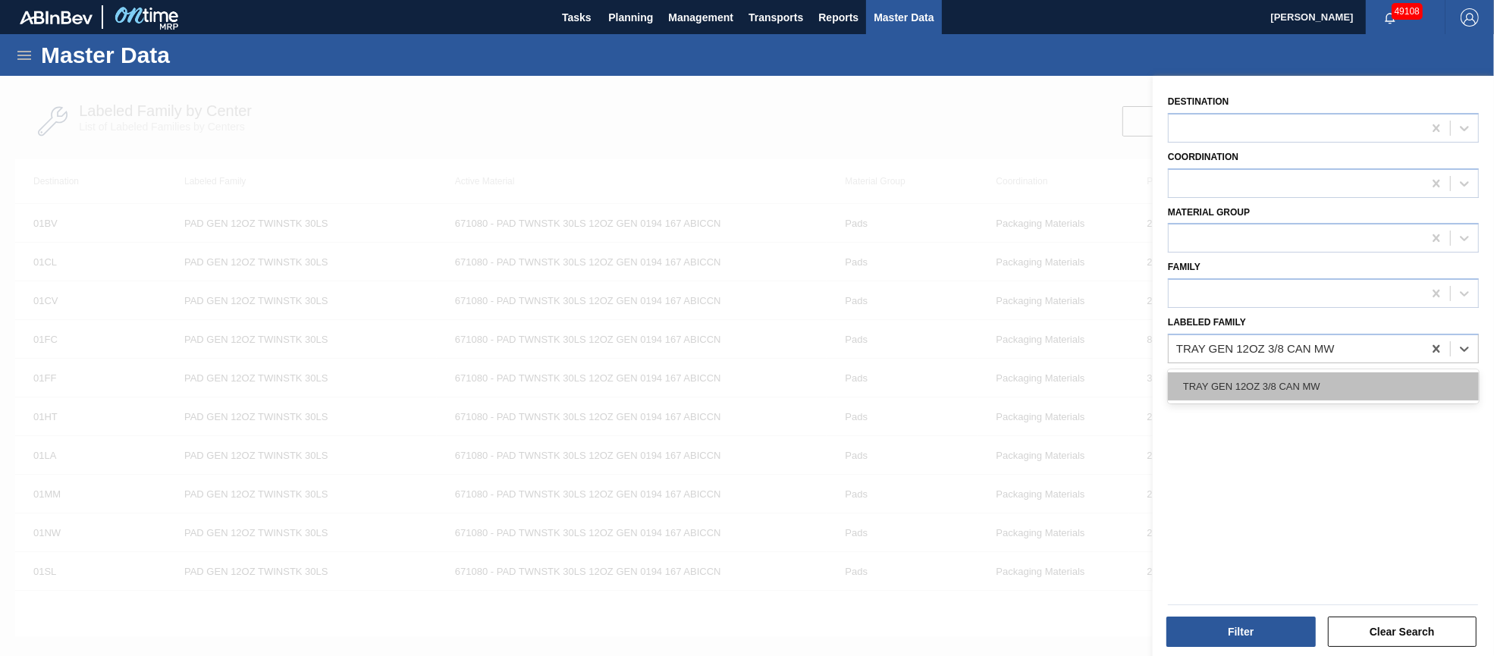
click at [1342, 381] on div "TRAY GEN 12OZ 3/8 CAN MW" at bounding box center [1323, 386] width 311 height 28
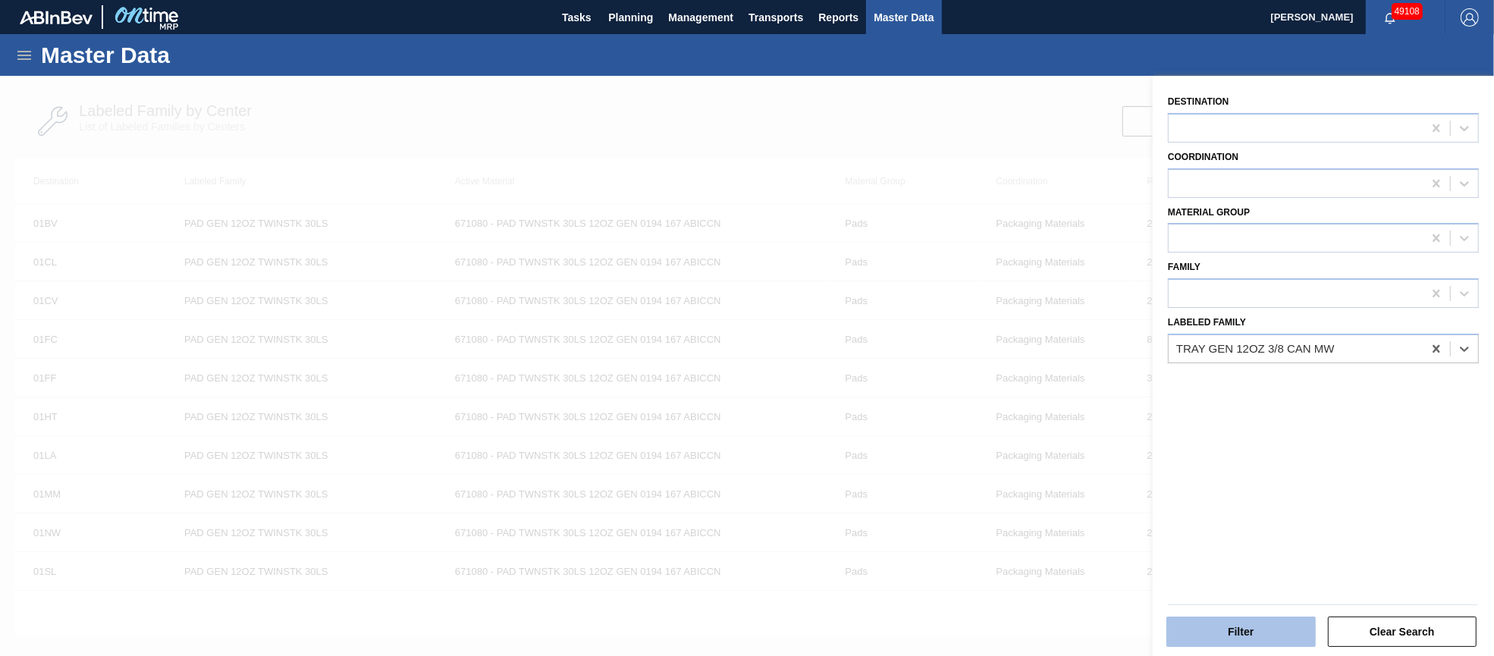
click at [1261, 625] on button "Filter" at bounding box center [1240, 631] width 149 height 30
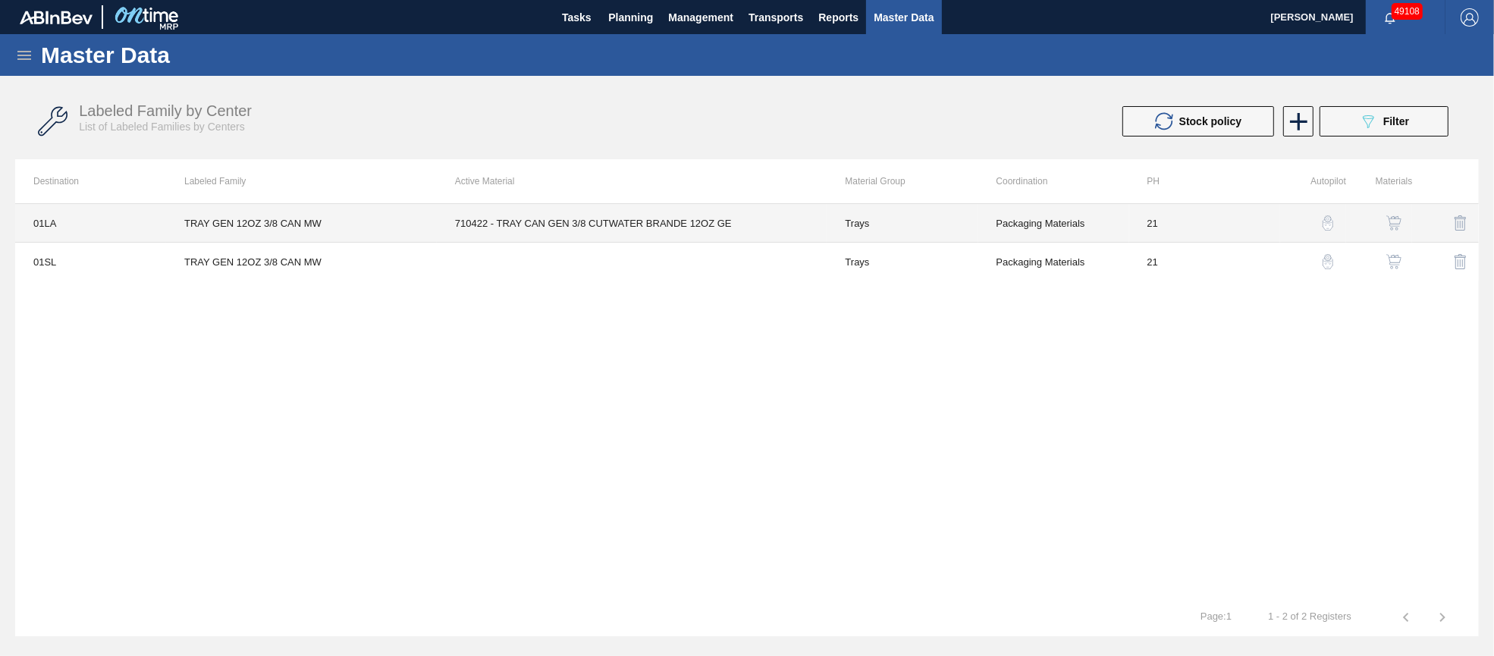
click at [612, 218] on td "710422 - TRAY CAN GEN 3/8 CUTWATER BRANDE 12OZ GE" at bounding box center [632, 223] width 390 height 39
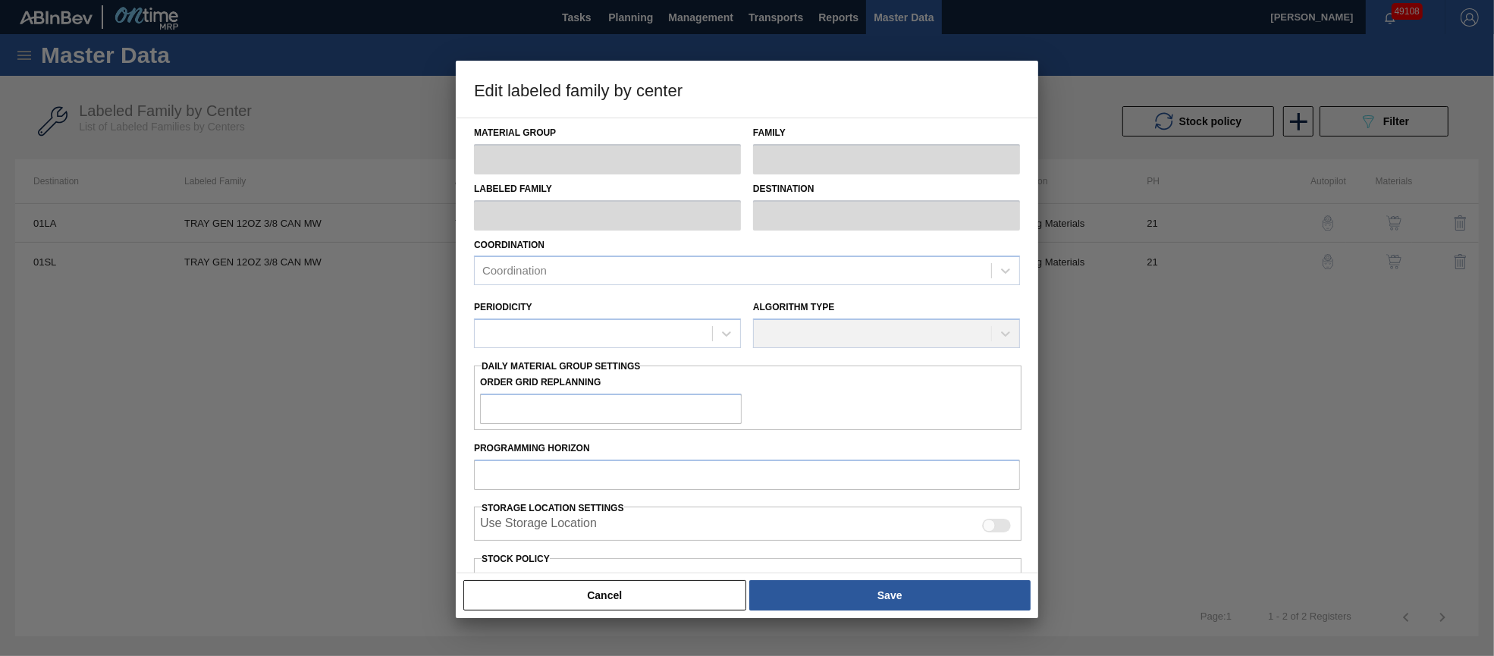
type input "Trays"
type input "TRAY GEN 12OZ 3/8 CAN MW"
type input "01LA - Los Angeles Brewery"
type input "21"
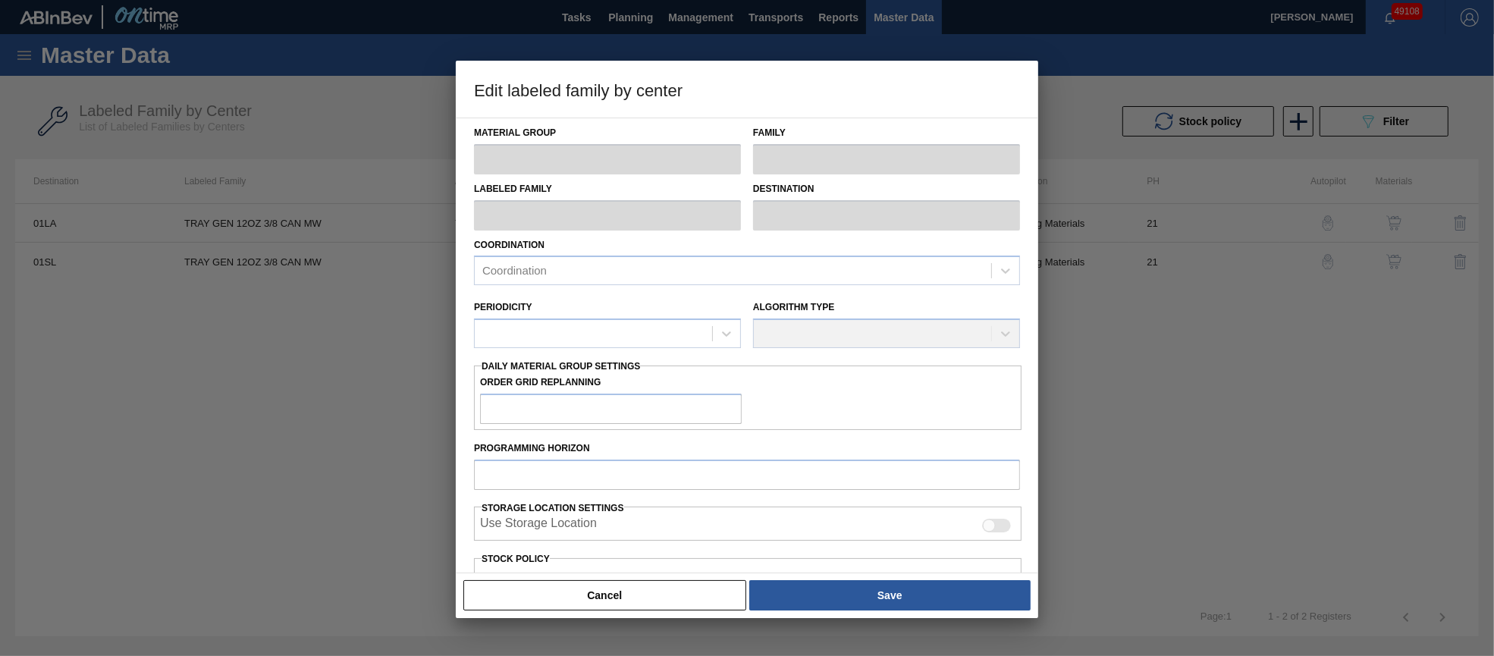
type input "24,000"
type input "180,288"
type input "10"
type input "39,629"
checkbox input "true"
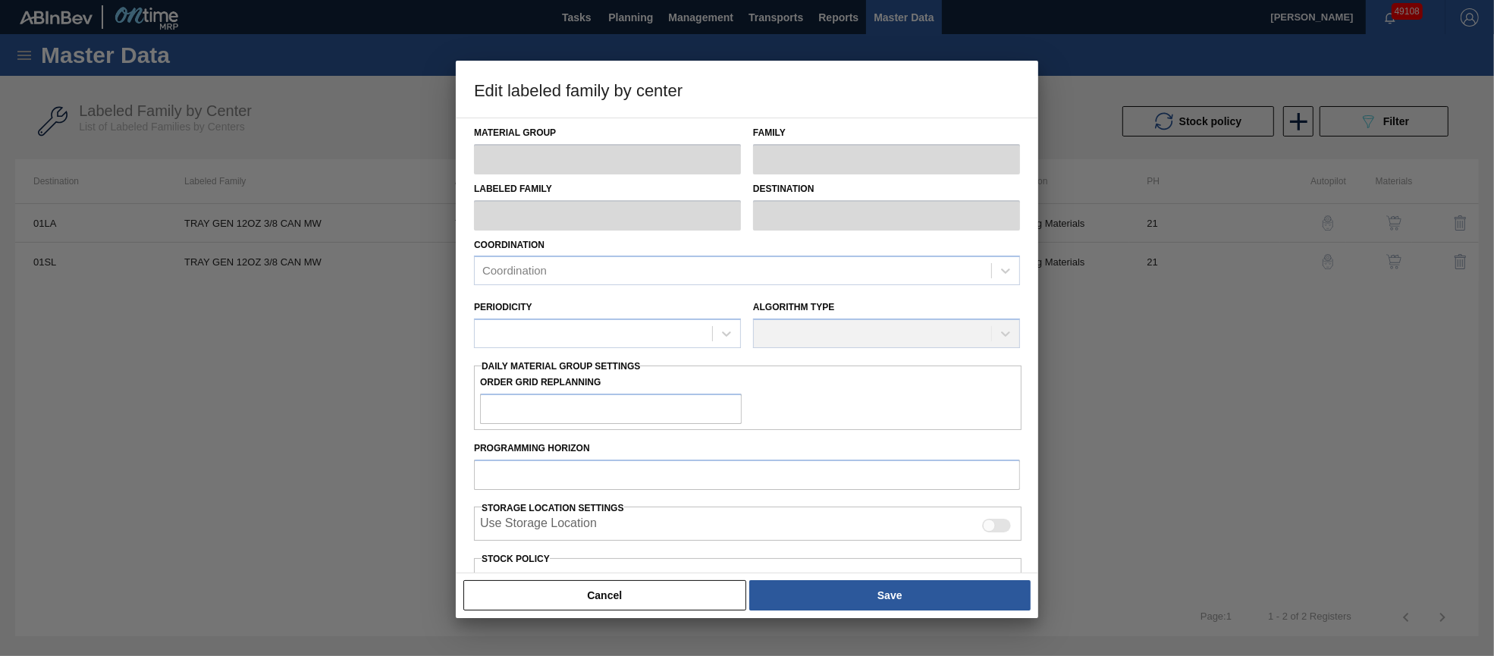
checkbox input "true"
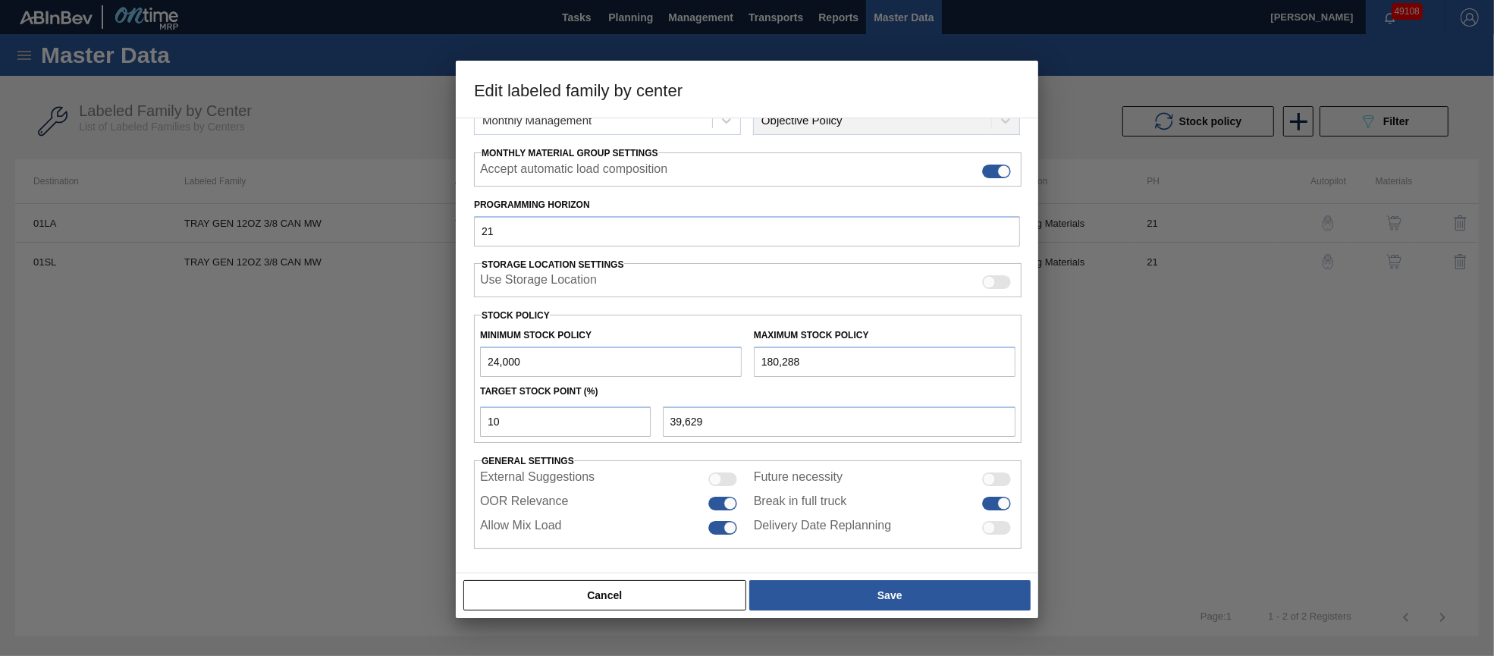
drag, startPoint x: 716, startPoint y: 357, endPoint x: 702, endPoint y: 359, distance: 13.7
click at [702, 359] on div "Minimum Stock Policy 24,000 Maximum Stock Policy 180,288" at bounding box center [747, 349] width 547 height 56
type input "2"
type input "21,600"
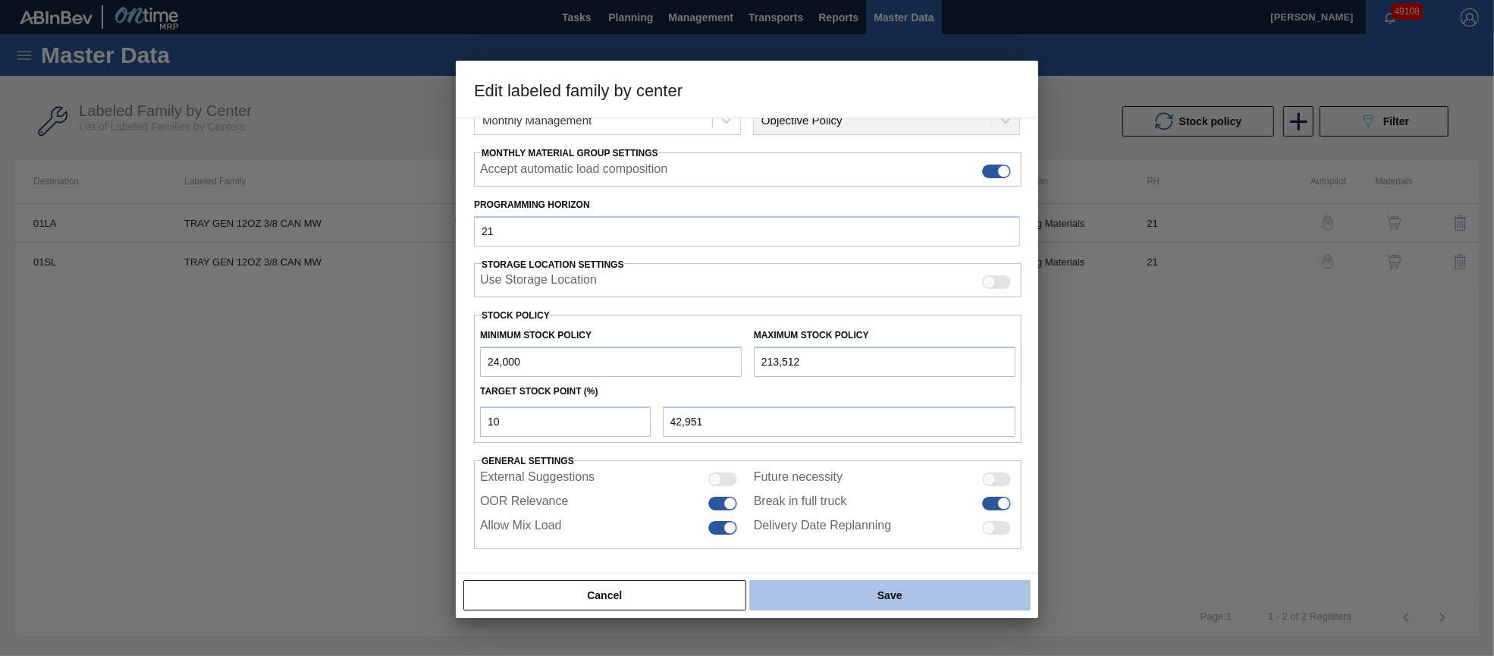
click at [938, 594] on button "Save" at bounding box center [889, 595] width 281 height 30
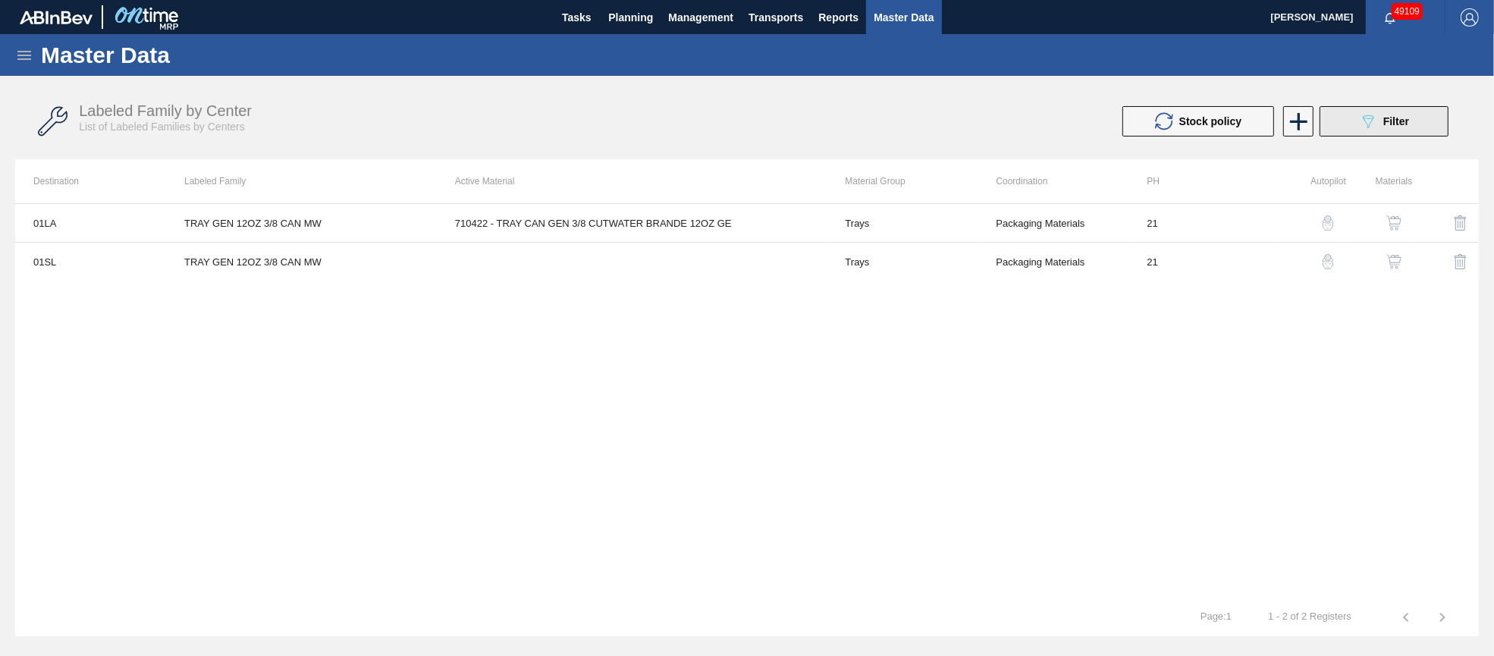
click at [1402, 125] on span "Filter" at bounding box center [1396, 121] width 26 height 12
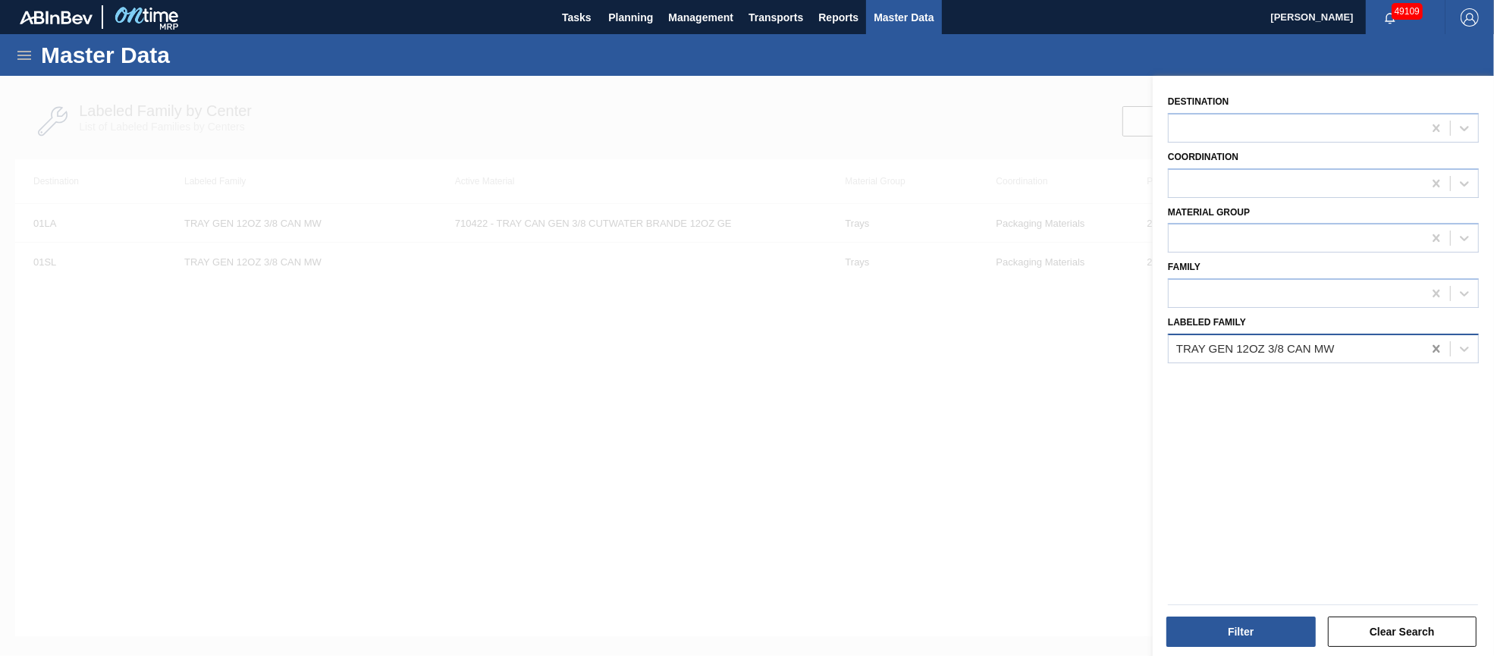
click at [1428, 343] on icon at bounding box center [1435, 348] width 15 height 15
paste Family "CTN BDL 12OZ LN KRFT 24LS 1920-B"
click at [1237, 627] on button "Filter" at bounding box center [1240, 631] width 149 height 30
